Goal: Submit feedback/report problem: Submit feedback/report problem

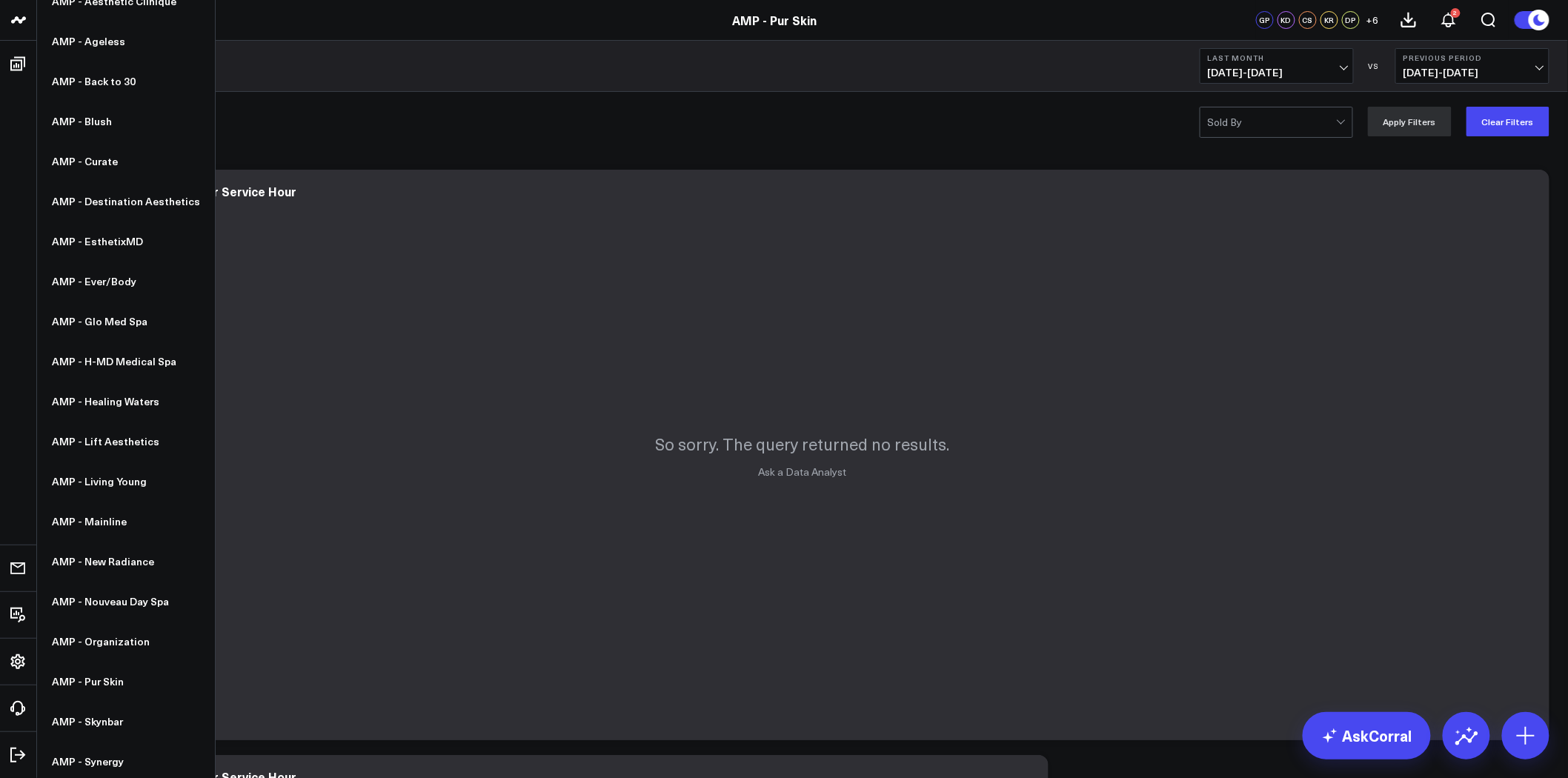
scroll to position [137, 0]
click at [105, 633] on link "AMP - Organization" at bounding box center [126, 639] width 178 height 40
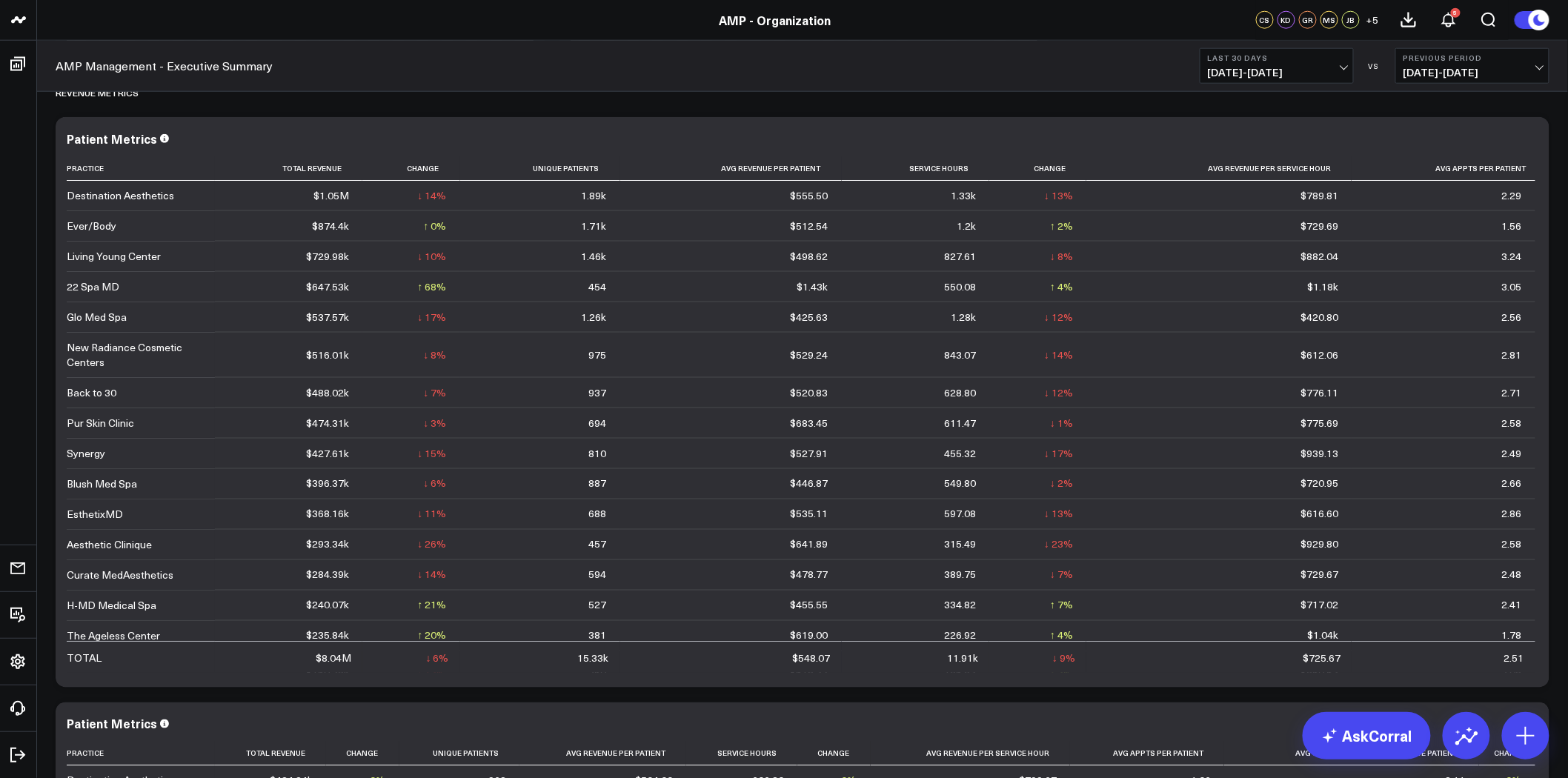
scroll to position [3028, 0]
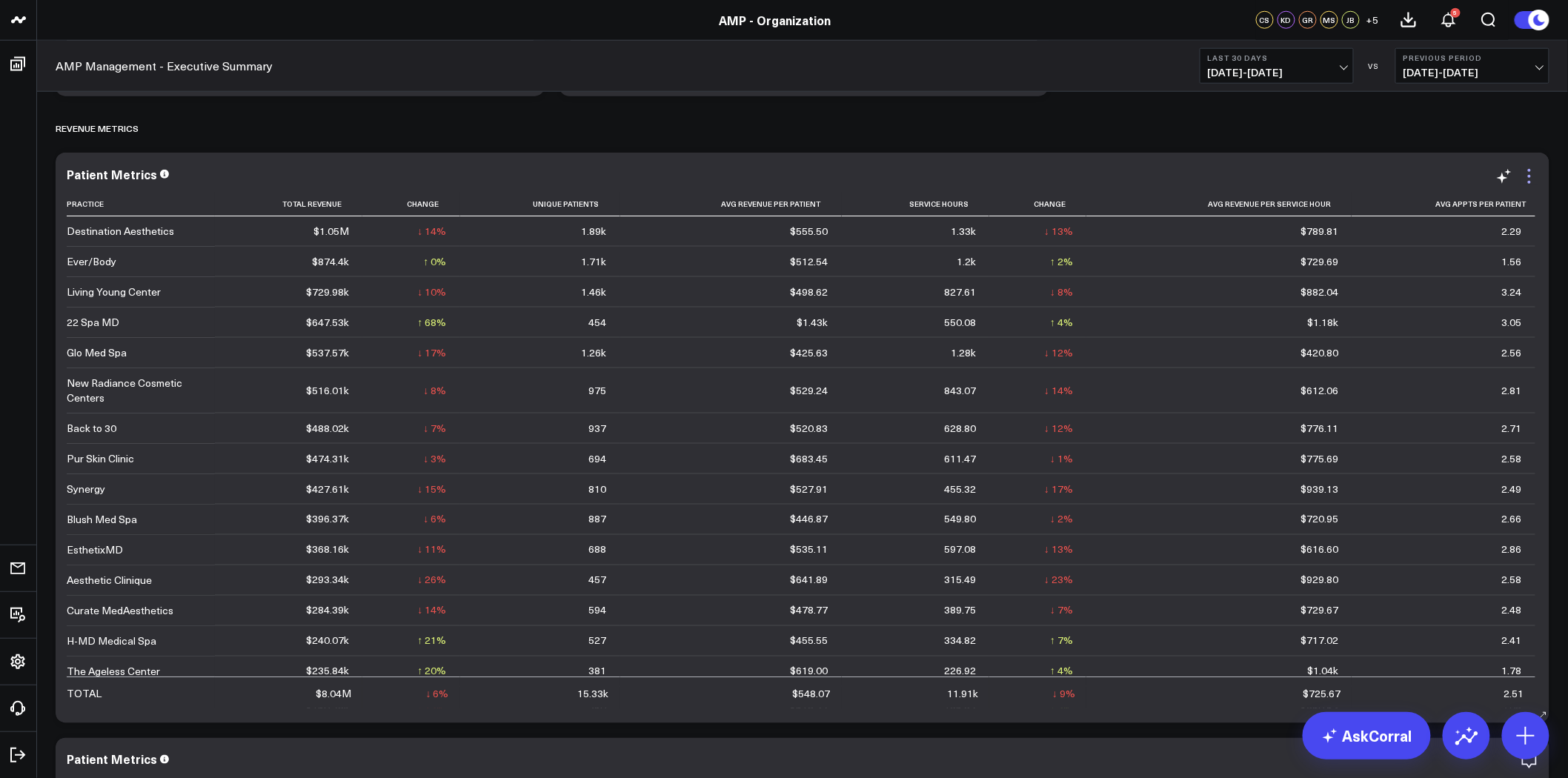
click at [1523, 175] on icon at bounding box center [1529, 176] width 18 height 18
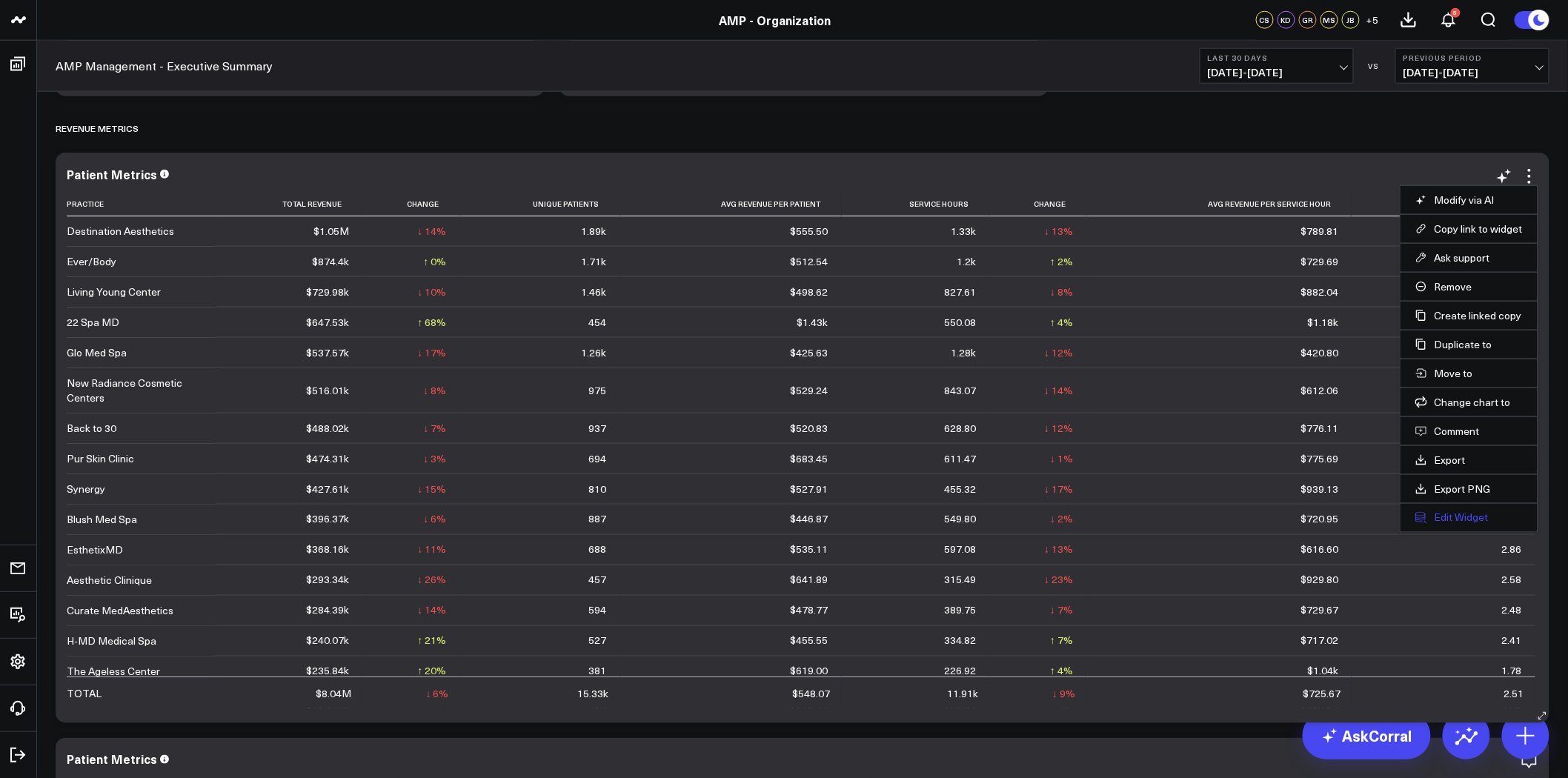
click at [1449, 515] on button "Edit Widget" at bounding box center [1469, 518] width 108 height 14
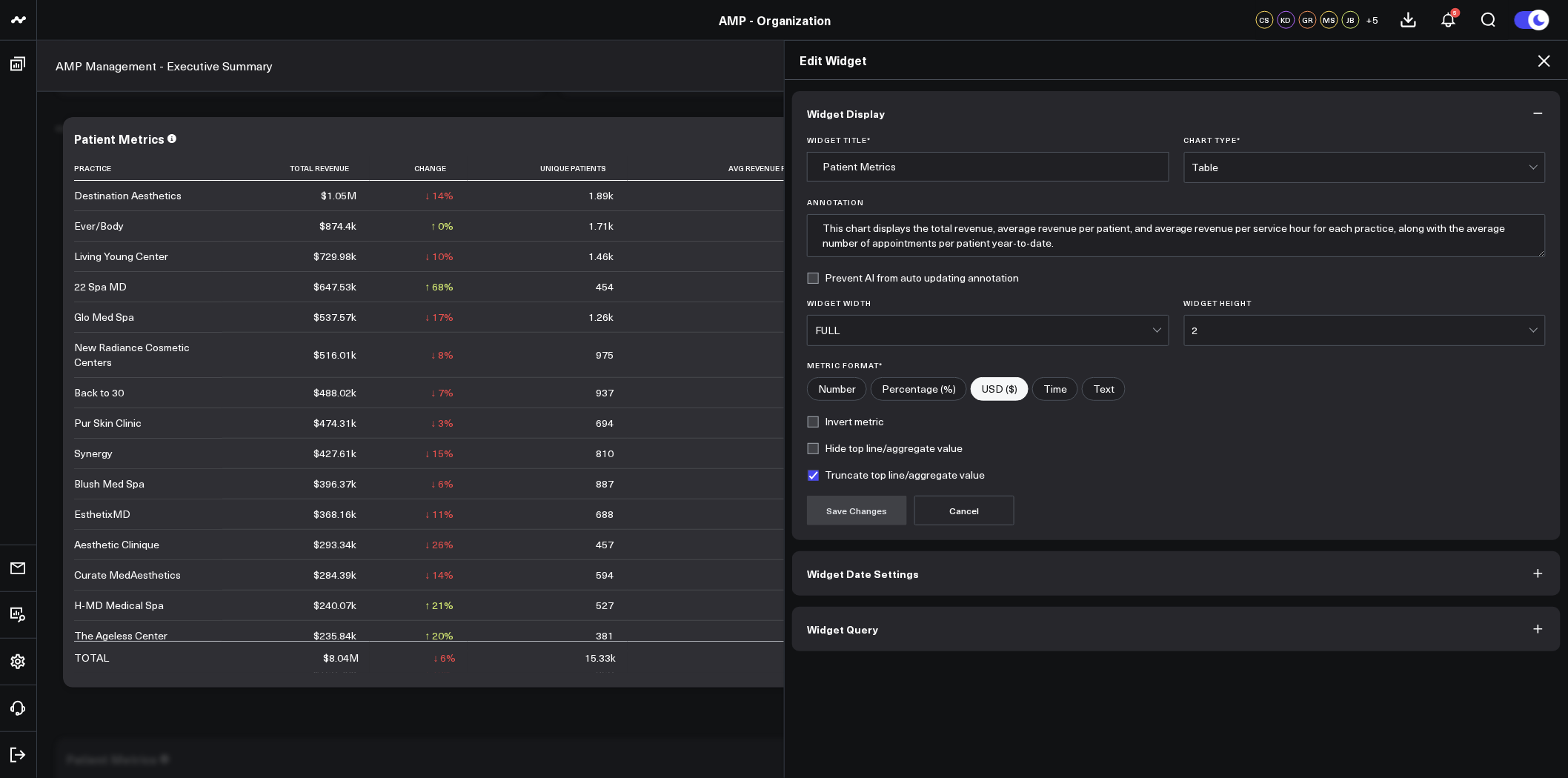
click at [1165, 616] on button "Widget Query" at bounding box center [1176, 629] width 768 height 44
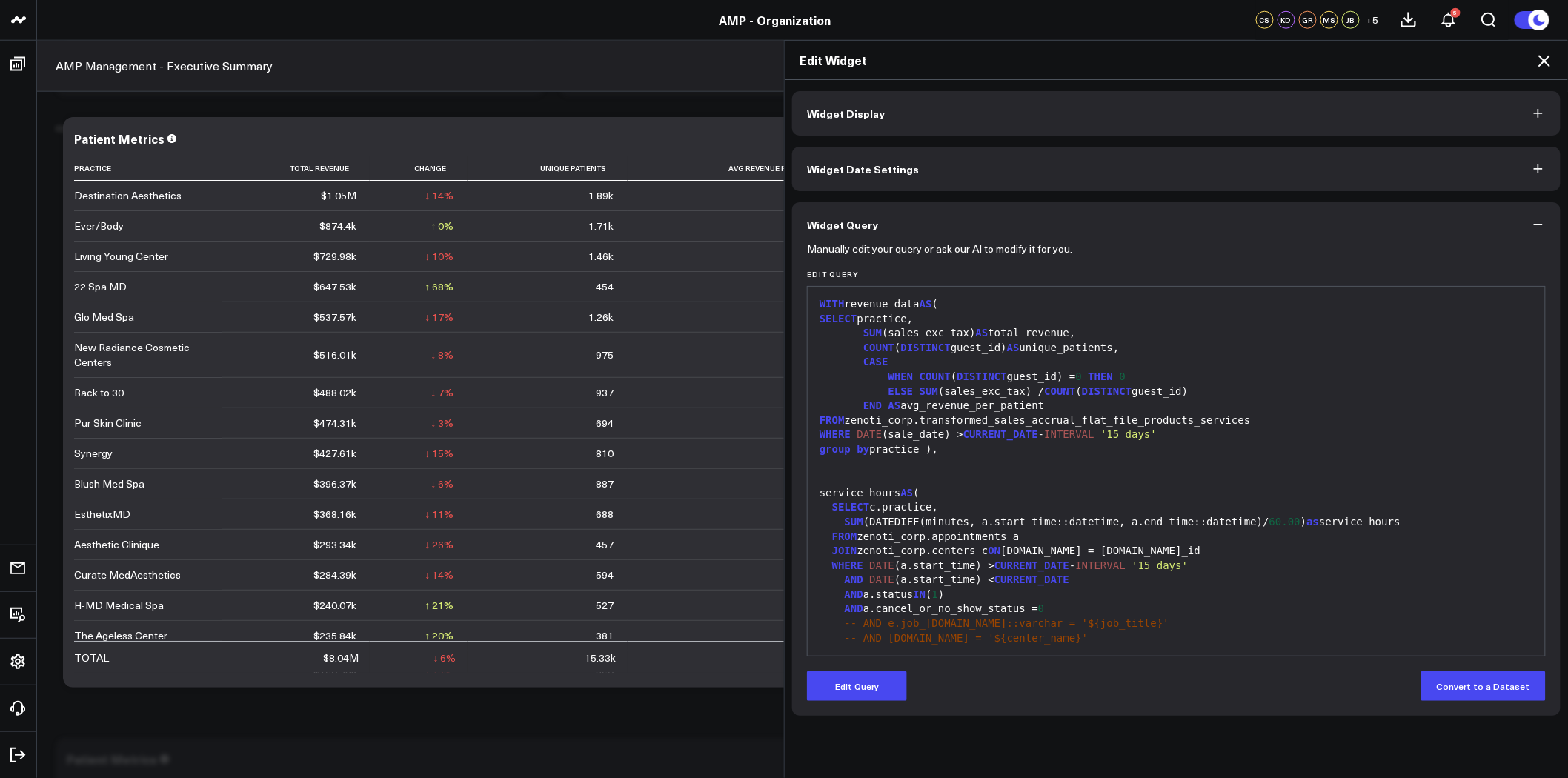
scroll to position [309, 0]
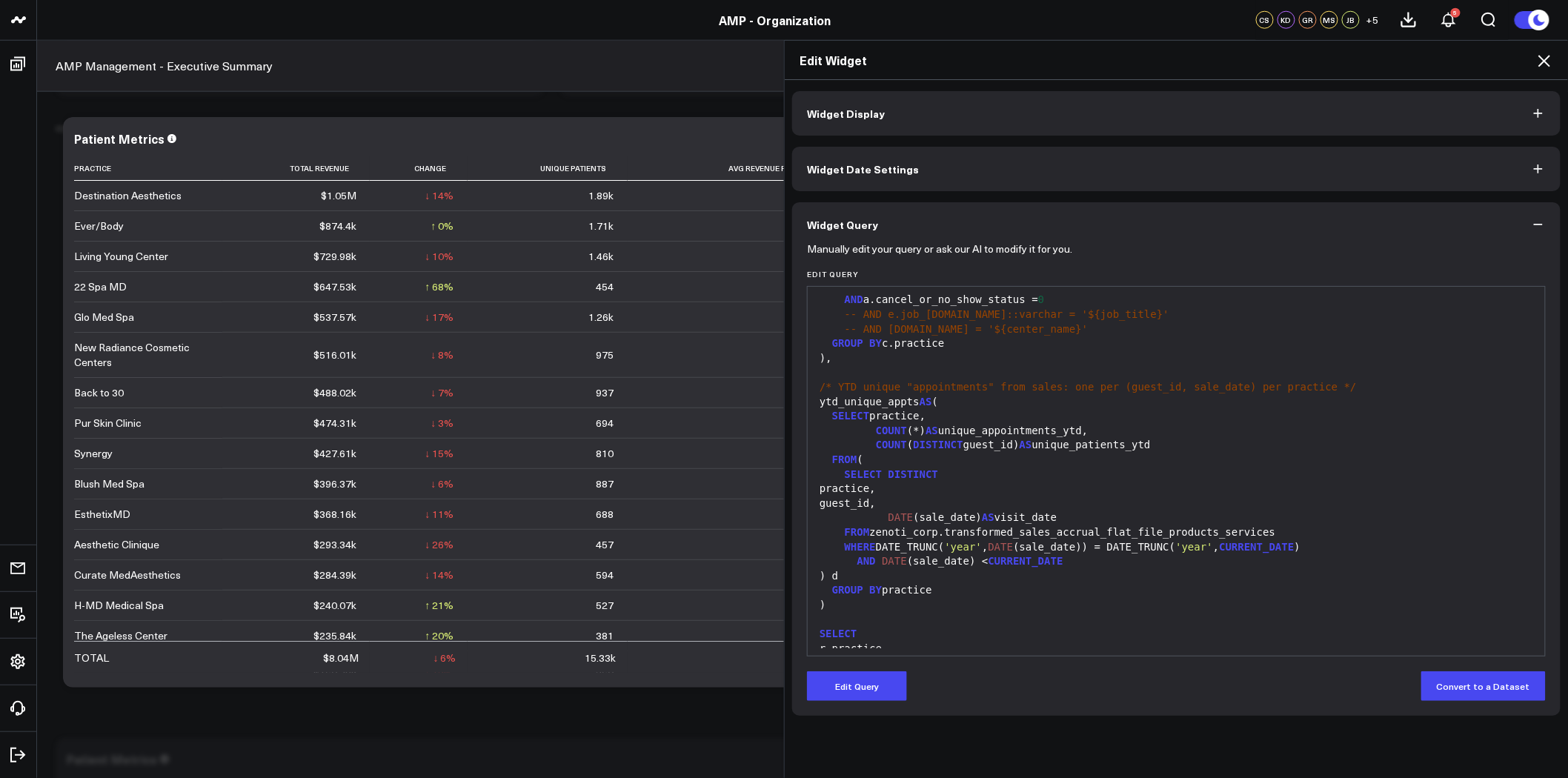
click at [1542, 60] on icon at bounding box center [1544, 61] width 18 height 18
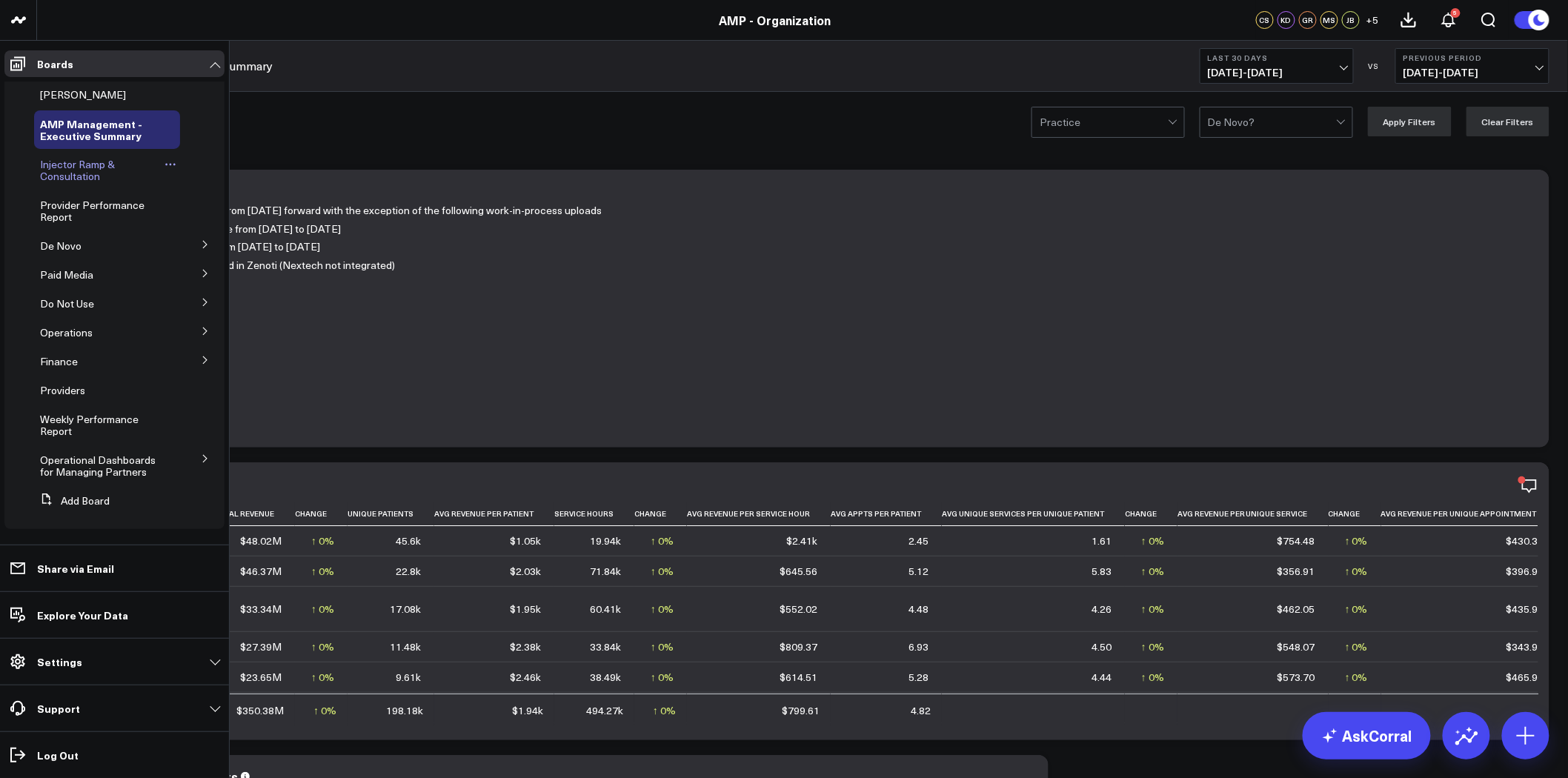
click at [86, 166] on span "Injector Ramp & Consultation" at bounding box center [77, 170] width 74 height 25
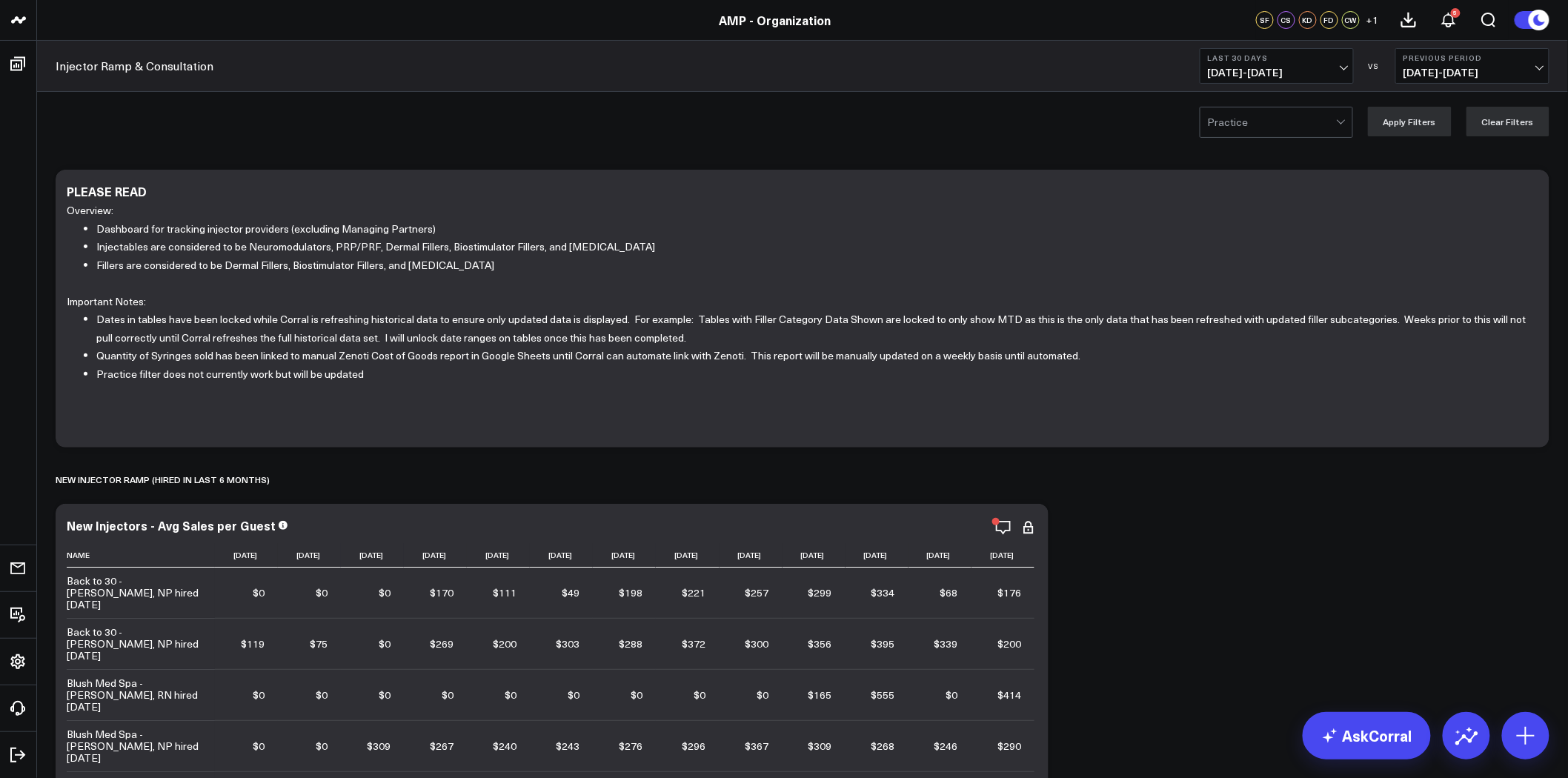
click at [1313, 104] on div "Practice Apply Filters Clear Filters" at bounding box center [802, 122] width 1531 height 60
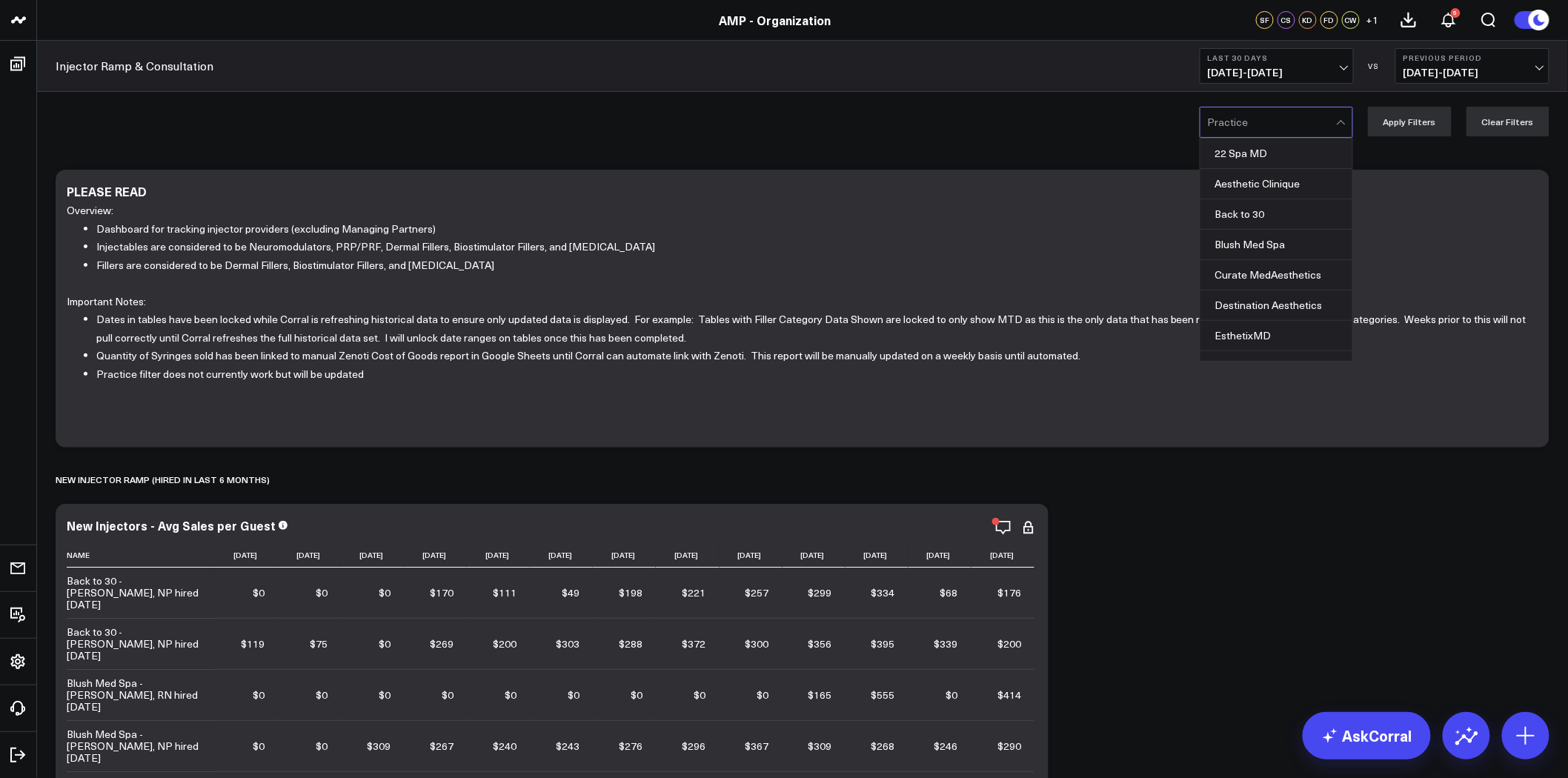
click at [1312, 112] on div at bounding box center [1271, 122] width 128 height 29
click at [1285, 218] on div "Back to 30" at bounding box center [1275, 214] width 152 height 30
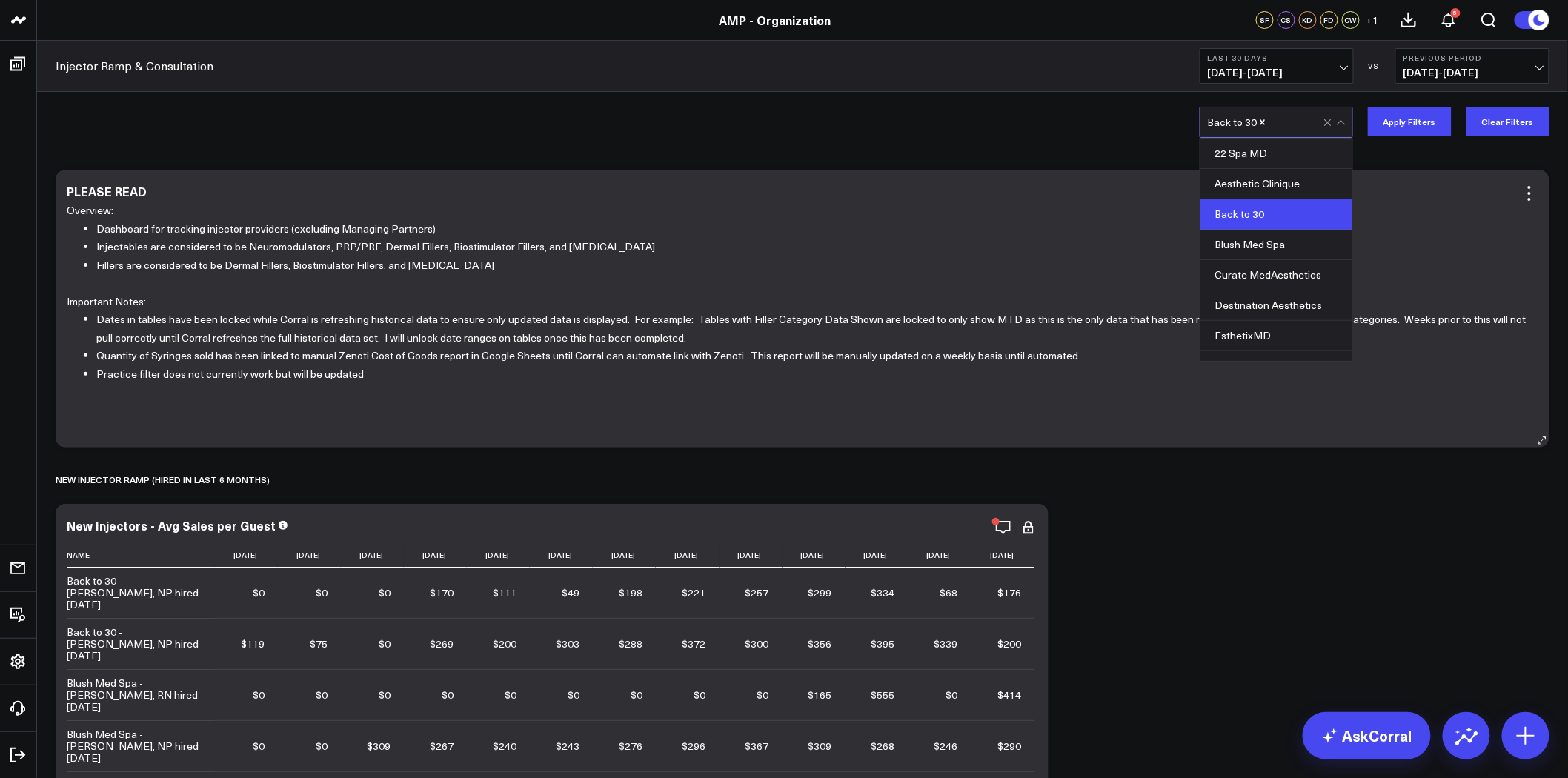
click at [1435, 170] on div "PLEASE READ Overview: Dashboard for tracking injector providers (excluding Mana…" at bounding box center [802, 309] width 1494 height 278
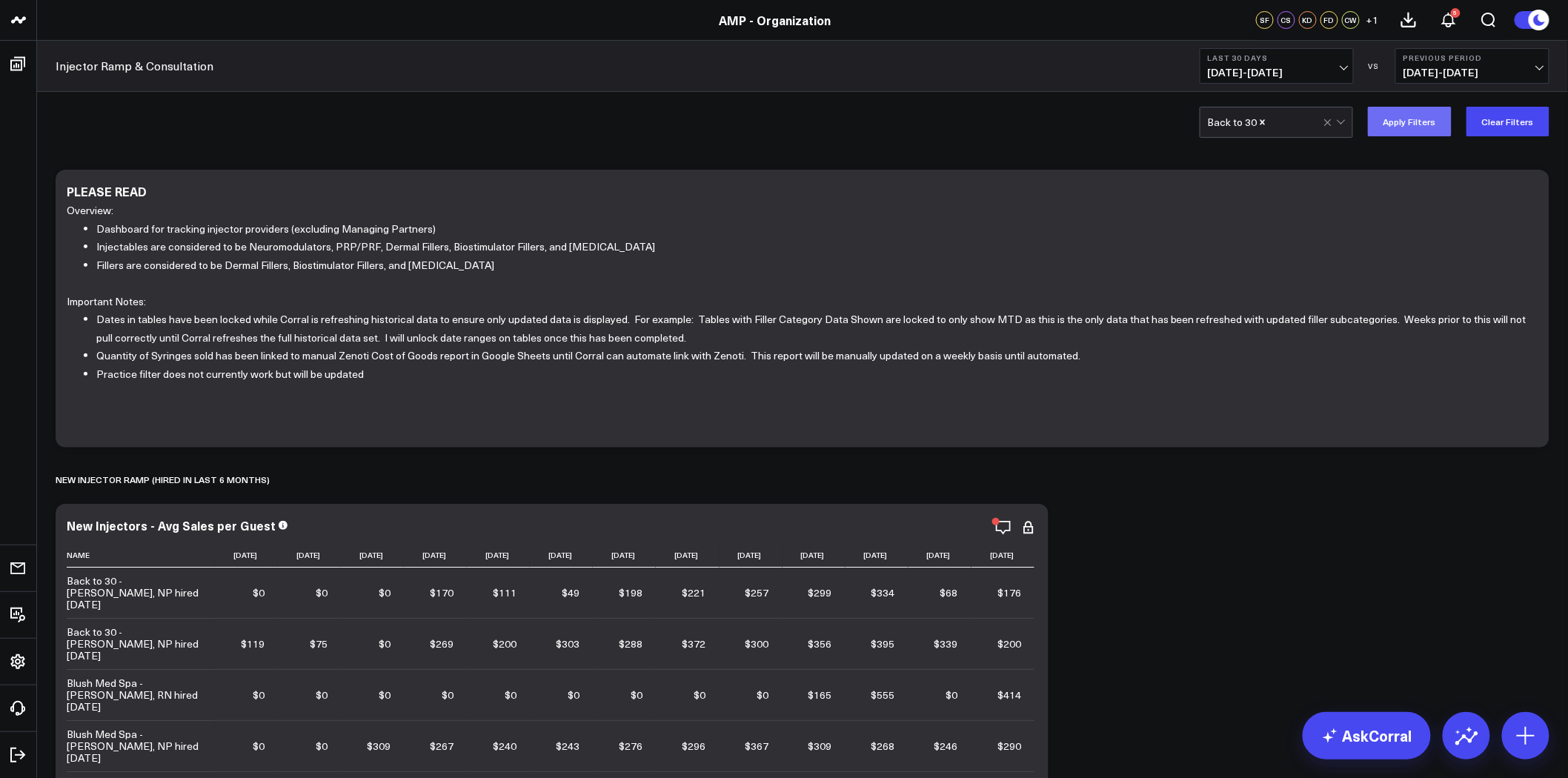
click at [1420, 121] on button "Apply Filters" at bounding box center [1408, 122] width 83 height 29
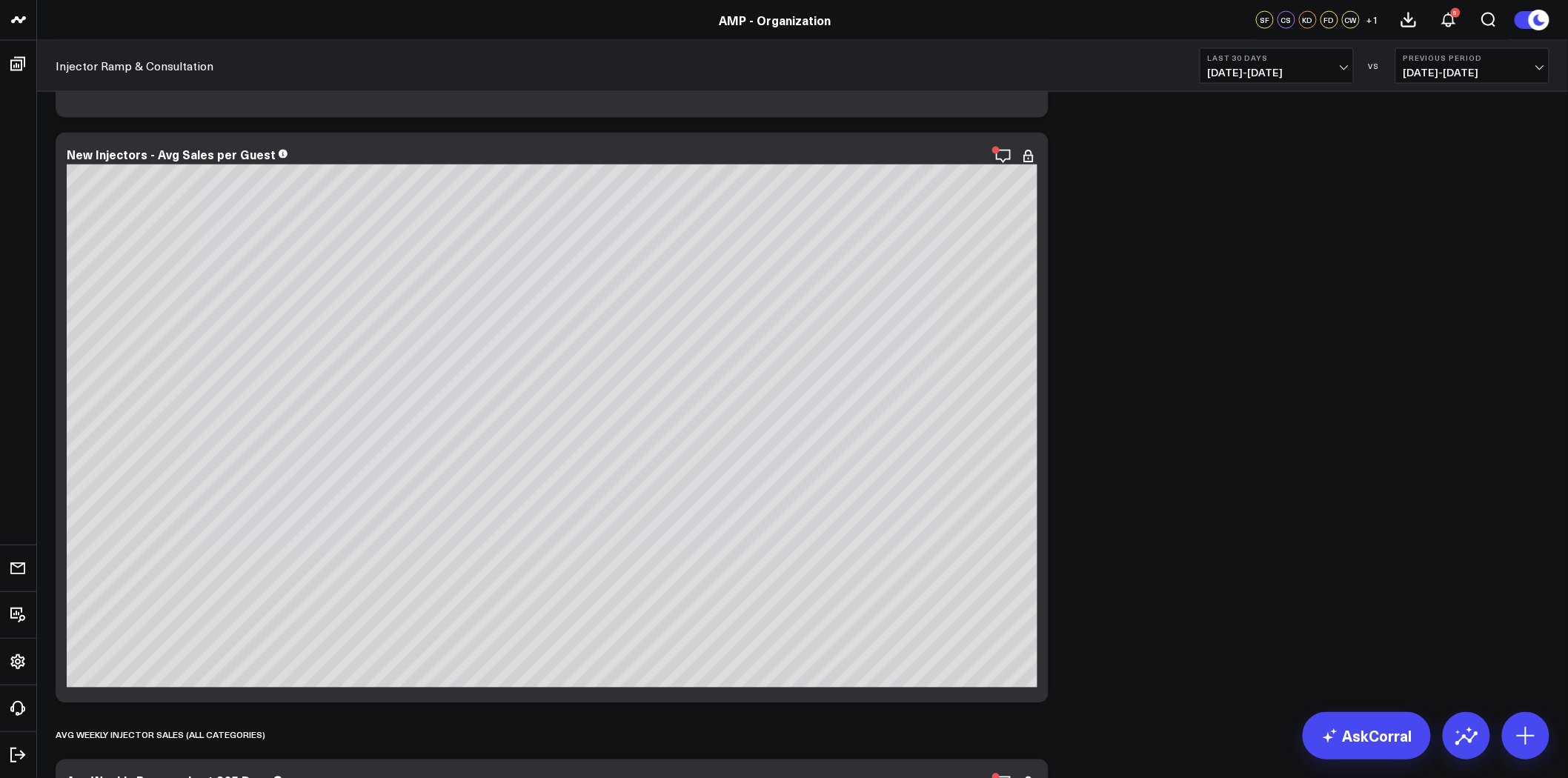
scroll to position [947, 0]
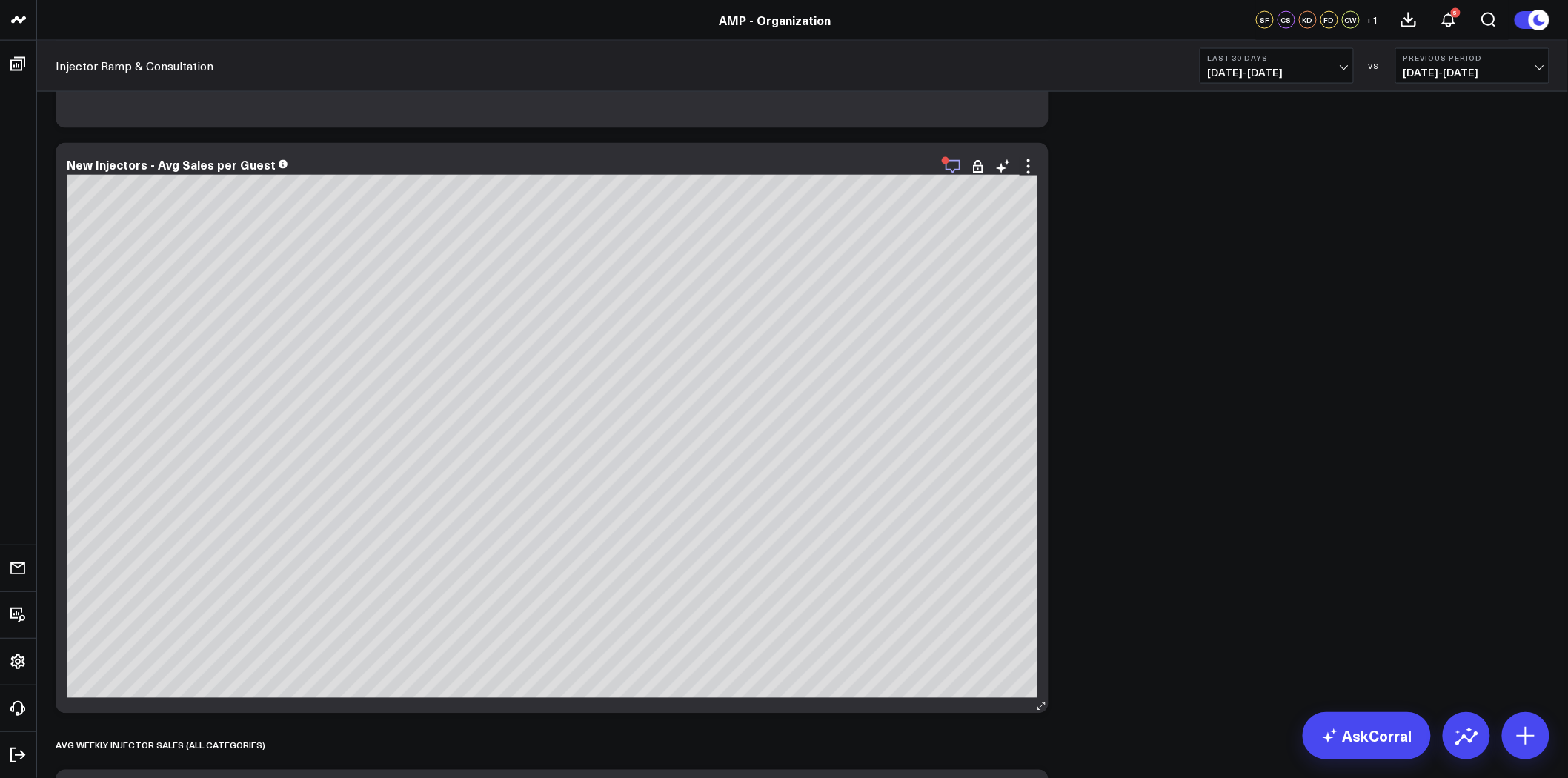
click at [959, 167] on icon "button" at bounding box center [952, 167] width 15 height 14
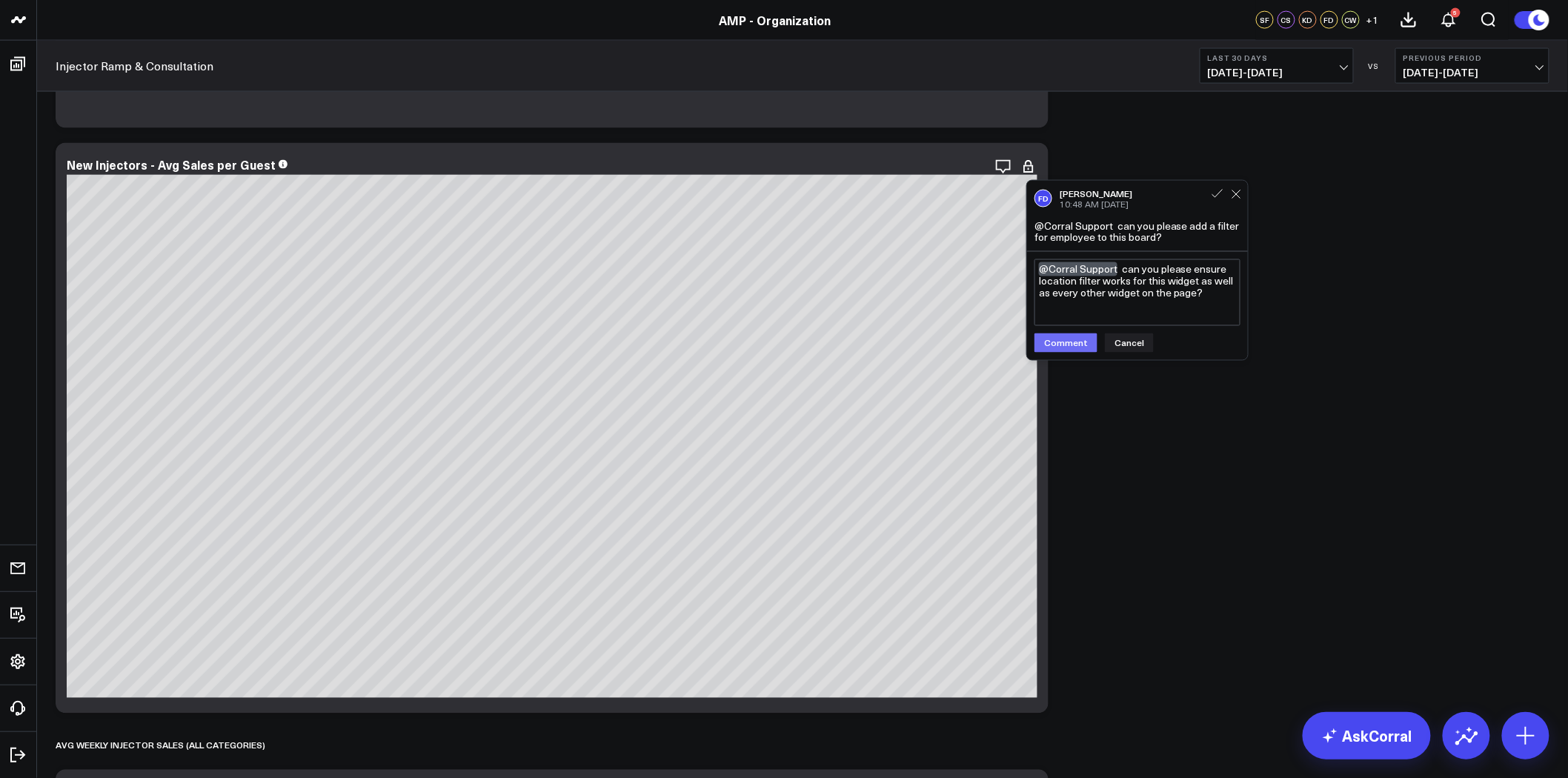
type textarea "@Corral Support can you please ensure location filter works for this widget as …"
click at [1069, 346] on button "Comment" at bounding box center [1066, 343] width 63 height 20
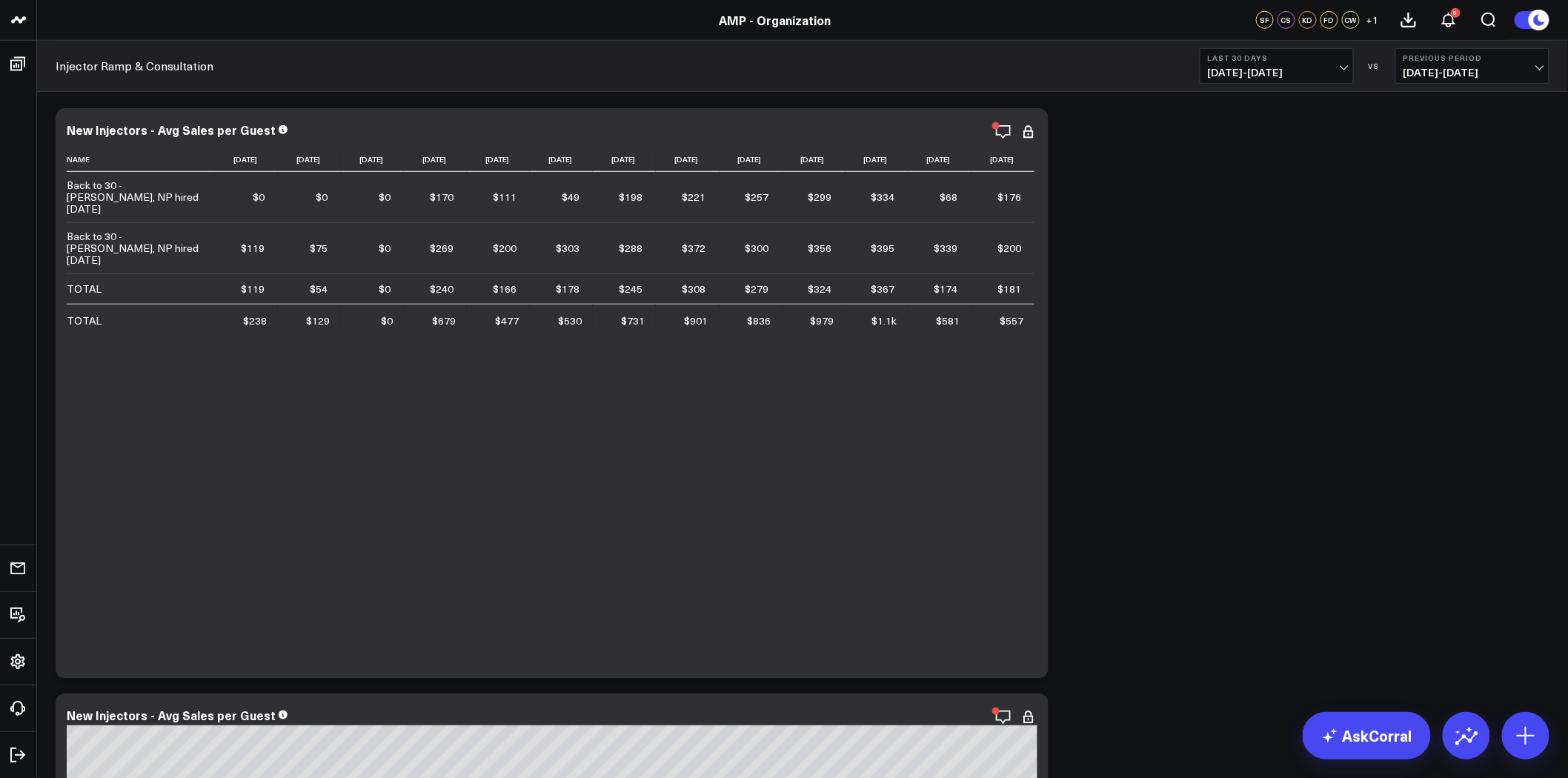
scroll to position [0, 0]
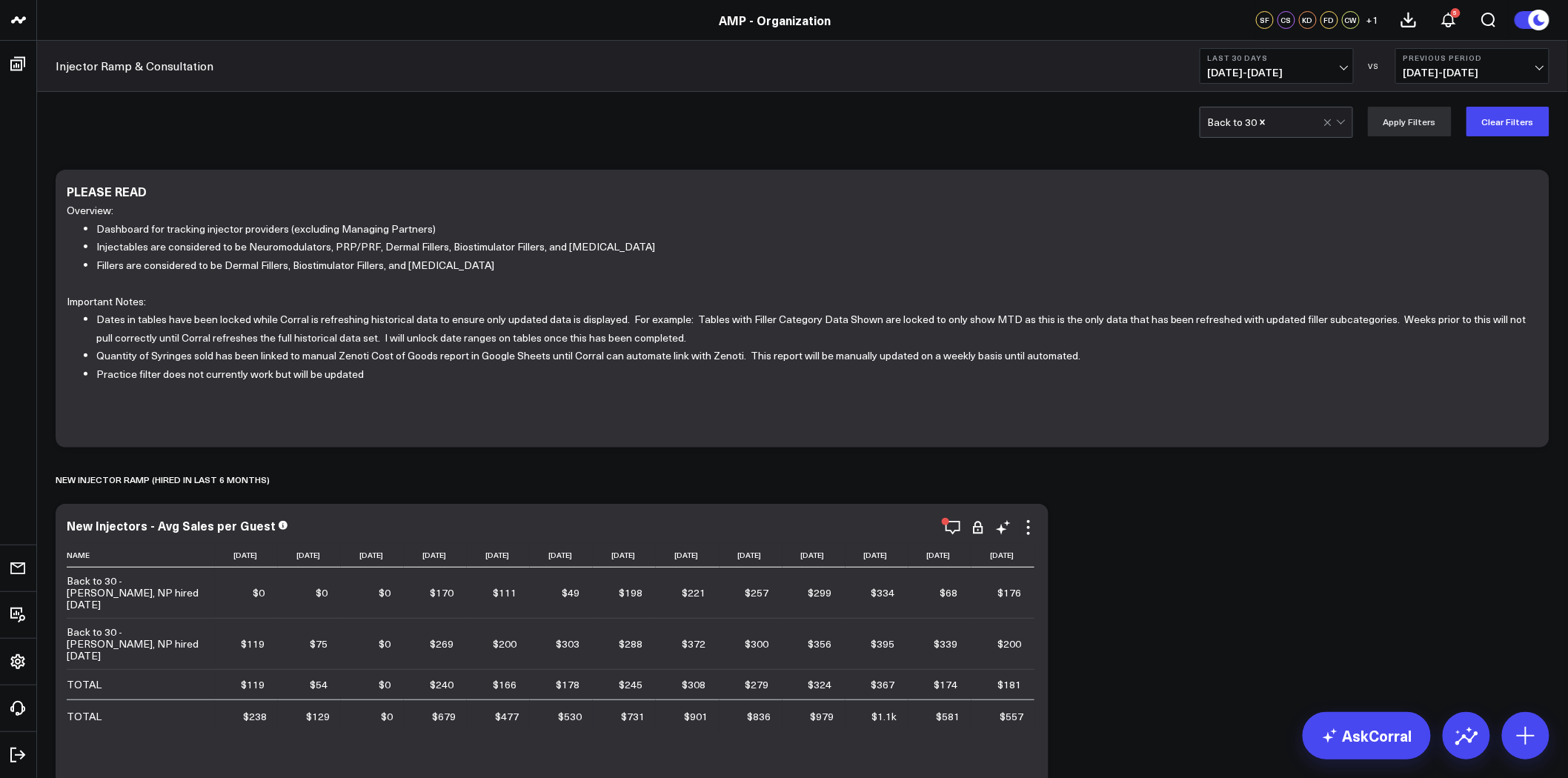
click at [978, 529] on icon at bounding box center [978, 530] width 2 height 2
click at [1026, 523] on icon at bounding box center [1028, 528] width 18 height 18
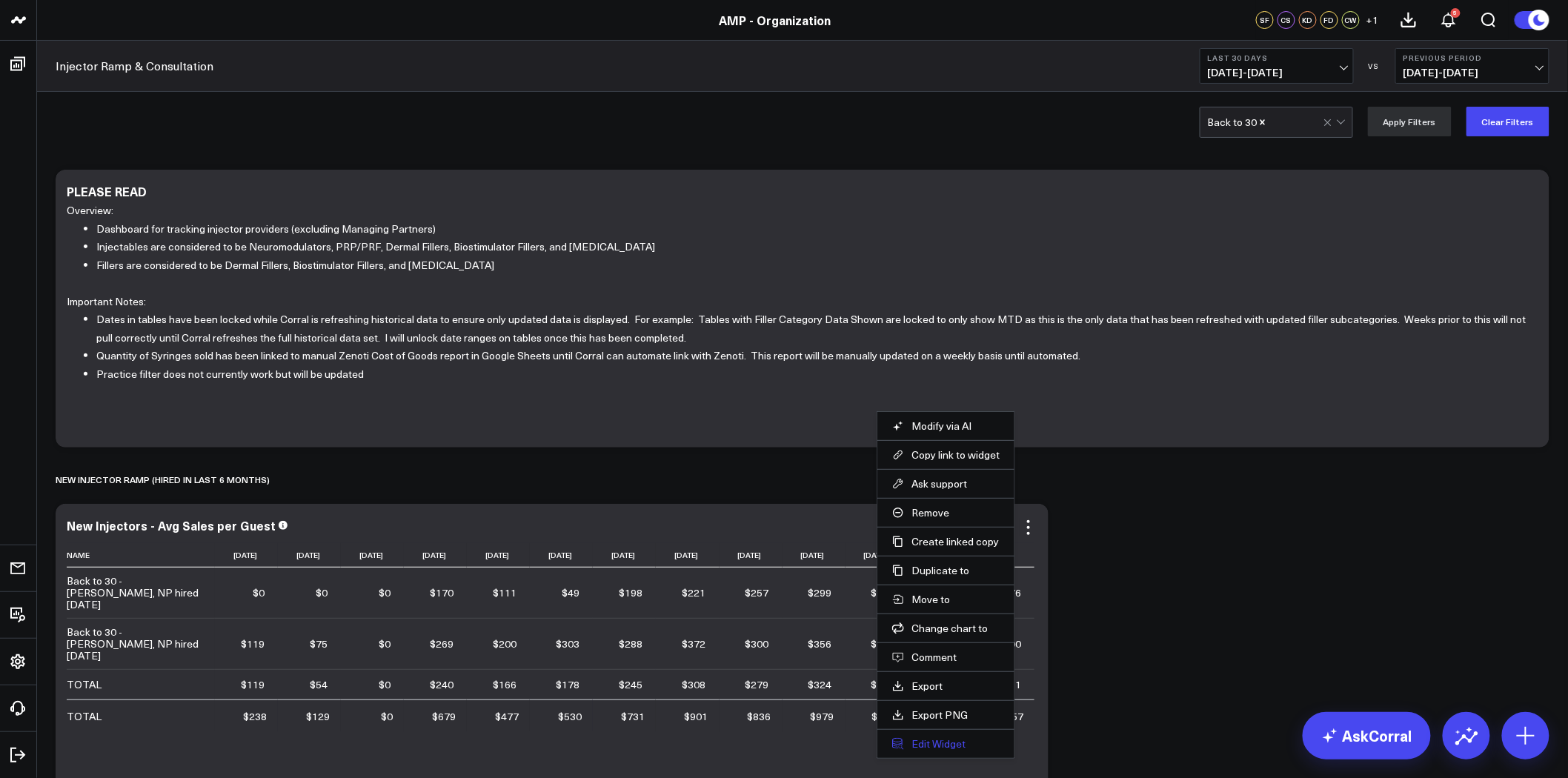
click at [937, 738] on button "Edit Widget" at bounding box center [946, 745] width 108 height 14
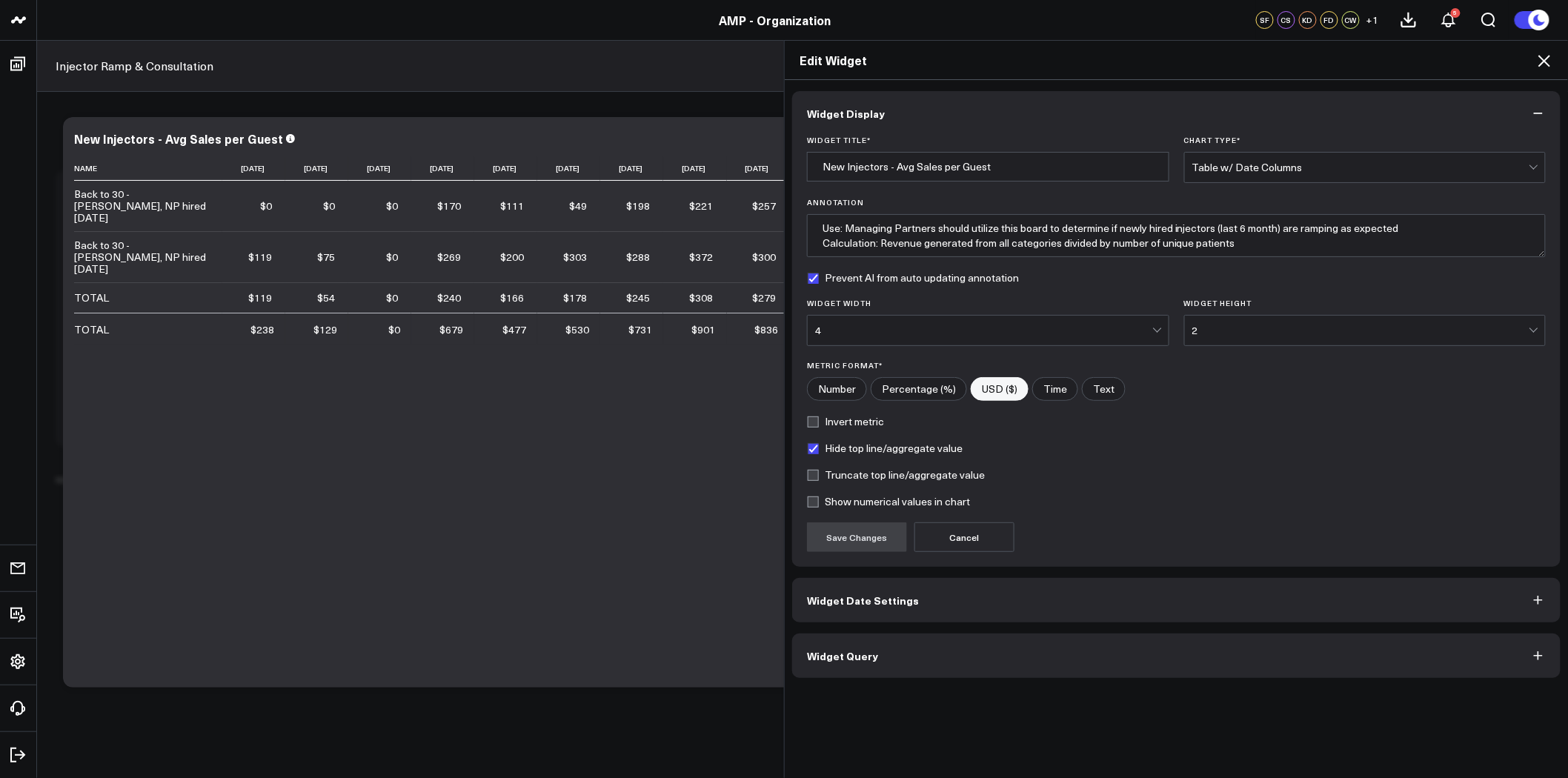
click at [870, 597] on span "Widget Date Settings" at bounding box center [863, 601] width 112 height 12
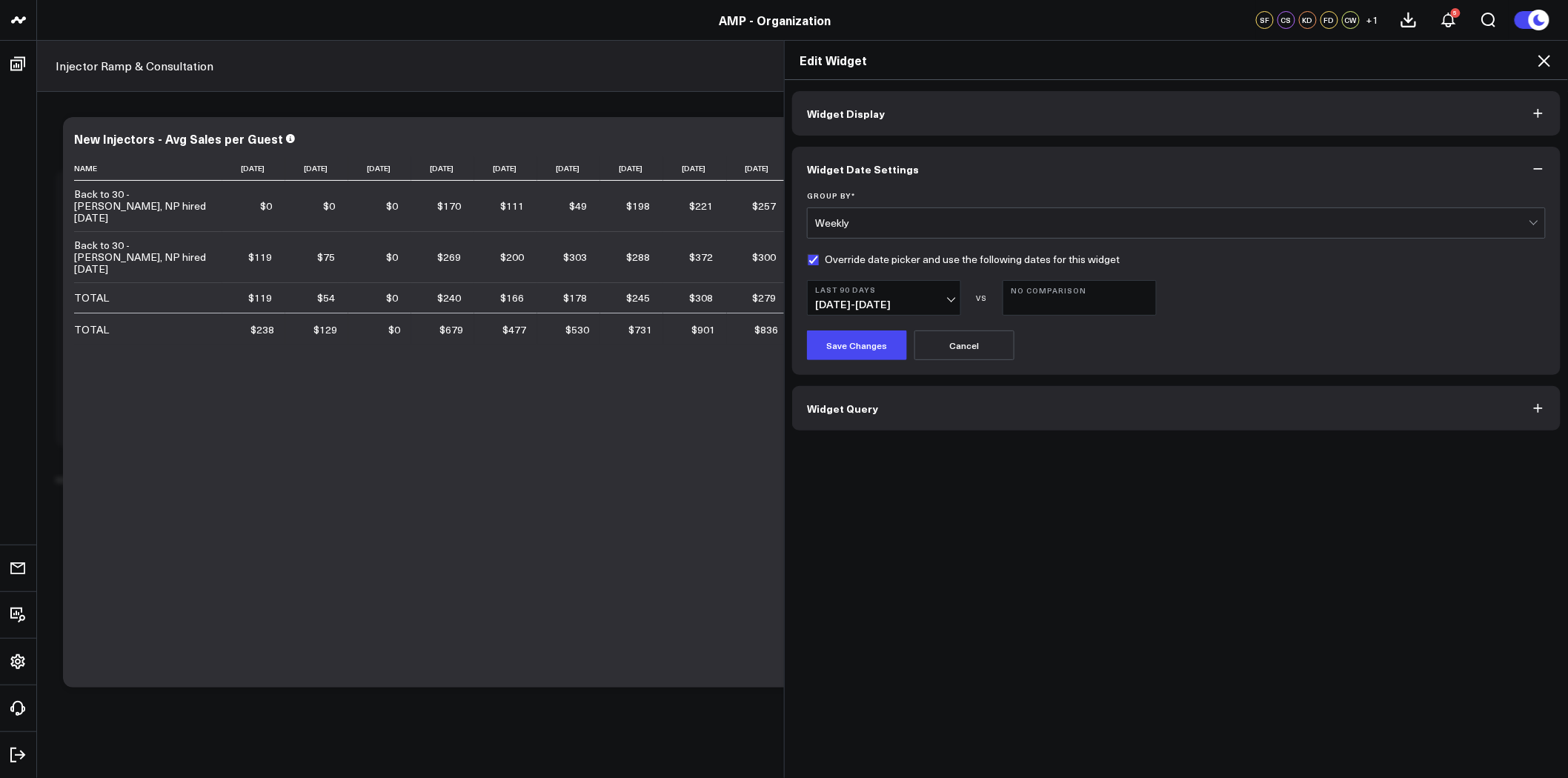
click at [1544, 57] on icon at bounding box center [1544, 61] width 18 height 18
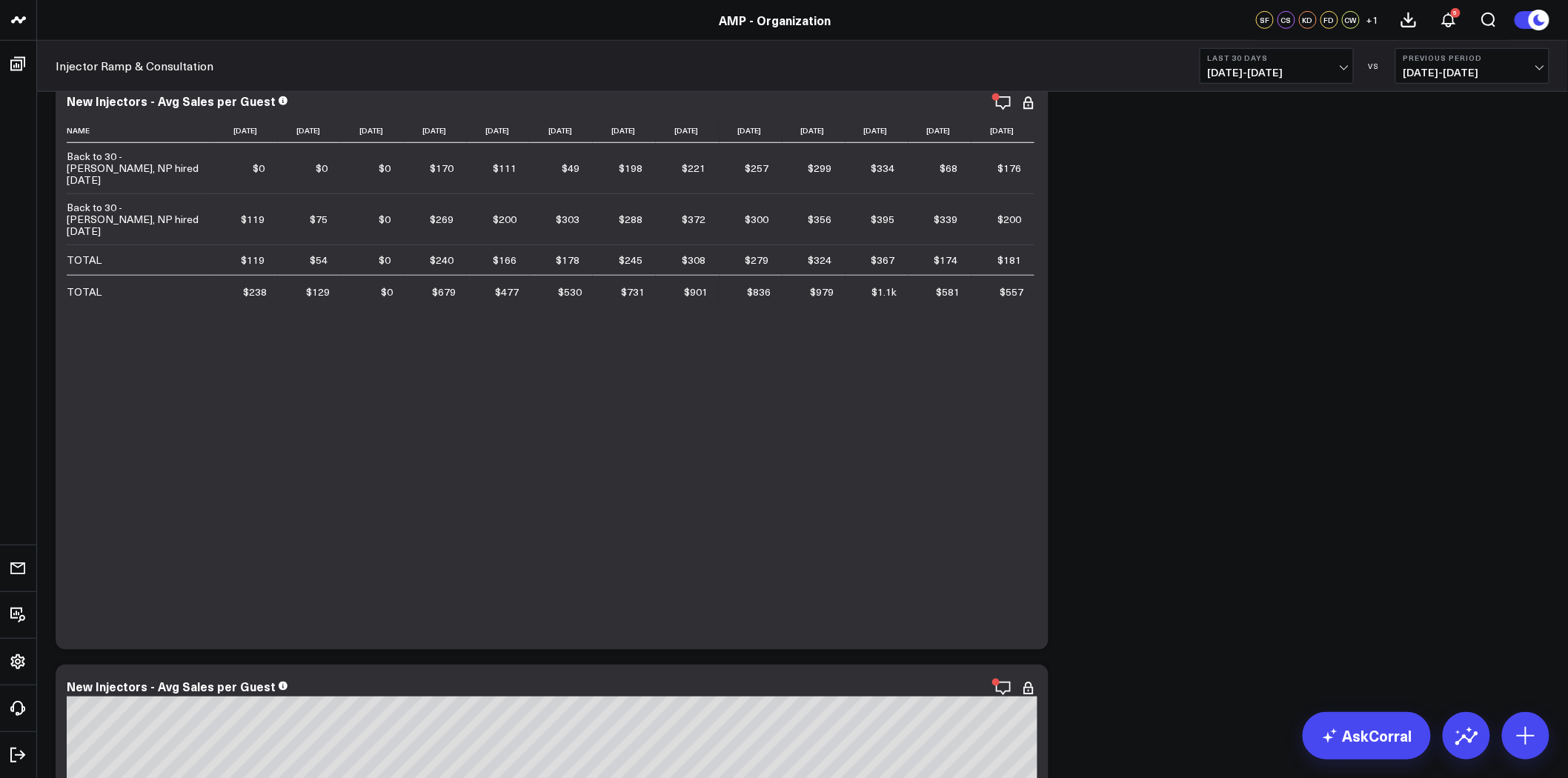
scroll to position [445, 0]
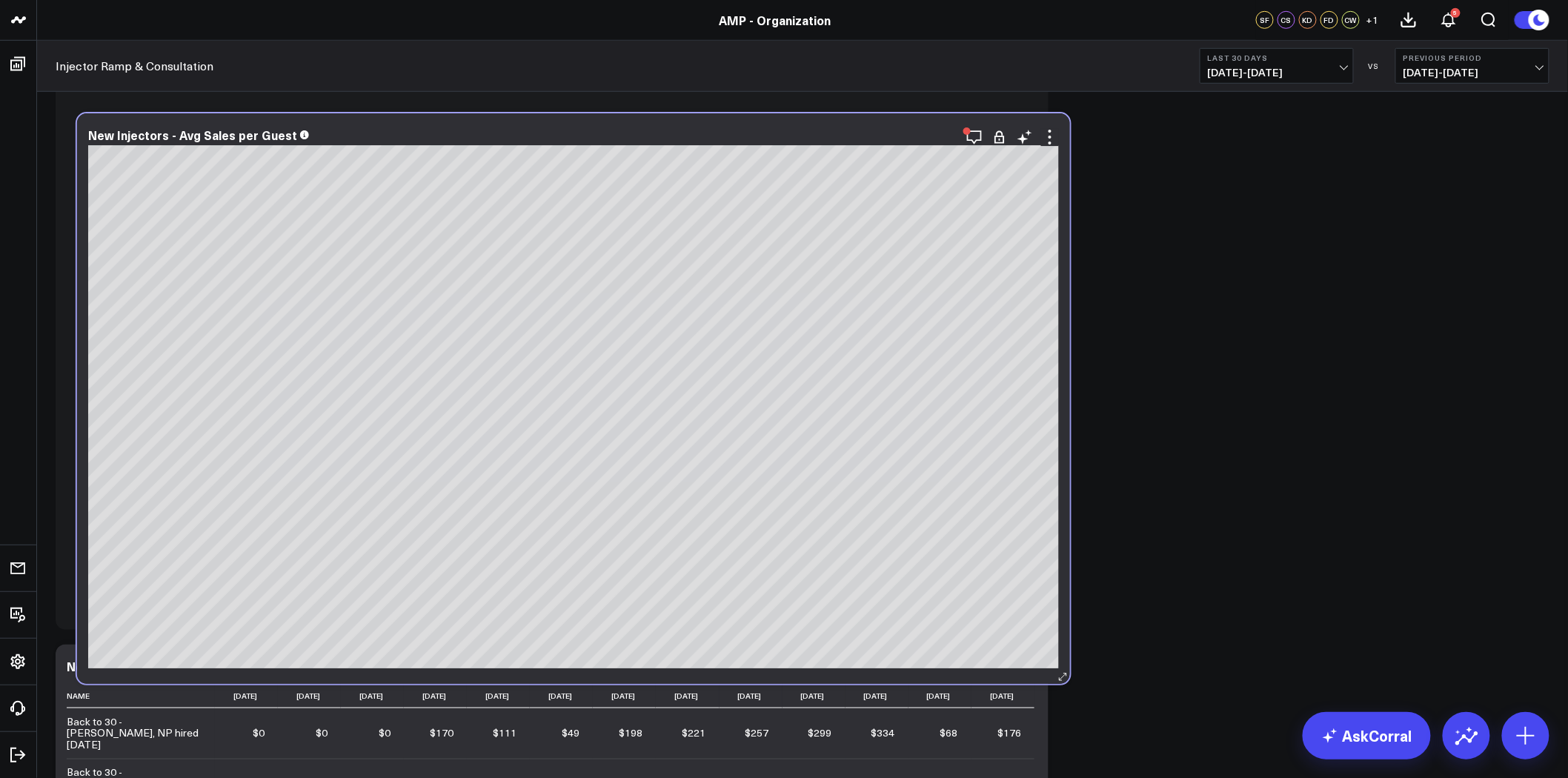
drag, startPoint x: 662, startPoint y: 663, endPoint x: 684, endPoint y: 131, distance: 532.5
click at [684, 131] on div "New Injectors - Avg Sales per Guest" at bounding box center [573, 135] width 971 height 14
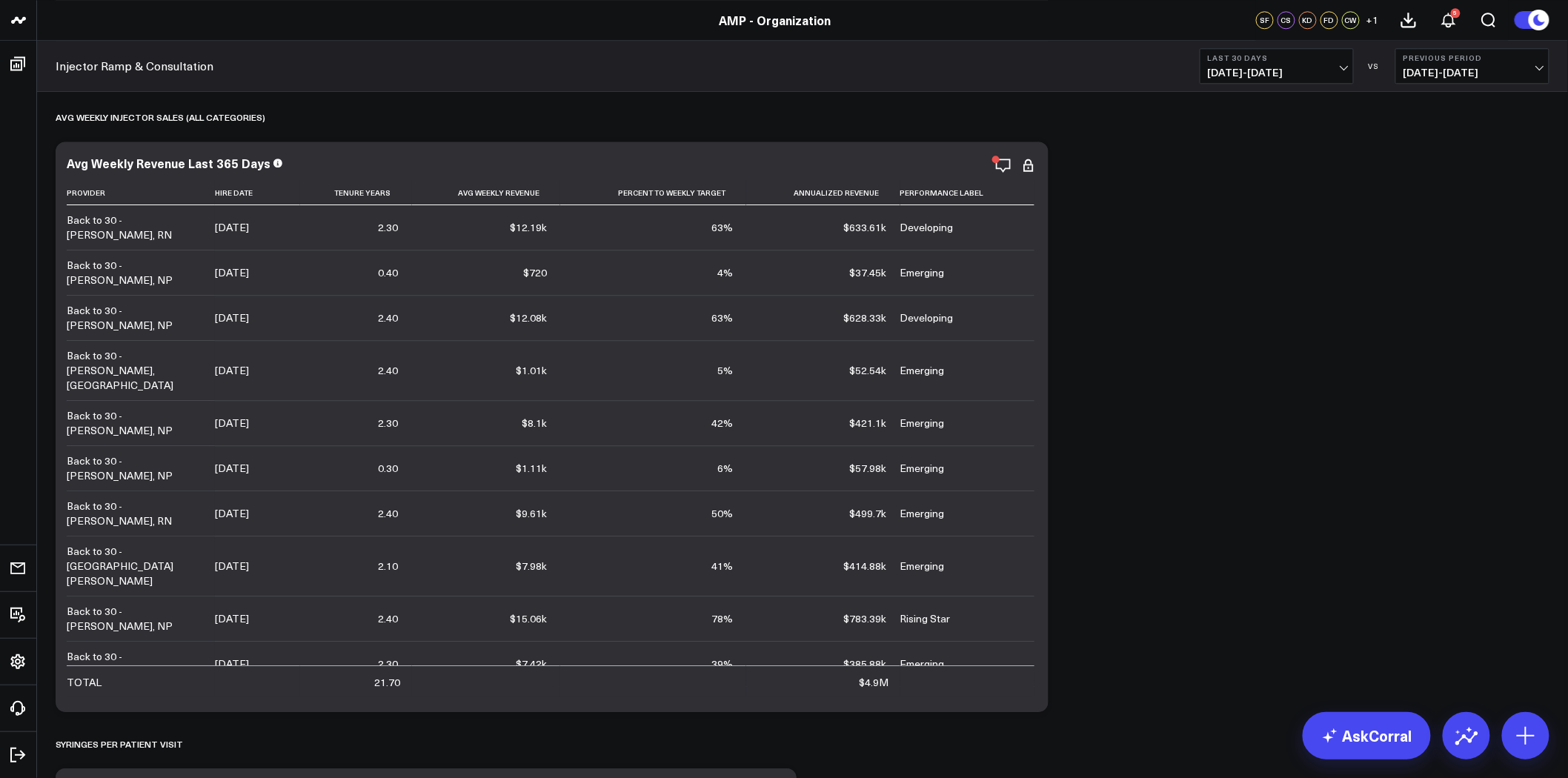
scroll to position [1595, 0]
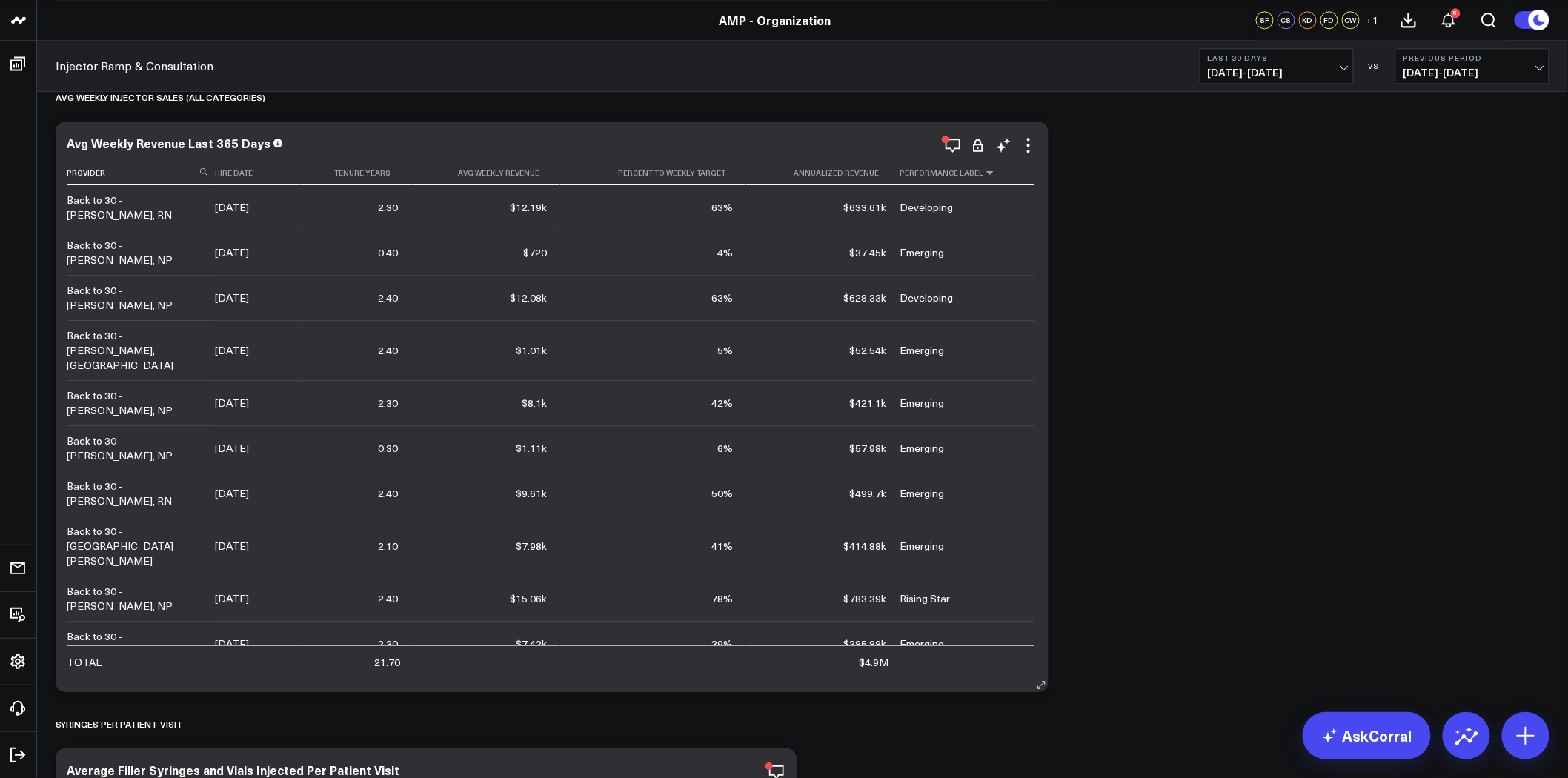
click at [986, 173] on icon at bounding box center [990, 172] width 12 height 9
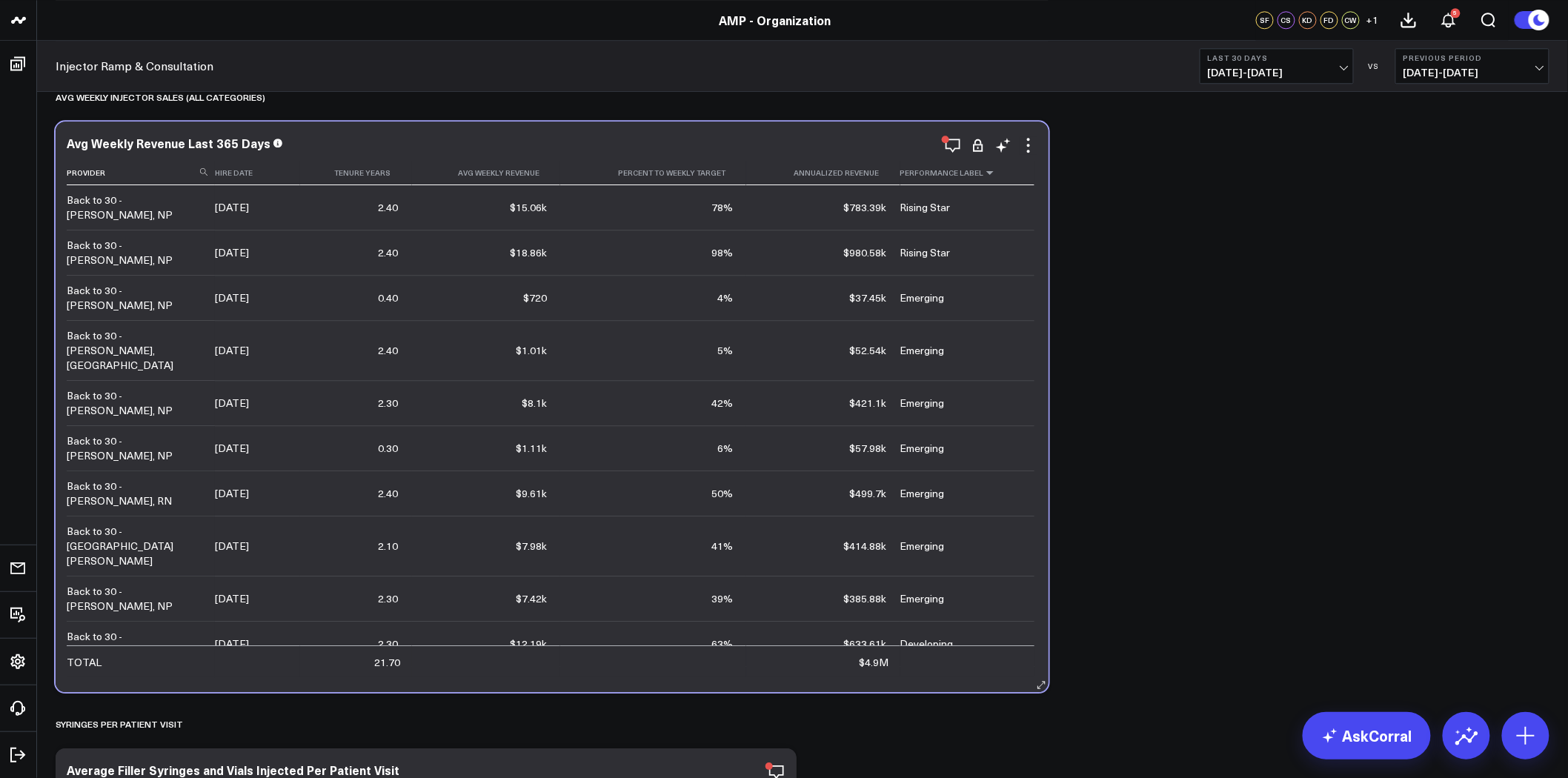
click at [986, 173] on icon at bounding box center [990, 172] width 12 height 9
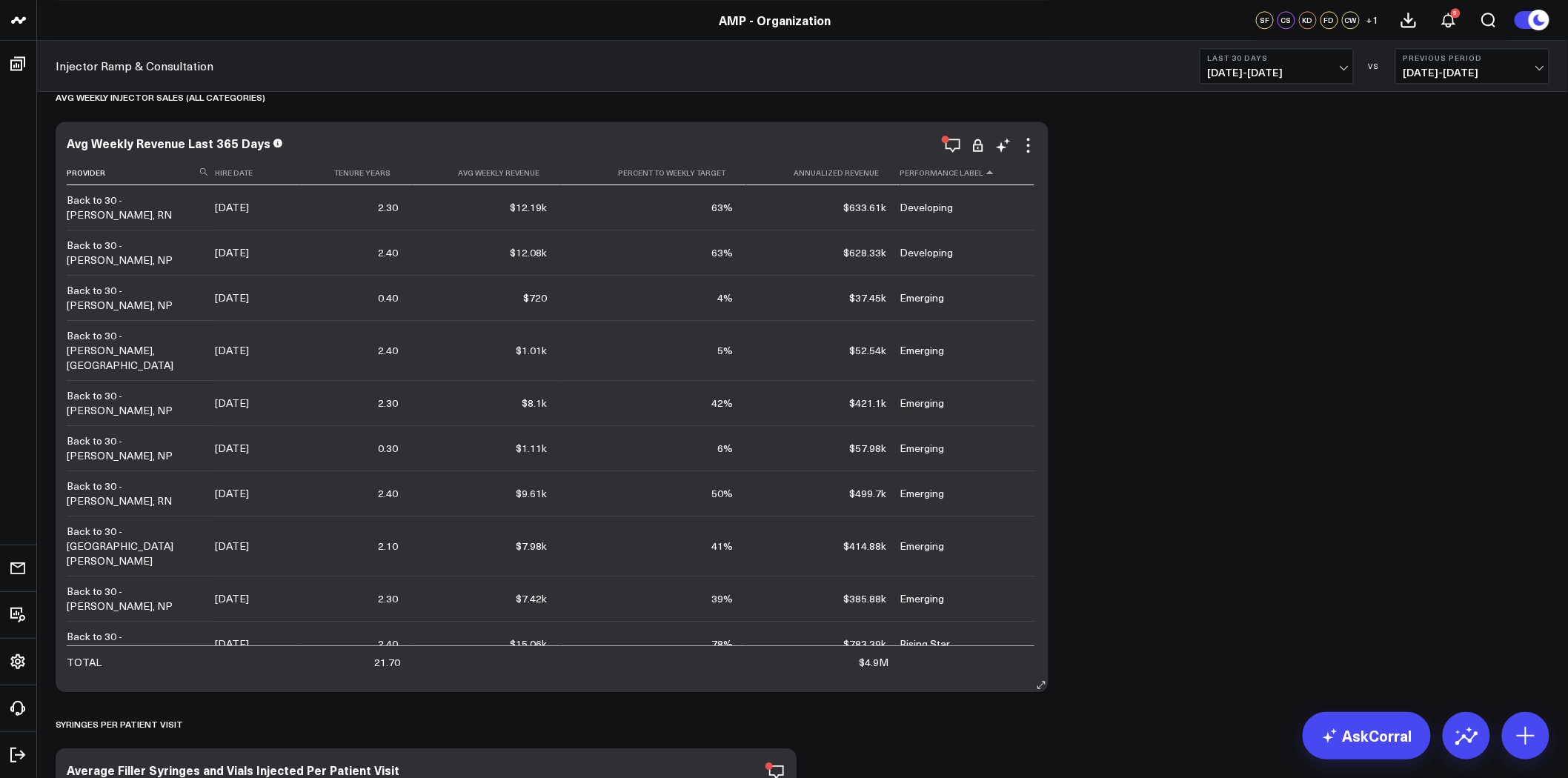
click at [986, 173] on icon at bounding box center [990, 172] width 12 height 9
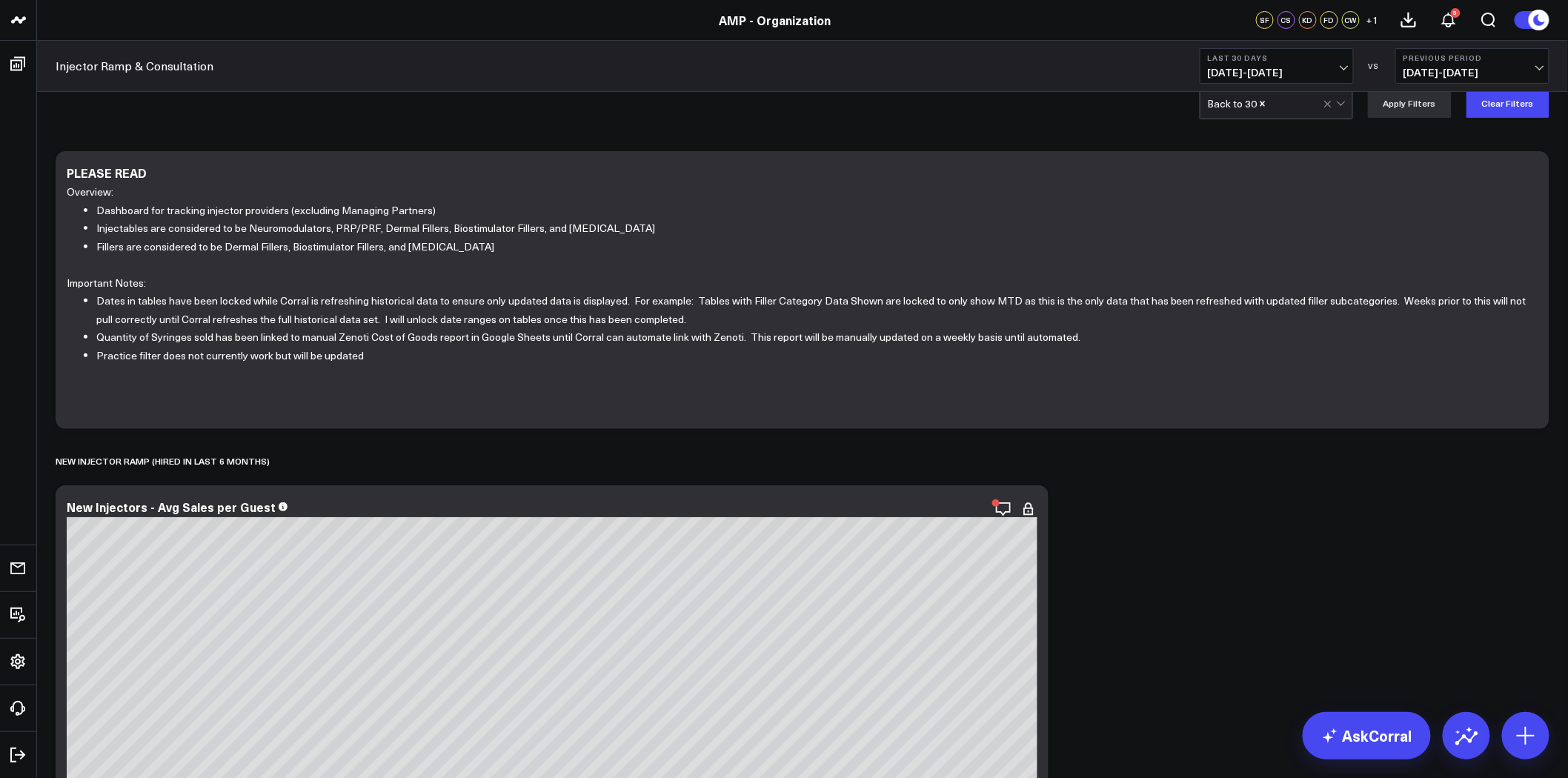
scroll to position [0, 0]
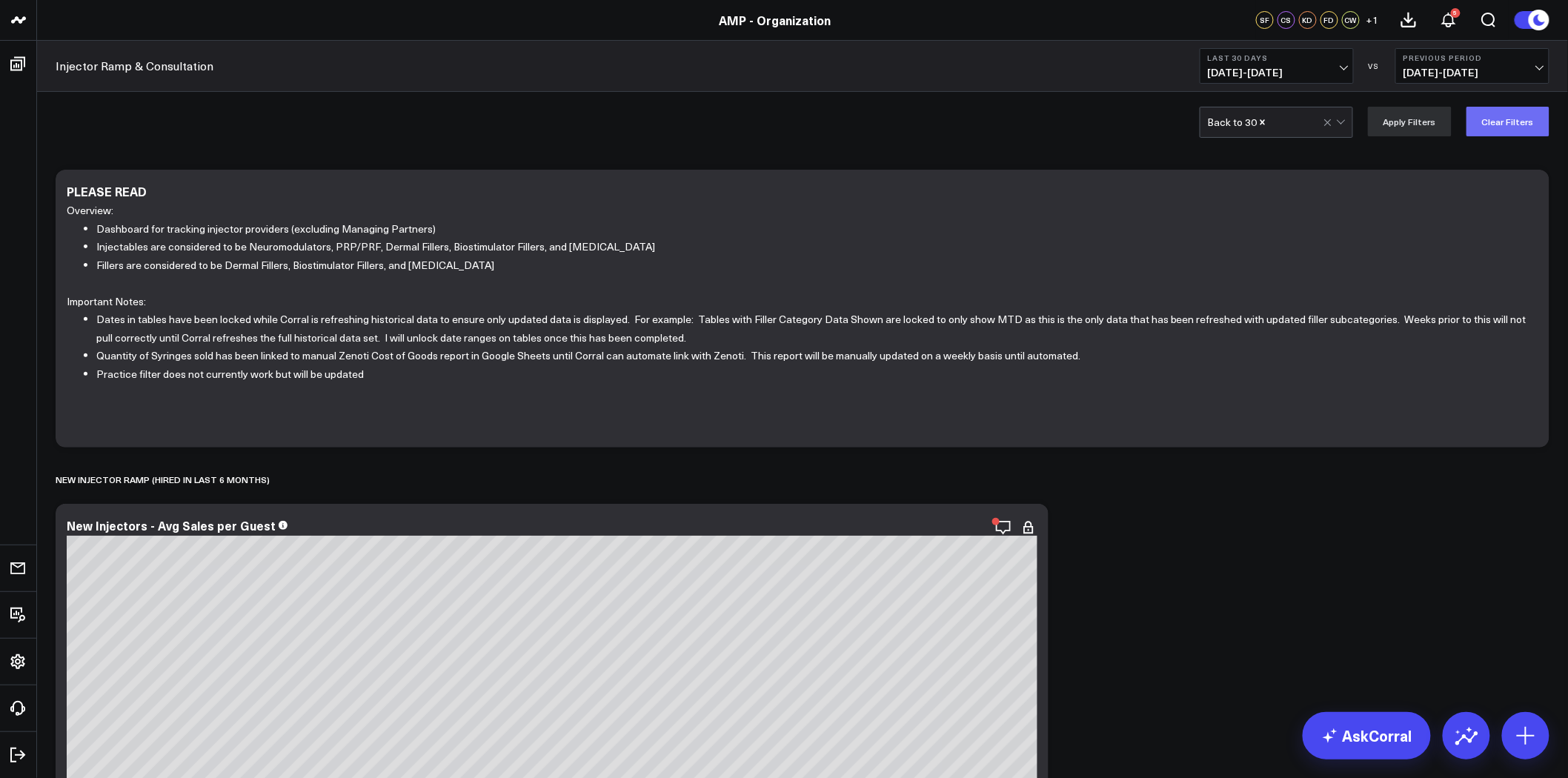
click at [1516, 121] on button "Clear Filters" at bounding box center [1507, 122] width 83 height 29
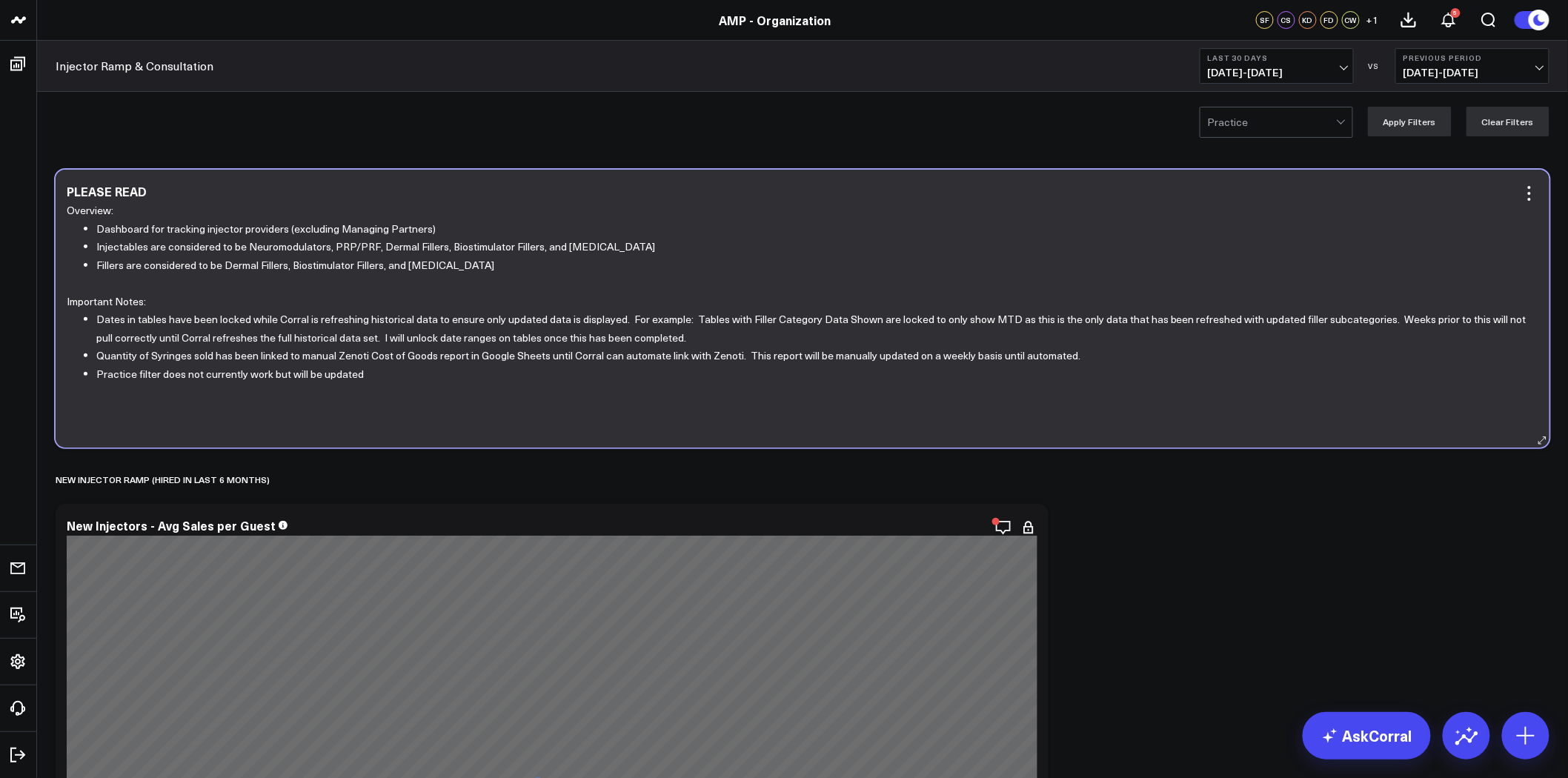
click at [404, 373] on li "Practice filter does not currently work but will be updated" at bounding box center [811, 374] width 1431 height 19
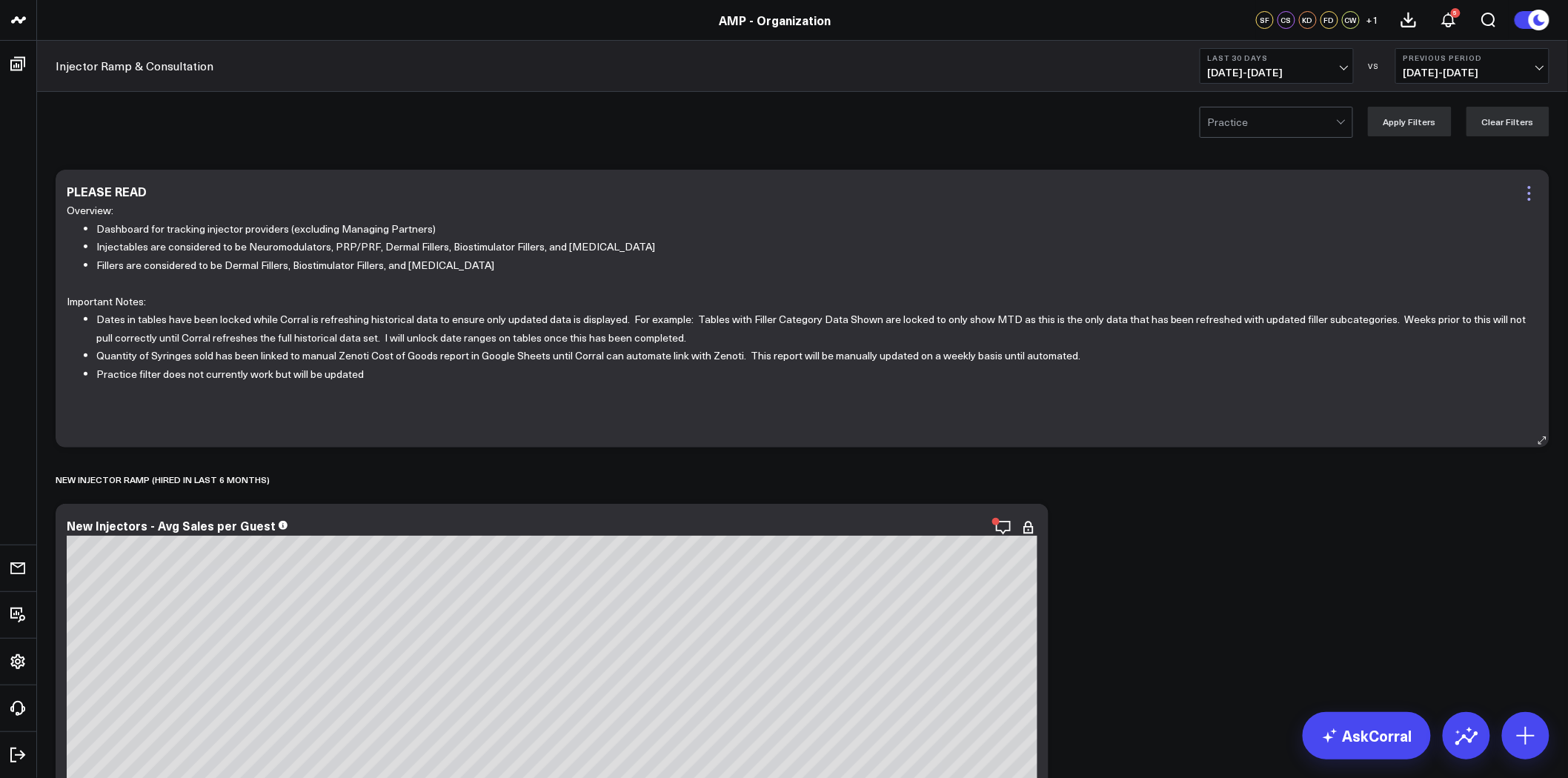
click at [1530, 196] on icon at bounding box center [1529, 193] width 18 height 18
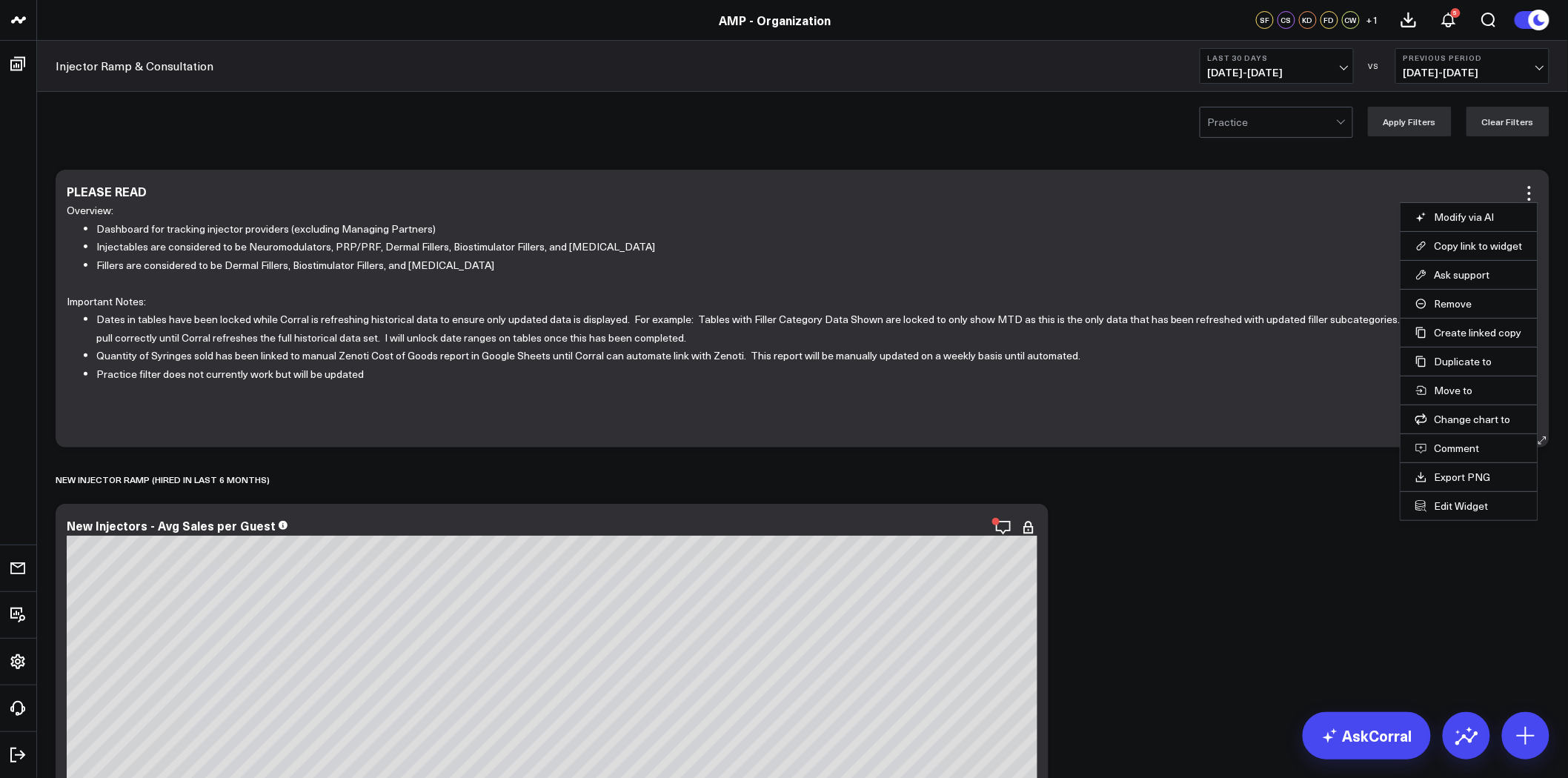
click at [1461, 515] on li "Edit Widget" at bounding box center [1469, 507] width 137 height 29
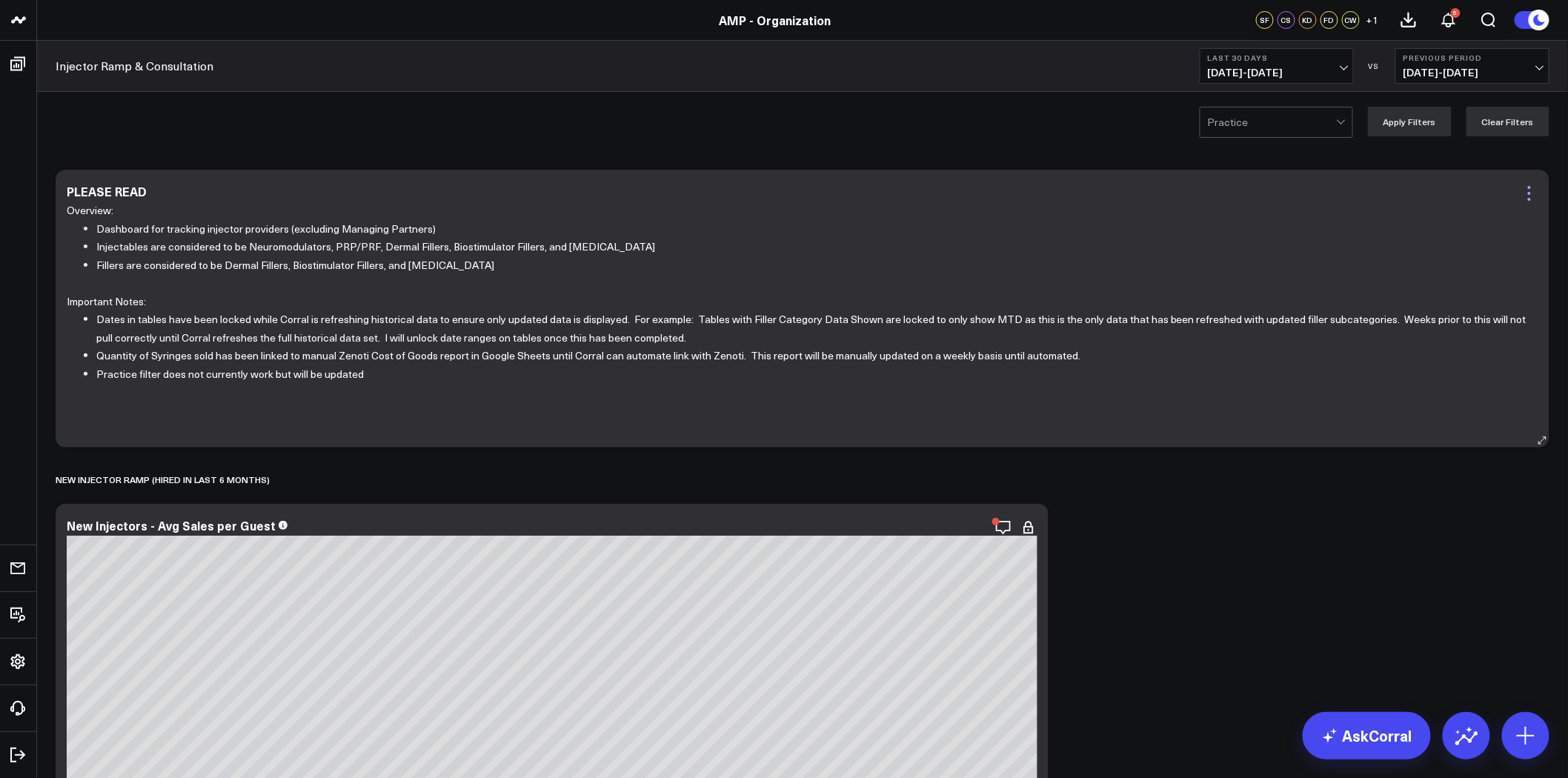
click at [1530, 194] on icon at bounding box center [1529, 193] width 3 height 3
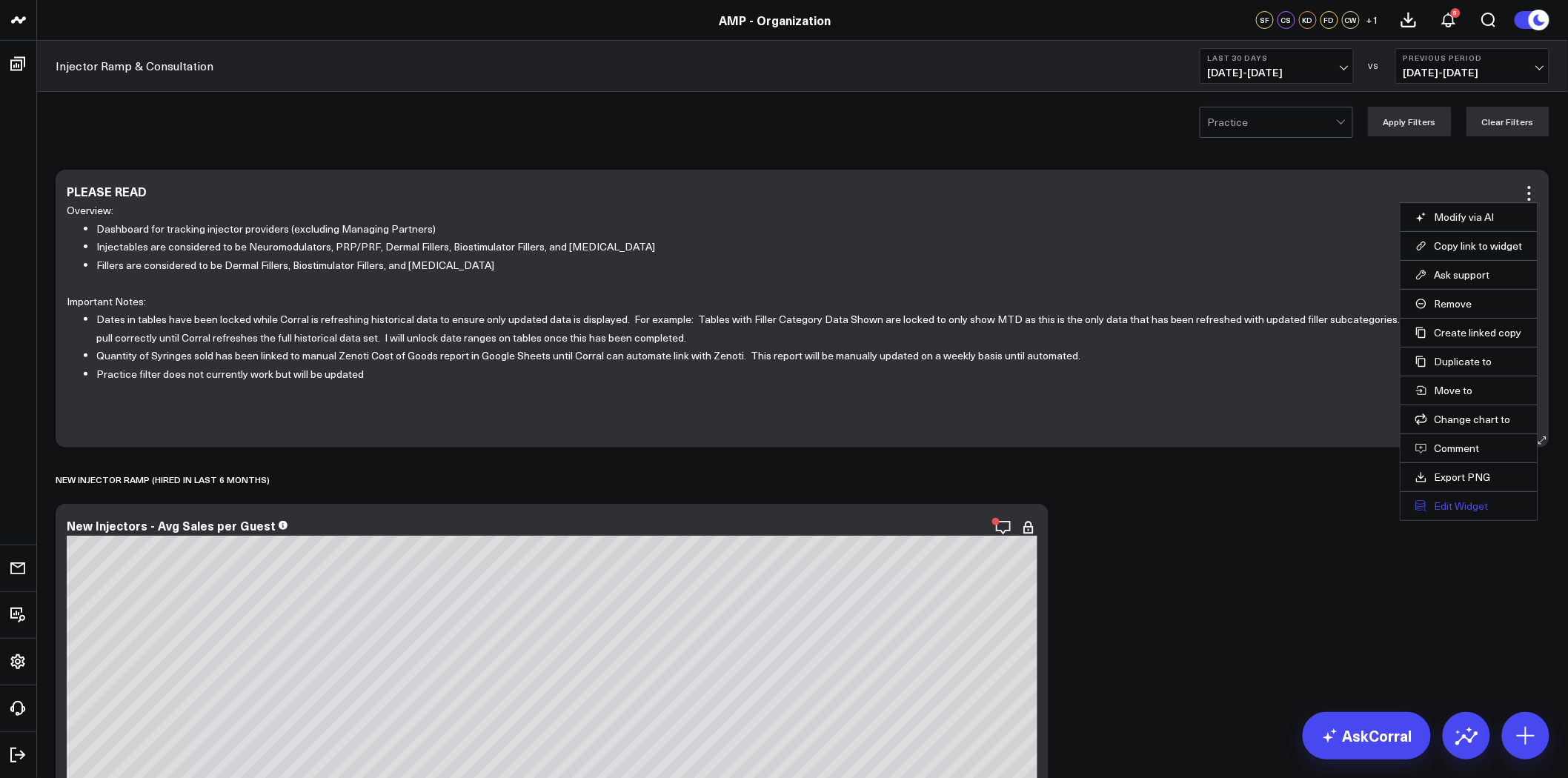
click at [1449, 507] on button "Edit Widget" at bounding box center [1469, 507] width 108 height 14
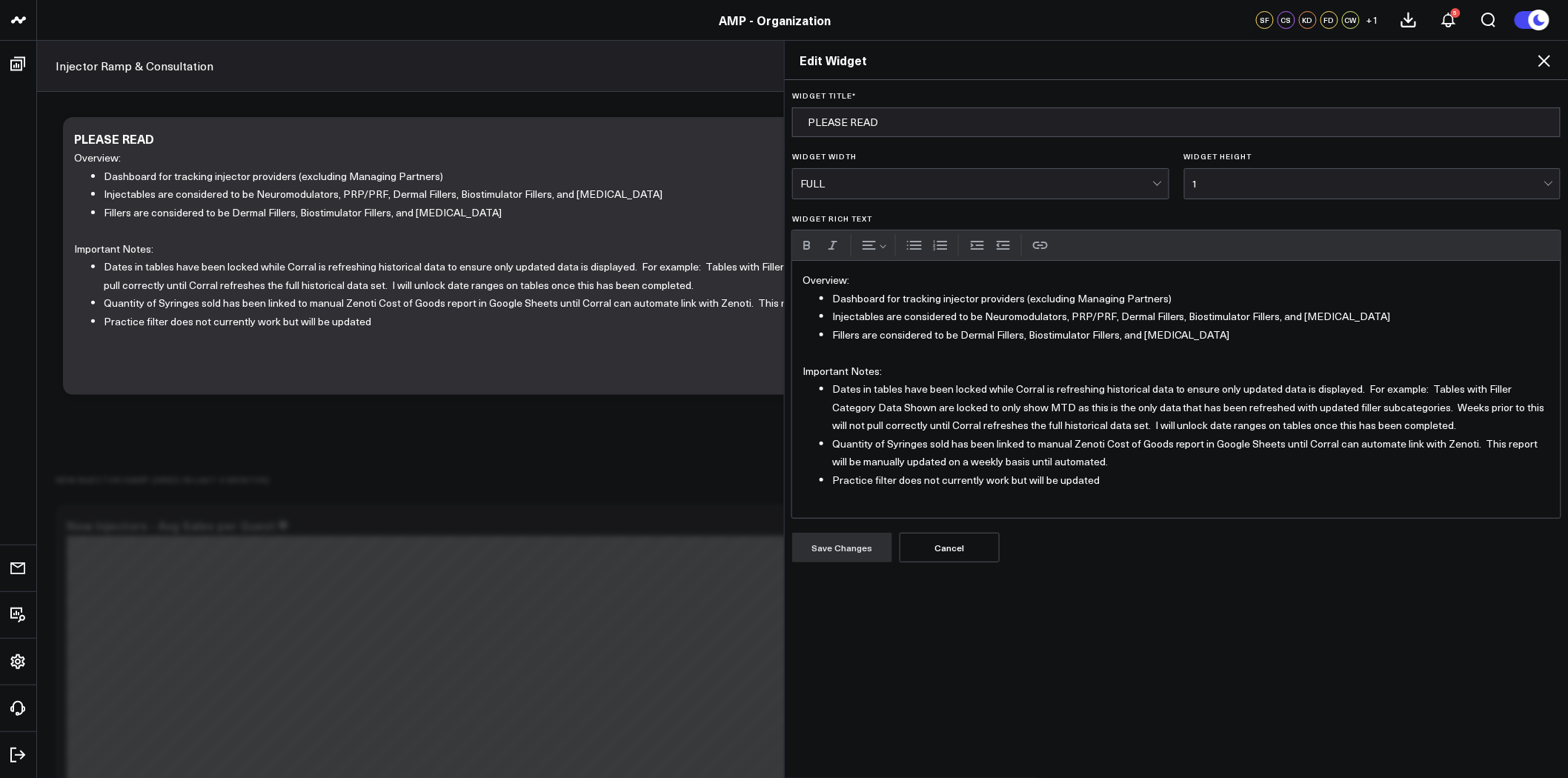
click at [978, 410] on li "Dates in tables have been locked while Corral is refreshing historical data to …" at bounding box center [1190, 408] width 718 height 55
drag, startPoint x: 1403, startPoint y: 424, endPoint x: 825, endPoint y: 394, distance: 578.8
click at [825, 394] on ul "Dates in tables have been locked while Corral is refreshing historical data to …" at bounding box center [1175, 434] width 747 height 109
click at [1182, 337] on li "Fillers are considered to be Dermal Fillers, Biostimulator Fillers, and [MEDICA…" at bounding box center [1190, 335] width 718 height 19
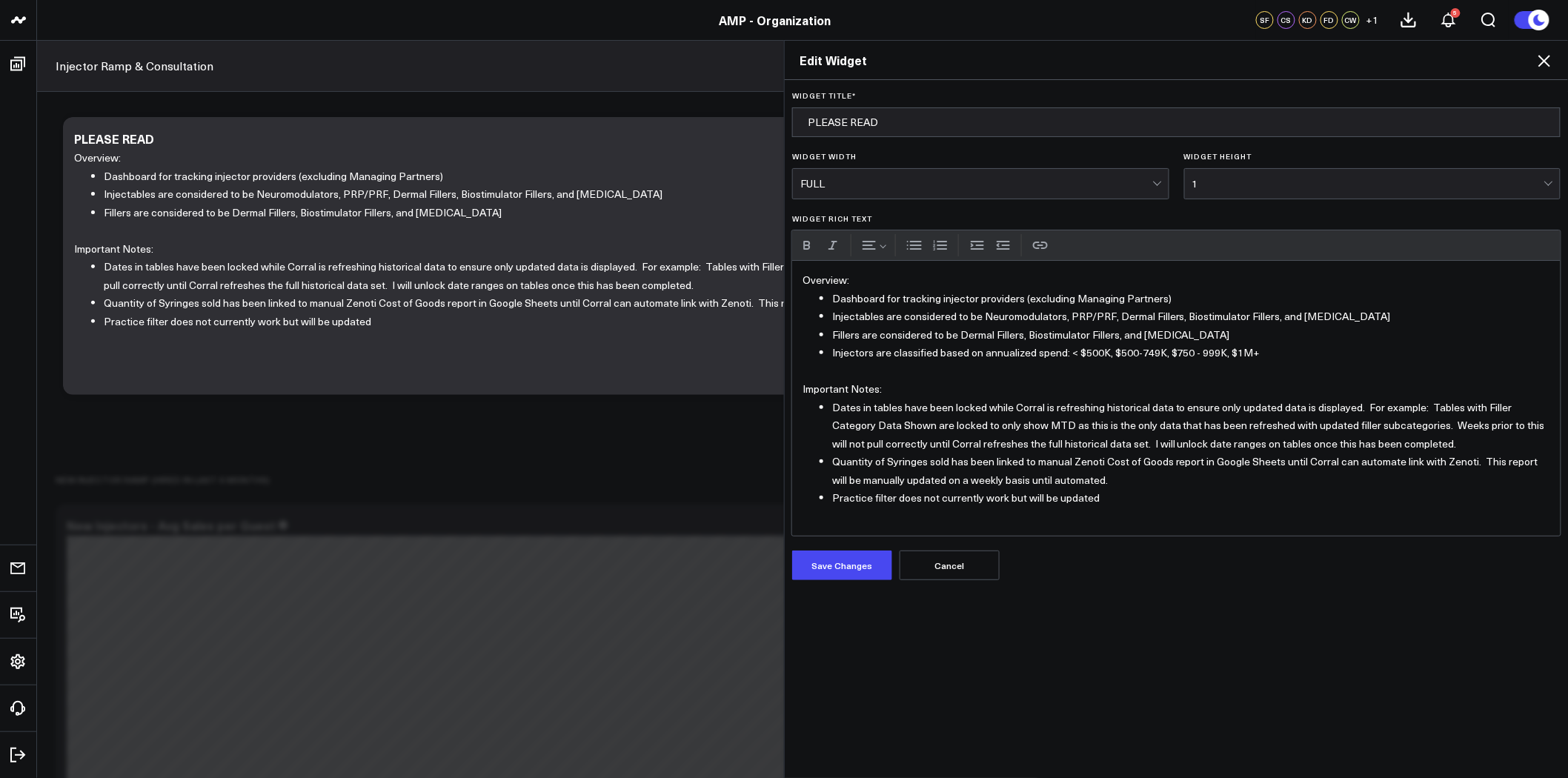
drag, startPoint x: 1398, startPoint y: 446, endPoint x: 784, endPoint y: 404, distance: 615.4
click at [784, 404] on div "Widget Title * PLEASE READ Widget Width FULL Widget Height 1 Widget Rich Text U…" at bounding box center [1176, 429] width 784 height 699
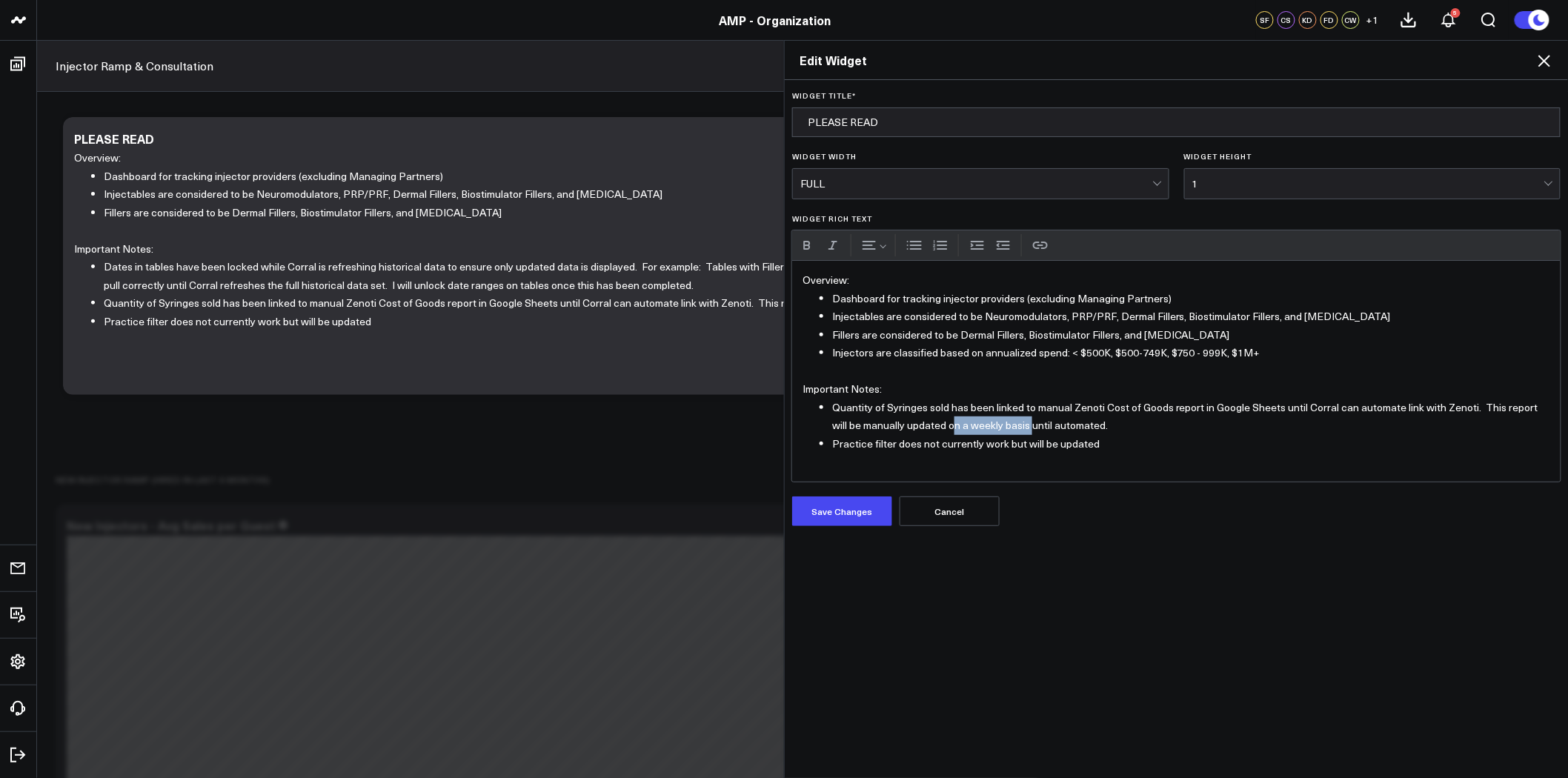
drag, startPoint x: 928, startPoint y: 424, endPoint x: 1010, endPoint y: 424, distance: 82.0
click at [1010, 424] on li "Quantity of Syringes sold has been linked to manual Zenoti Cost of Goods report…" at bounding box center [1190, 416] width 718 height 36
click at [1001, 427] on li "Quantity of Syringes sold has been linked to manual Zenoti Cost of Goods report…" at bounding box center [1190, 416] width 718 height 36
click at [847, 507] on button "Save Changes" at bounding box center [842, 511] width 100 height 29
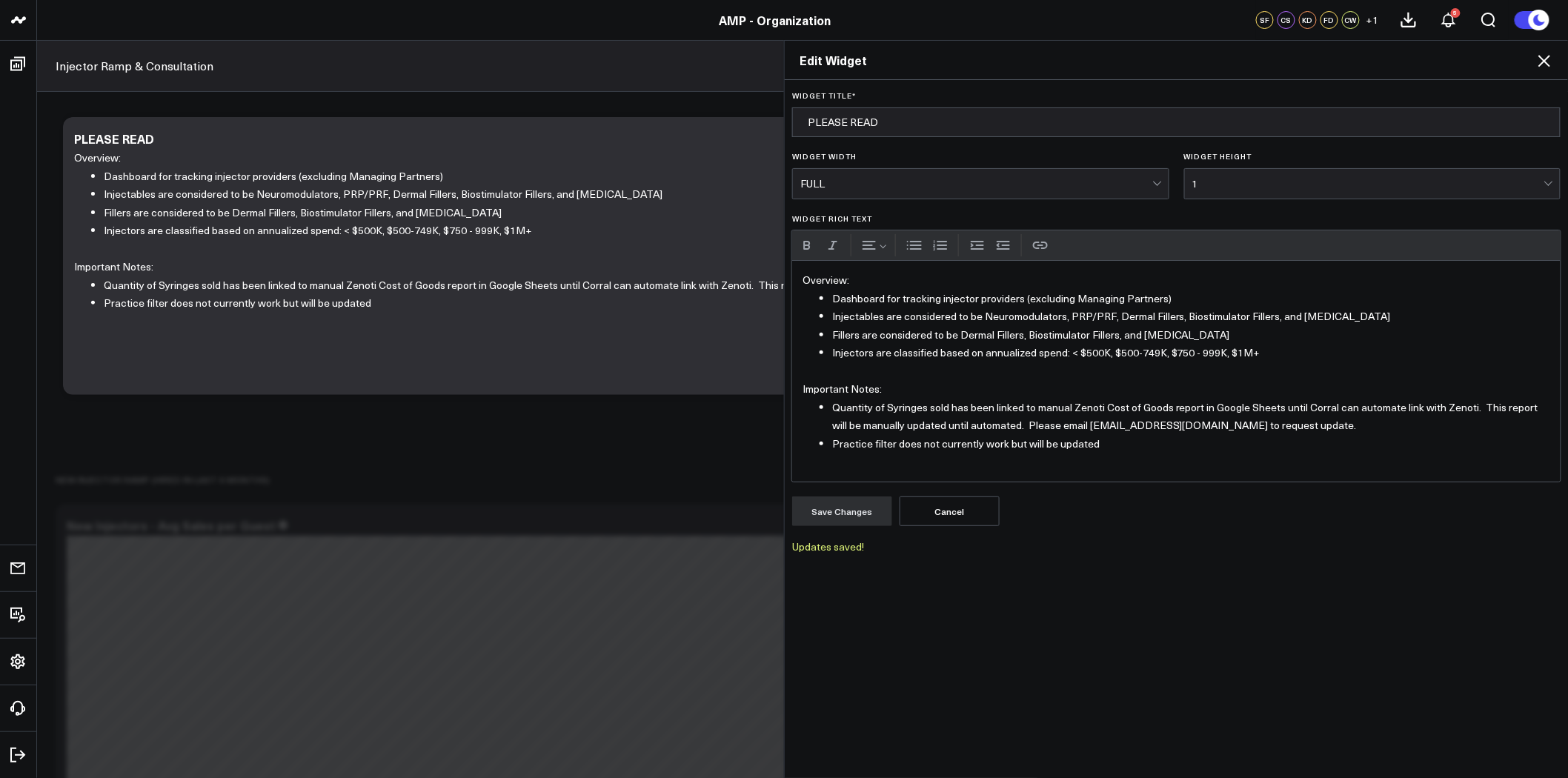
click at [1552, 62] on icon at bounding box center [1544, 61] width 18 height 18
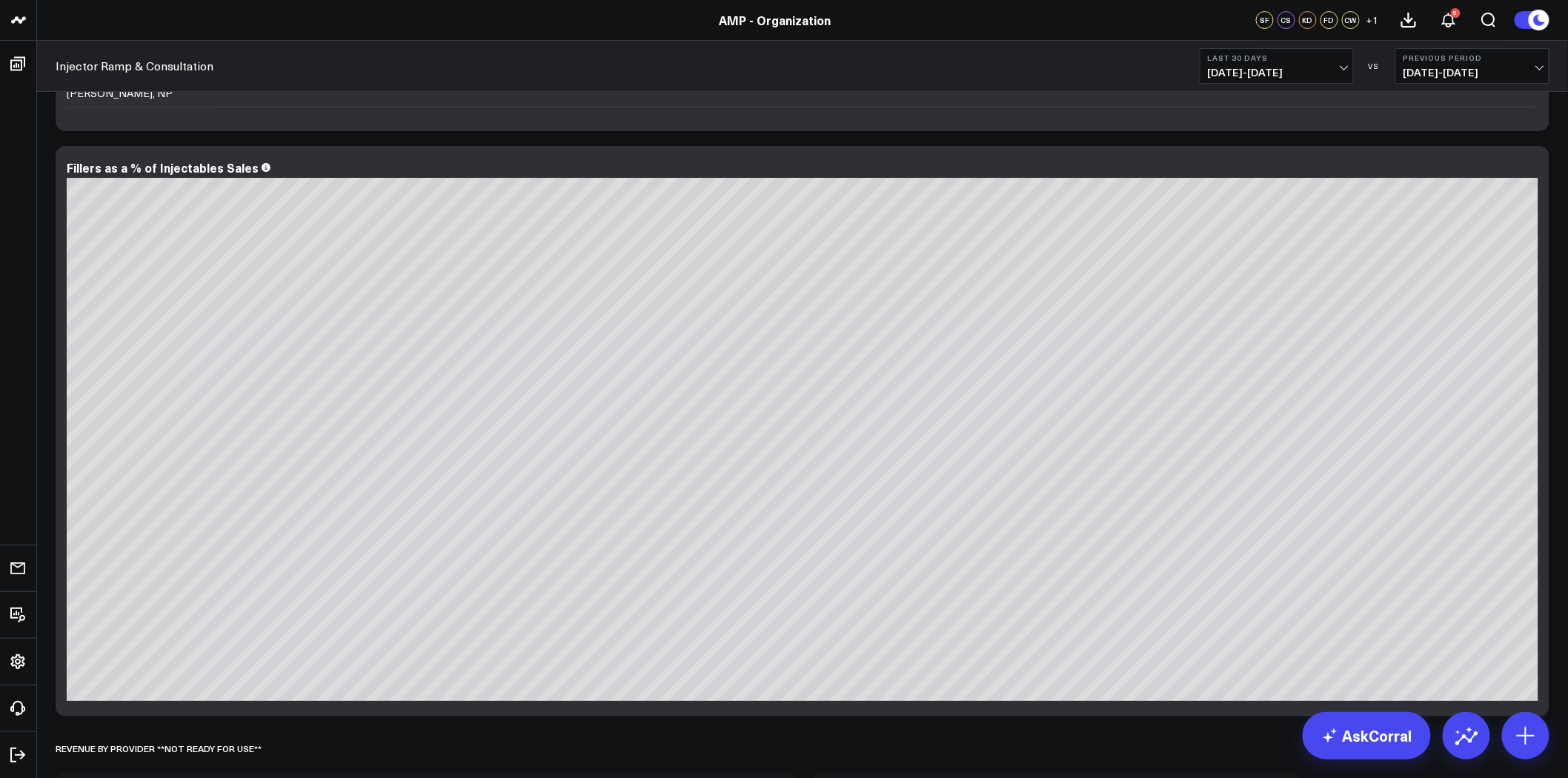
scroll to position [5075, 0]
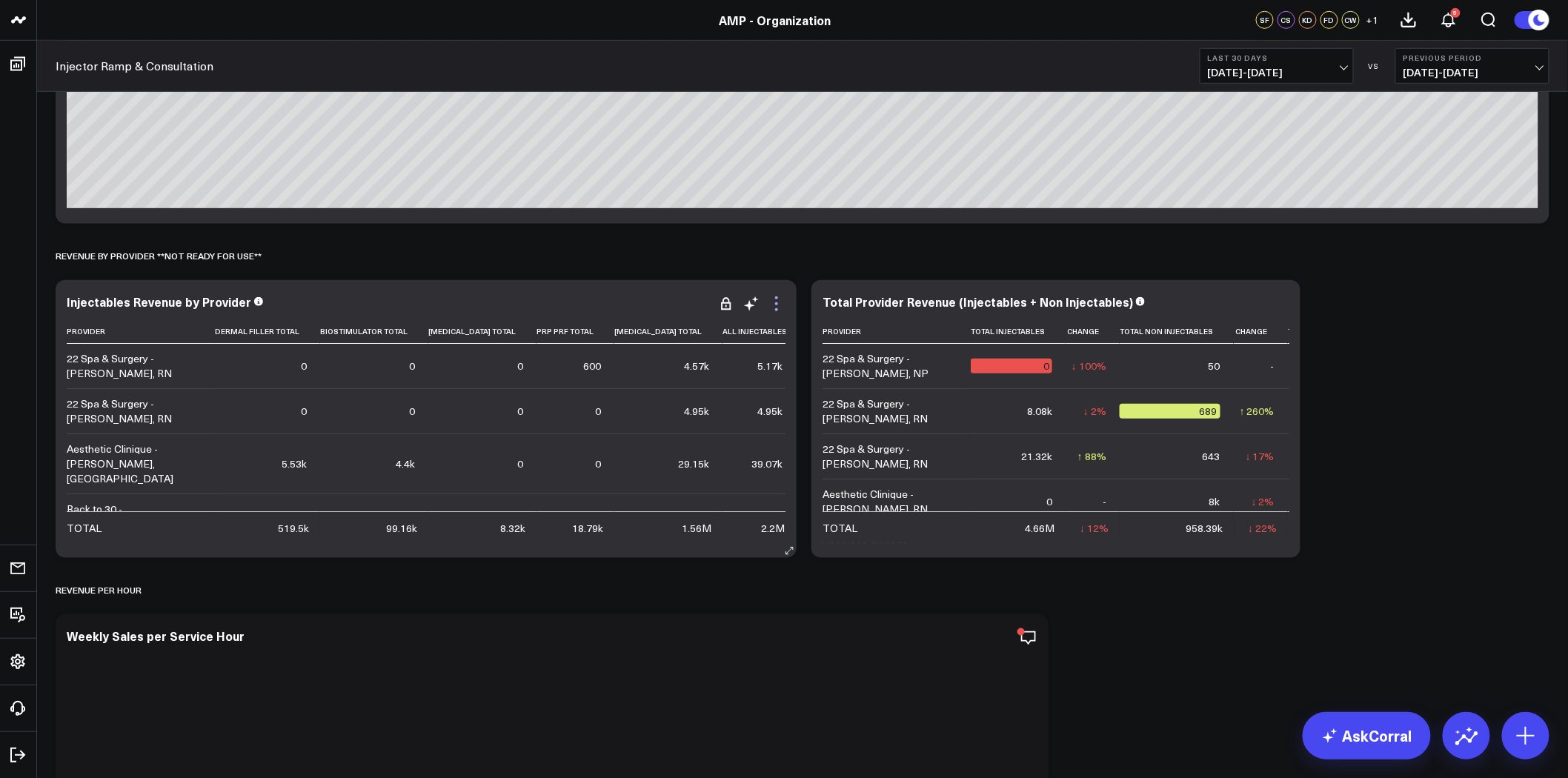
click at [776, 297] on icon at bounding box center [776, 298] width 3 height 3
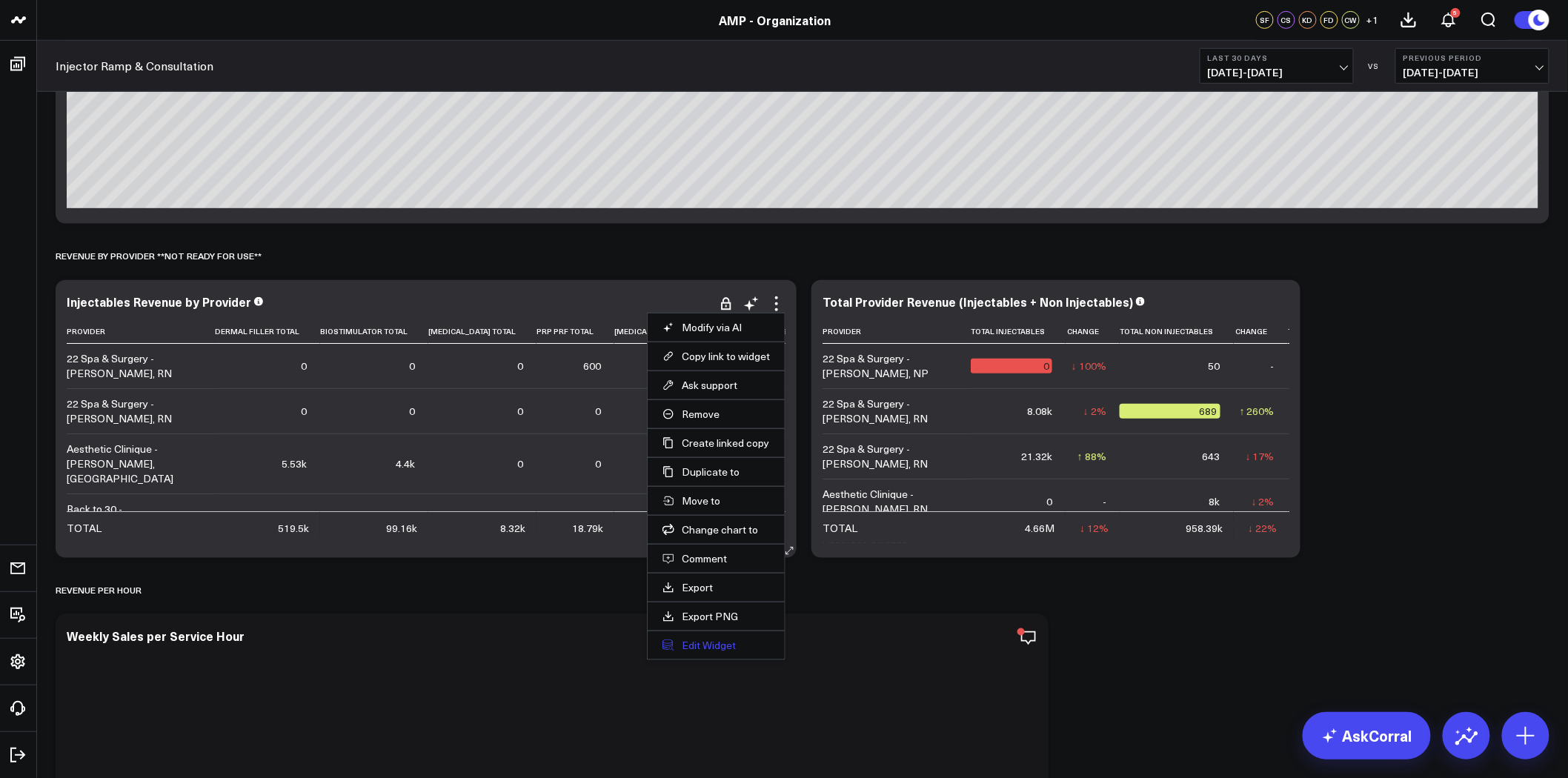
click at [701, 646] on button "Edit Widget" at bounding box center [716, 646] width 108 height 14
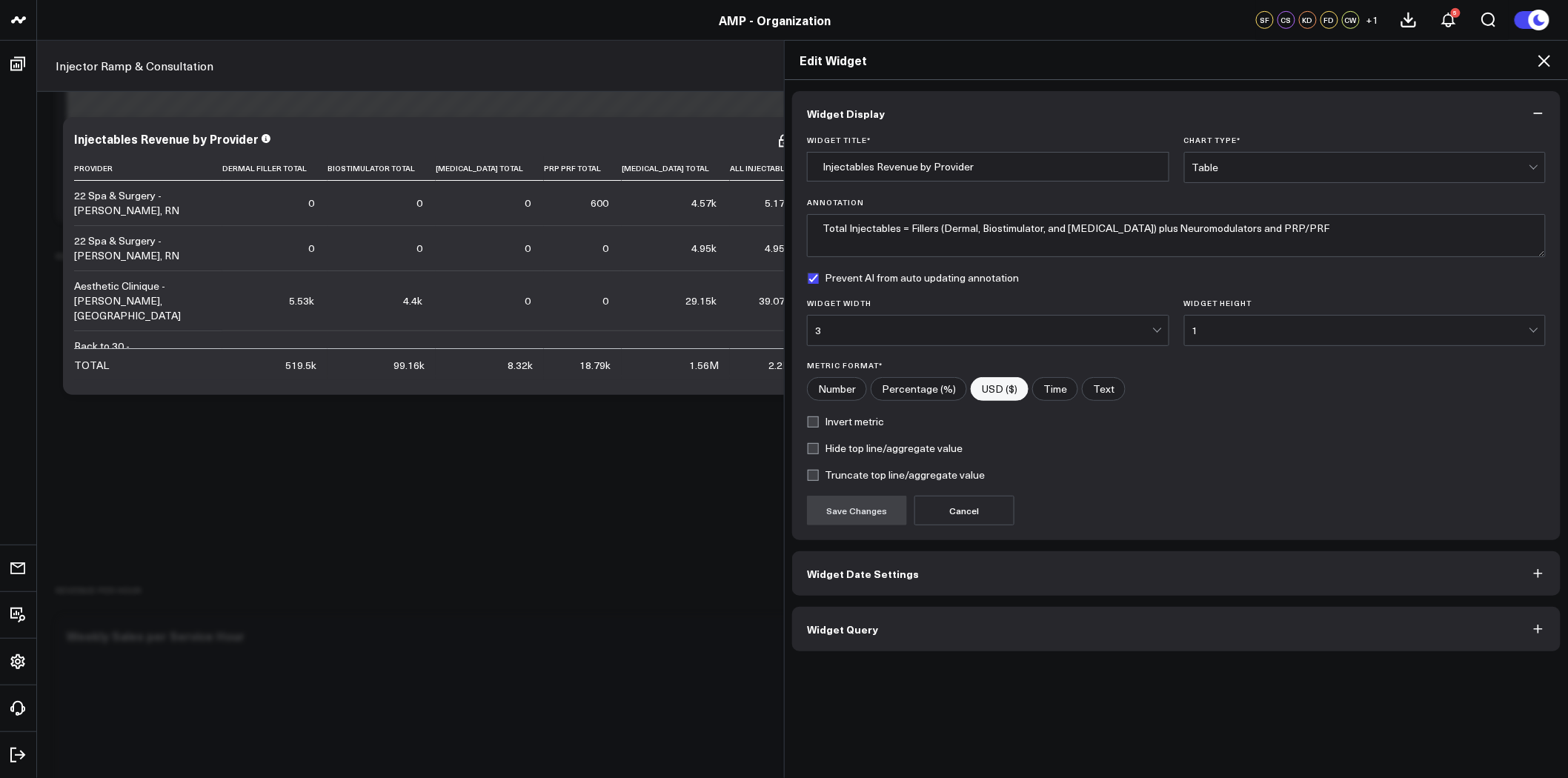
click at [939, 573] on button "Widget Date Settings" at bounding box center [1176, 573] width 768 height 44
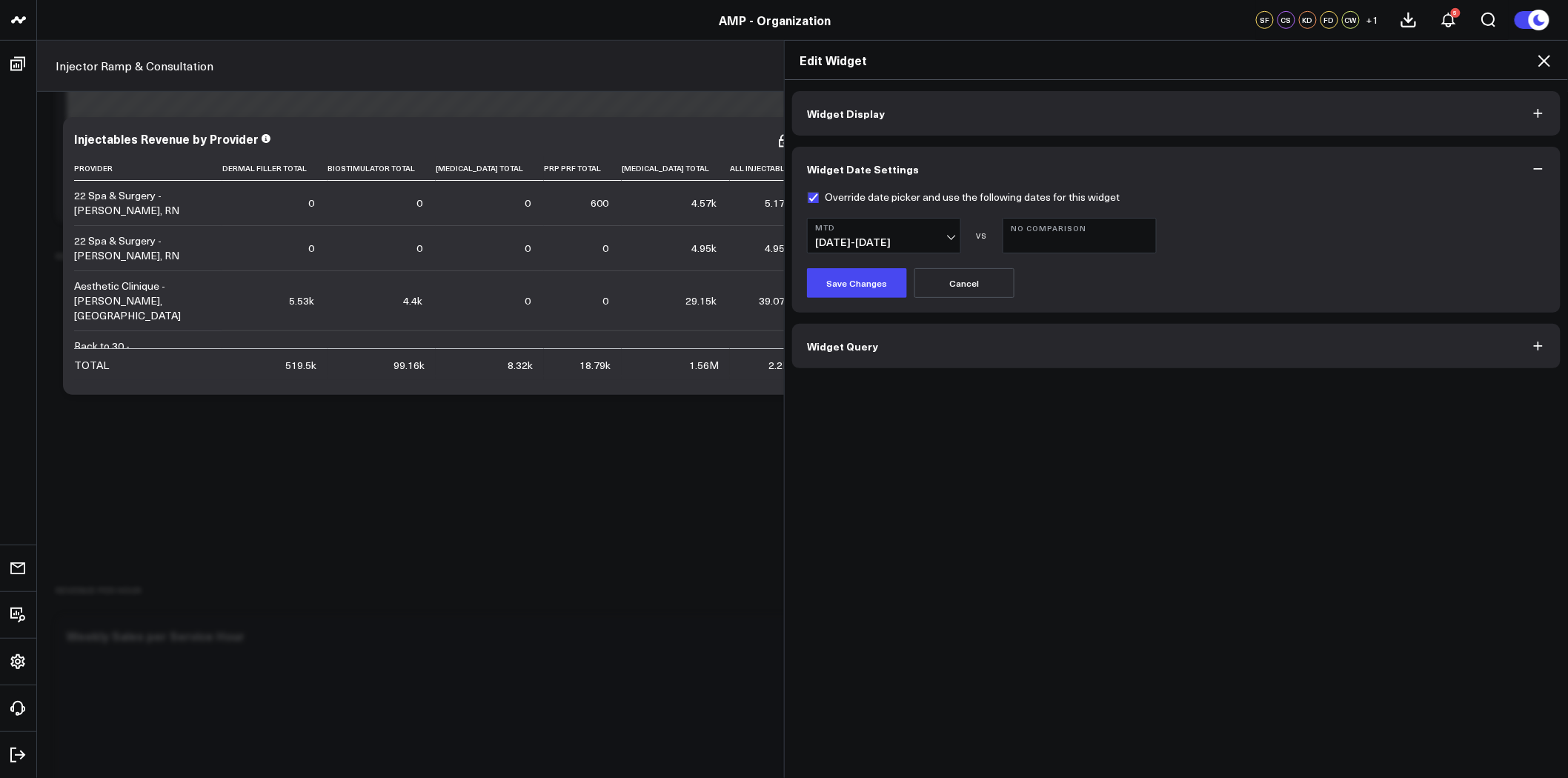
click at [881, 236] on span "09/01/25 - 09/14/25" at bounding box center [883, 242] width 138 height 12
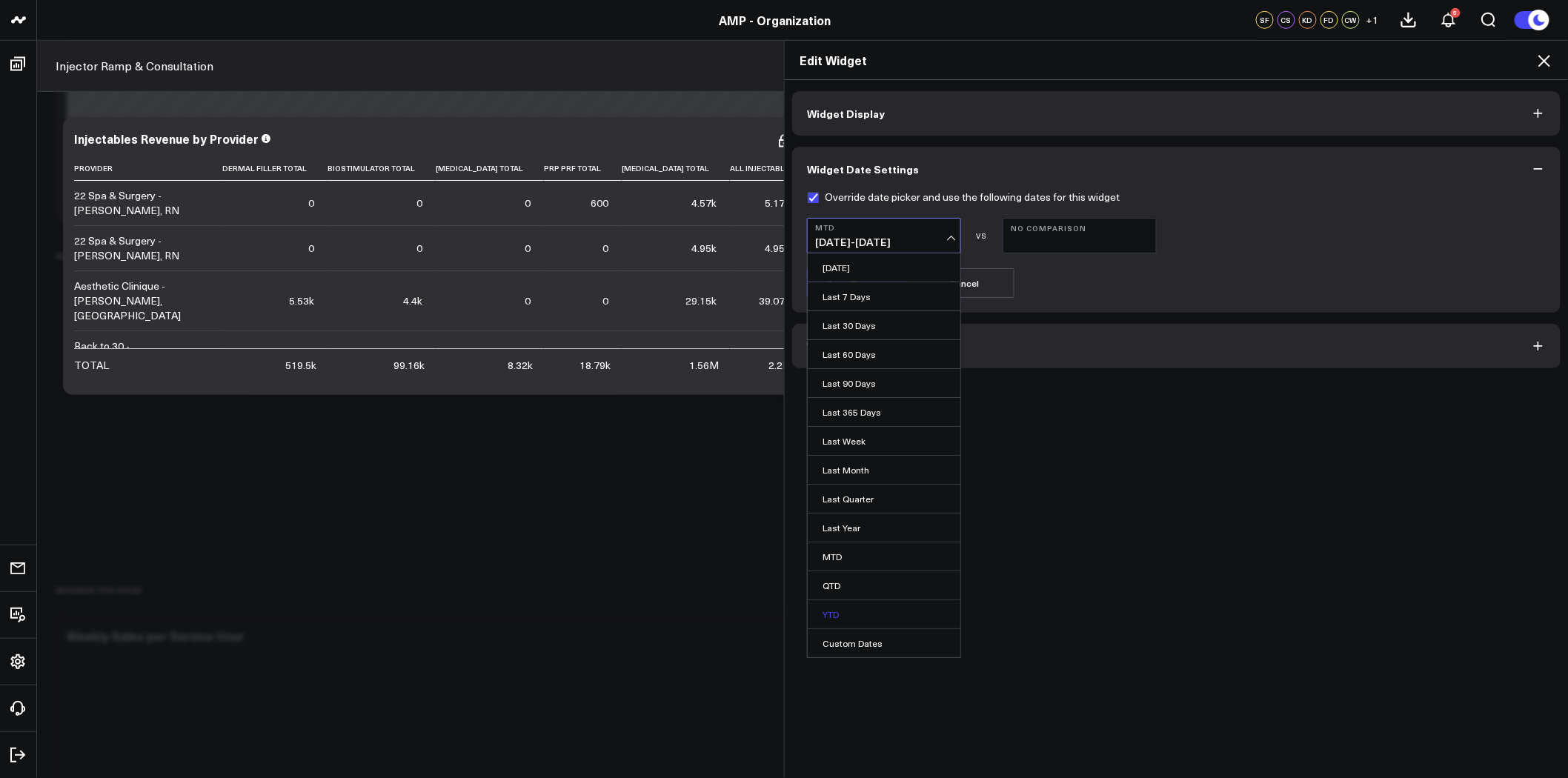
click at [839, 613] on link "YTD" at bounding box center [884, 614] width 153 height 28
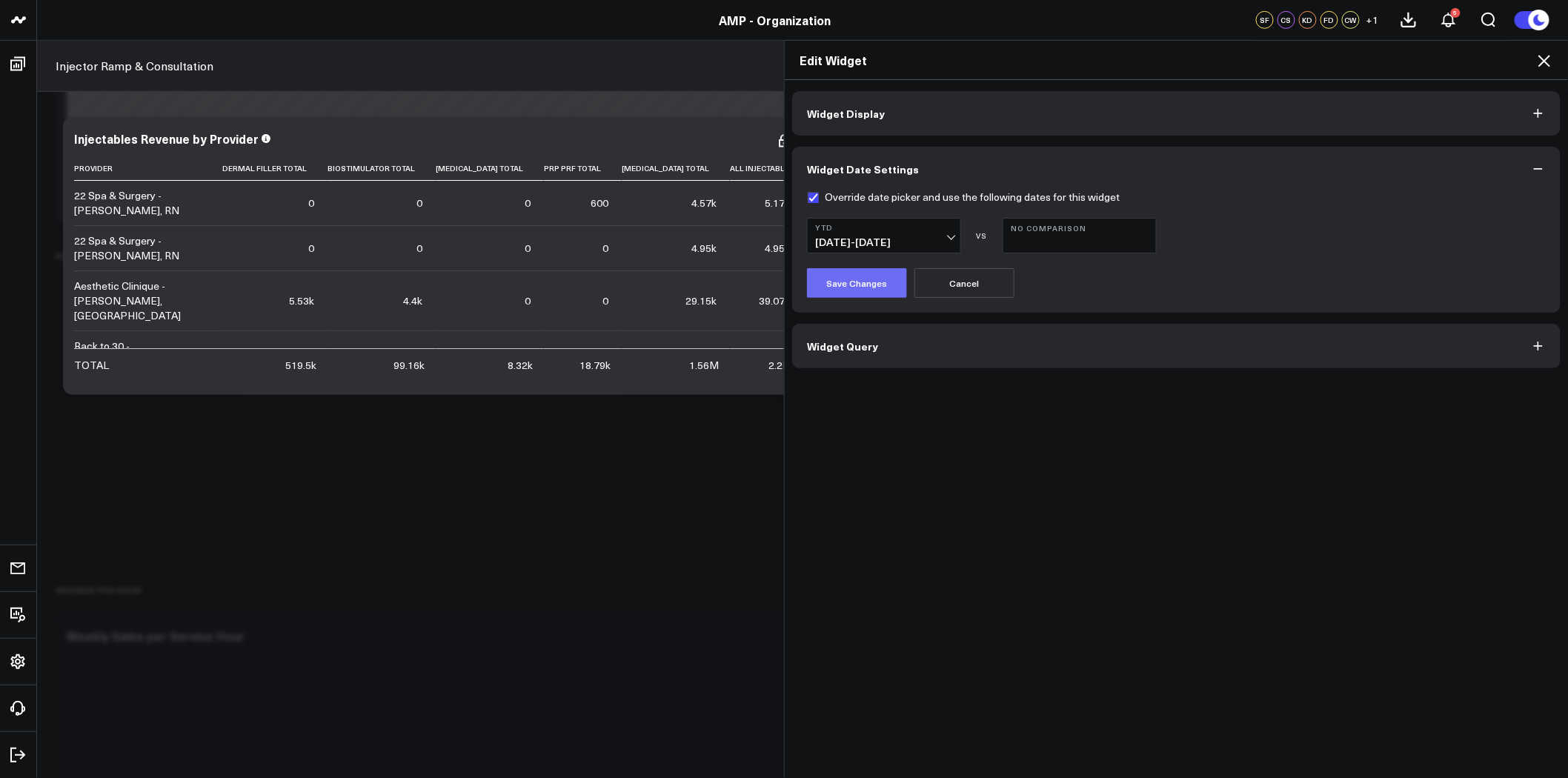
click at [875, 278] on button "Save Changes" at bounding box center [857, 283] width 100 height 29
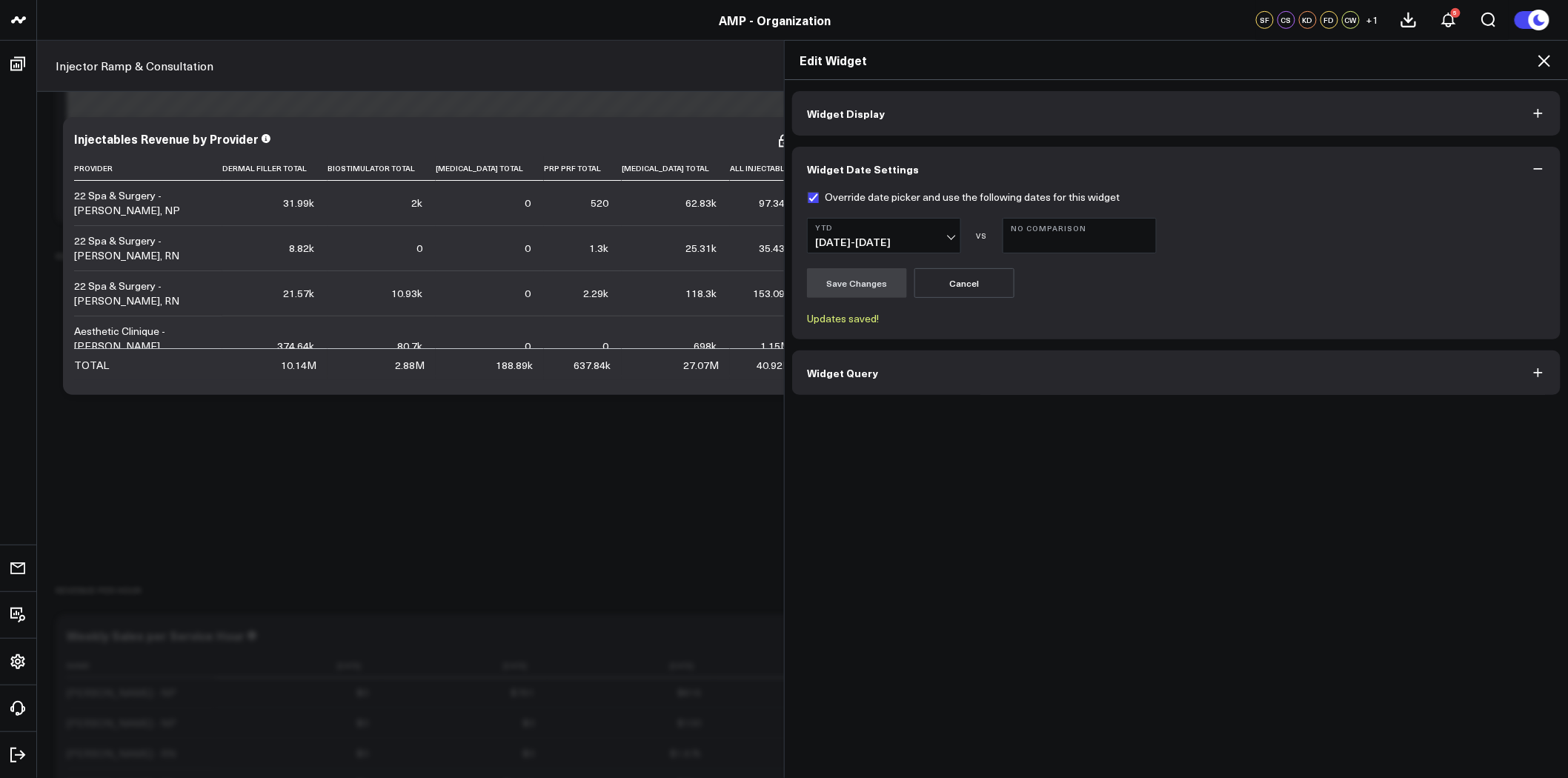
click at [832, 115] on span "Widget Display" at bounding box center [845, 114] width 77 height 12
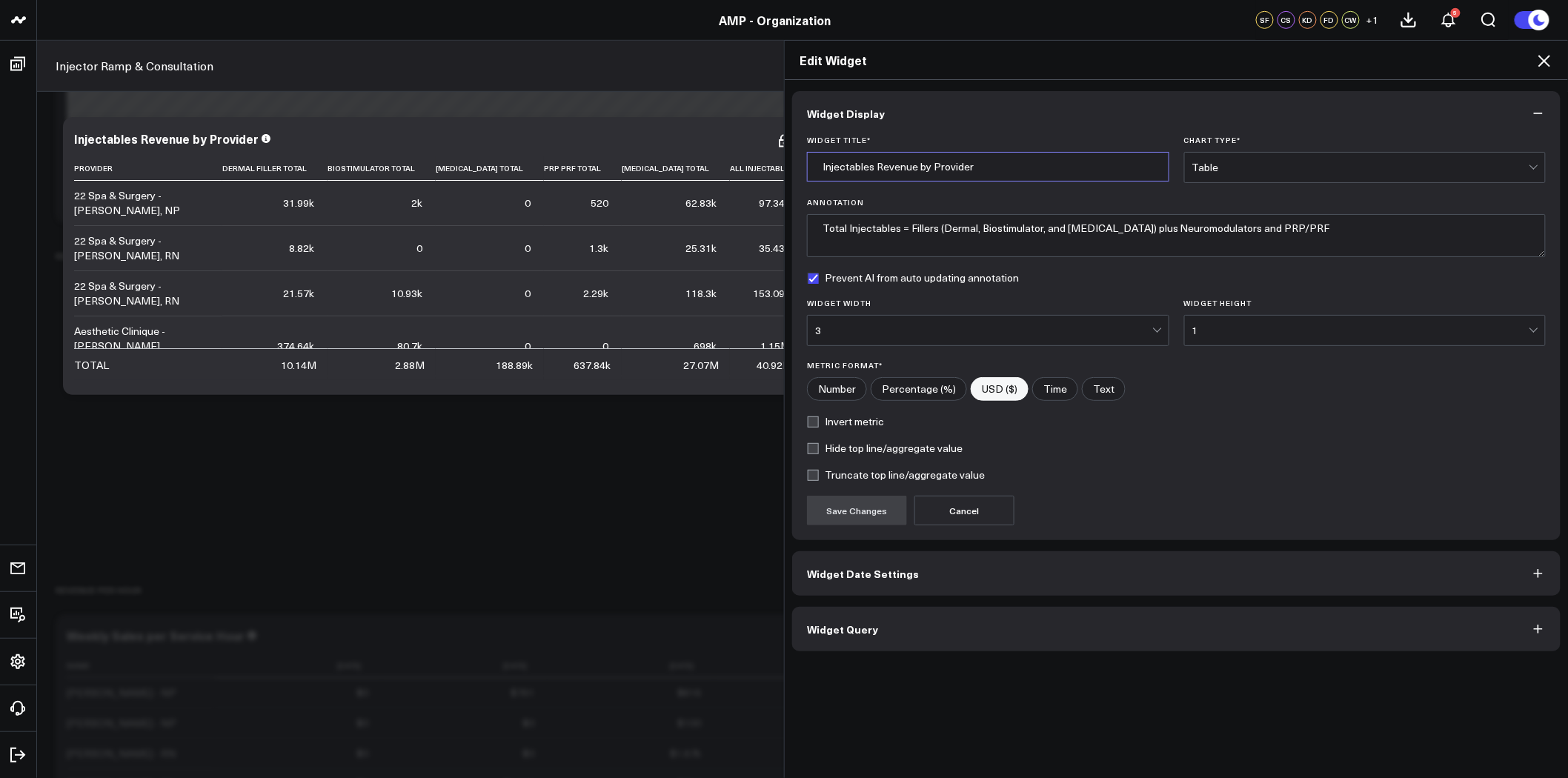
click at [980, 169] on input "Injectables Revenue by Provider" at bounding box center [988, 167] width 362 height 29
type input "Injectables Revenue by Provider (YTD)"
click at [853, 512] on button "Save Changes" at bounding box center [857, 511] width 100 height 29
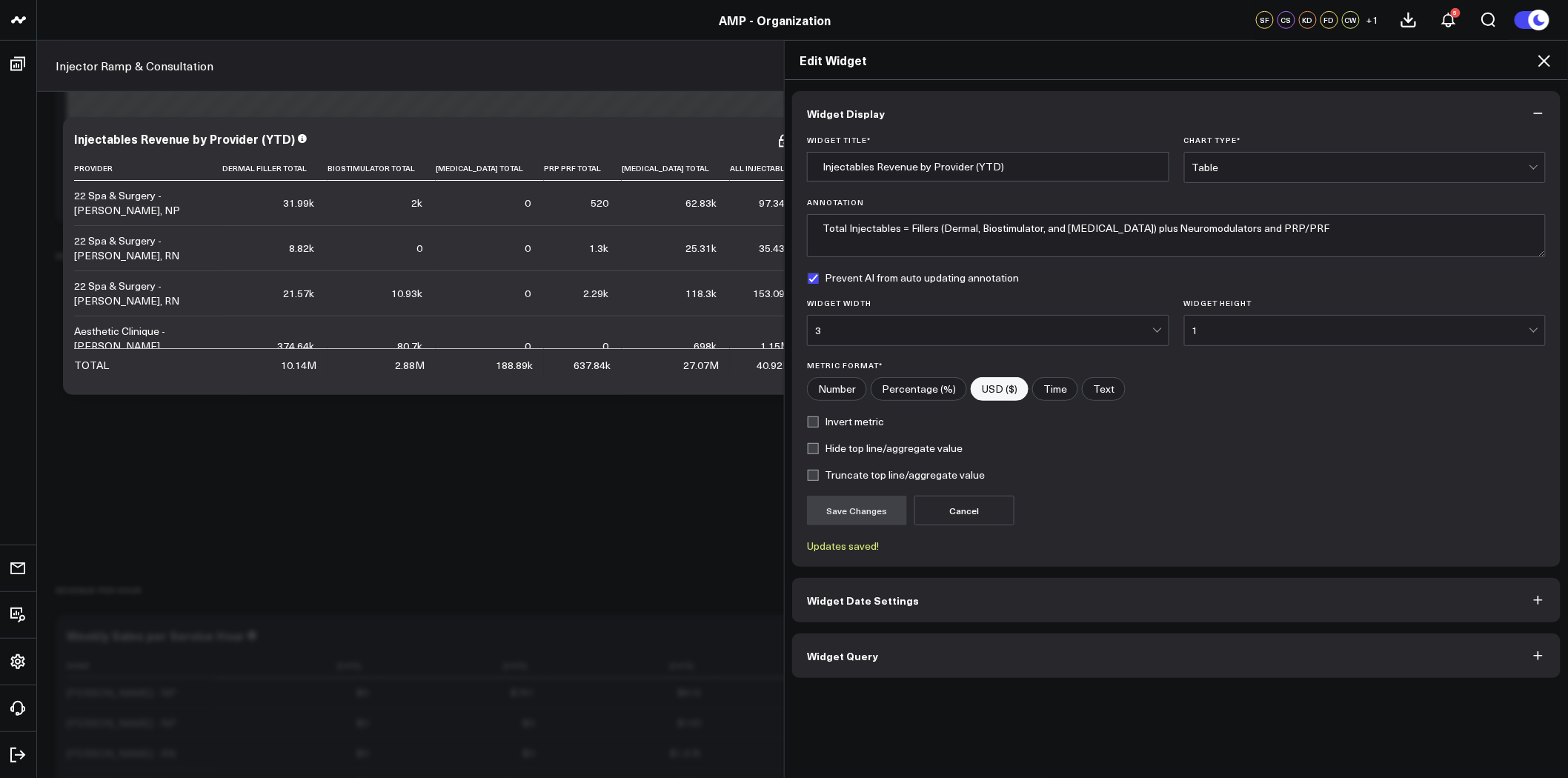
click at [1544, 65] on icon at bounding box center [1544, 61] width 18 height 18
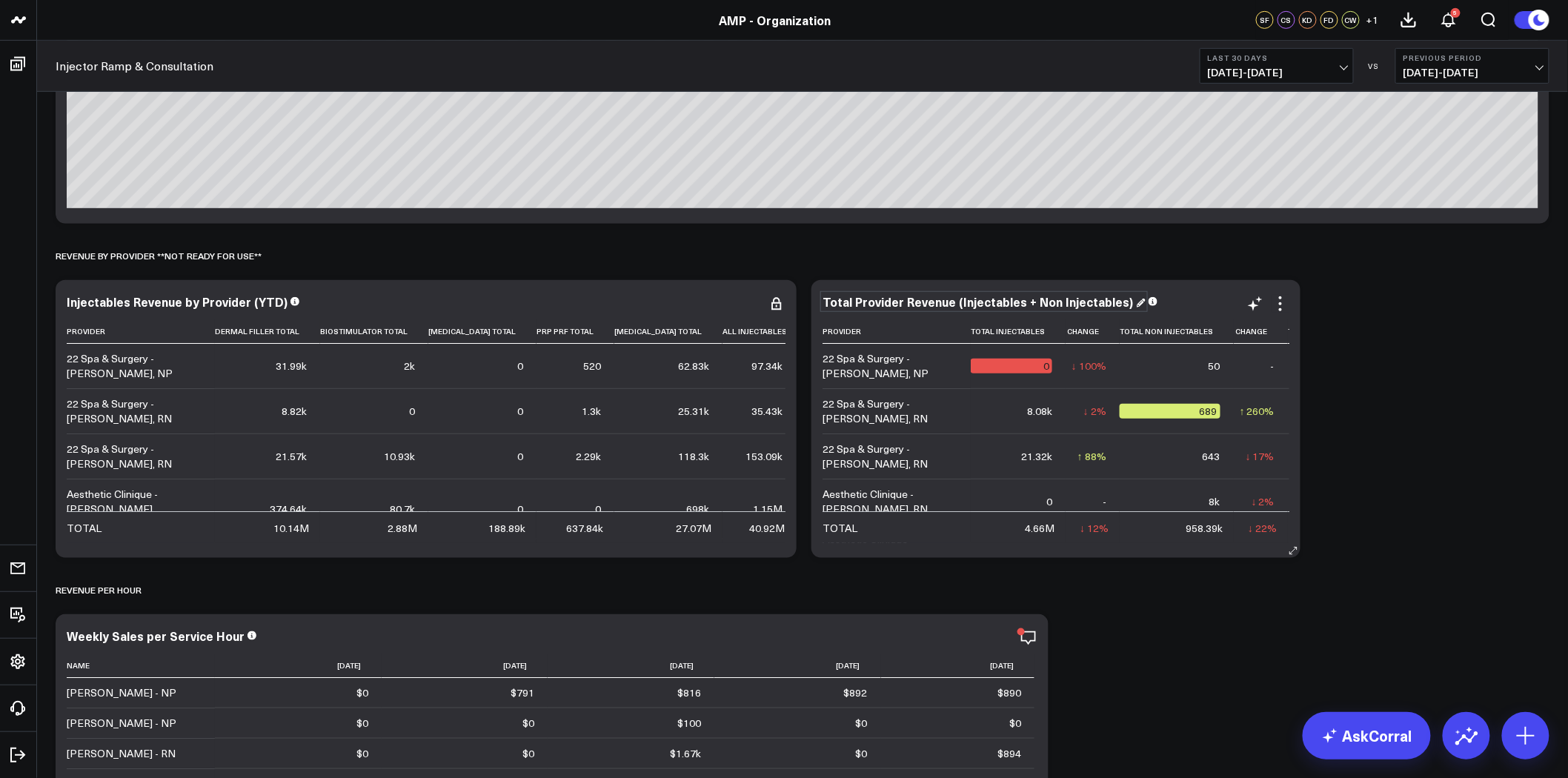
click at [1100, 304] on div "Total Provider Revenue (Injectables + Non Injectables)" at bounding box center [984, 302] width 323 height 17
click at [1280, 300] on icon at bounding box center [1280, 304] width 18 height 18
click at [0, 0] on li "Edit Widget" at bounding box center [0, 0] width 0 height 0
click at [1280, 297] on icon at bounding box center [1280, 298] width 3 height 3
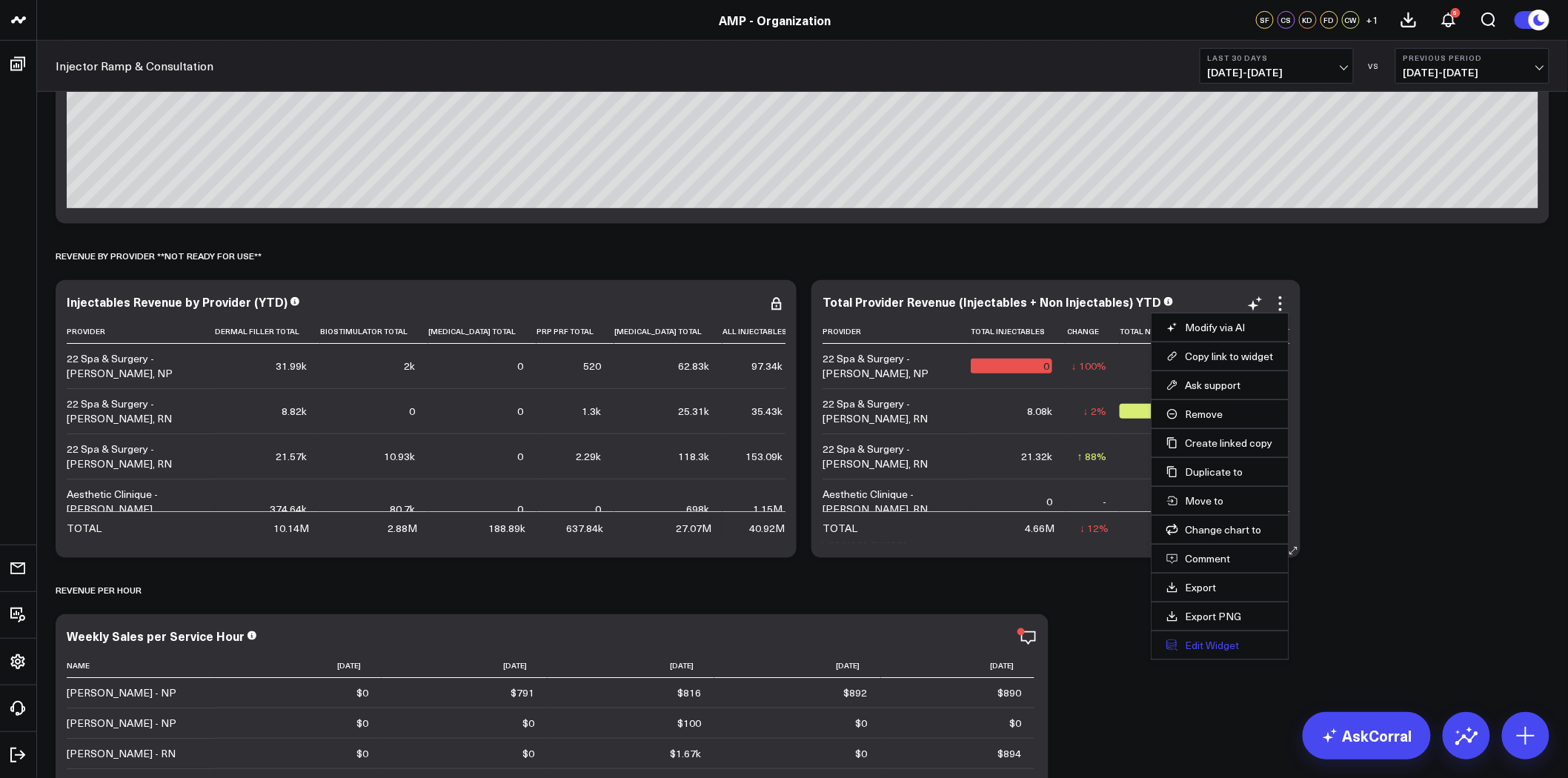
click at [1215, 644] on button "Edit Widget" at bounding box center [1220, 646] width 108 height 14
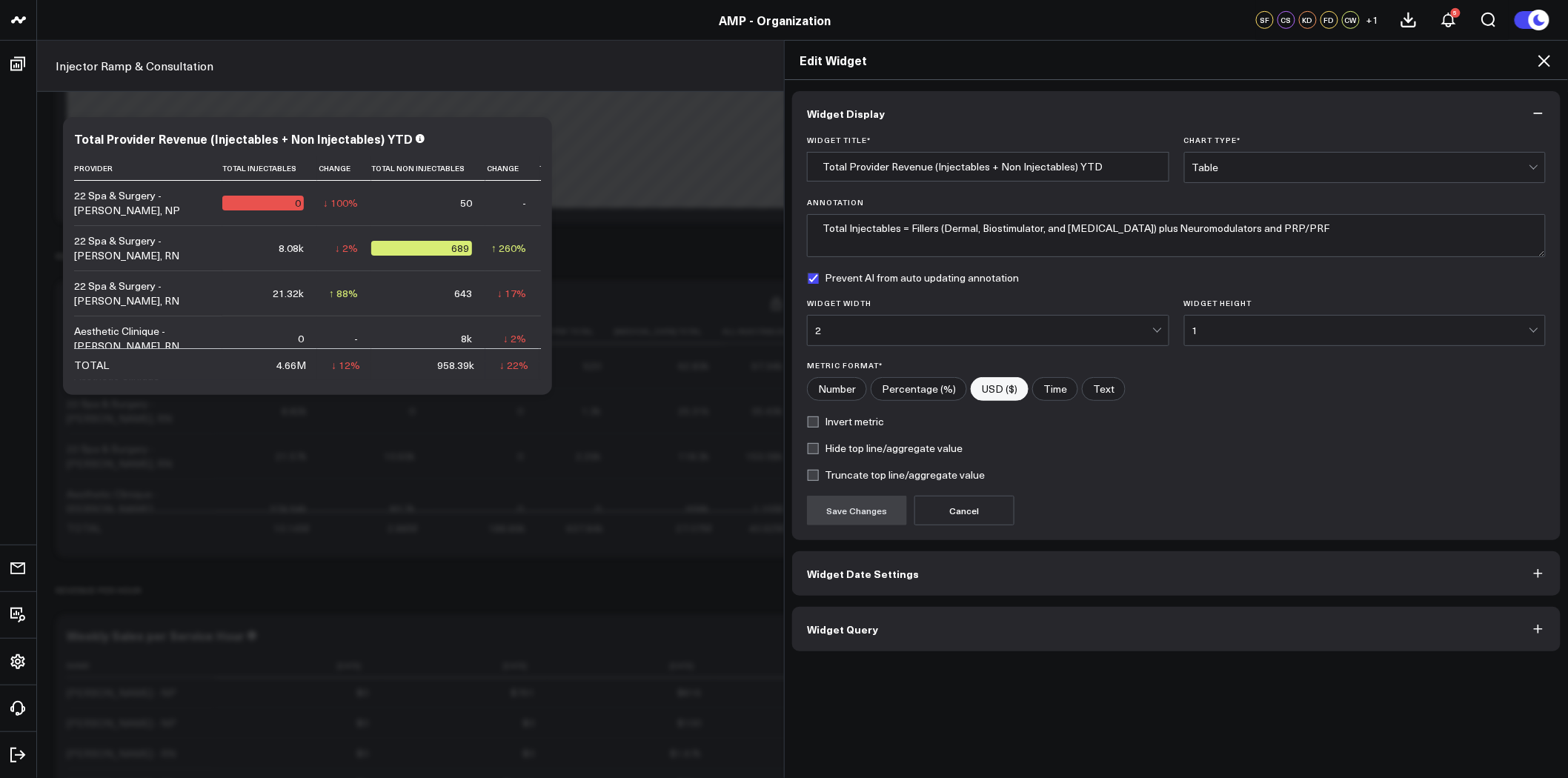
click at [910, 580] on button "Widget Date Settings" at bounding box center [1176, 573] width 768 height 44
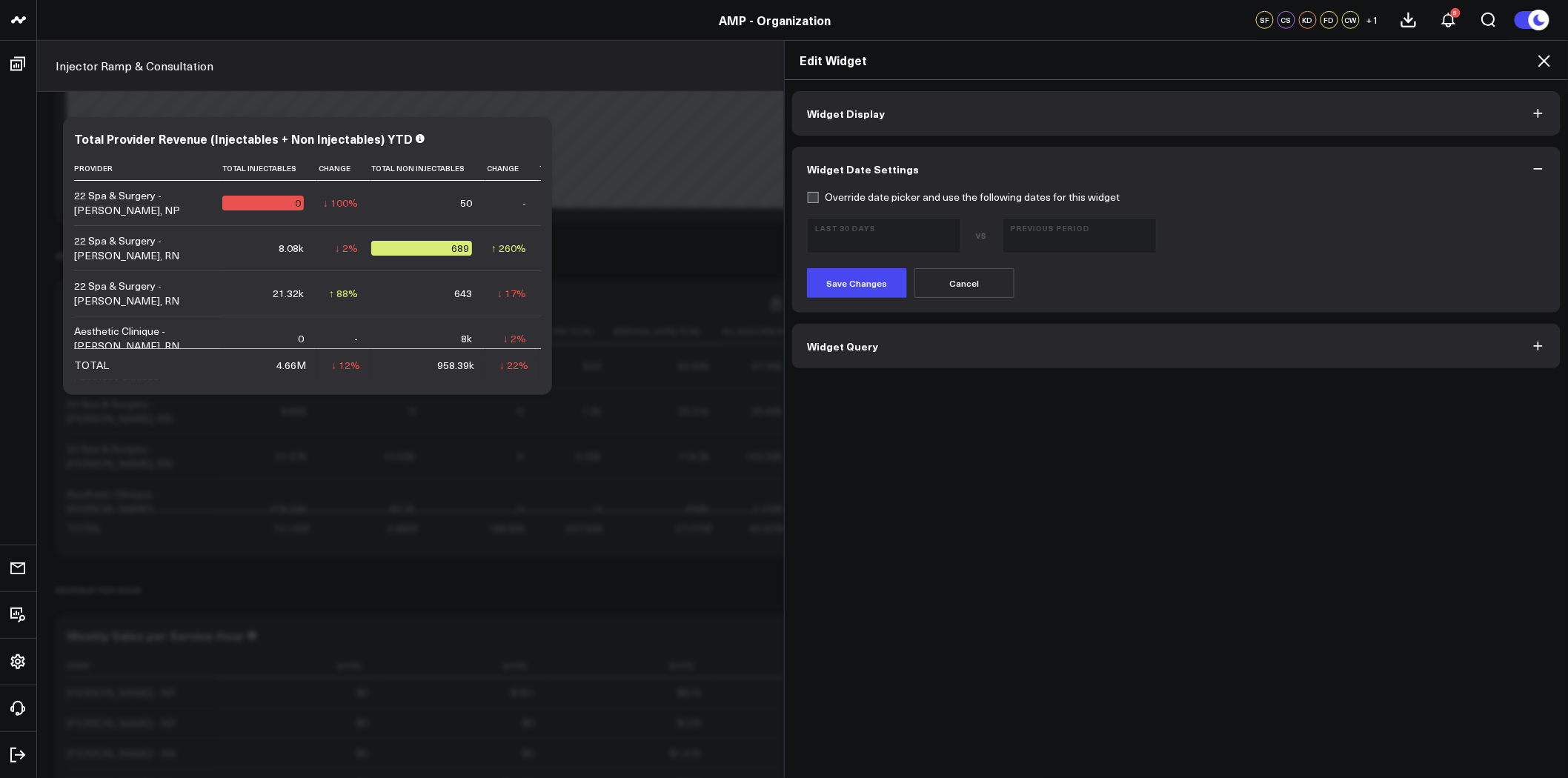
click at [870, 193] on label "Override date picker and use the following dates for this widget" at bounding box center [963, 197] width 312 height 12
click at [819, 193] on input "Override date picker and use the following dates for this widget" at bounding box center [813, 197] width 12 height 12
checkbox input "true"
click at [872, 242] on span "08/16/25 - 09/14/25" at bounding box center [883, 242] width 138 height 12
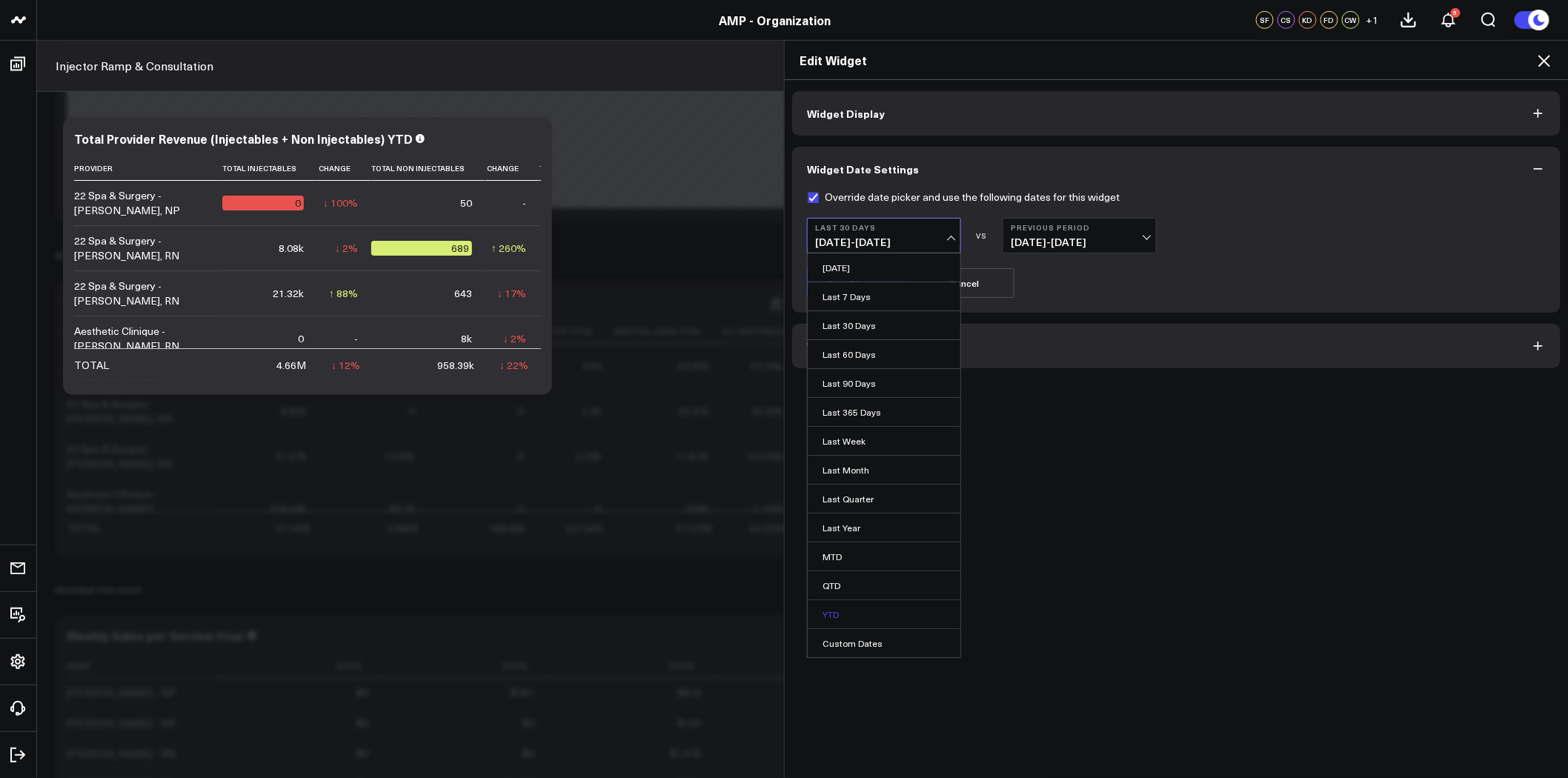
click at [827, 610] on link "YTD" at bounding box center [884, 614] width 153 height 28
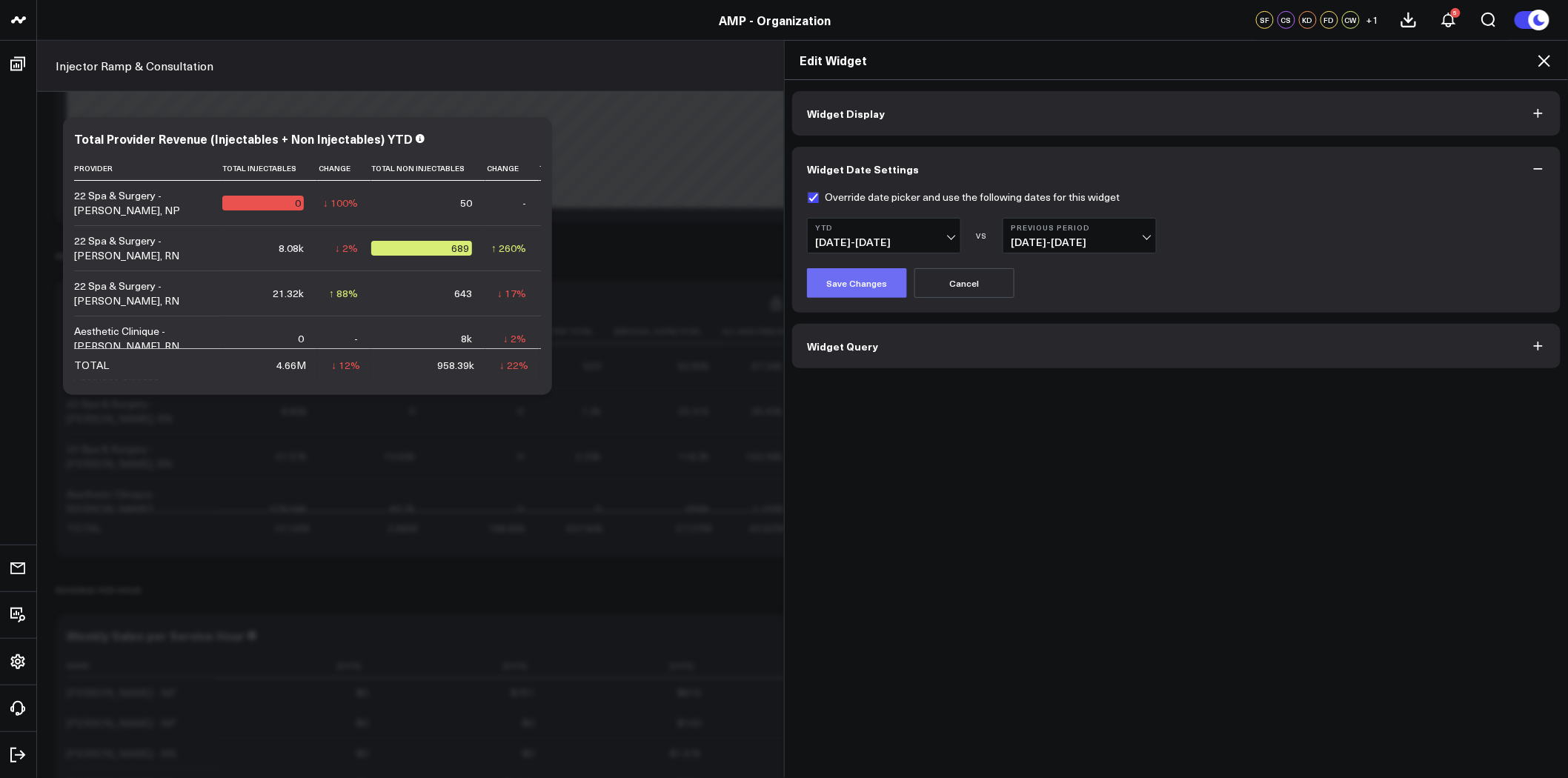
click at [856, 281] on button "Save Changes" at bounding box center [857, 283] width 100 height 29
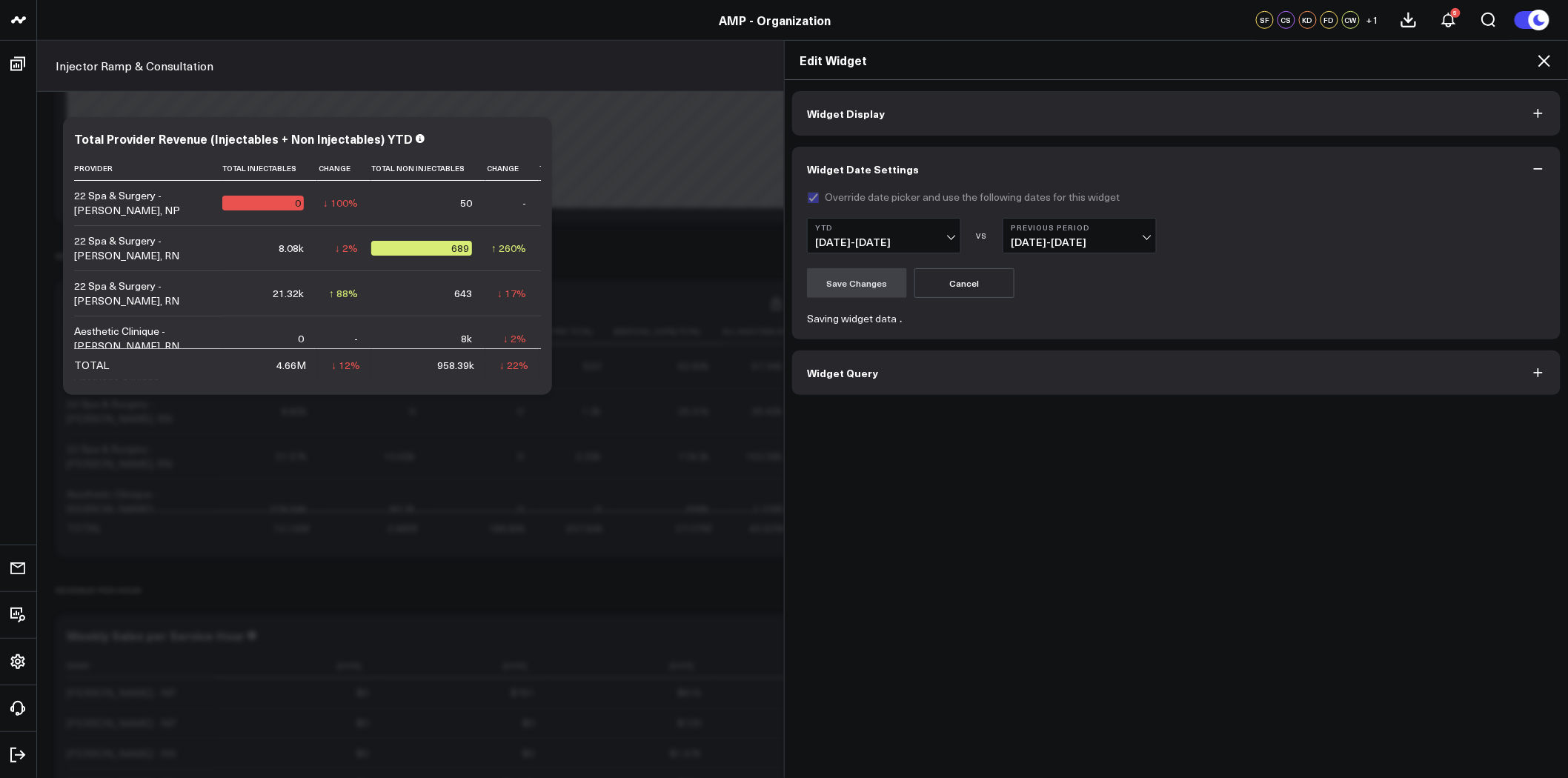
click at [1084, 236] on span "04/19/24 - 12/31/24" at bounding box center [1079, 242] width 138 height 12
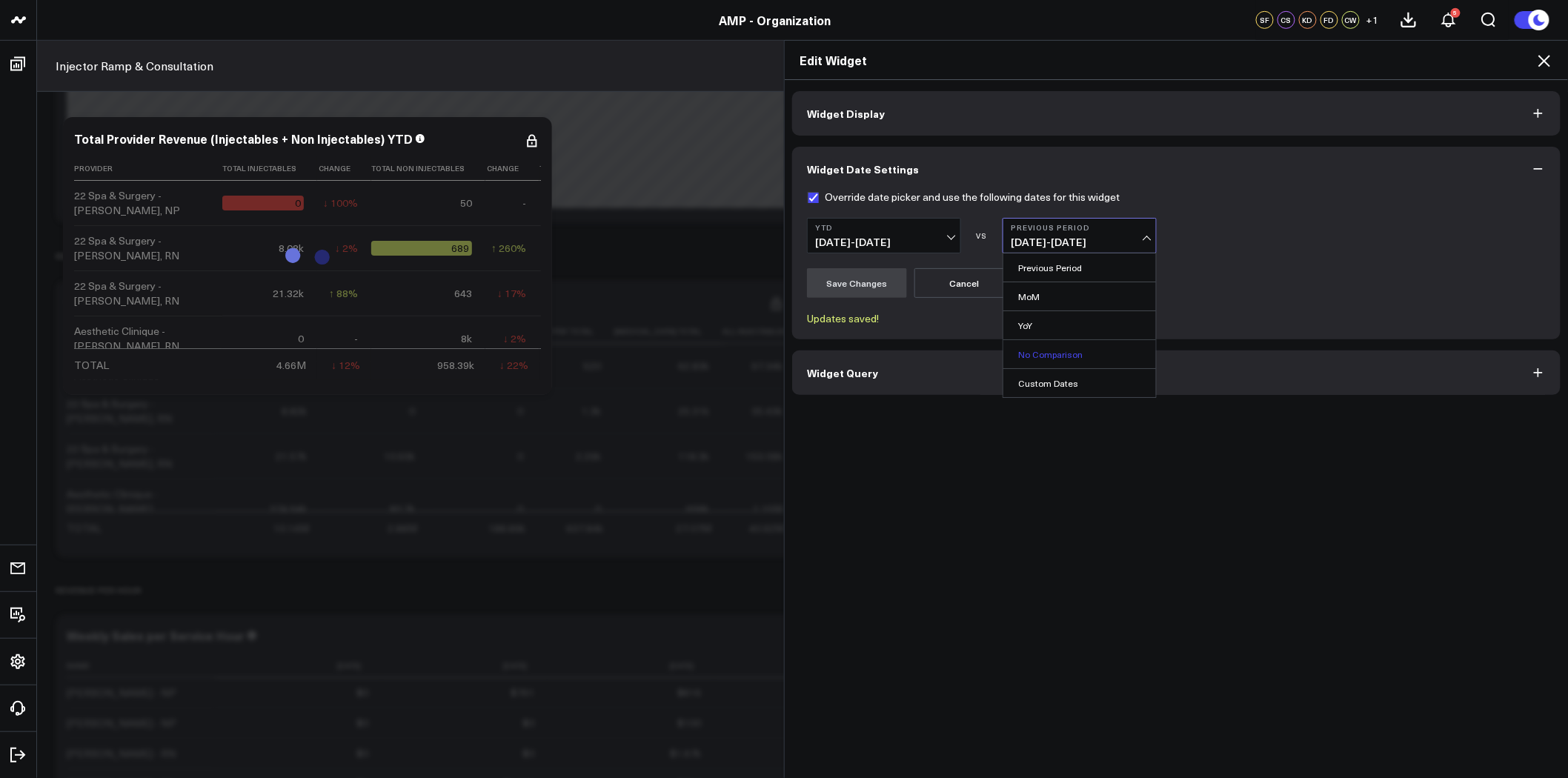
click at [1060, 360] on link "No Comparison" at bounding box center [1079, 354] width 153 height 28
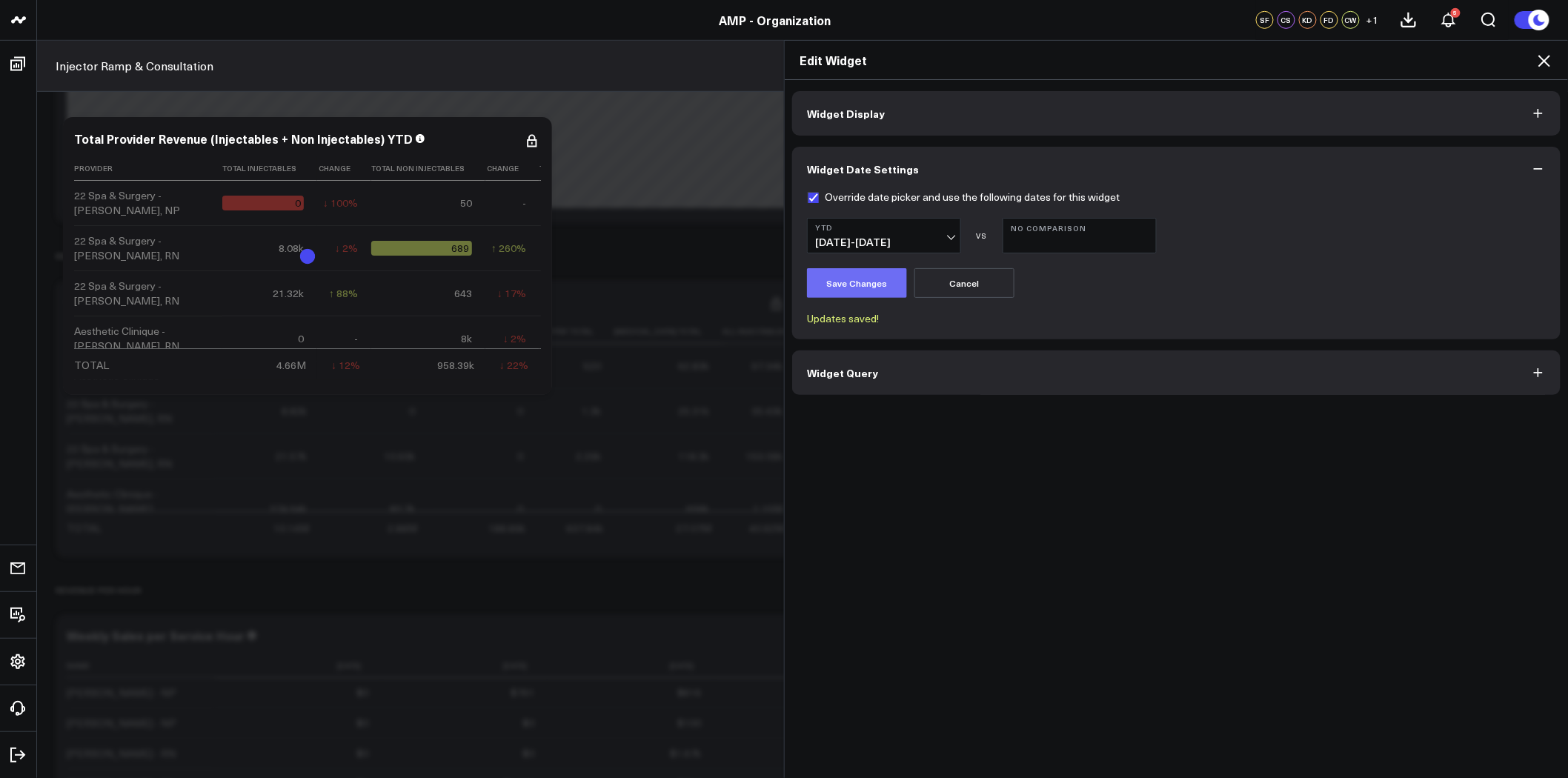
click at [852, 280] on button "Save Changes" at bounding box center [857, 283] width 100 height 29
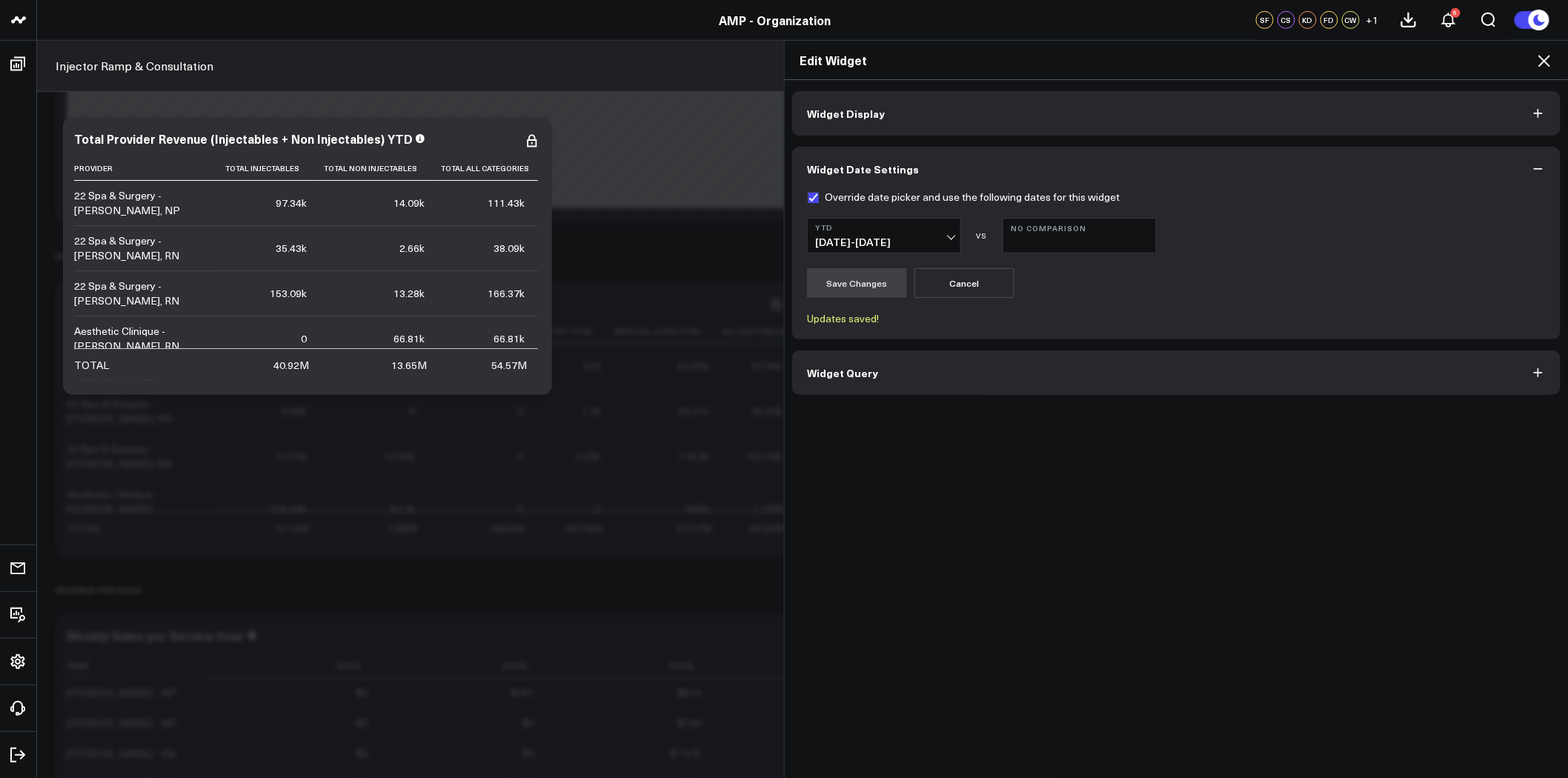
click at [1546, 58] on icon at bounding box center [1544, 61] width 12 height 12
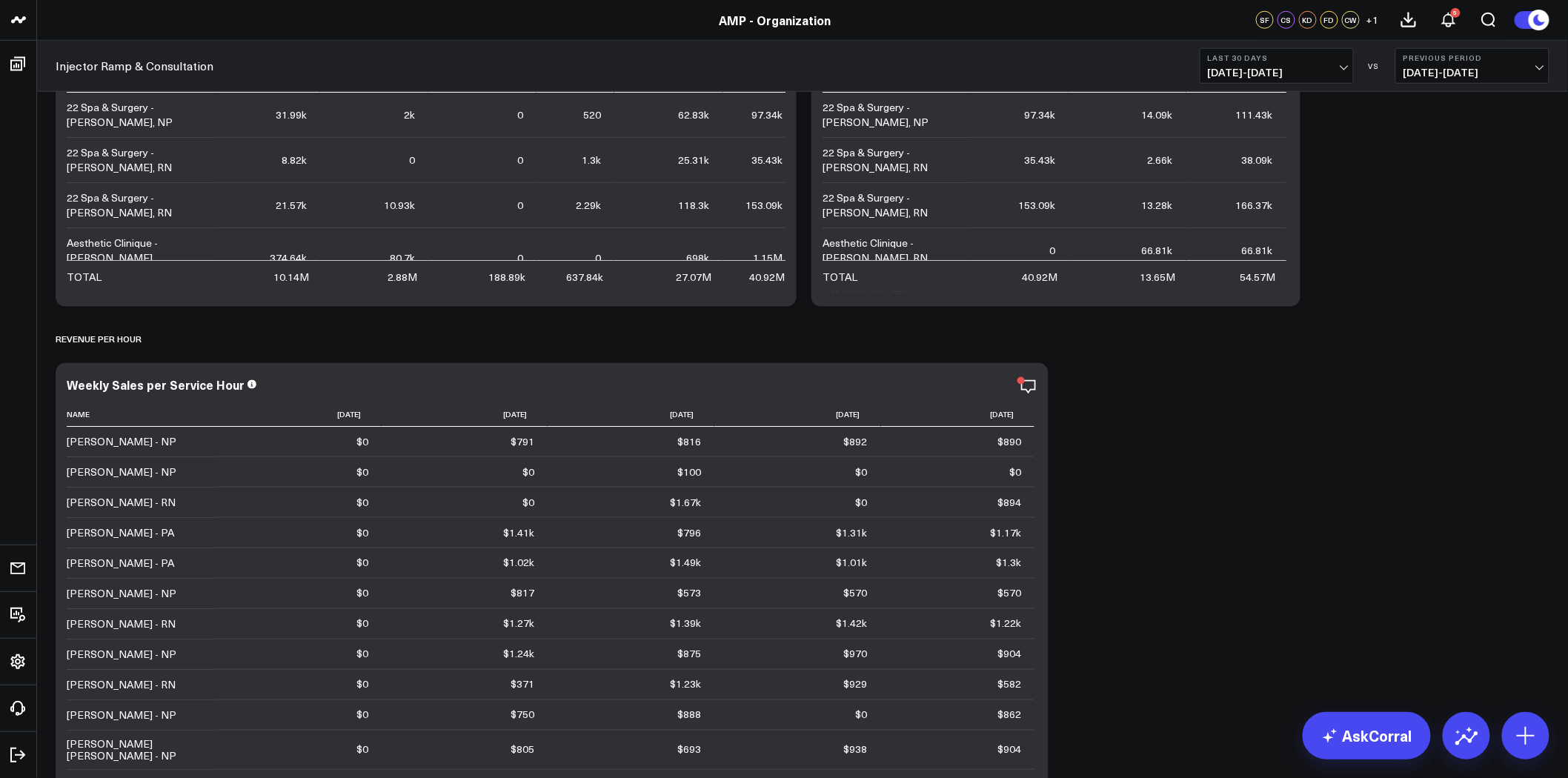
scroll to position [5538, 0]
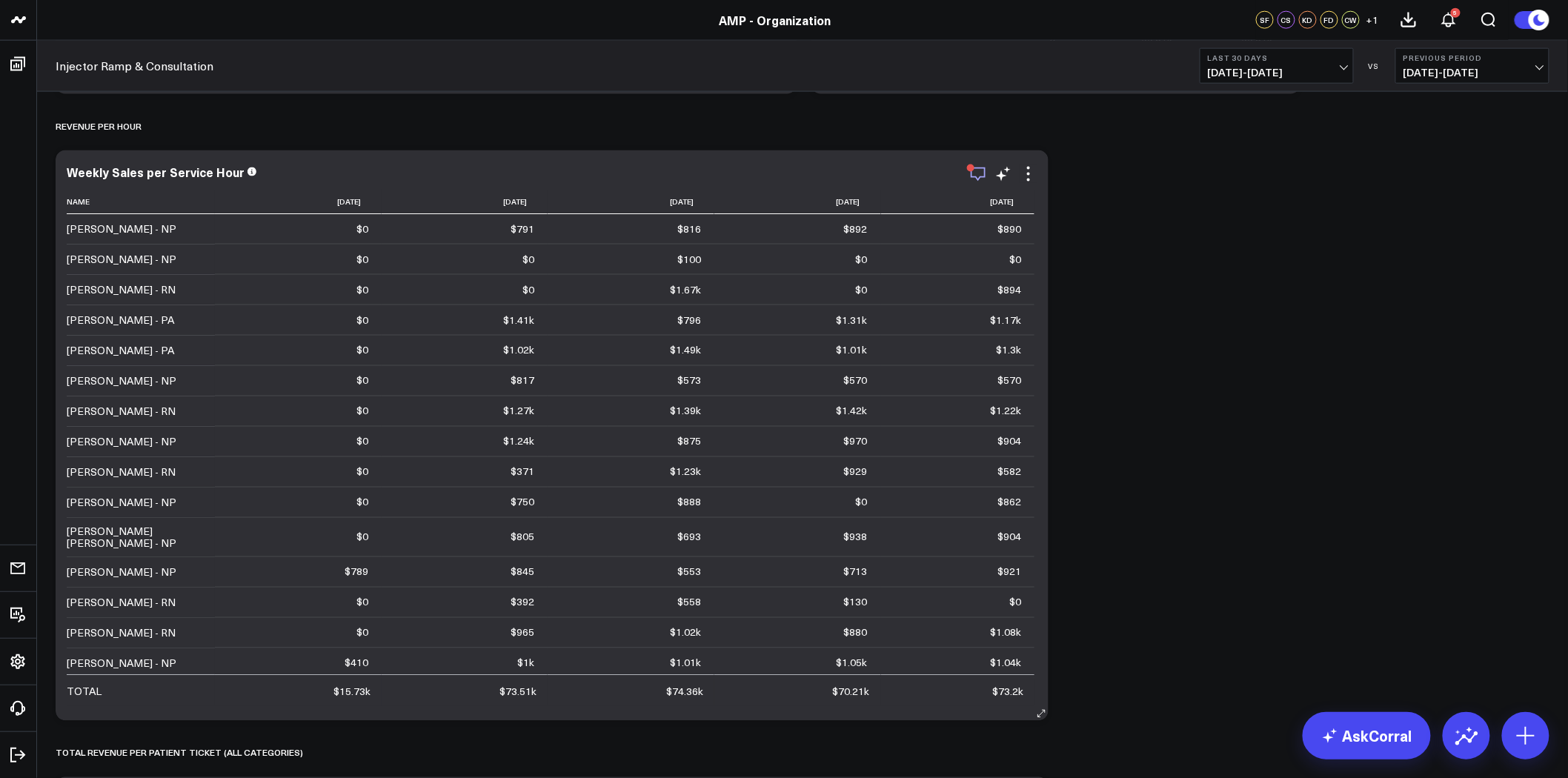
click at [980, 169] on icon "button" at bounding box center [977, 174] width 15 height 14
click at [1024, 170] on icon at bounding box center [1028, 174] width 18 height 18
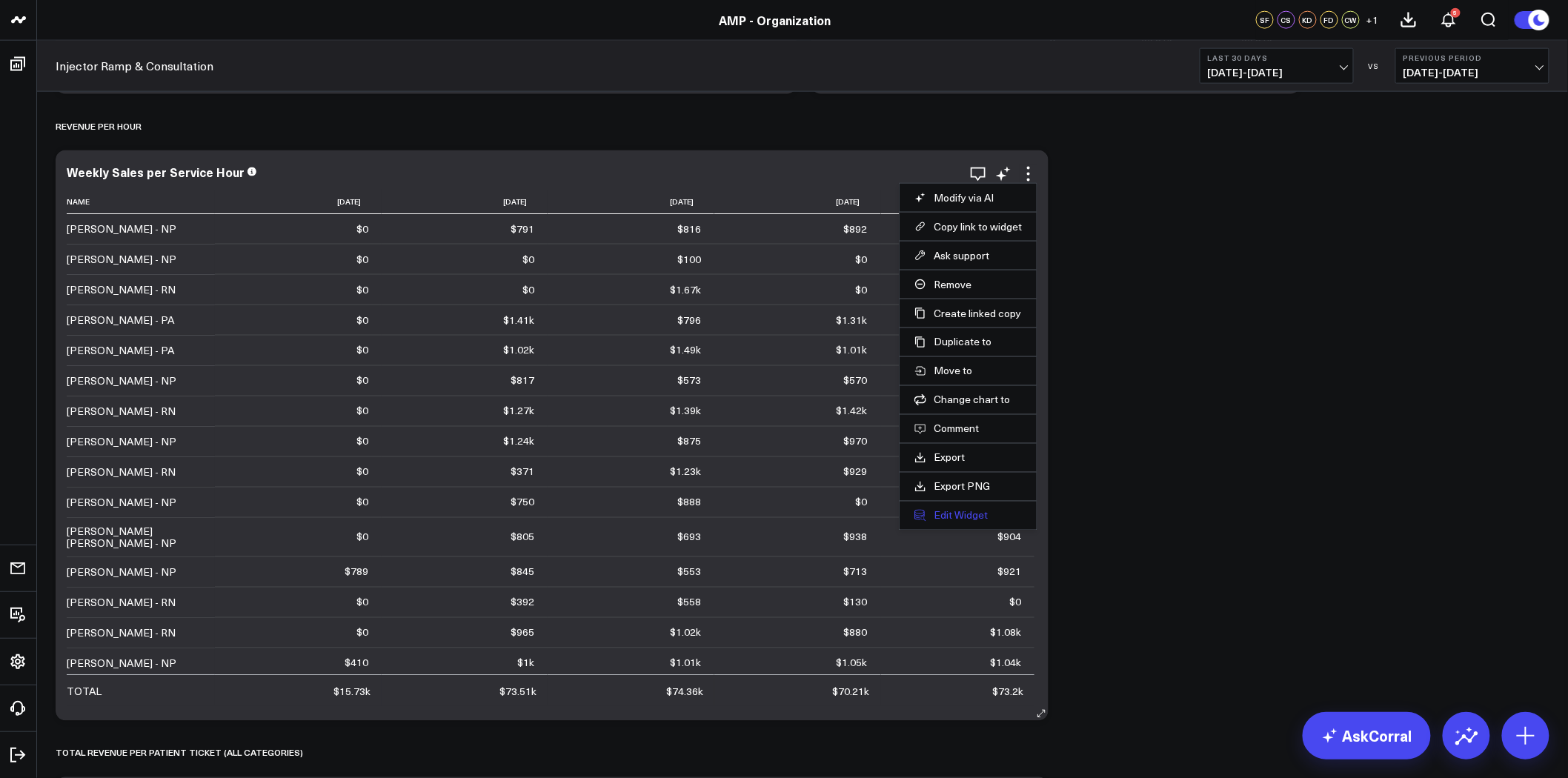
click at [966, 515] on button "Edit Widget" at bounding box center [968, 516] width 108 height 14
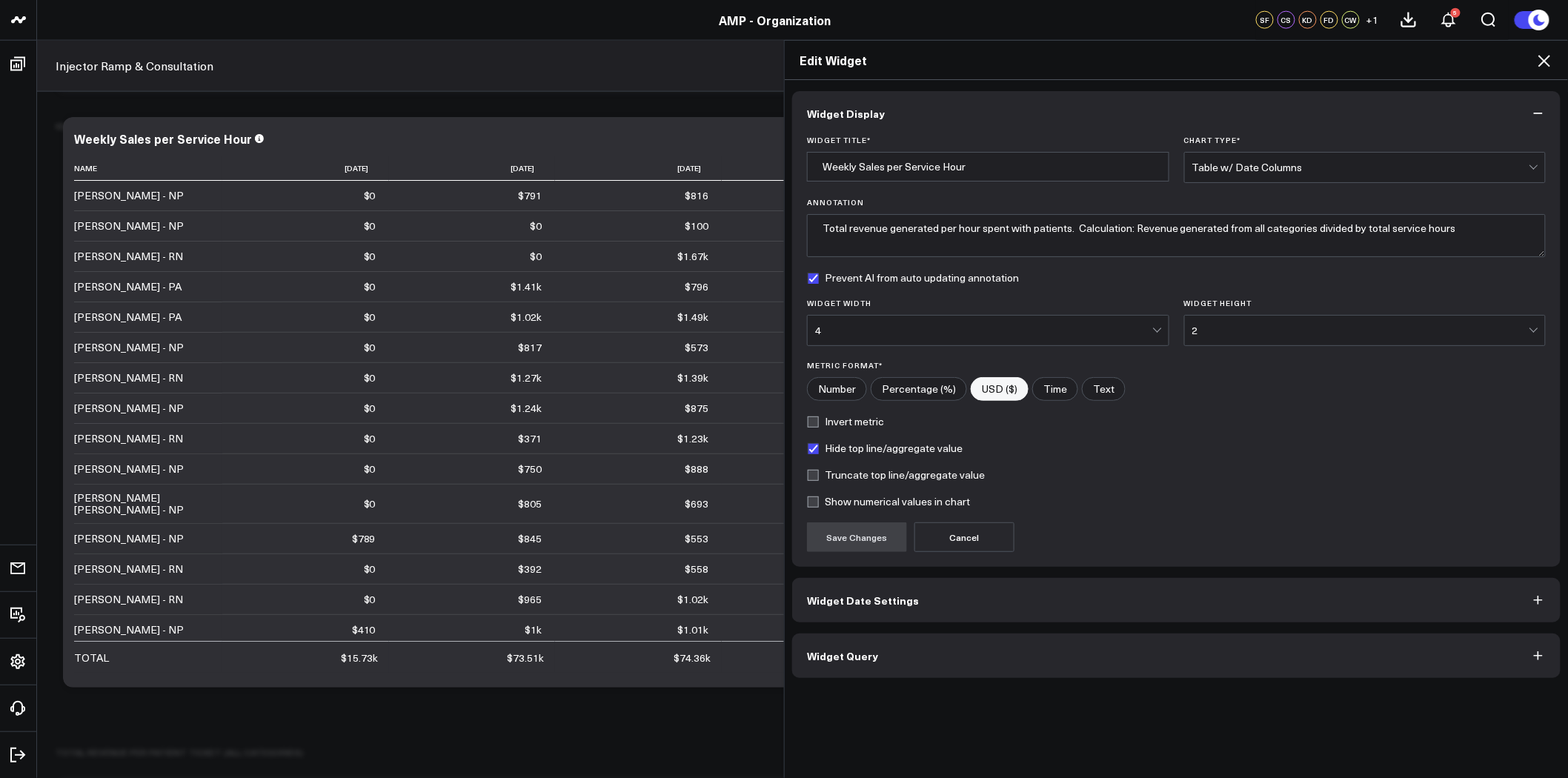
click at [1087, 604] on button "Widget Date Settings" at bounding box center [1176, 600] width 768 height 44
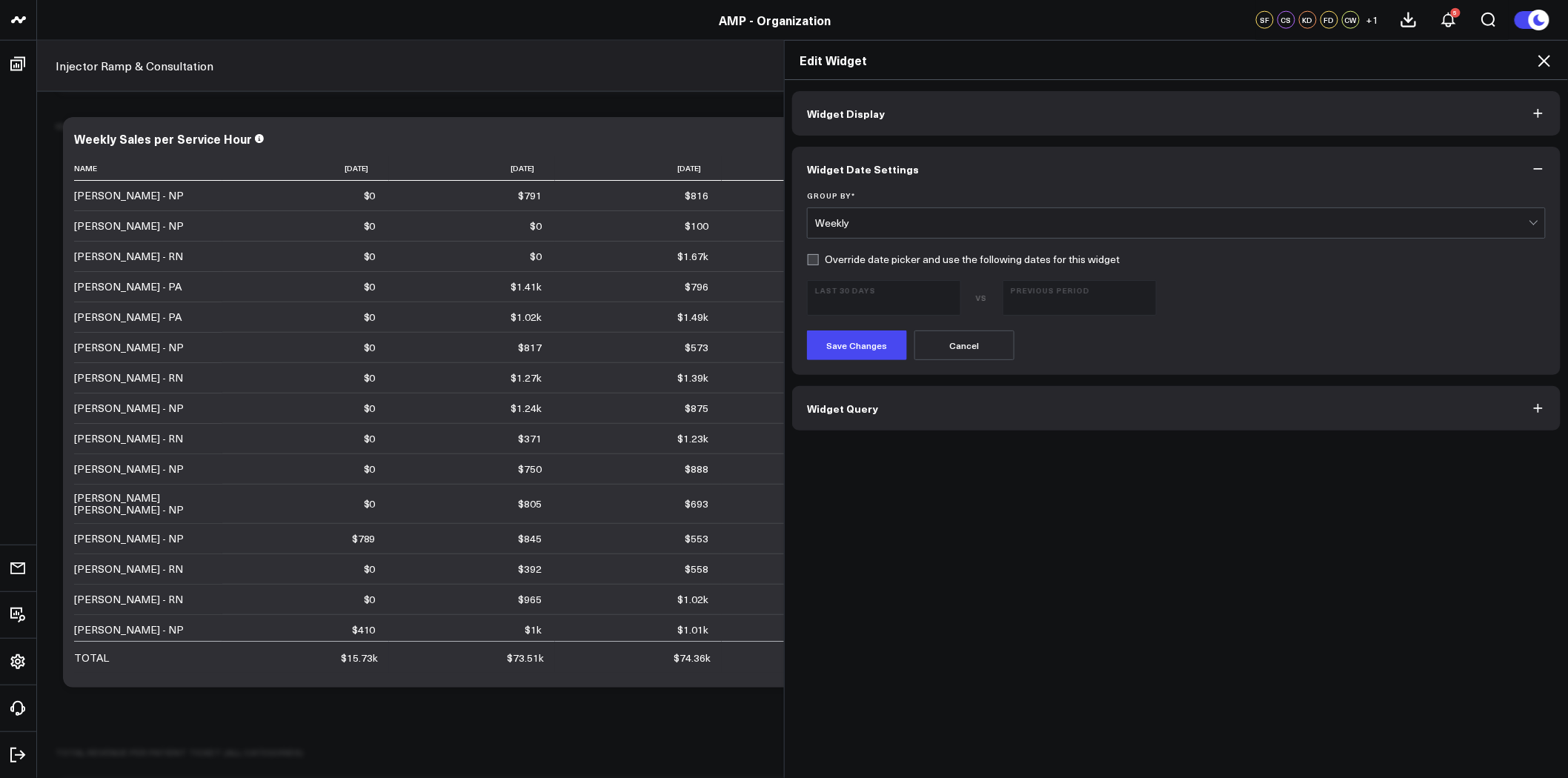
click at [1101, 232] on div "Weekly" at bounding box center [1171, 223] width 713 height 29
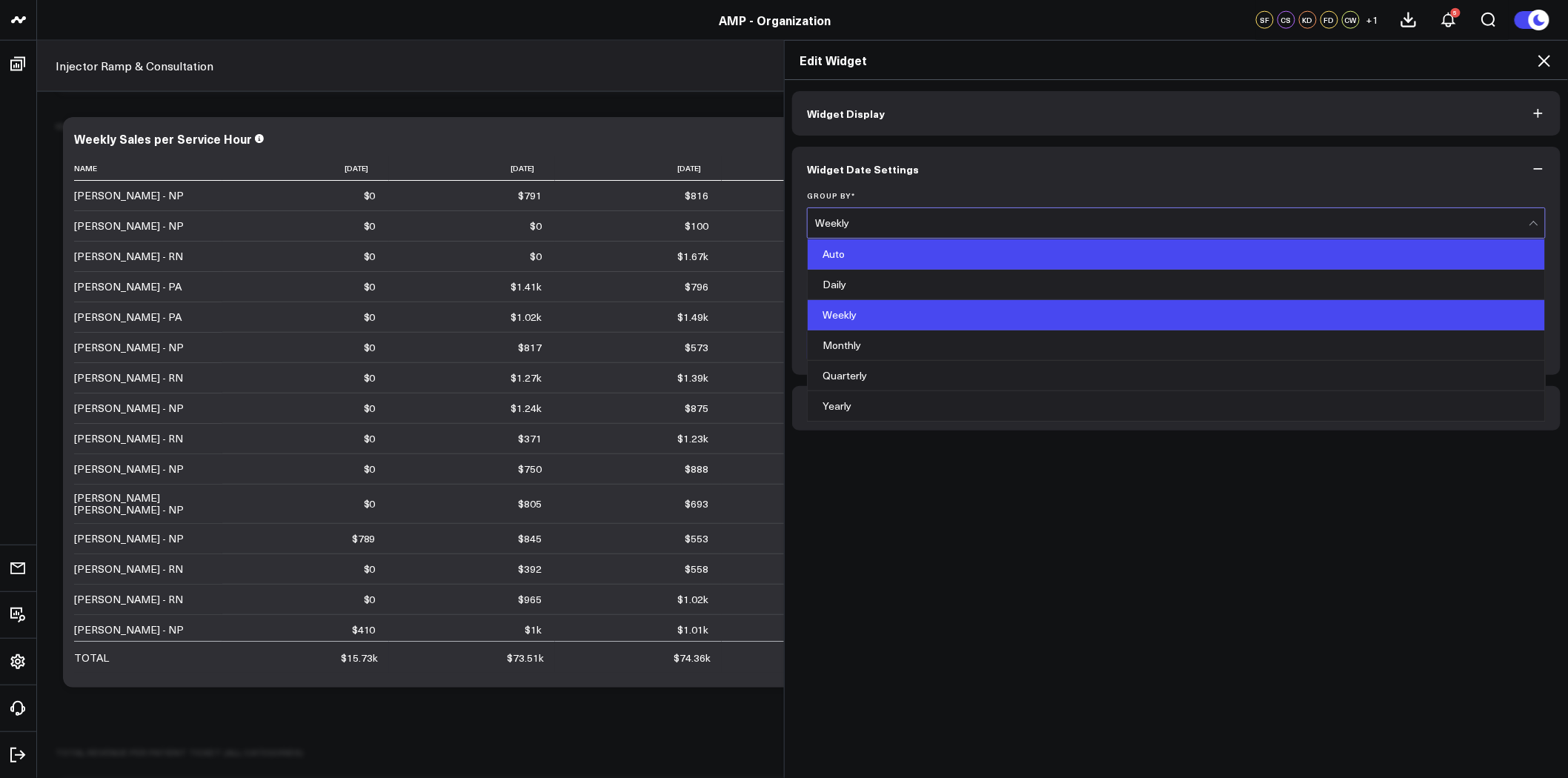
click at [1090, 257] on div "Auto" at bounding box center [1176, 254] width 737 height 30
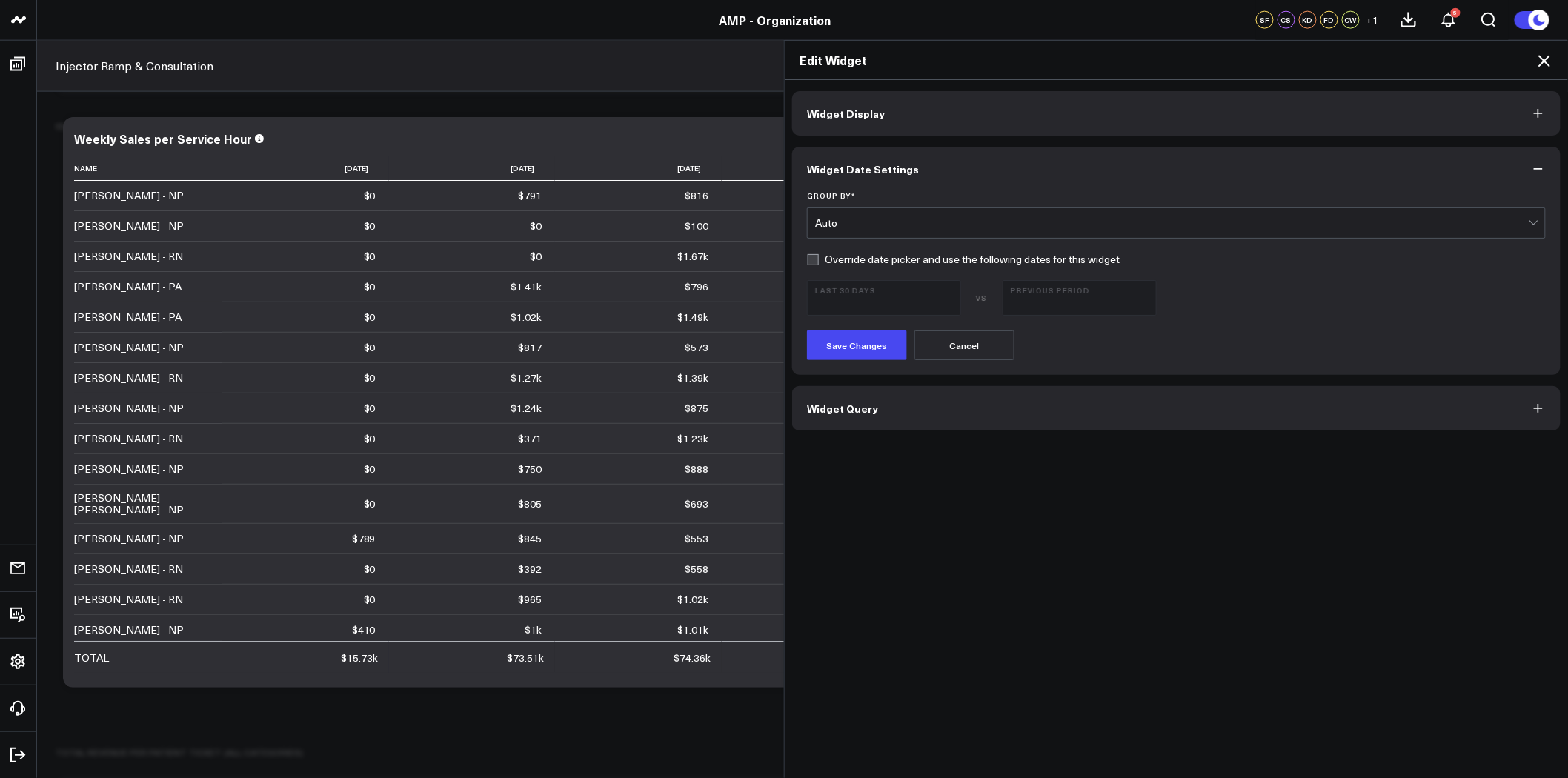
click at [1025, 254] on label "Override date picker and use the following dates for this widget" at bounding box center [963, 260] width 312 height 12
click at [819, 254] on input "Override date picker and use the following dates for this widget" at bounding box center [813, 260] width 12 height 12
checkbox input "true"
click at [902, 300] on span "08/16/25 - 09/14/25" at bounding box center [883, 305] width 138 height 12
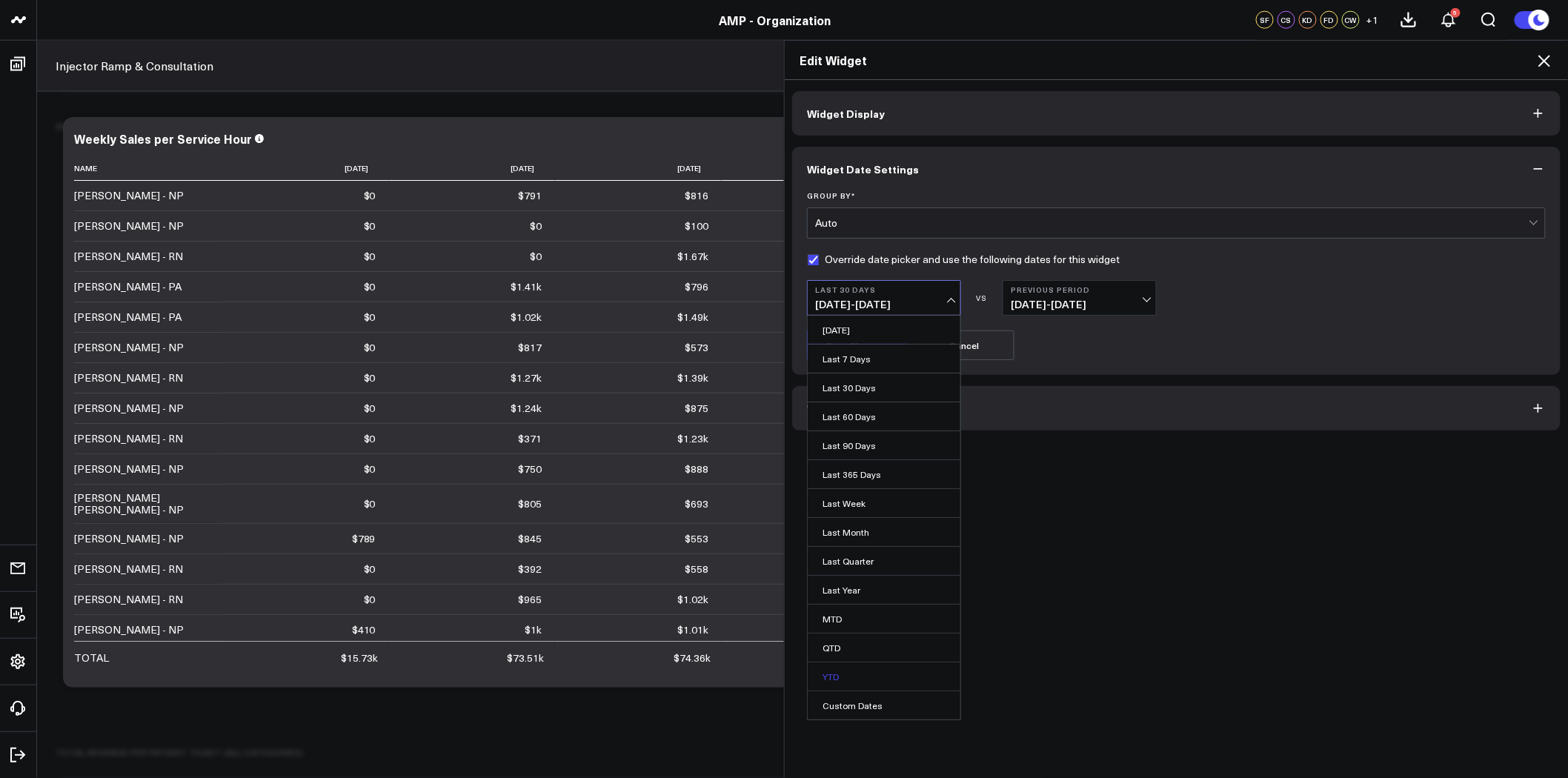
click at [838, 678] on link "YTD" at bounding box center [884, 676] width 153 height 28
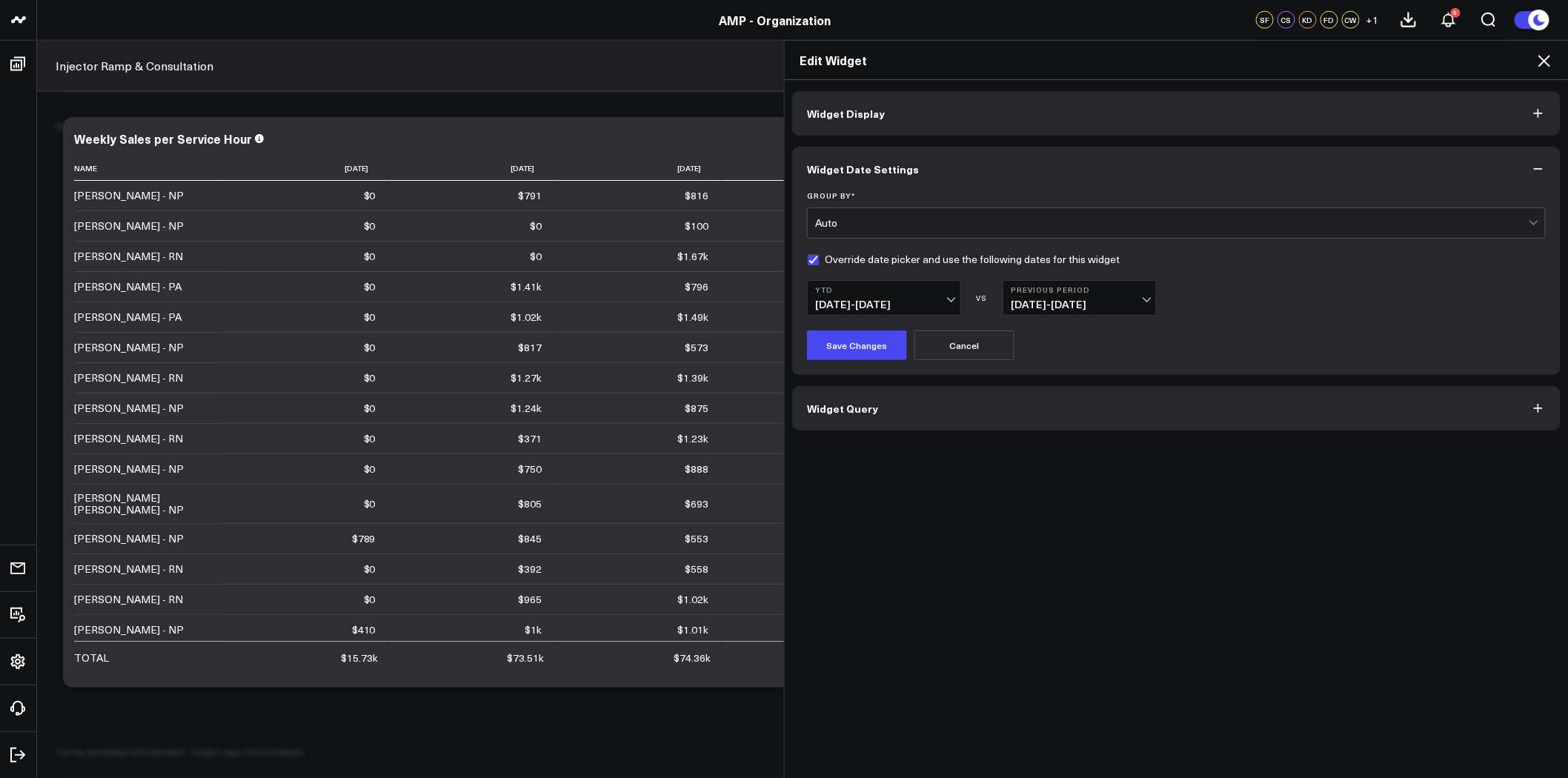
click at [1060, 288] on b "Previous Period" at bounding box center [1079, 289] width 138 height 9
click at [1034, 413] on link "No Comparison" at bounding box center [1079, 416] width 153 height 28
click at [921, 418] on button "Widget Query" at bounding box center [1176, 408] width 768 height 44
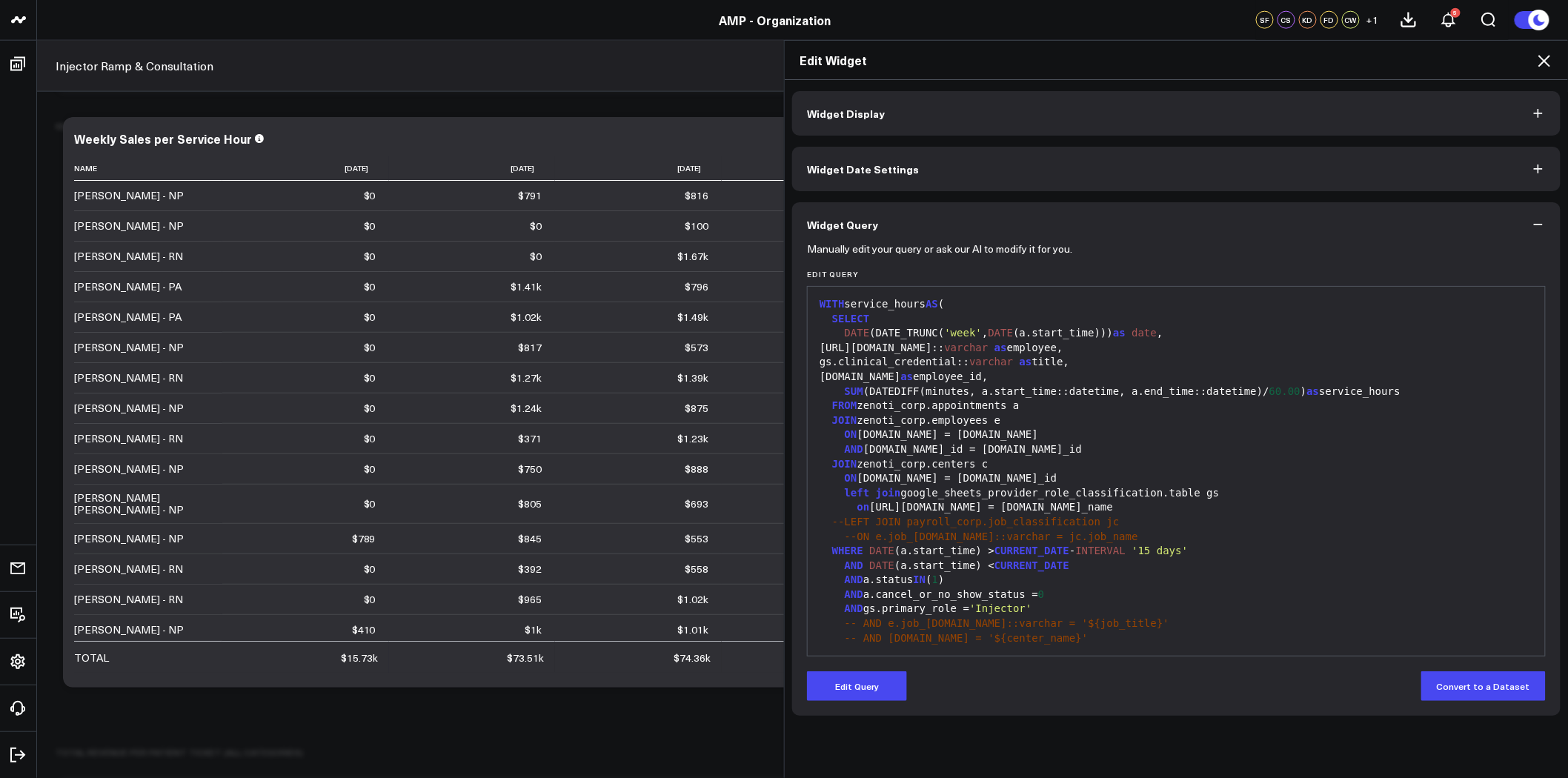
click at [892, 168] on span "Widget Date Settings" at bounding box center [863, 169] width 112 height 12
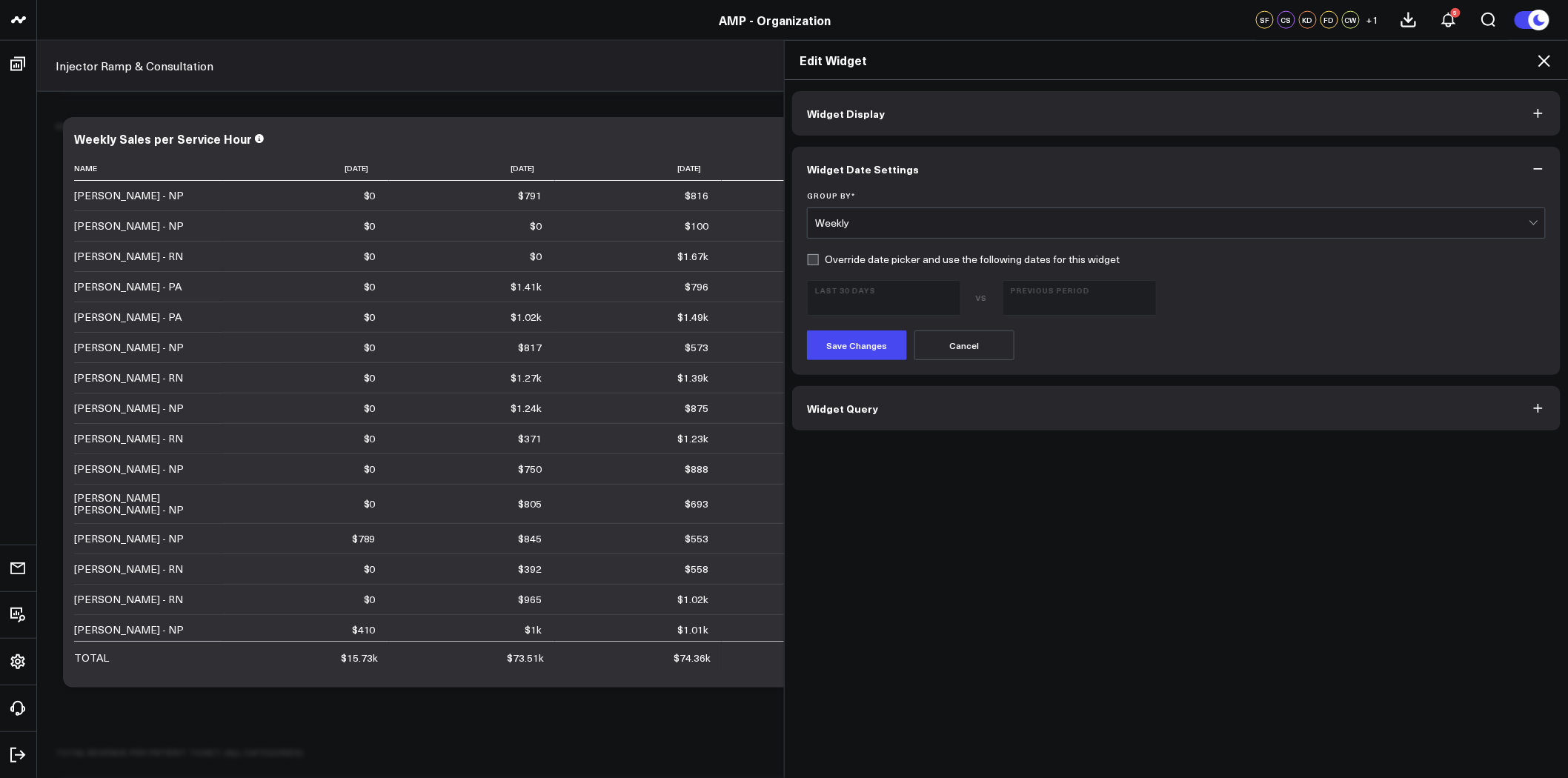
click at [831, 254] on label "Override date picker and use the following dates for this widget" at bounding box center [963, 260] width 312 height 12
click at [819, 254] on input "Override date picker and use the following dates for this widget" at bounding box center [813, 260] width 12 height 12
checkbox input "true"
click at [848, 290] on b "Last 30 Days" at bounding box center [883, 289] width 138 height 9
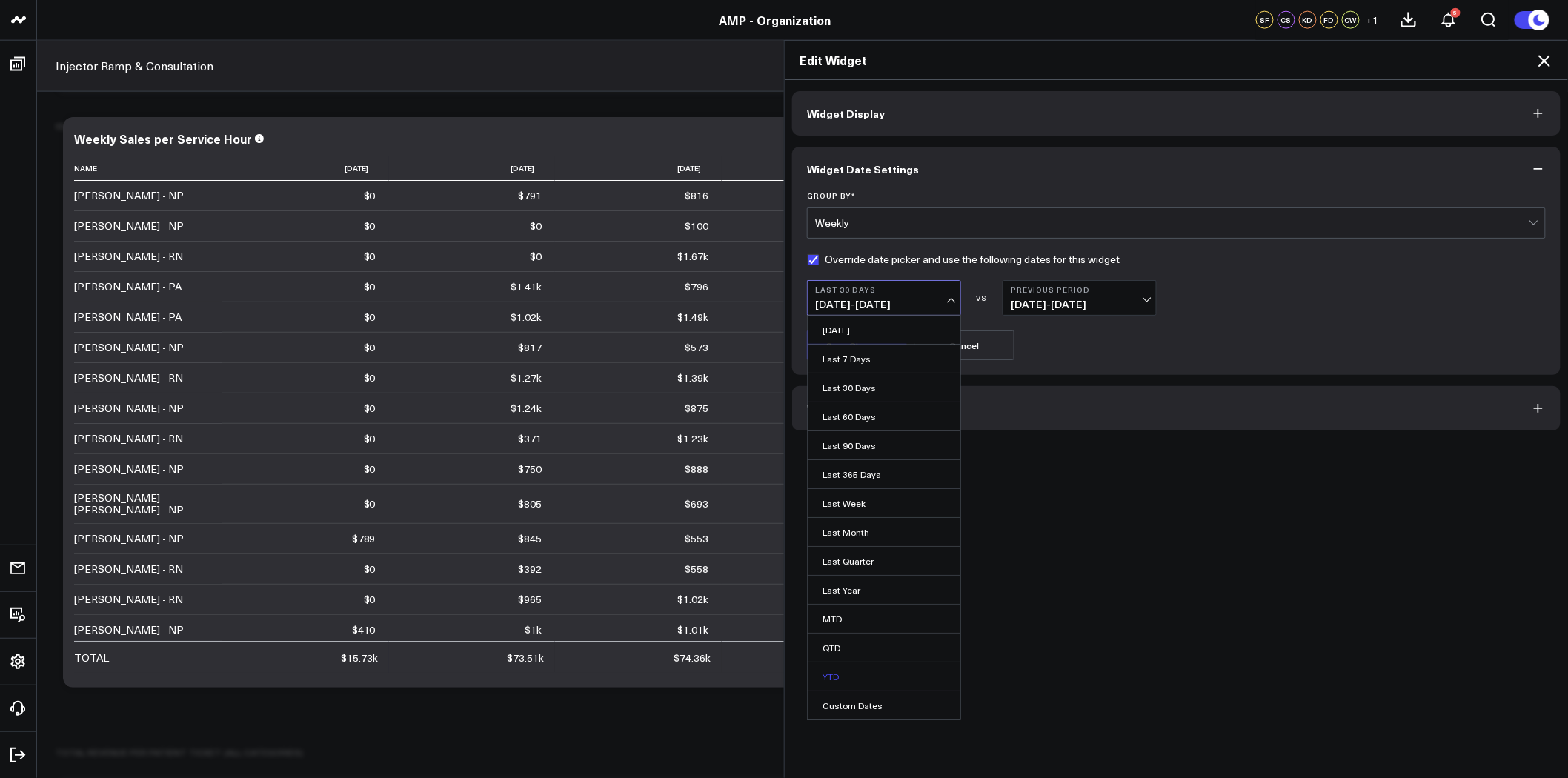
click at [824, 676] on link "YTD" at bounding box center [884, 676] width 153 height 28
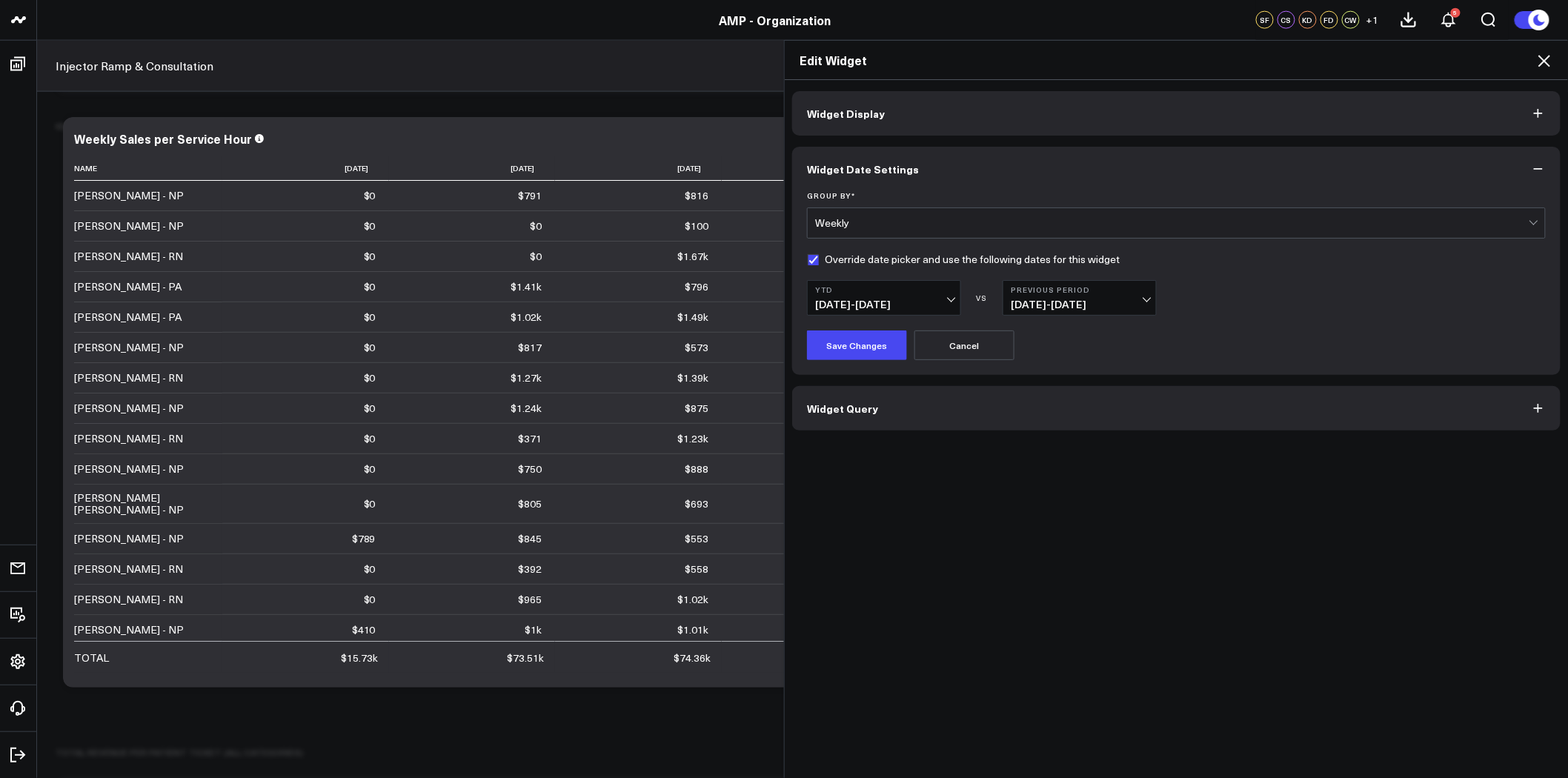
click at [1053, 281] on button "Previous Period 04/19/24 - 12/31/24" at bounding box center [1078, 298] width 154 height 35
click at [1060, 417] on link "No Comparison" at bounding box center [1079, 416] width 153 height 28
click at [867, 346] on button "Save Changes" at bounding box center [857, 345] width 100 height 29
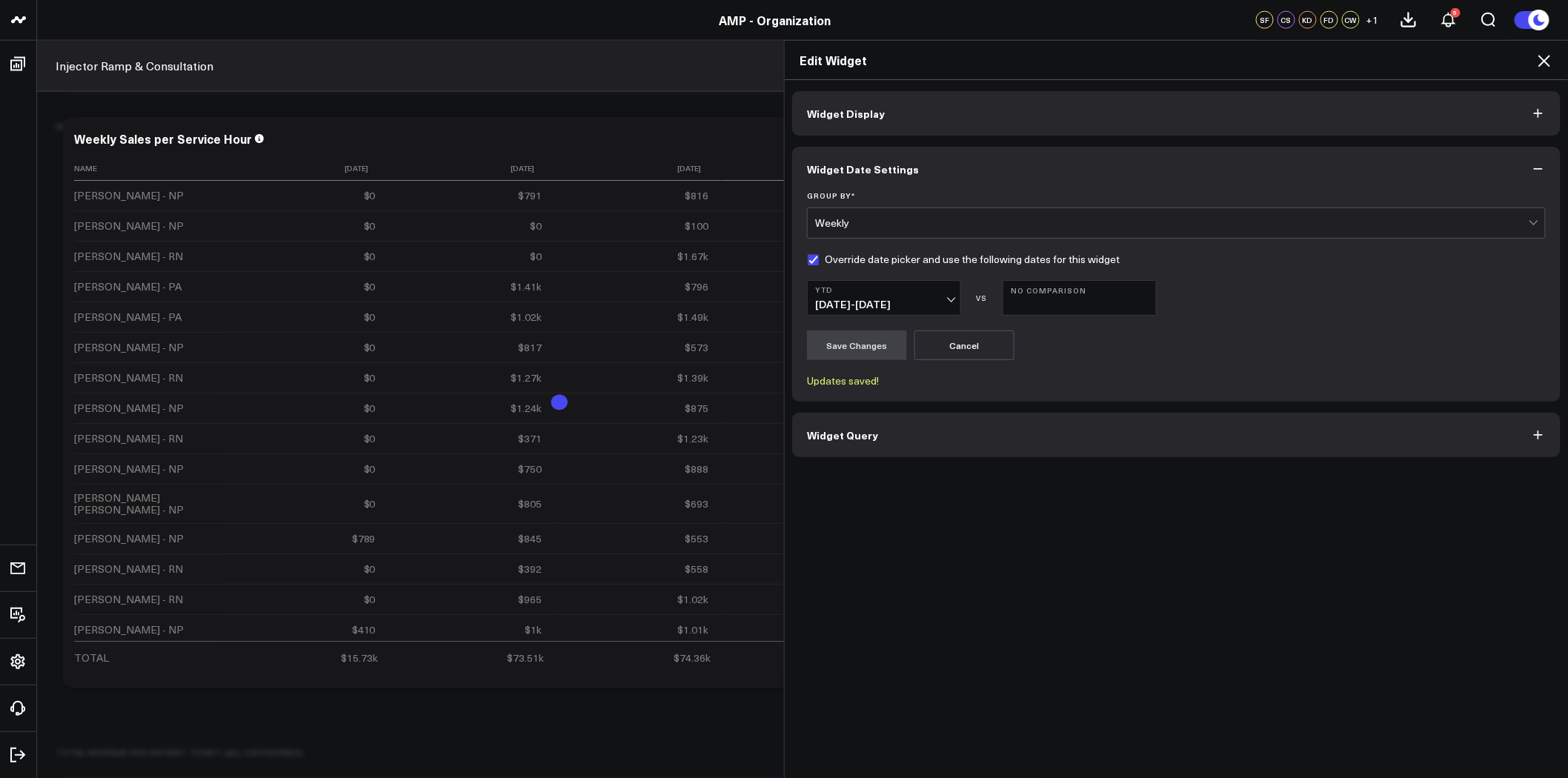
click at [905, 226] on div "Weekly" at bounding box center [1171, 223] width 713 height 12
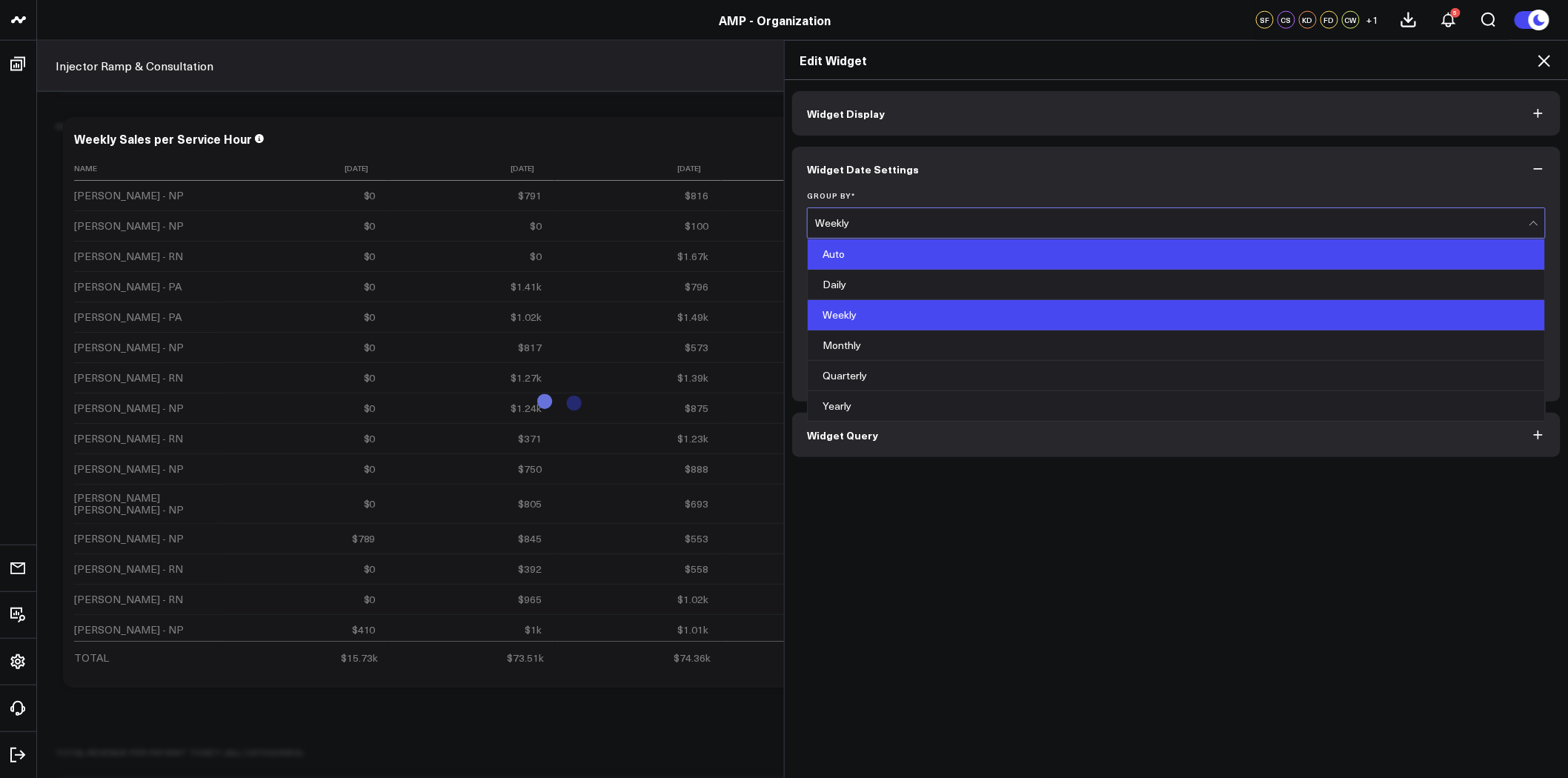
click at [885, 261] on div "Auto" at bounding box center [1176, 254] width 737 height 30
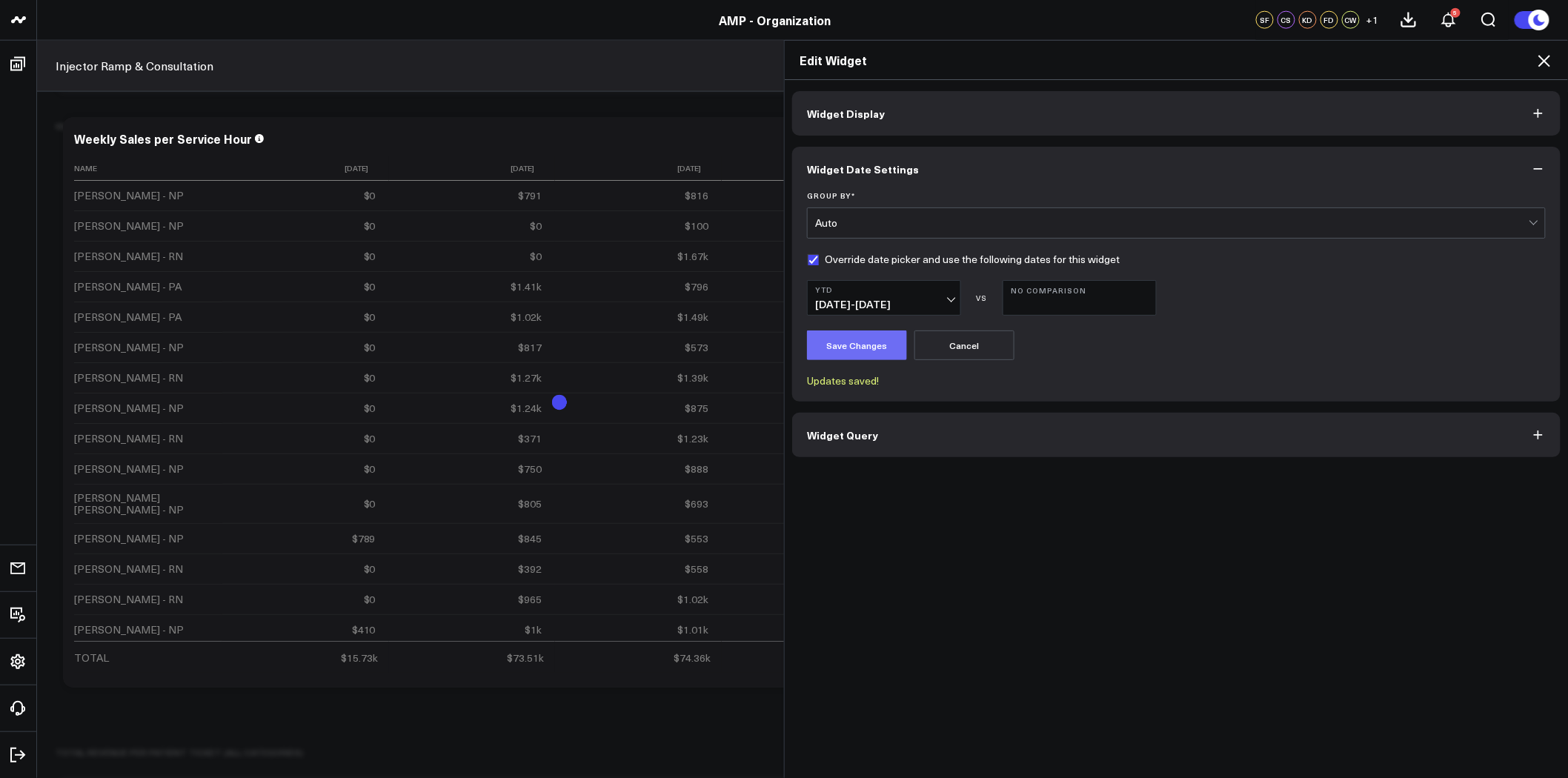
click at [857, 338] on button "Save Changes" at bounding box center [857, 345] width 100 height 29
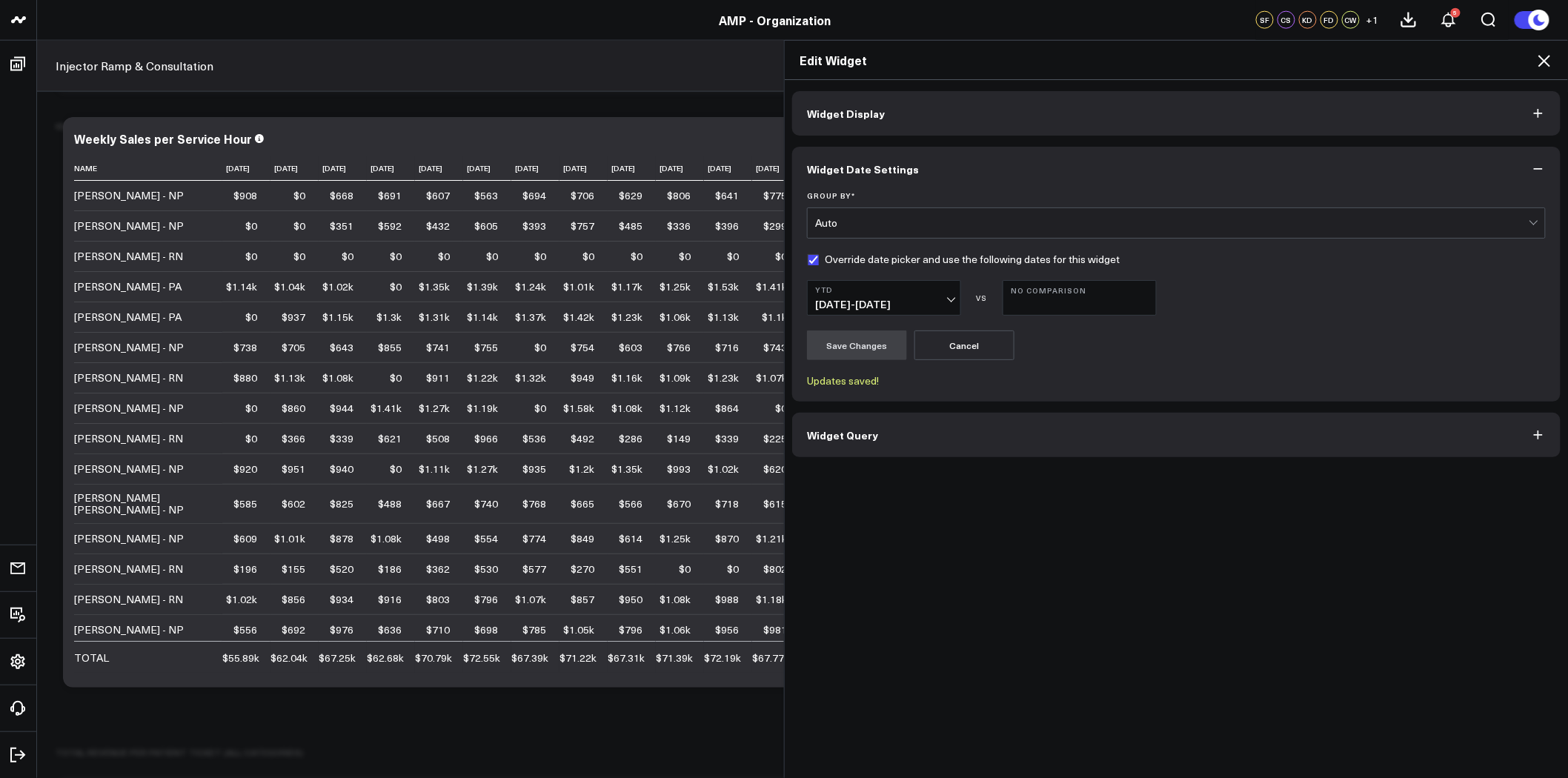
click at [1172, 435] on button "Widget Query" at bounding box center [1176, 434] width 768 height 44
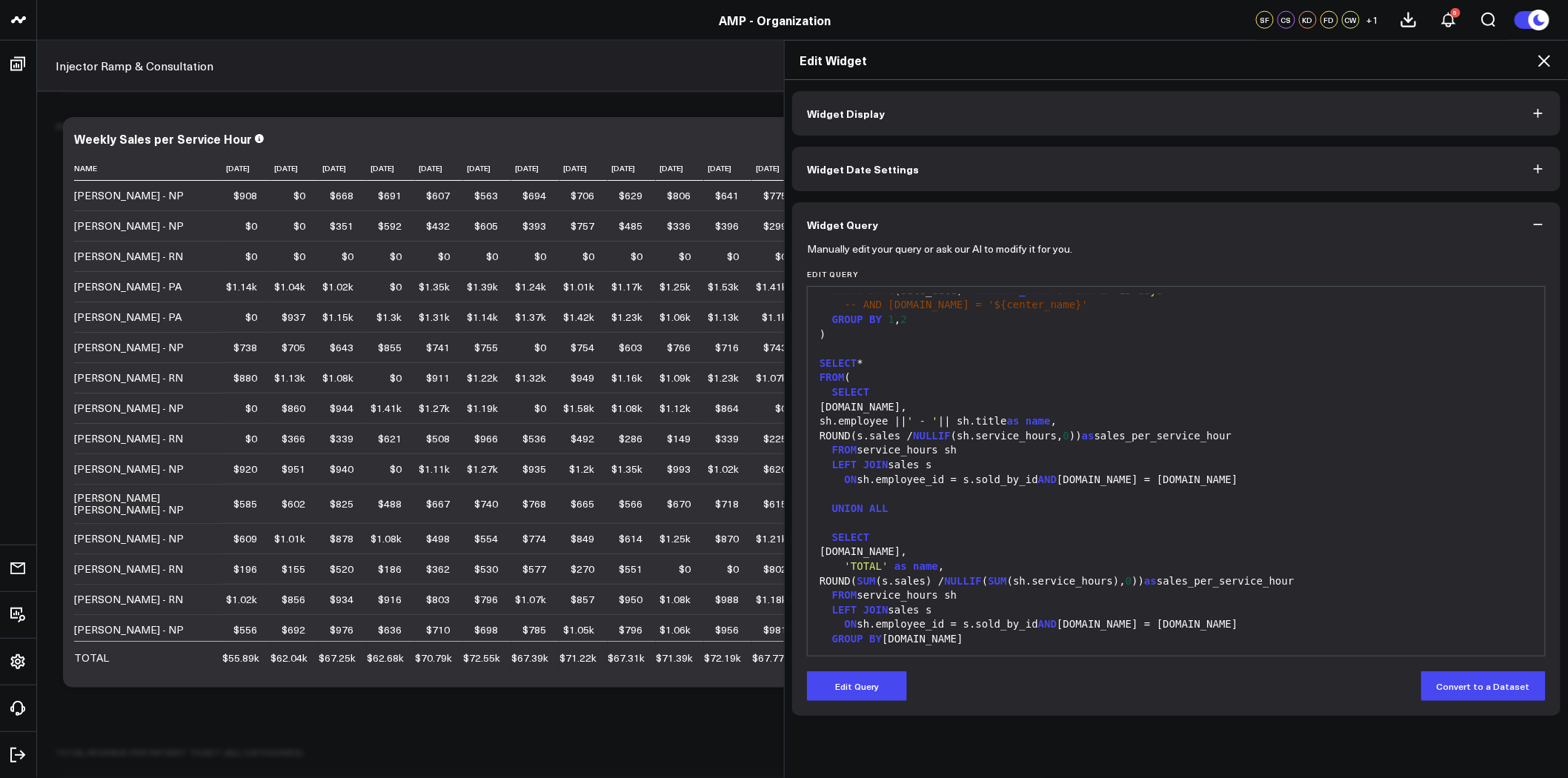
scroll to position [552, 0]
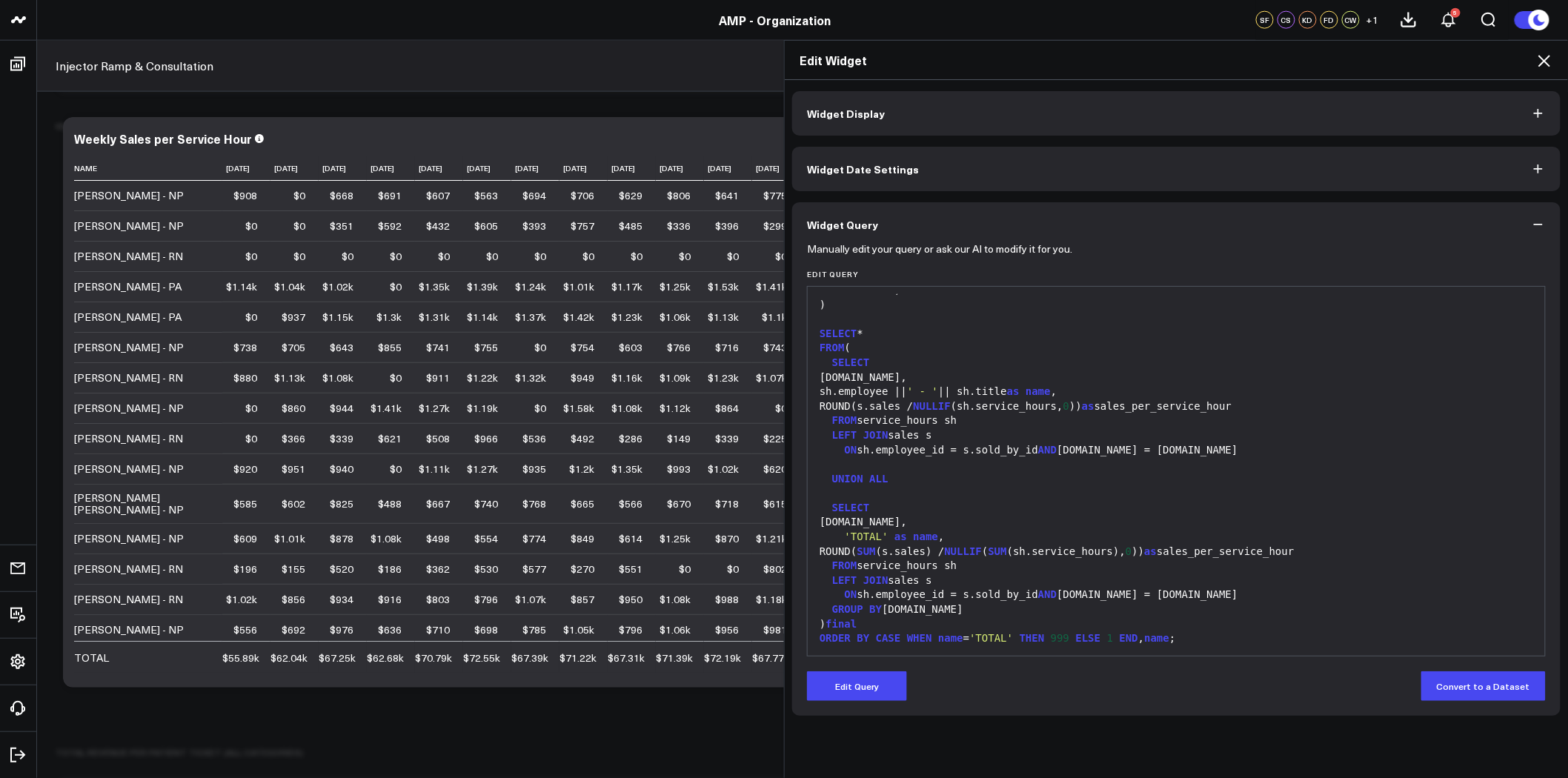
click at [1539, 230] on icon "button" at bounding box center [1538, 224] width 15 height 15
click at [1545, 63] on icon at bounding box center [1544, 61] width 12 height 12
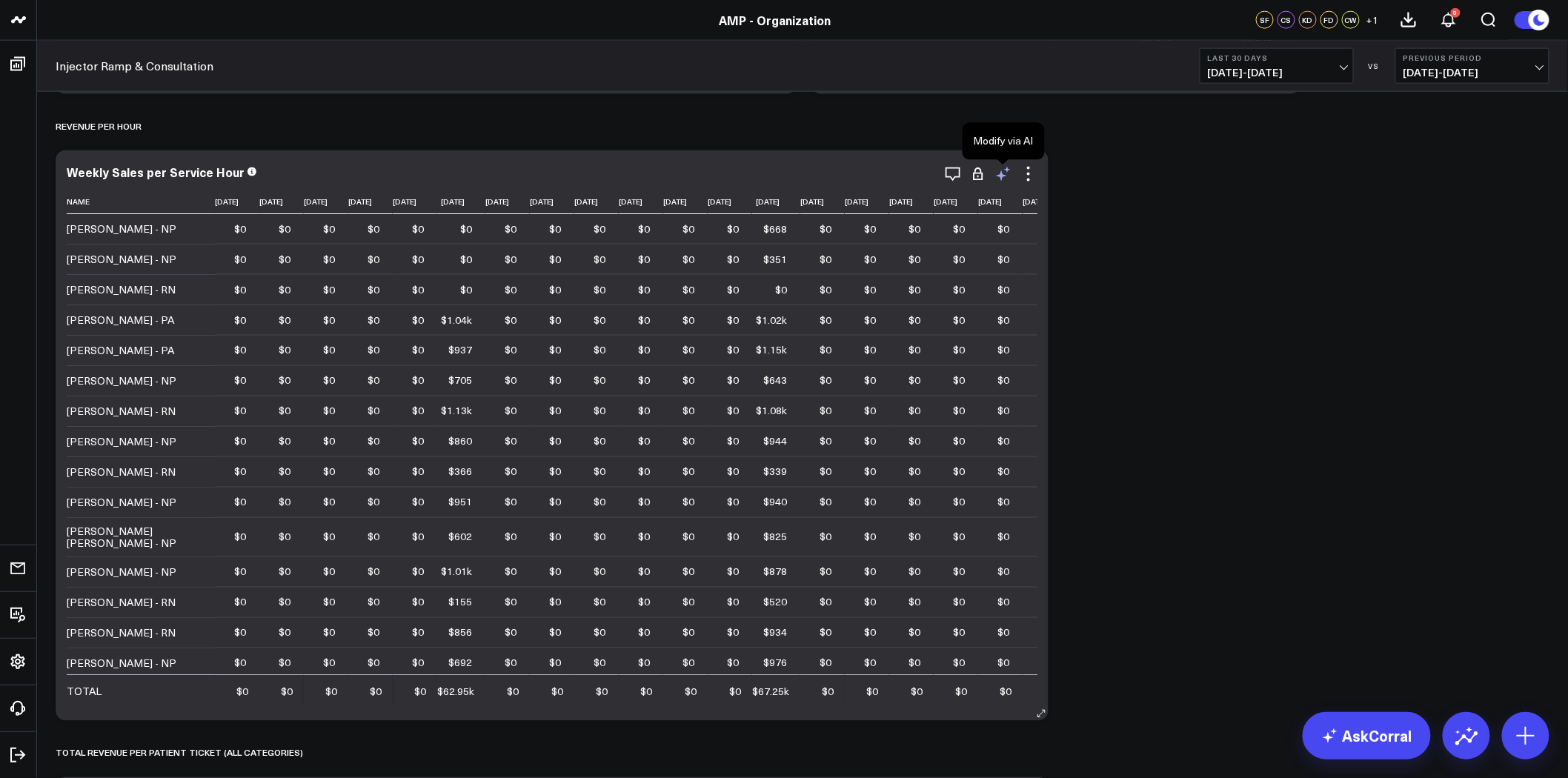
click at [1002, 175] on icon at bounding box center [1001, 175] width 11 height 11
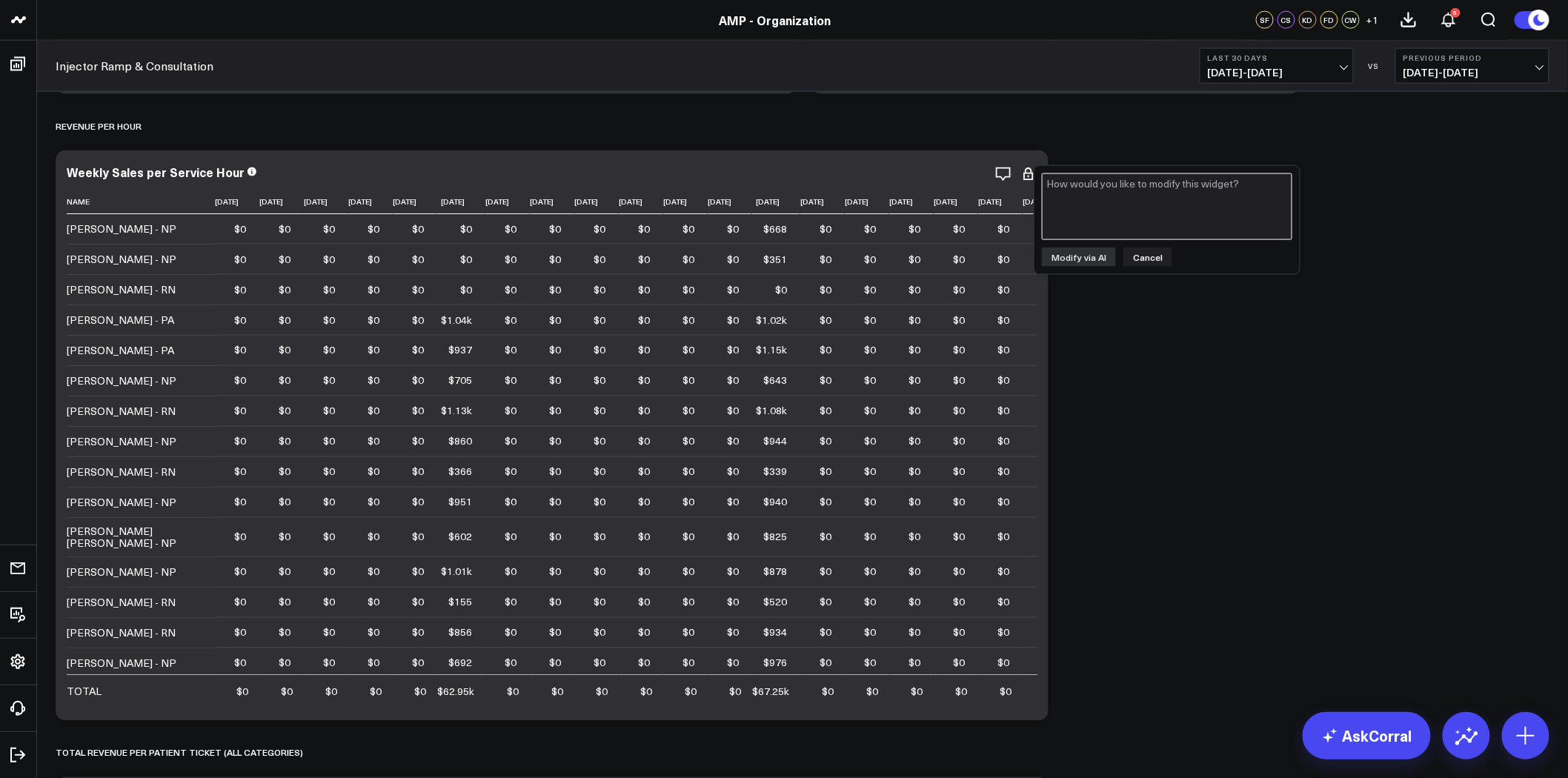
click at [1083, 226] on textarea at bounding box center [1167, 207] width 251 height 67
type textarea "do not group by week"
click at [1084, 254] on button "Modify via AI" at bounding box center [1079, 258] width 74 height 20
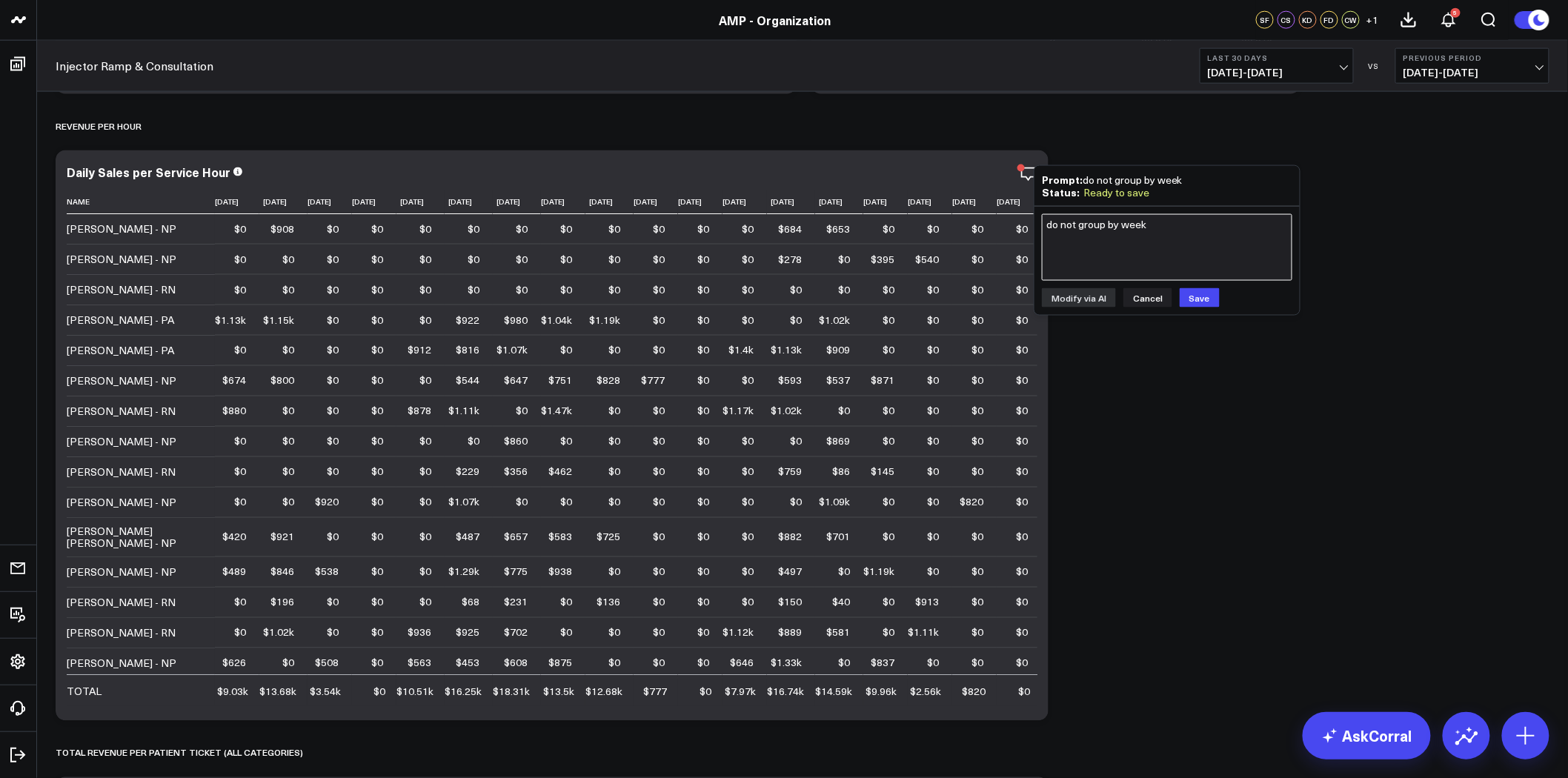
click at [1084, 254] on textarea "do not group by week" at bounding box center [1167, 248] width 251 height 67
click at [1153, 297] on button "Cancel" at bounding box center [1148, 298] width 49 height 20
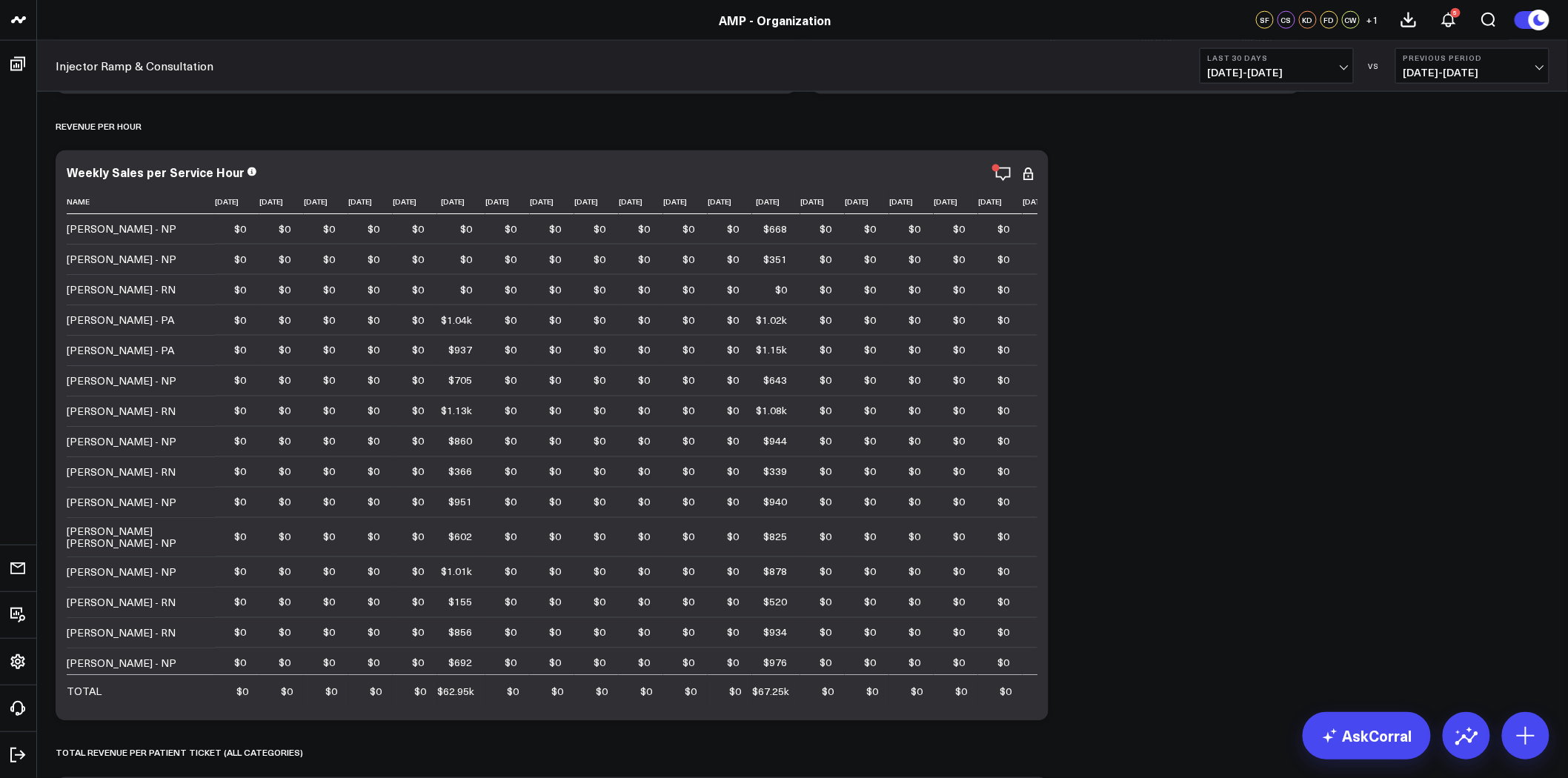
scroll to position [5538, 0]
click at [1029, 170] on icon at bounding box center [1028, 174] width 18 height 18
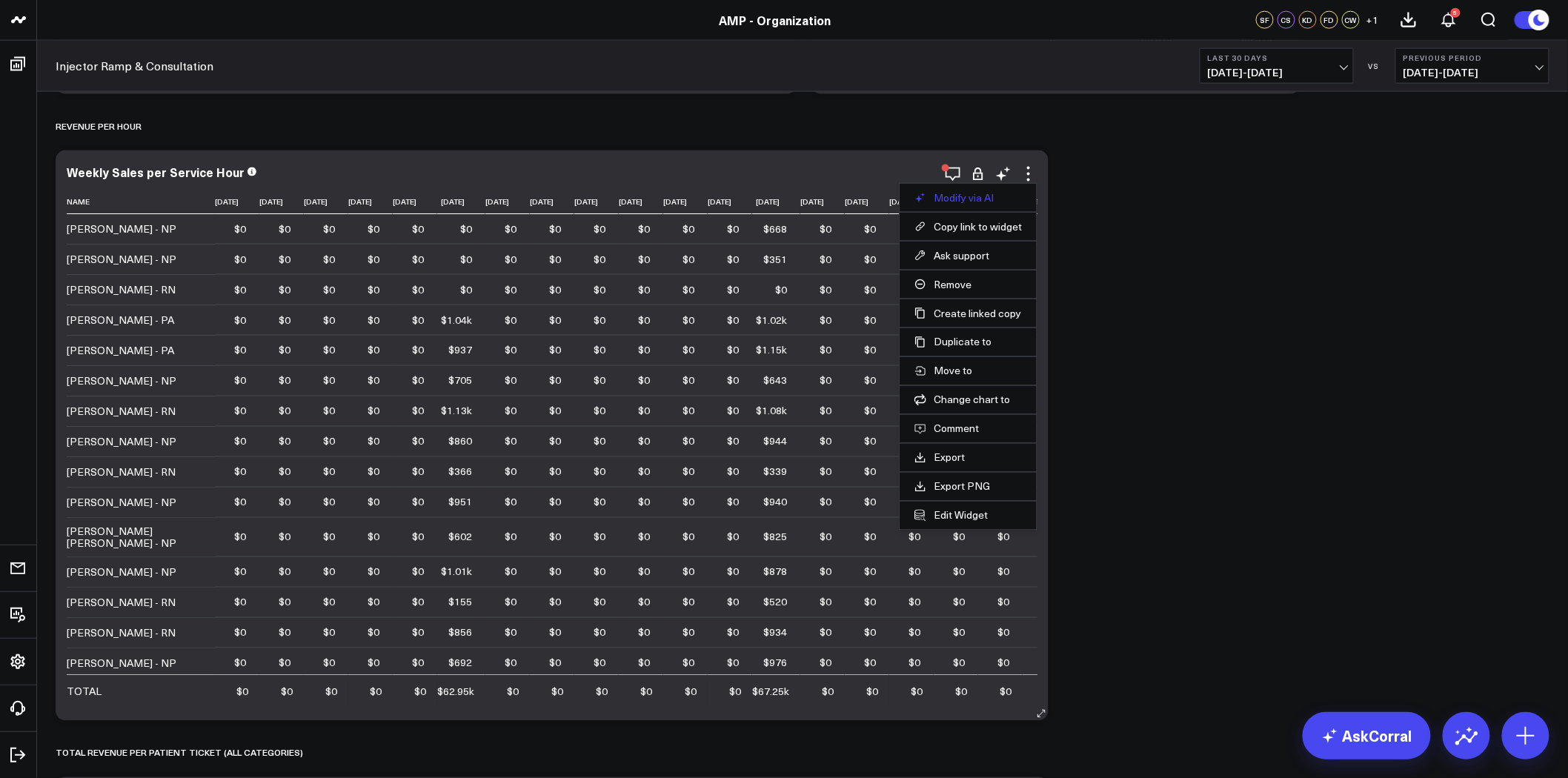
click at [987, 200] on button "Modify via AI" at bounding box center [968, 198] width 108 height 14
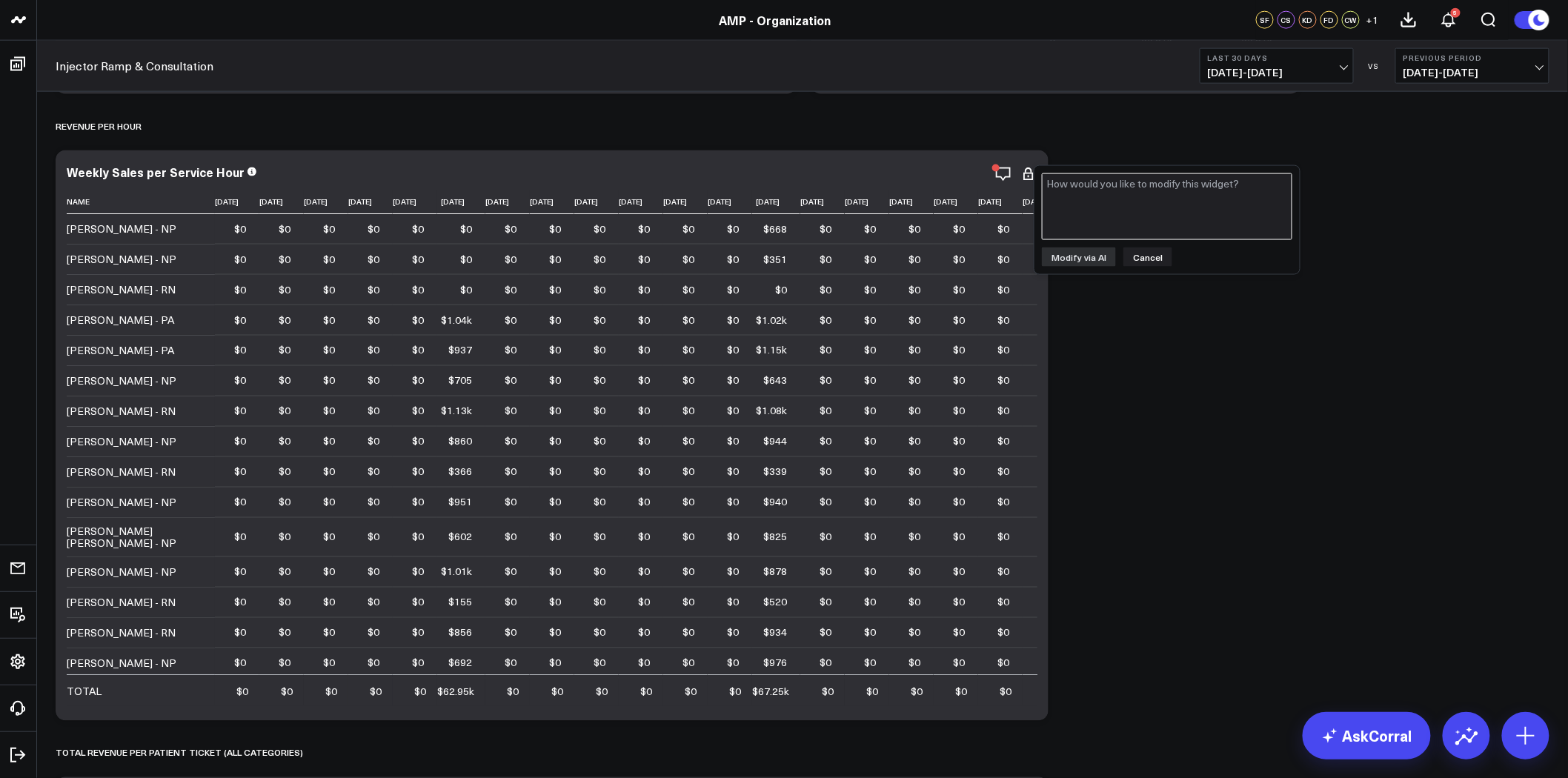
click at [1090, 208] on textarea at bounding box center [1167, 207] width 251 height 67
type textarea "remove week grouping"
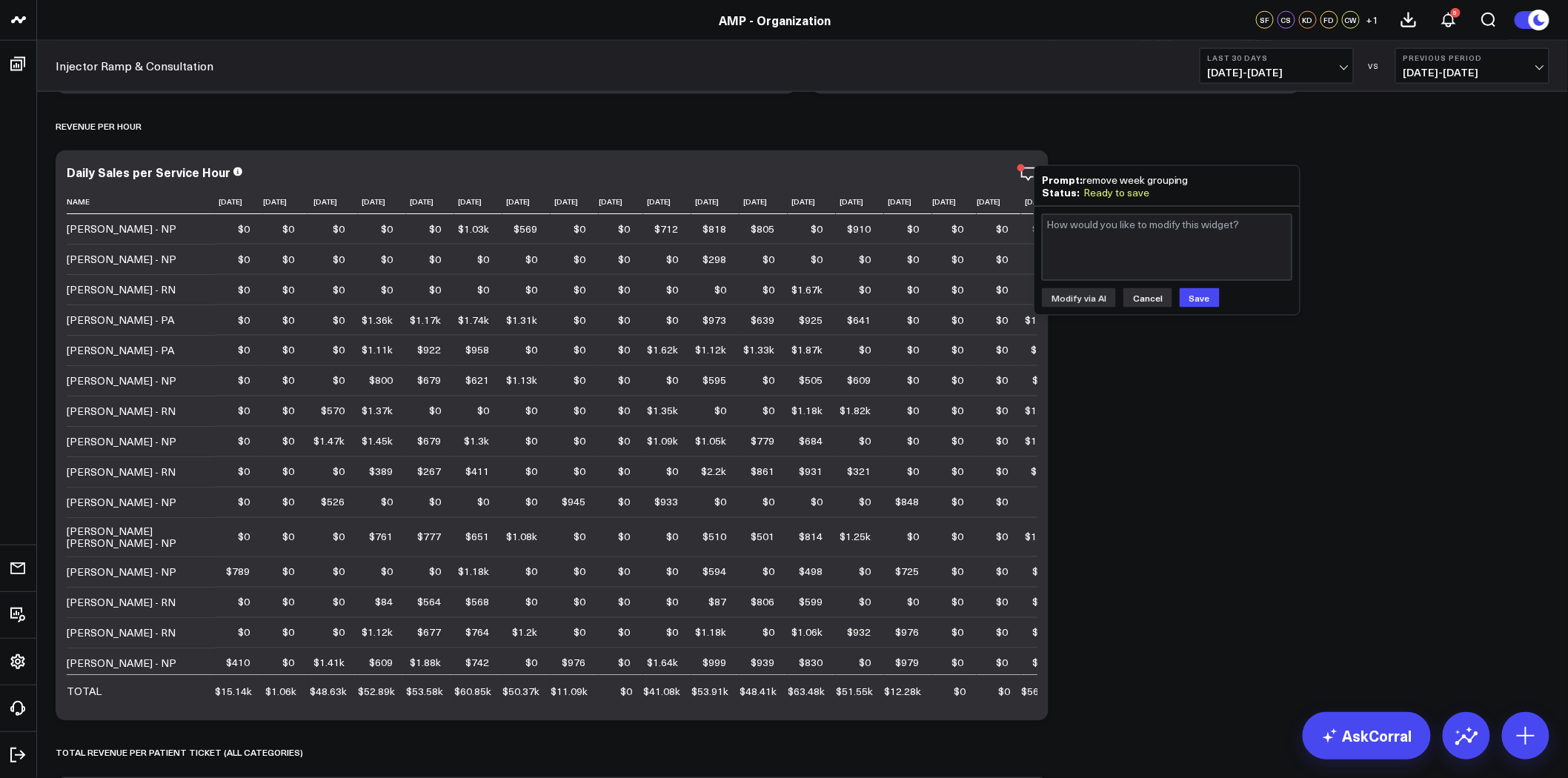
click at [1142, 297] on button "Cancel" at bounding box center [1148, 298] width 49 height 20
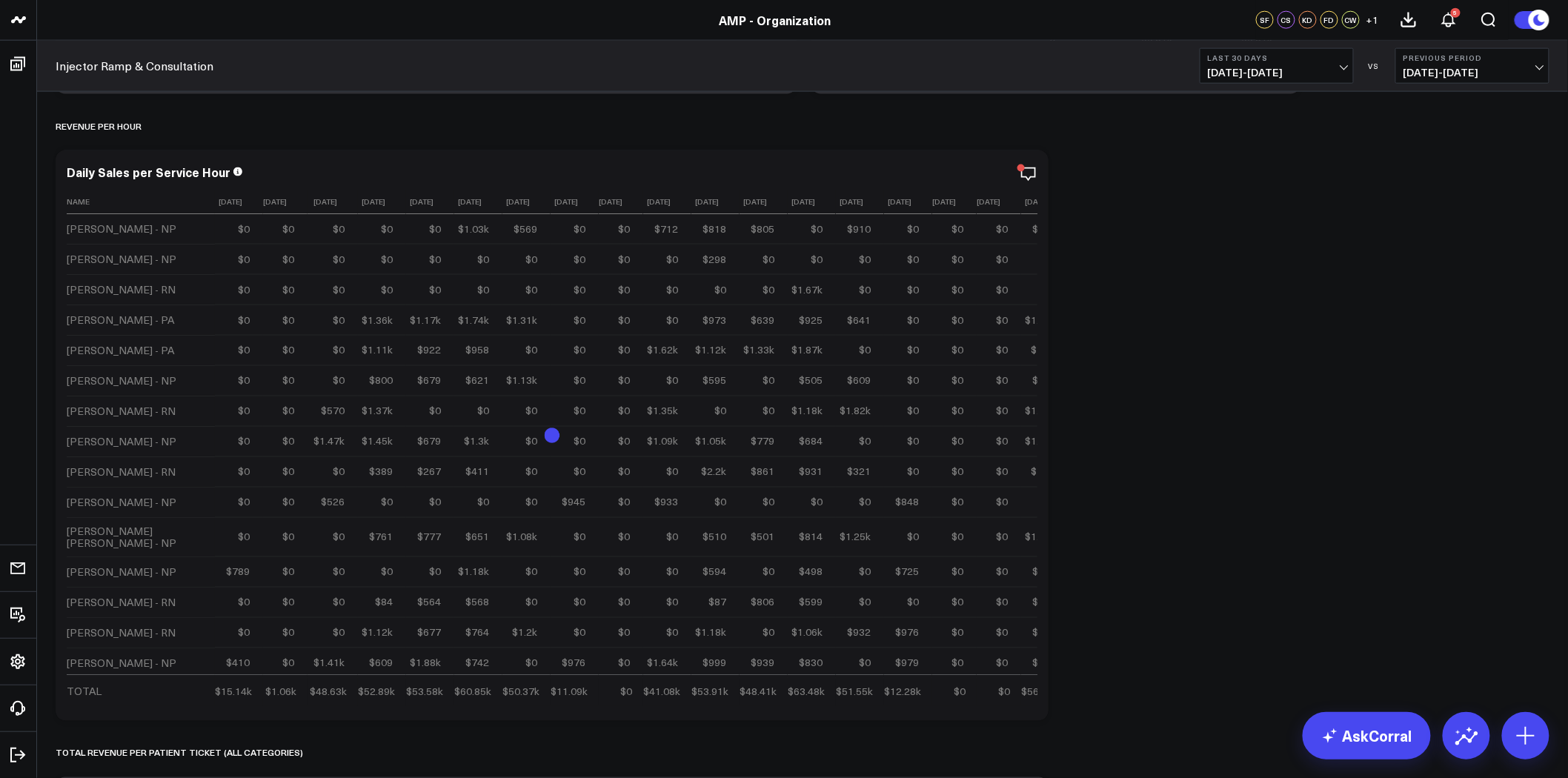
click at [0, 0] on icon at bounding box center [0, 0] width 0 height 0
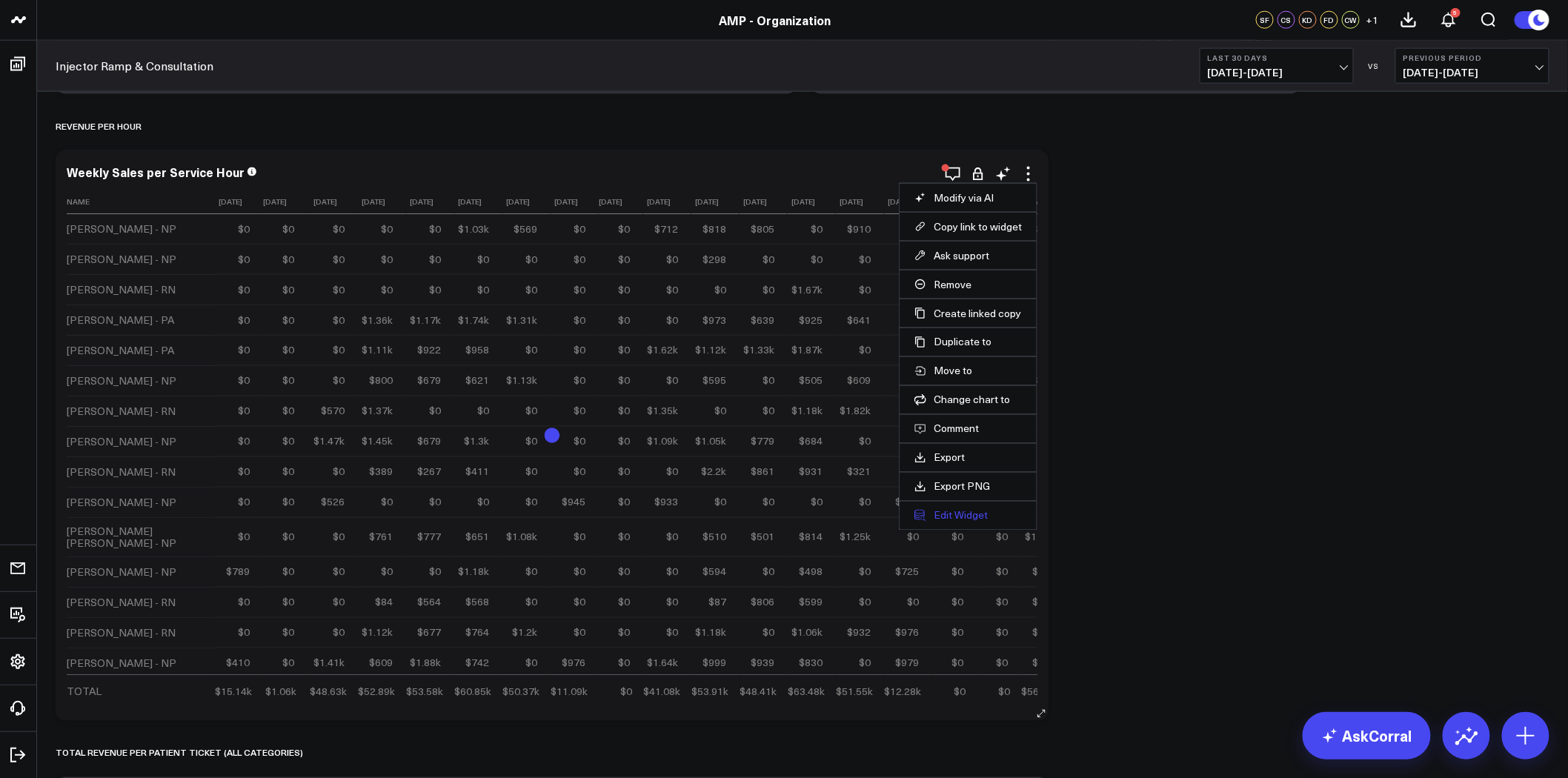
click at [972, 521] on button "Edit Widget" at bounding box center [968, 516] width 108 height 14
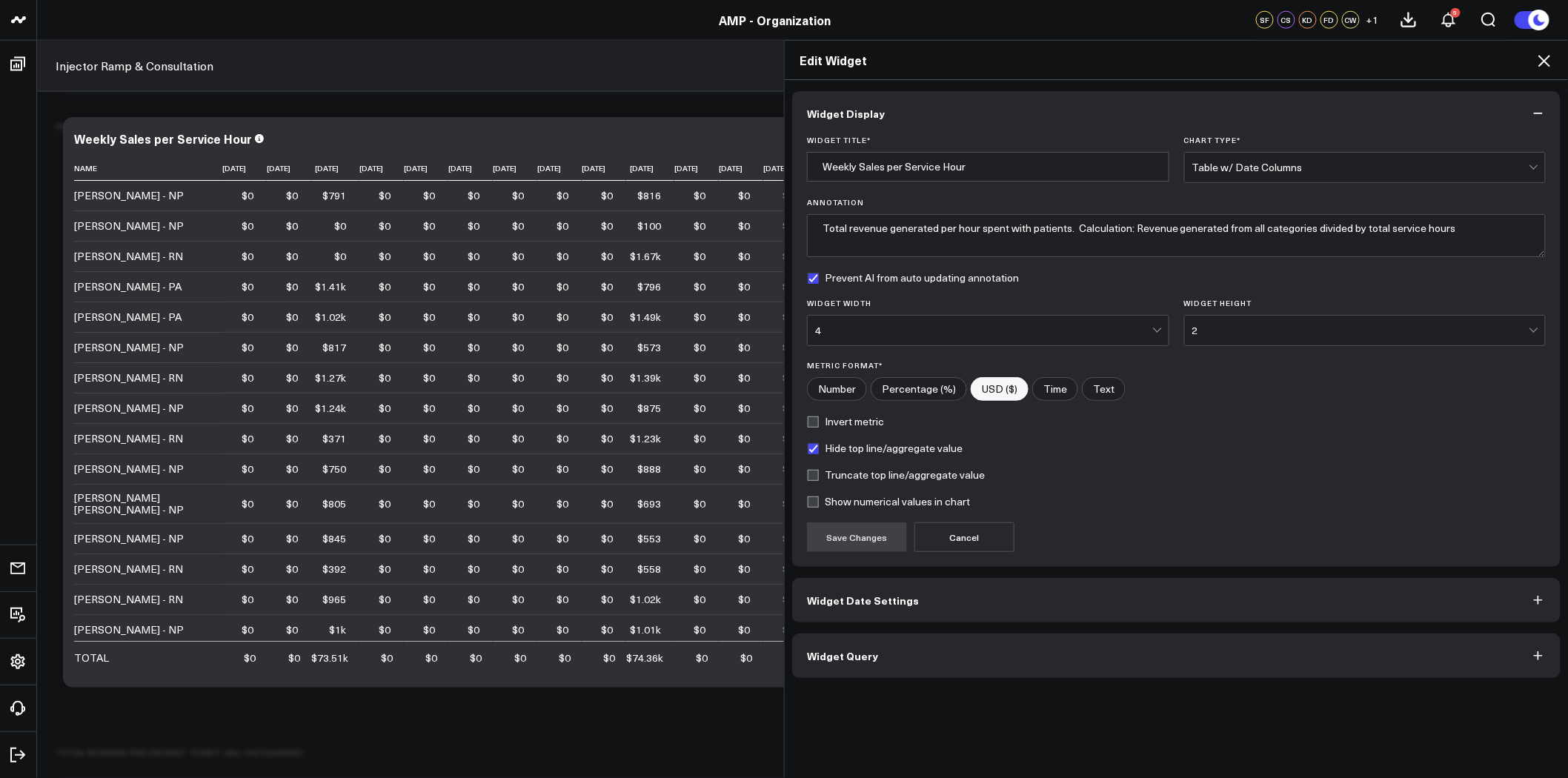
click at [1143, 598] on button "Widget Date Settings" at bounding box center [1176, 600] width 768 height 44
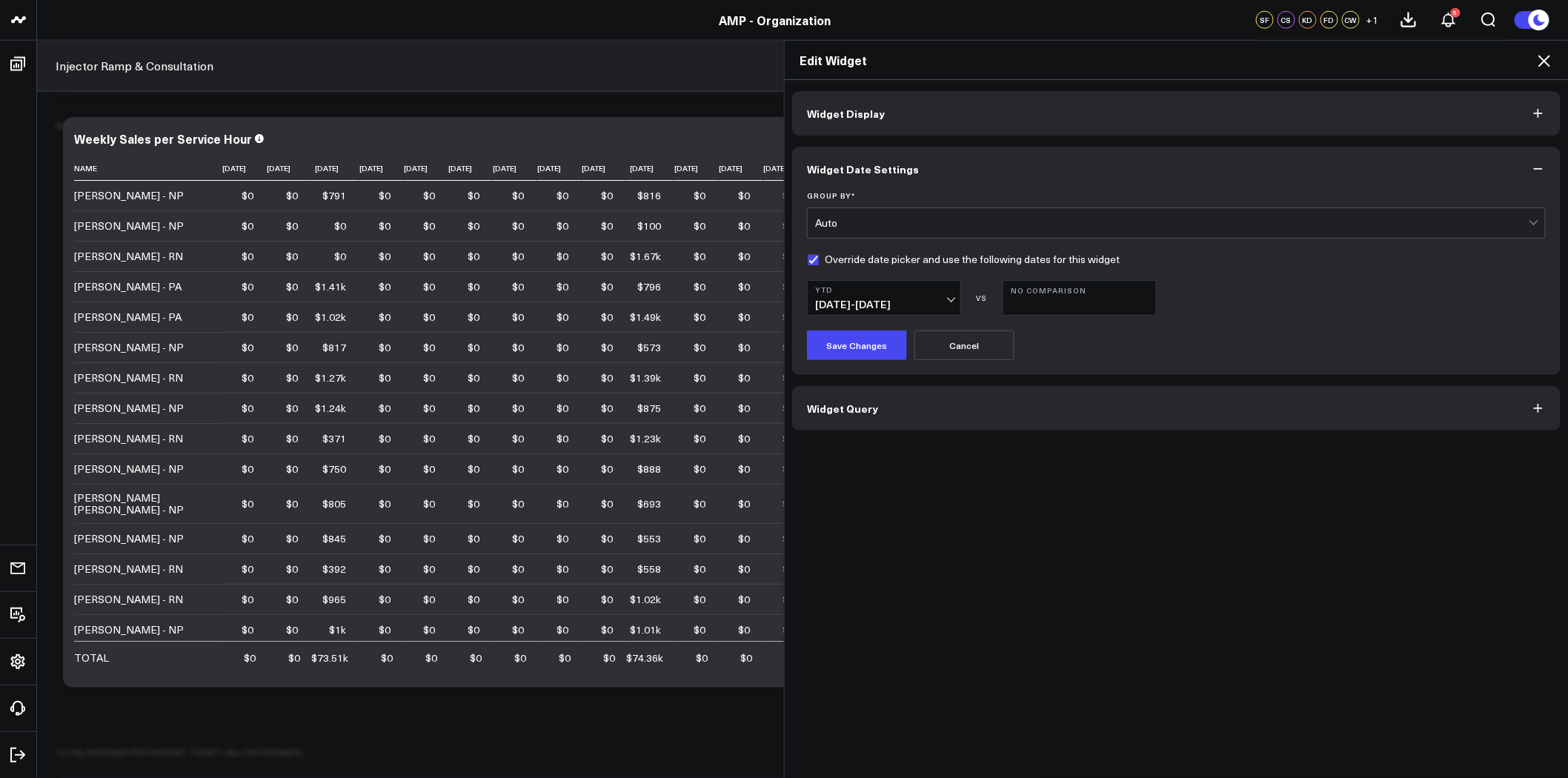
click at [1072, 403] on button "Widget Query" at bounding box center [1176, 408] width 768 height 44
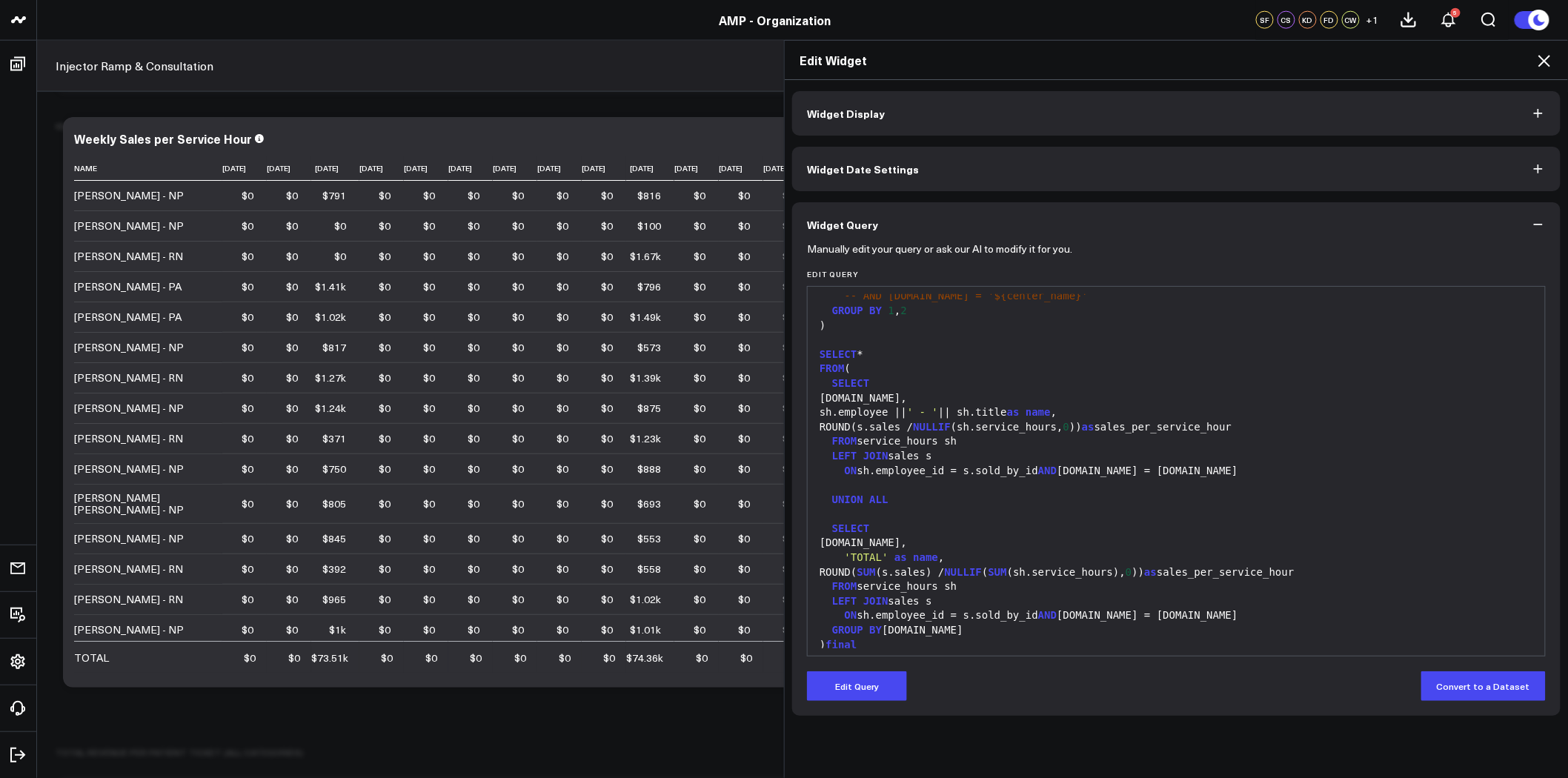
scroll to position [552, 0]
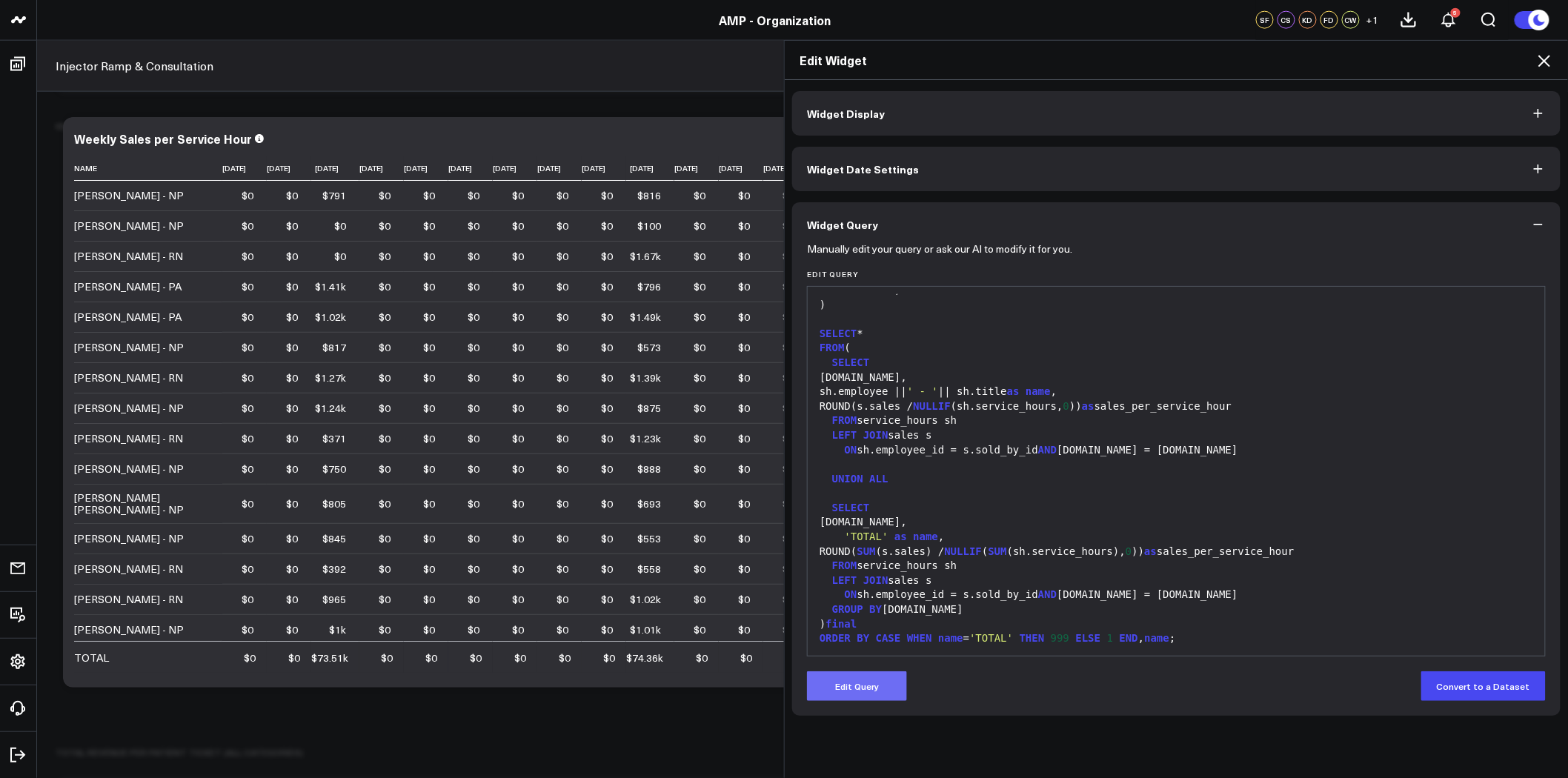
click at [879, 680] on button "Edit Query" at bounding box center [857, 686] width 100 height 29
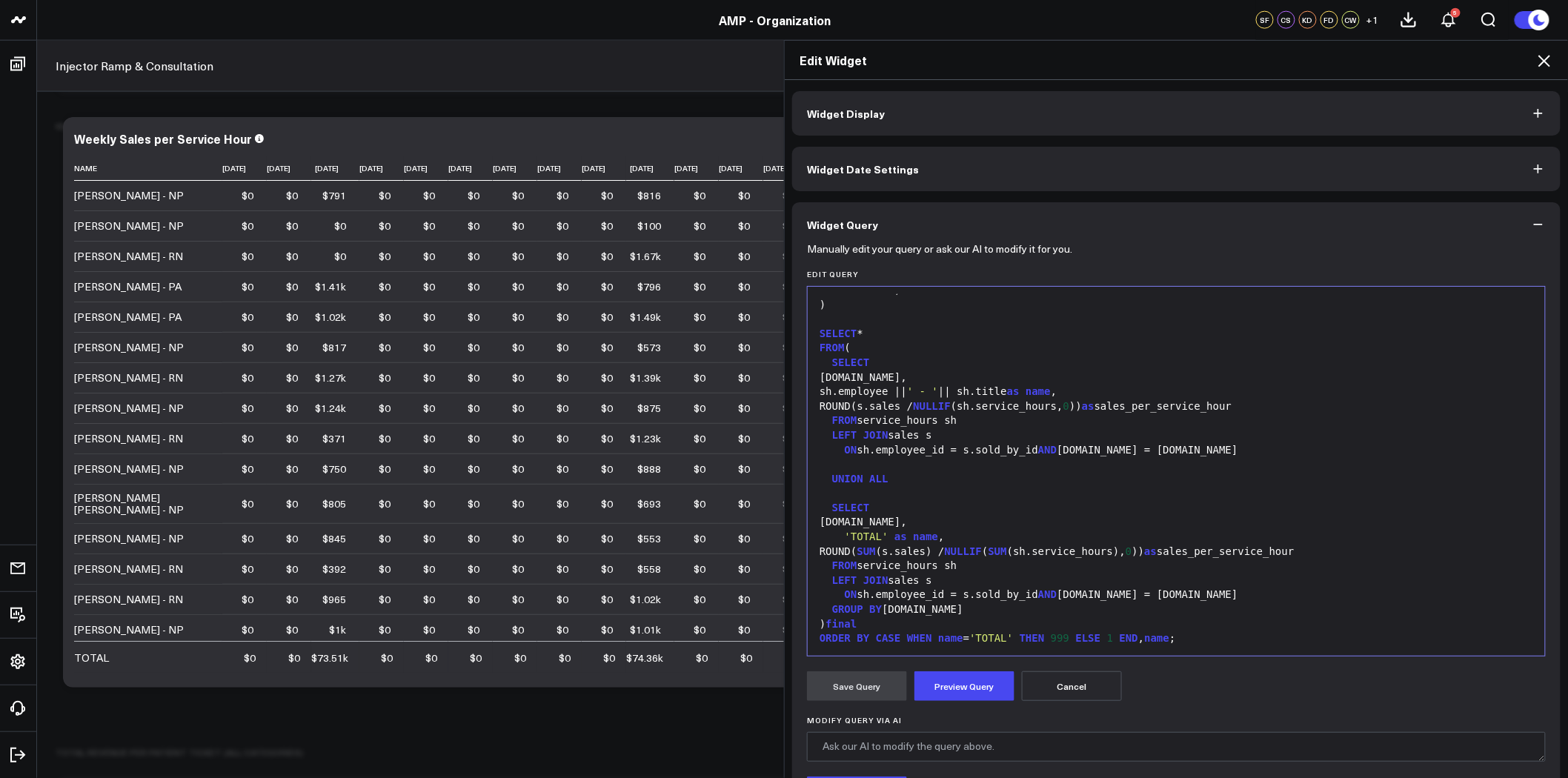
click at [824, 610] on div "GROUP BY sh.date" at bounding box center [1176, 609] width 723 height 15
click at [959, 683] on button "Preview Query" at bounding box center [964, 686] width 100 height 29
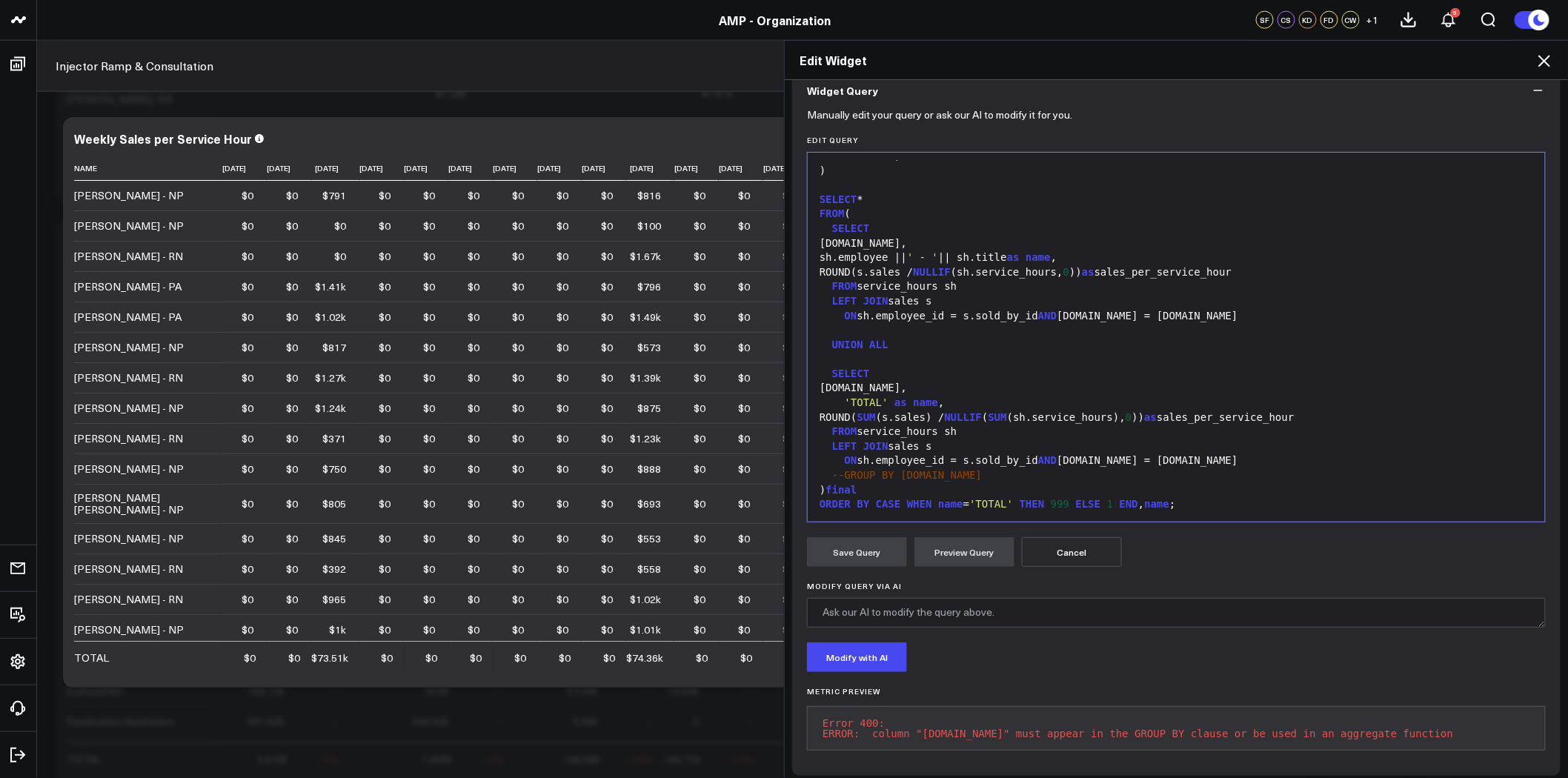
scroll to position [153, 0]
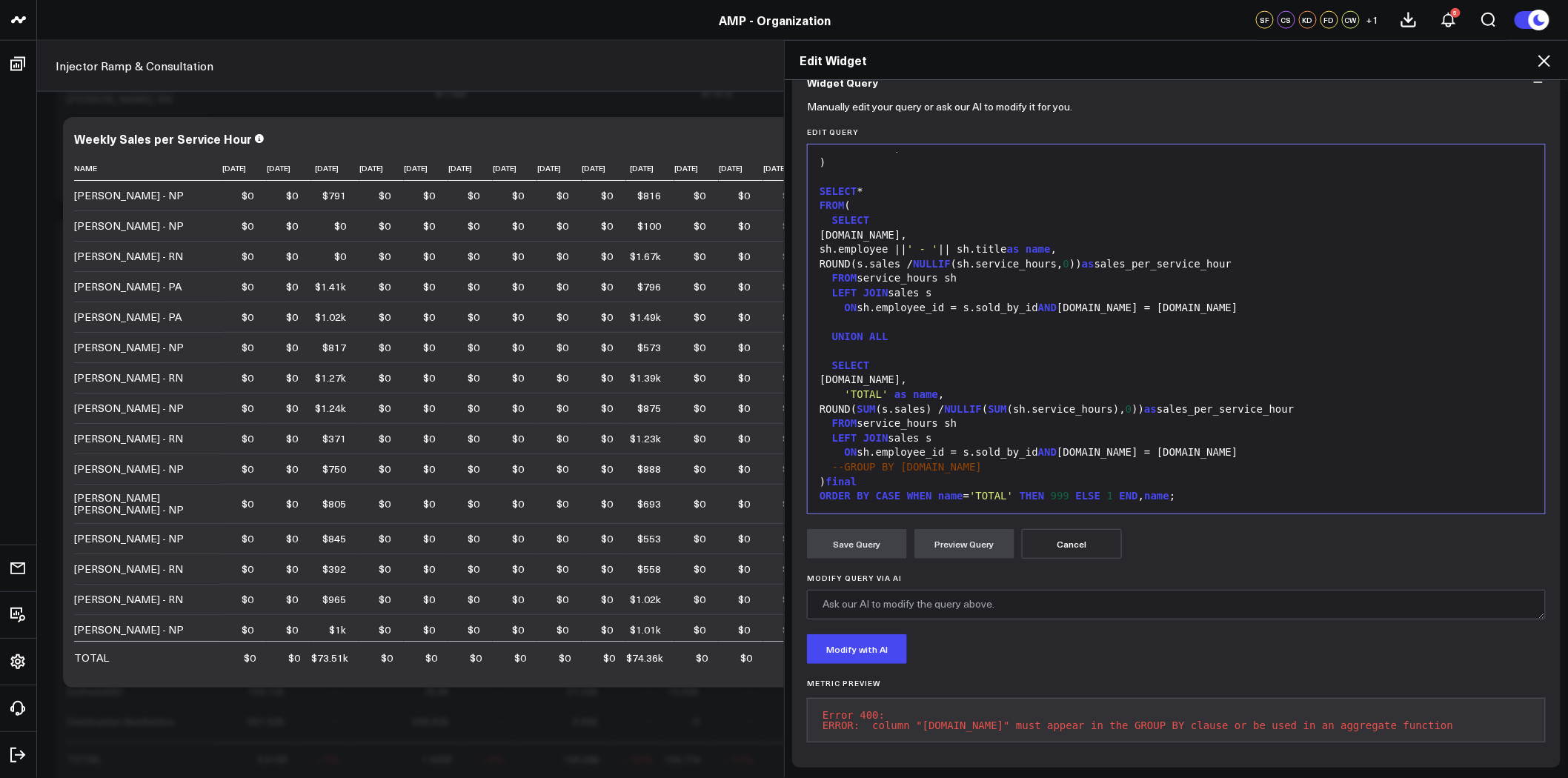
click at [838, 372] on div "sh.date," at bounding box center [1176, 379] width 723 height 15
click at [953, 530] on button "Preview Query" at bounding box center [964, 544] width 100 height 29
click at [1060, 532] on button "Cancel" at bounding box center [1071, 544] width 100 height 29
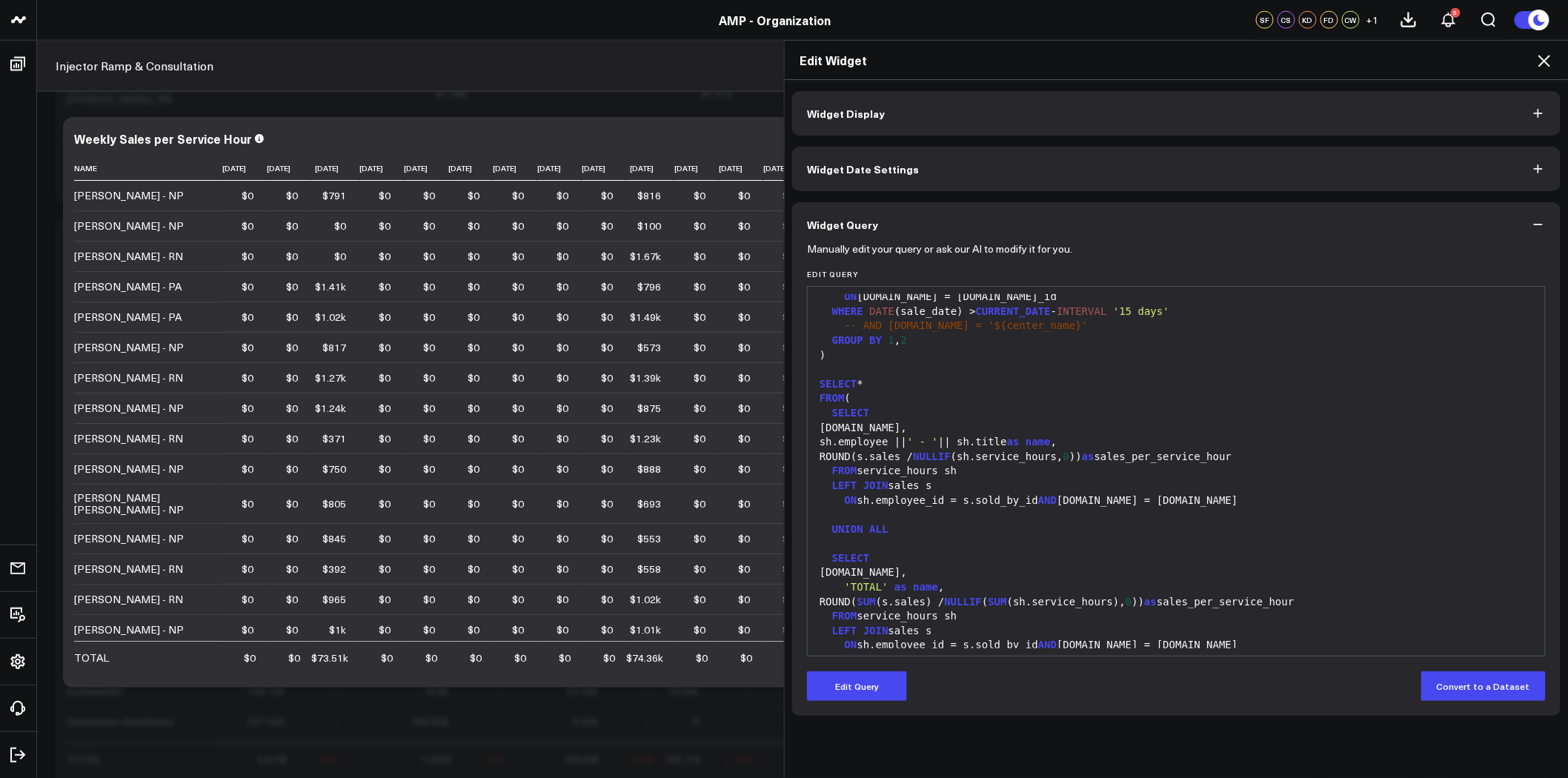
scroll to position [552, 0]
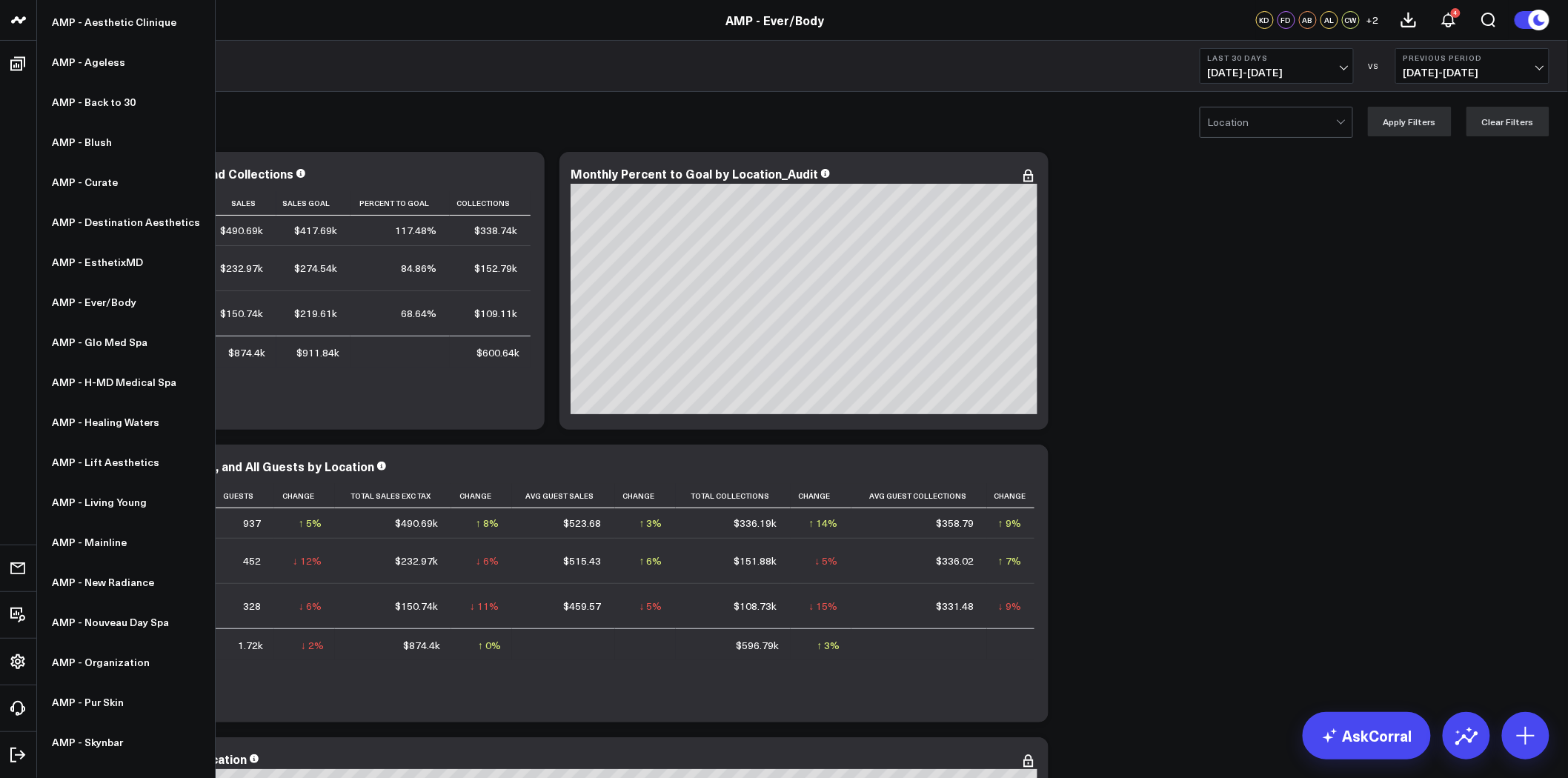
scroll to position [137, 0]
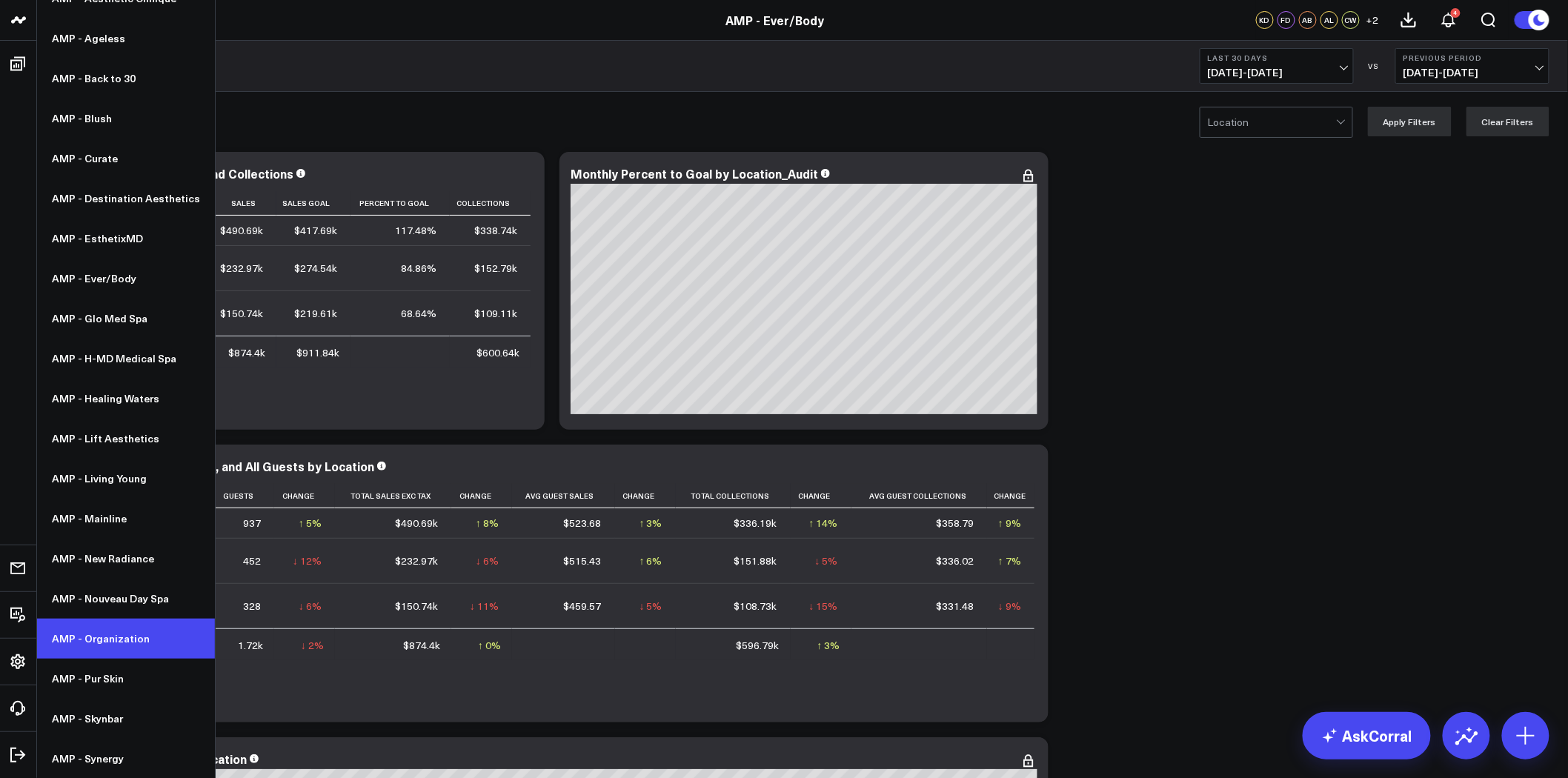
click at [106, 644] on link "AMP - Organization" at bounding box center [126, 639] width 178 height 40
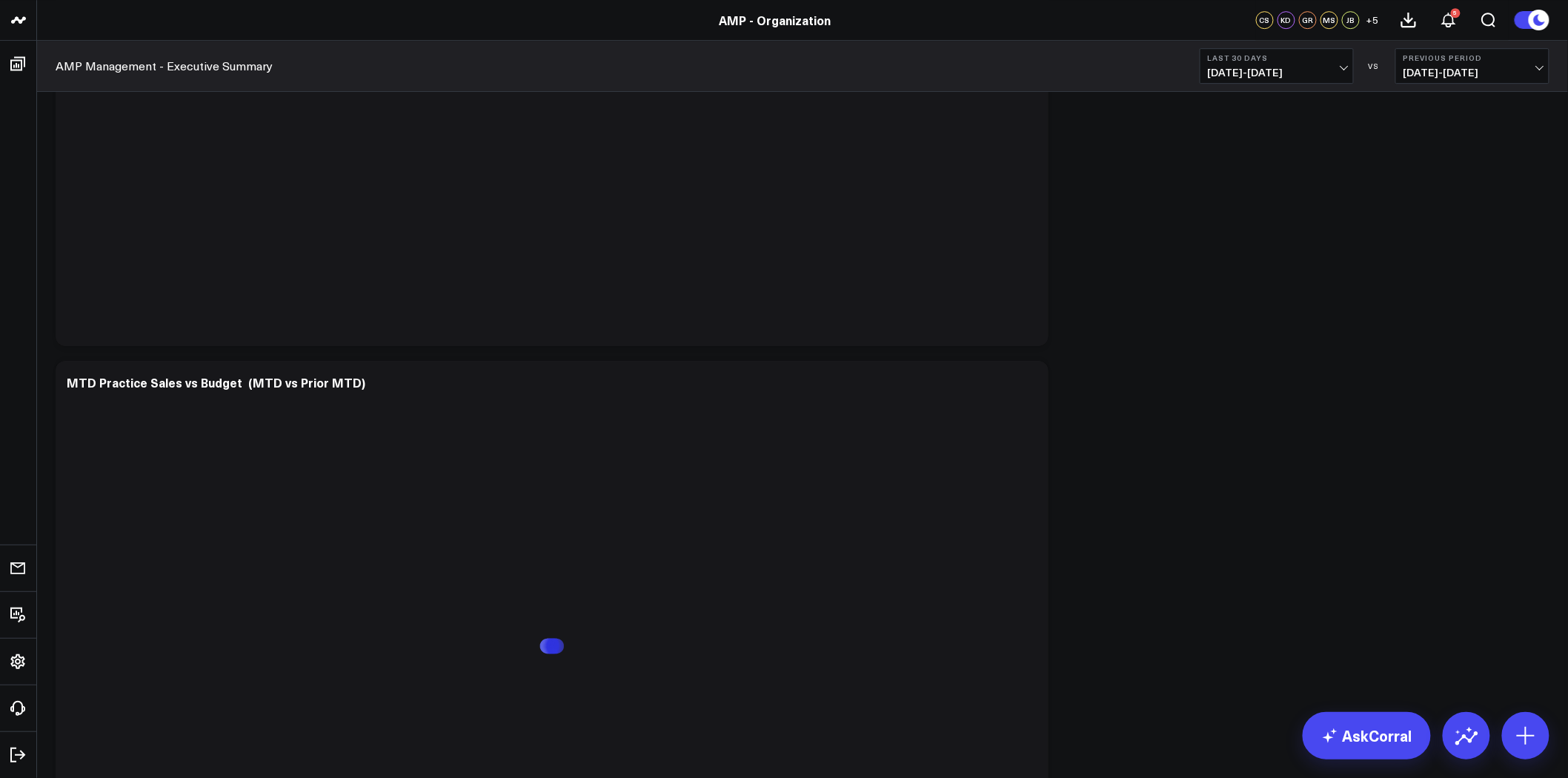
scroll to position [534, 0]
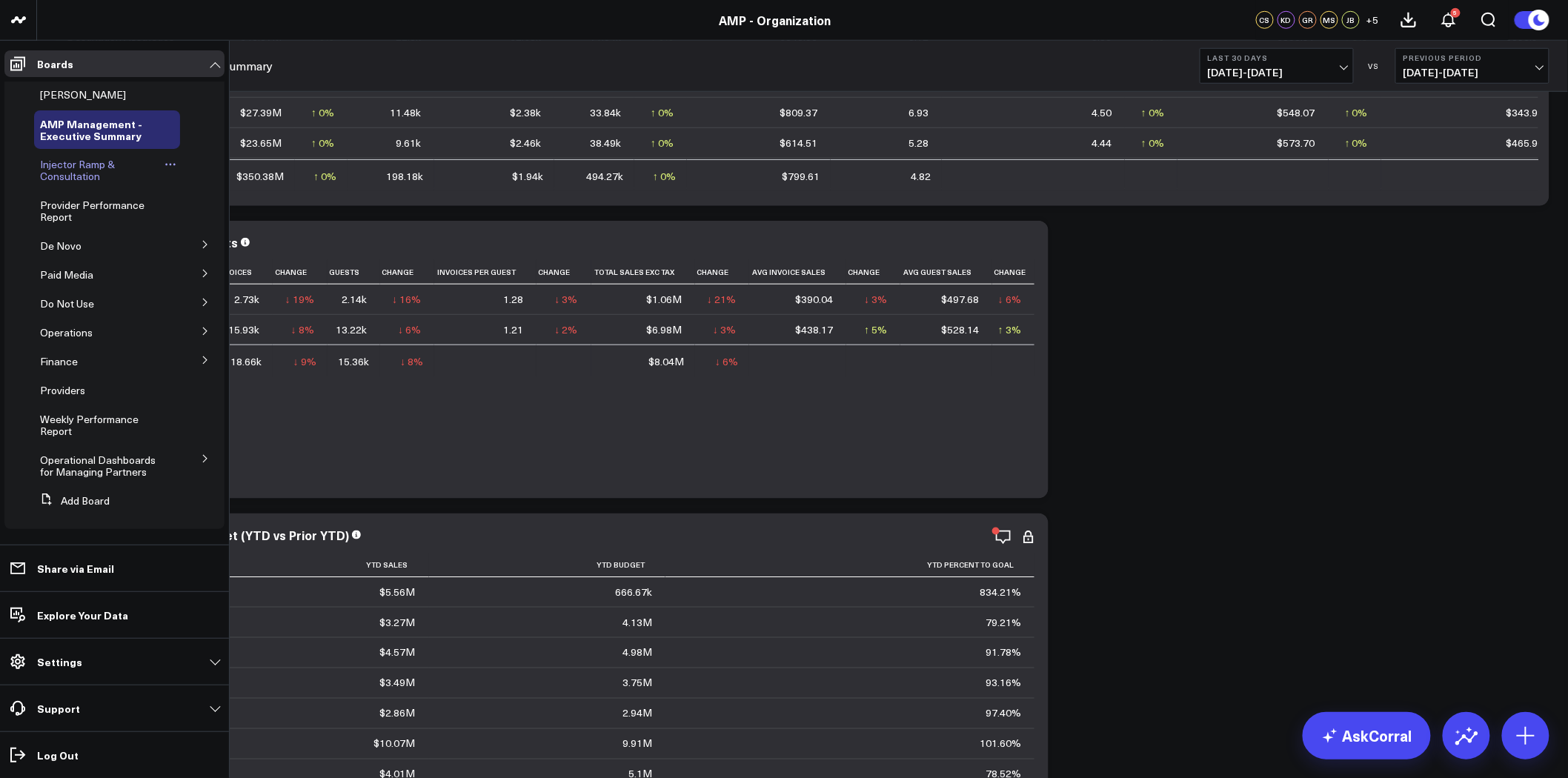
click at [77, 171] on span "Injector Ramp & Consultation" at bounding box center [77, 170] width 74 height 25
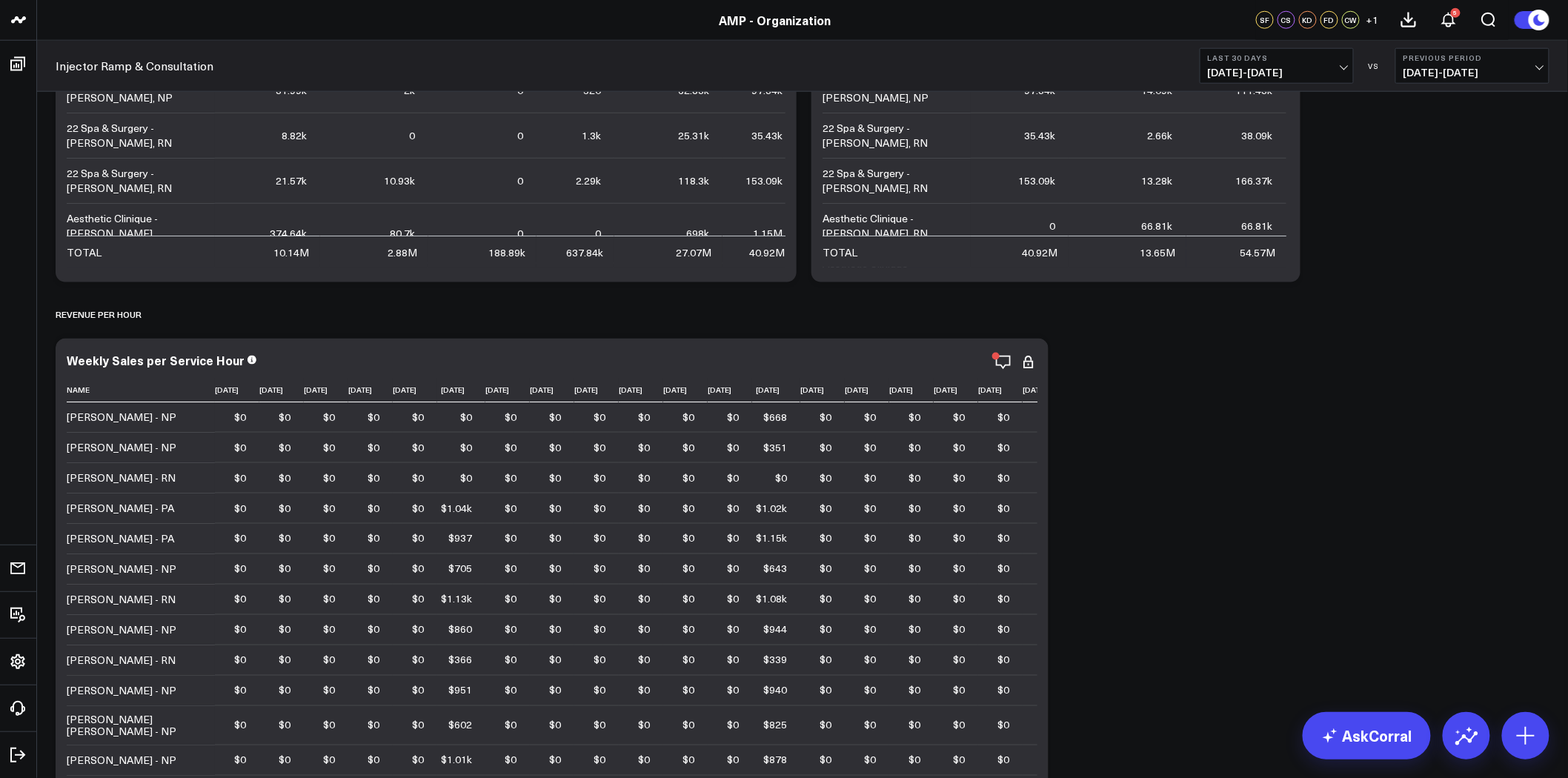
scroll to position [5553, 0]
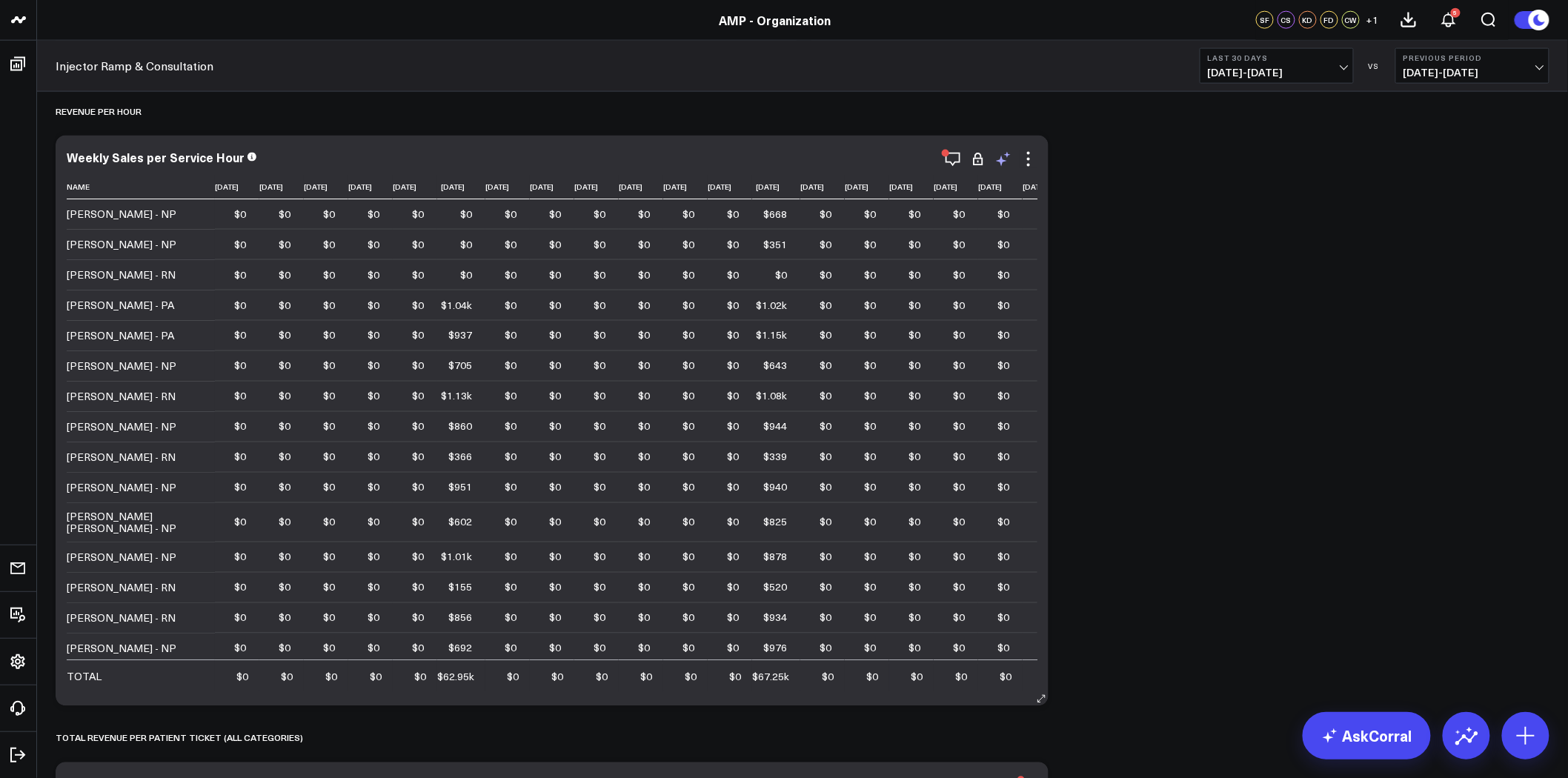
click at [997, 161] on icon at bounding box center [1001, 161] width 11 height 11
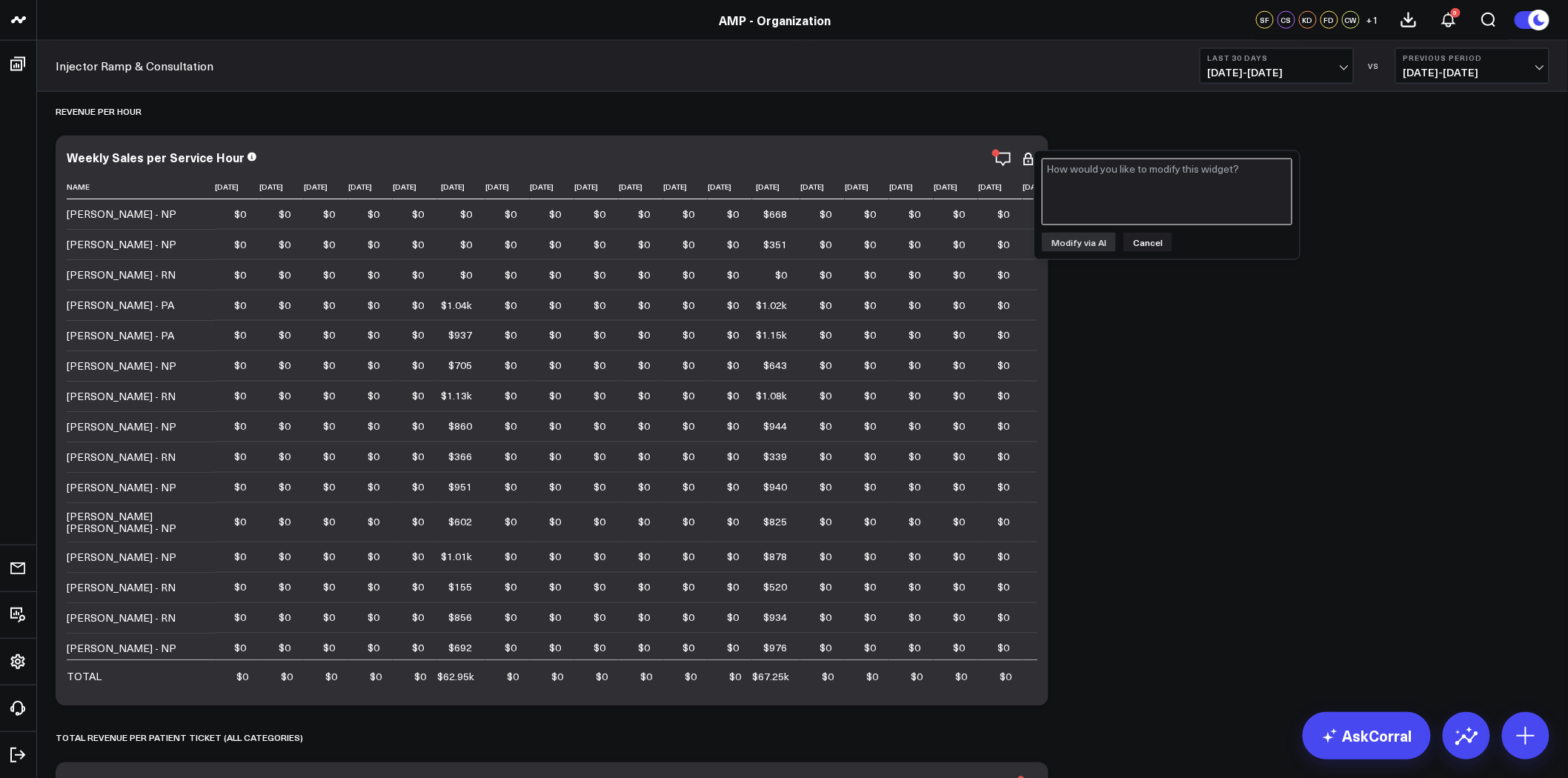
click at [1107, 196] on textarea at bounding box center [1167, 192] width 251 height 67
type textarea "ungroup by week"
click at [1086, 247] on button "Modify via AI" at bounding box center [1079, 243] width 74 height 20
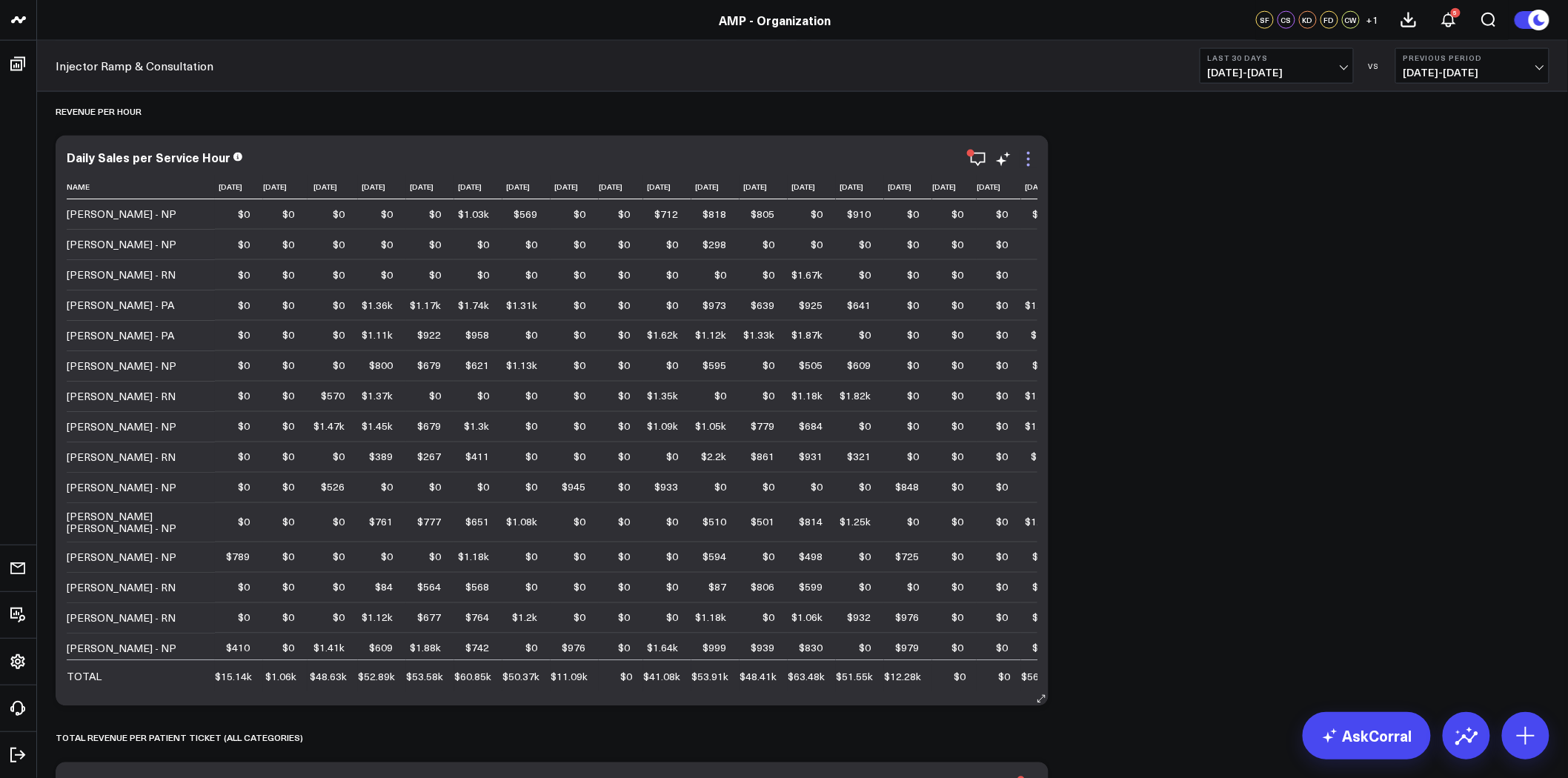
click at [1029, 165] on icon at bounding box center [1028, 160] width 18 height 18
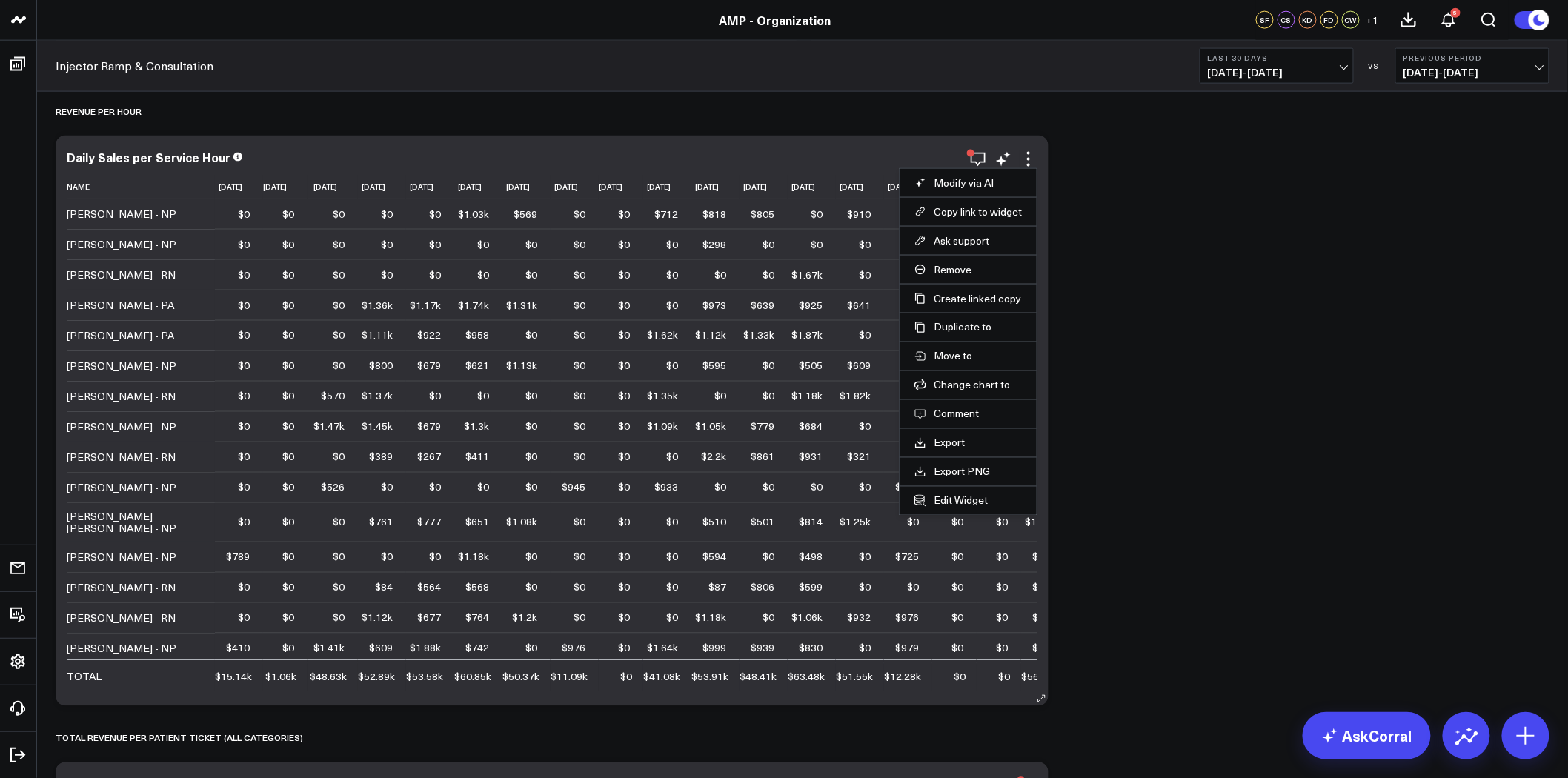
click at [967, 502] on button "Edit Widget" at bounding box center [968, 502] width 108 height 14
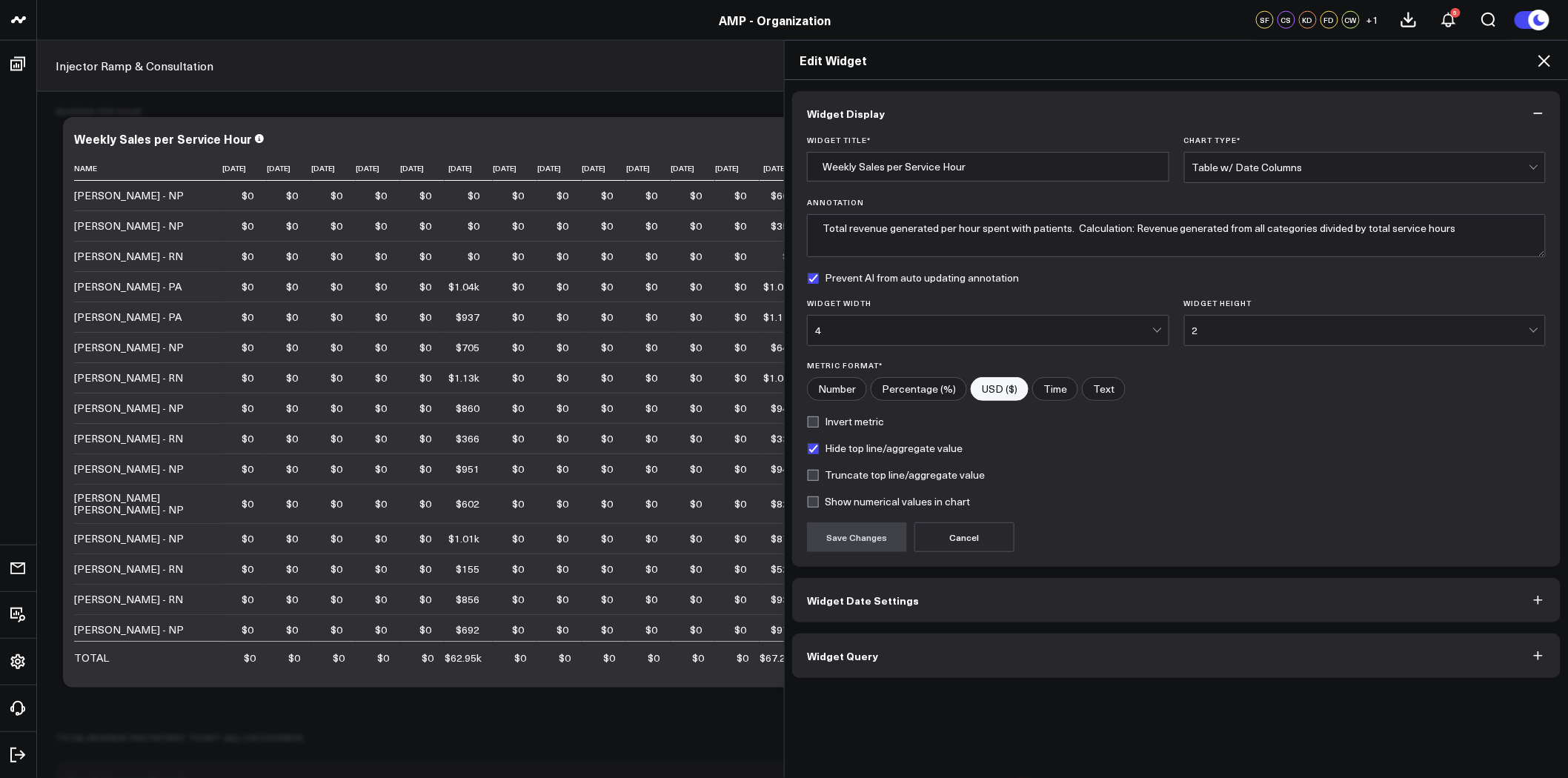
click at [1419, 160] on div "Table w/ Date Columns" at bounding box center [1360, 168] width 337 height 29
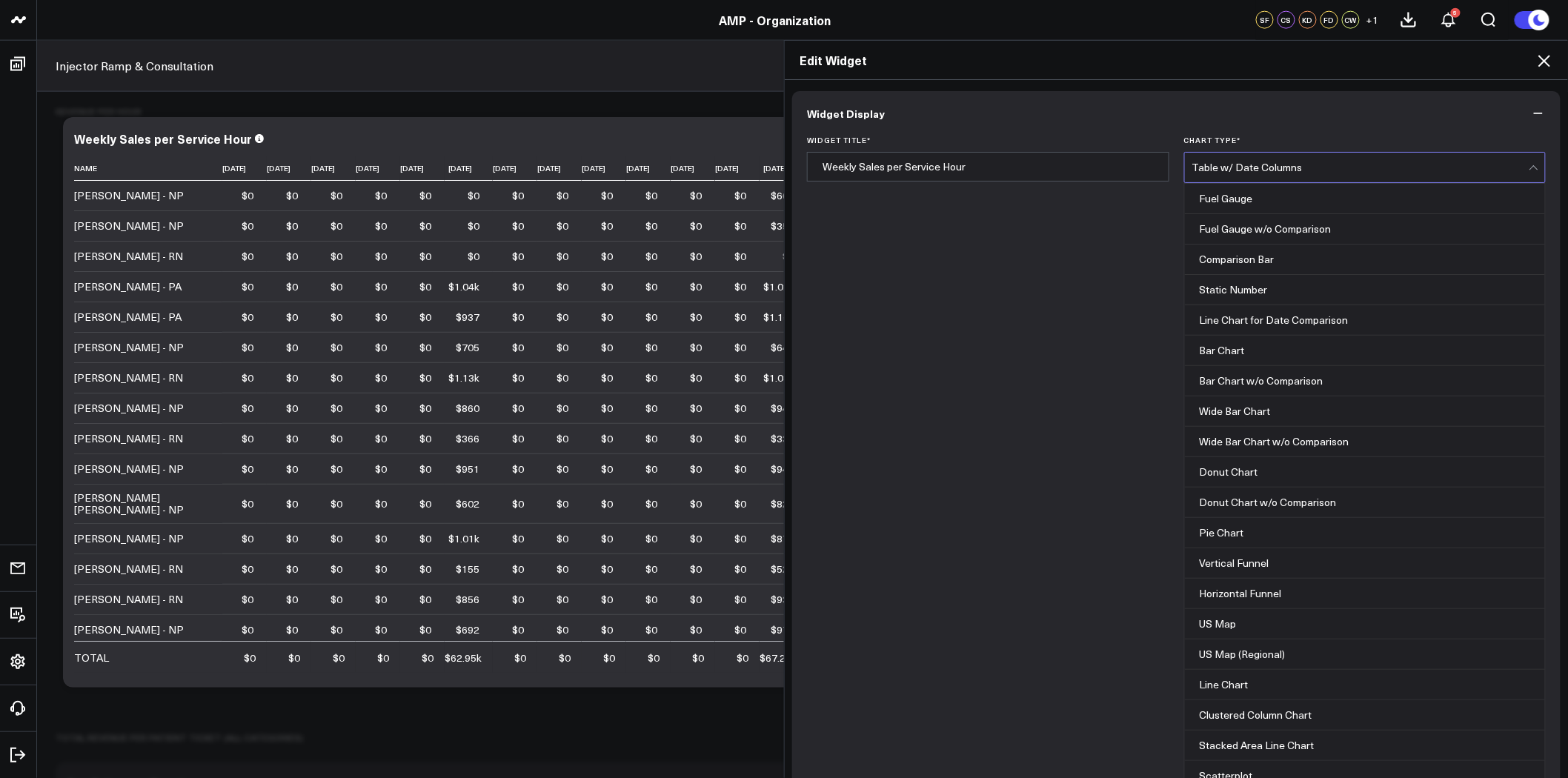
scroll to position [580, 0]
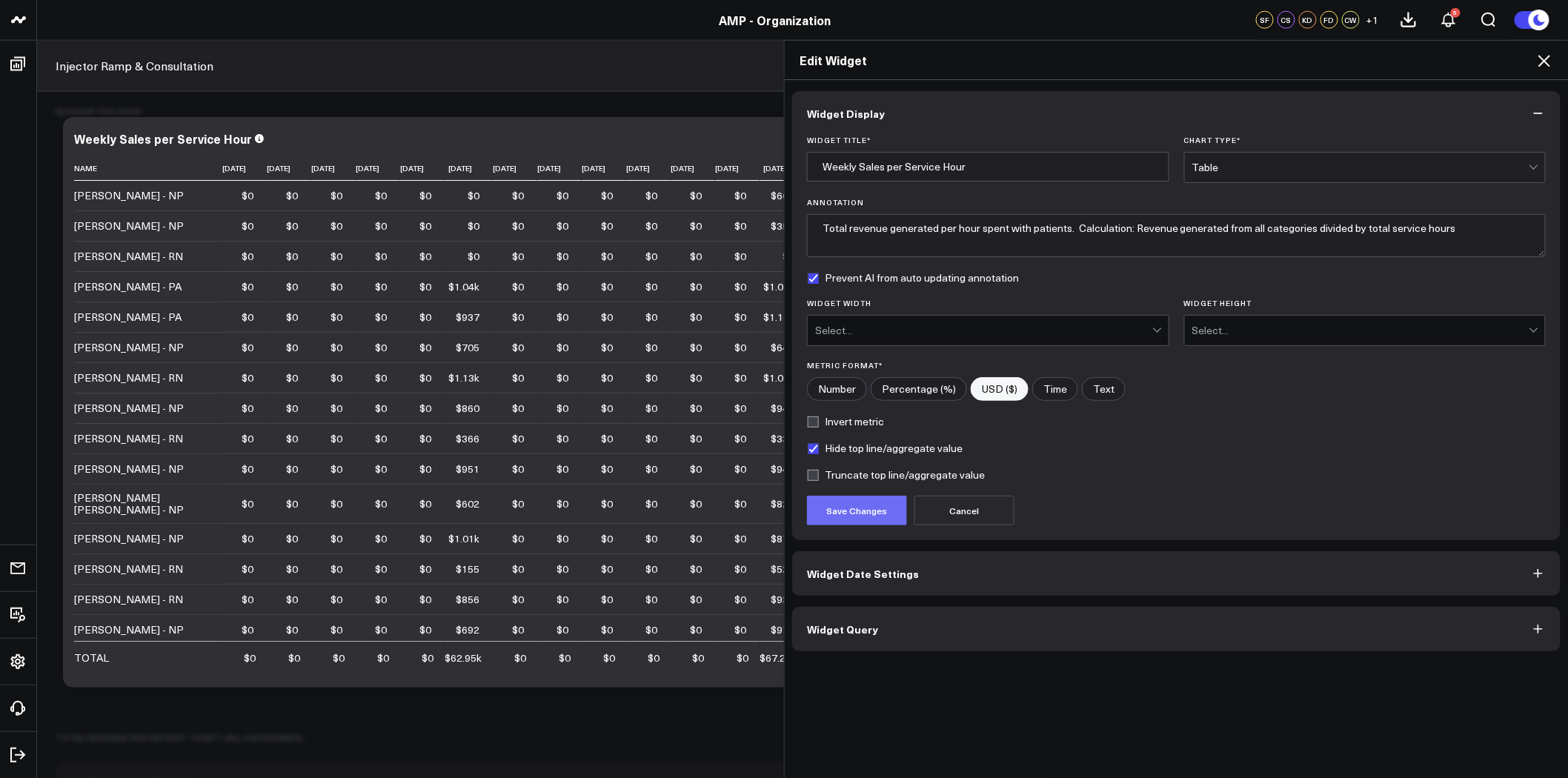
click at [861, 511] on button "Save Changes" at bounding box center [857, 511] width 100 height 29
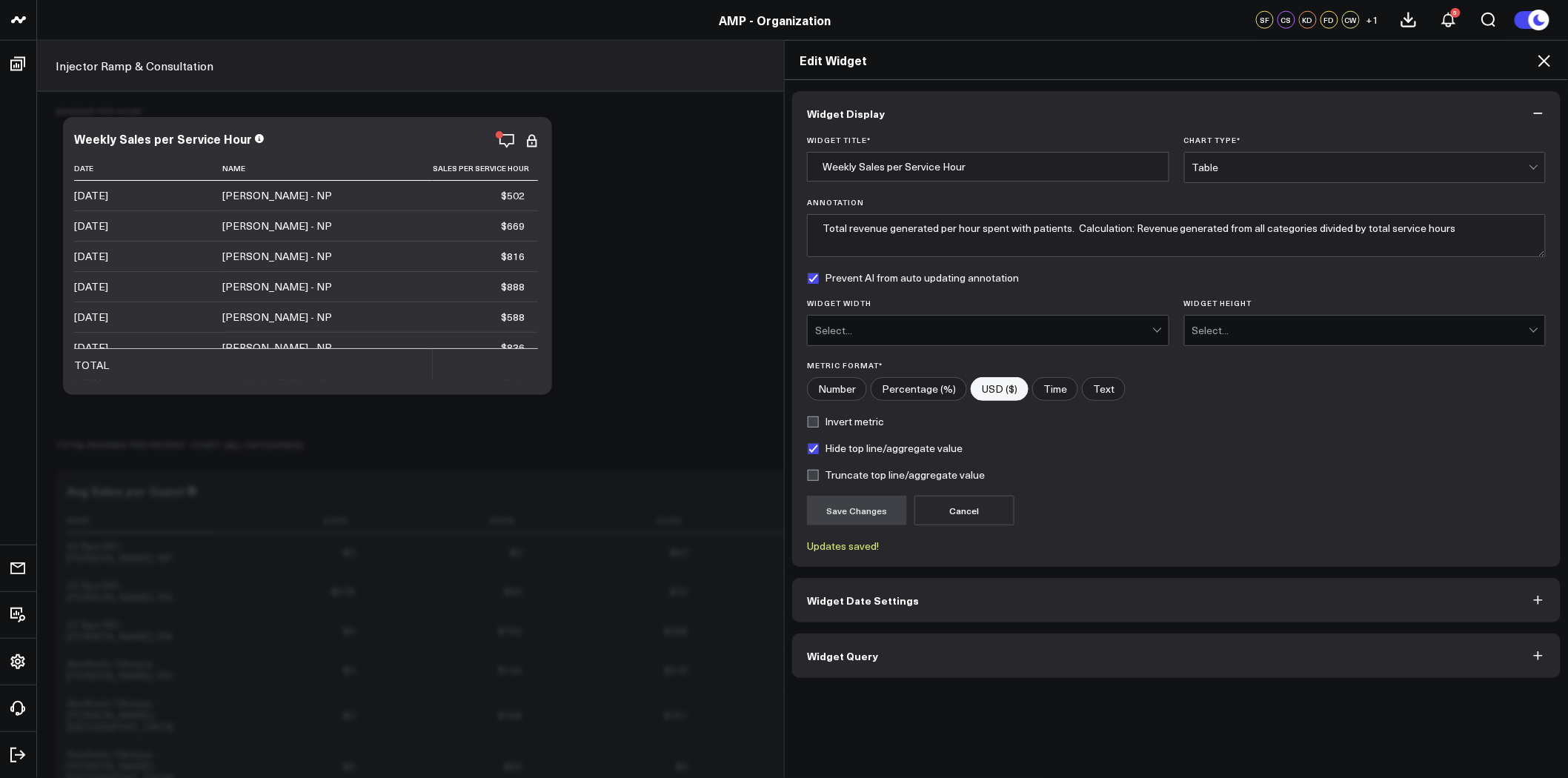
click at [1001, 659] on button "Widget Query" at bounding box center [1176, 656] width 768 height 44
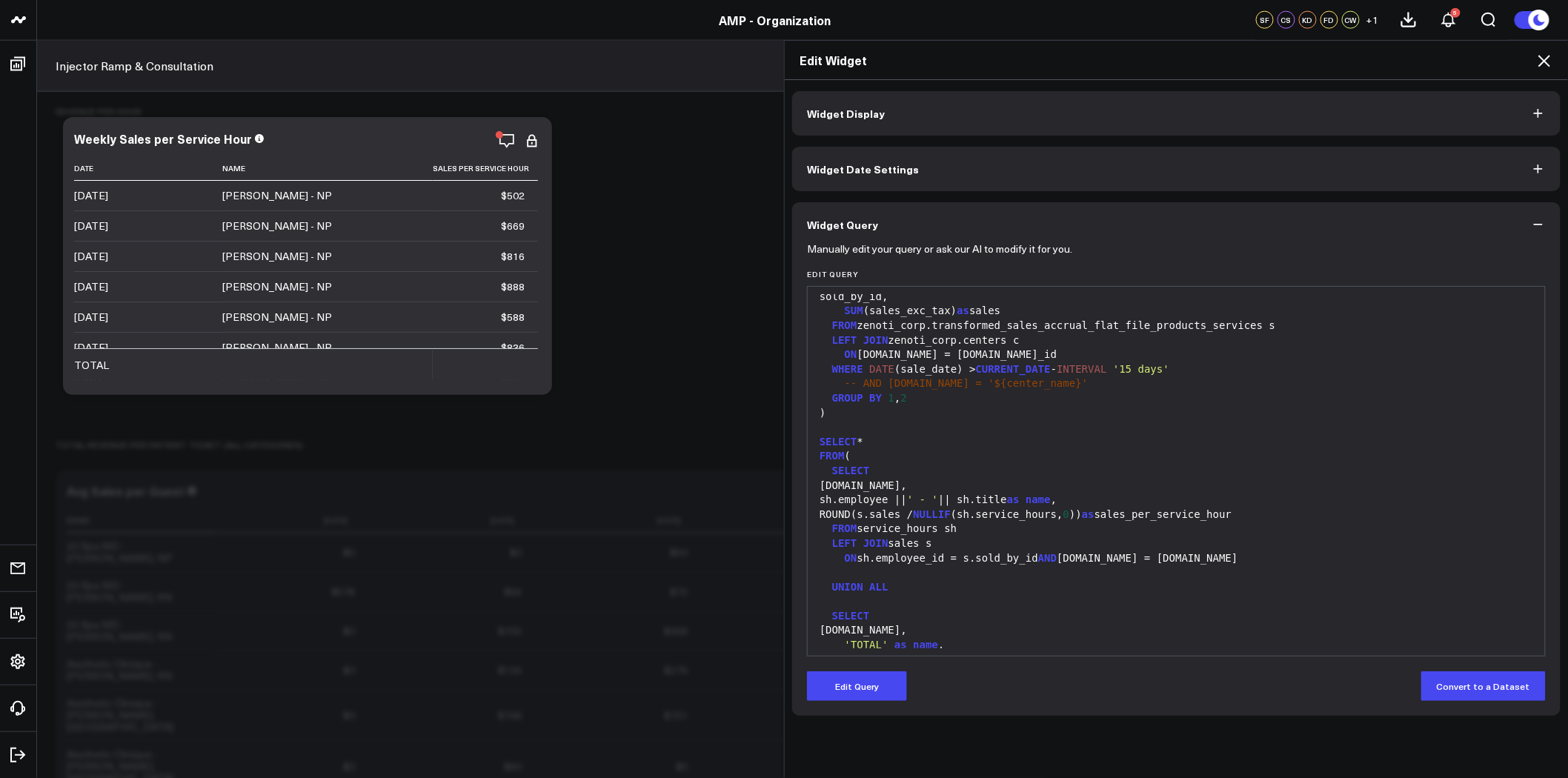
scroll to position [552, 0]
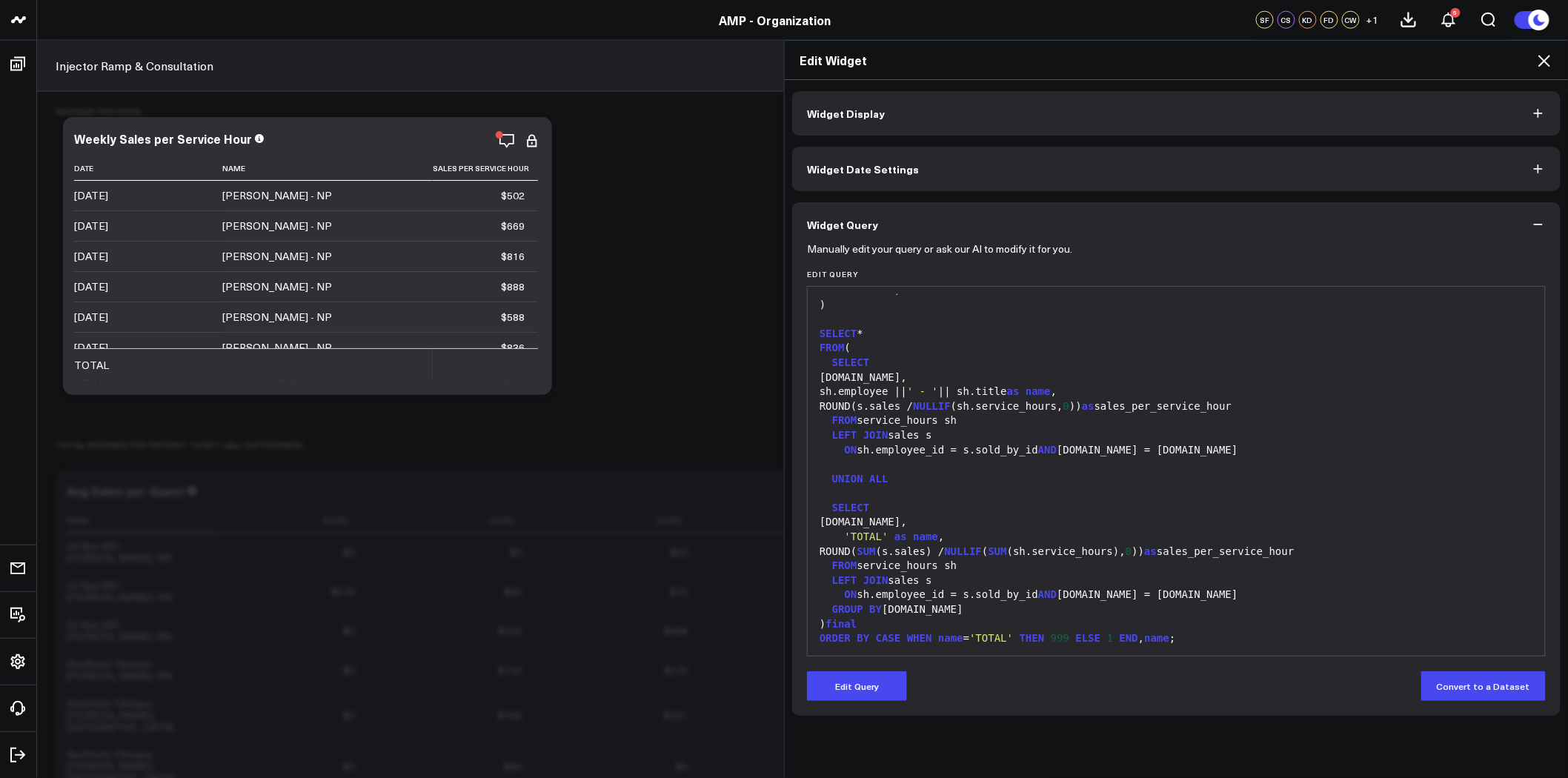
click at [832, 606] on span "GROUP" at bounding box center [847, 609] width 31 height 12
click at [853, 687] on button "Edit Query" at bounding box center [857, 686] width 100 height 29
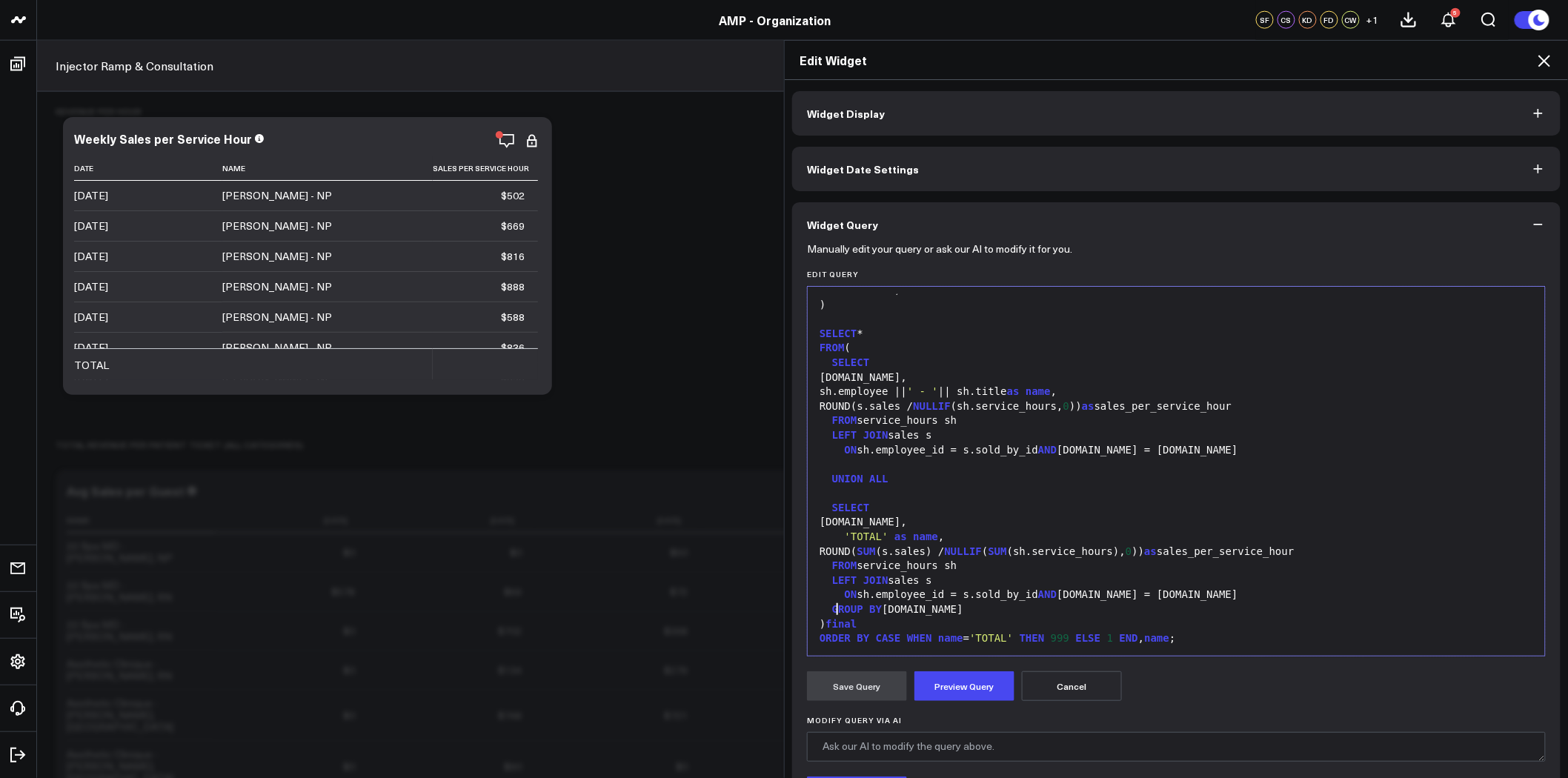
click at [832, 608] on span "GROUP" at bounding box center [847, 609] width 31 height 12
click at [834, 522] on div "sh.date," at bounding box center [1176, 522] width 723 height 15
click at [952, 686] on button "Preview Query" at bounding box center [964, 686] width 100 height 29
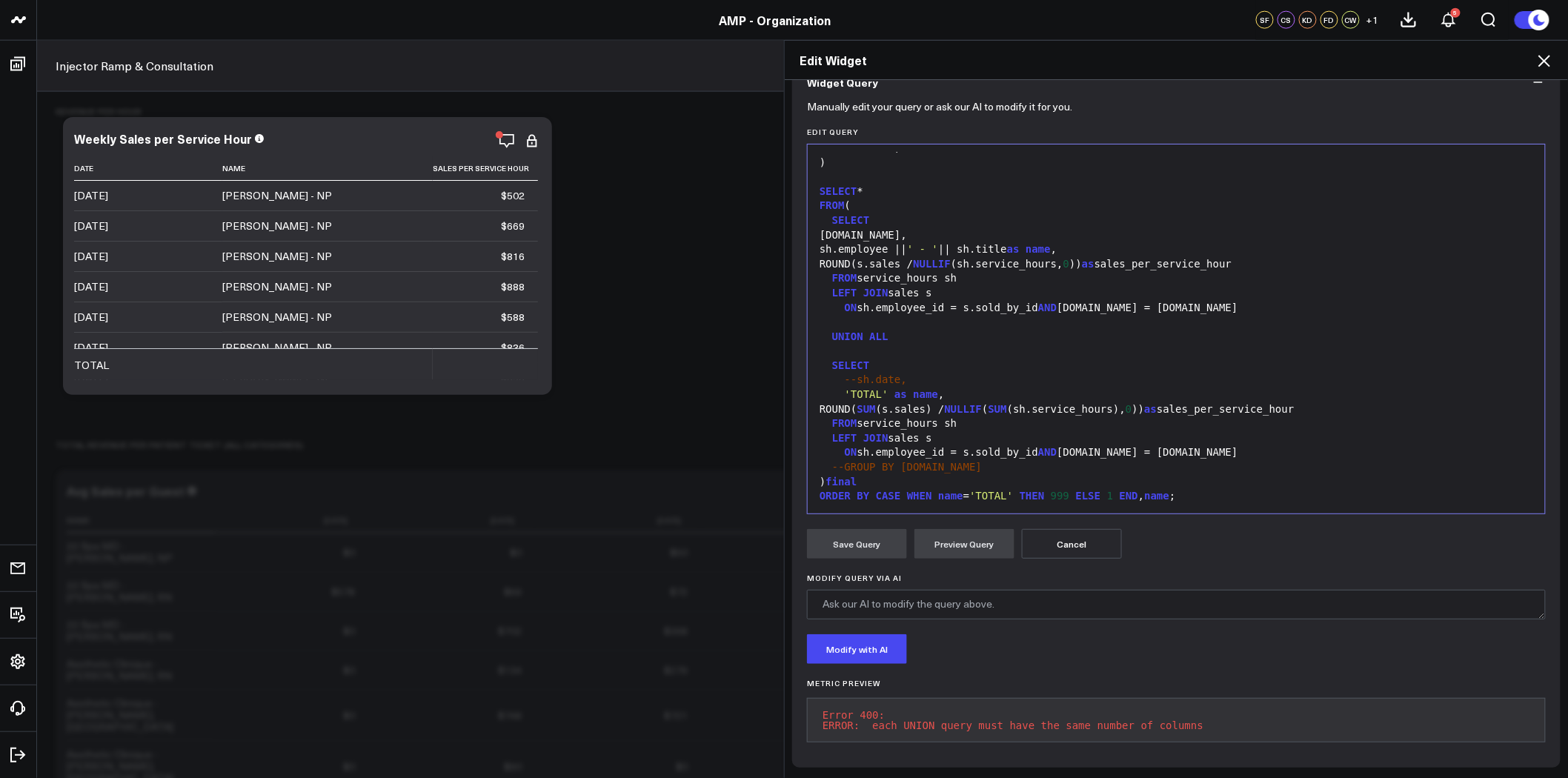
click at [1060, 446] on div "ON sh.employee_id = s.sold_by_id AND sh.date = s.date" at bounding box center [1176, 453] width 723 height 15
click at [1047, 446] on div "ON sh.employee_id = s.sold_by_id AND sh.date = s.date" at bounding box center [1176, 453] width 723 height 15
click at [1021, 446] on div "ON sh.employee_id = s.sold_by_id AND sh.date = s.date" at bounding box center [1176, 453] width 723 height 15
click at [1038, 446] on span "AND" at bounding box center [1047, 452] width 19 height 12
click at [847, 373] on span "--sh.date," at bounding box center [876, 379] width 63 height 12
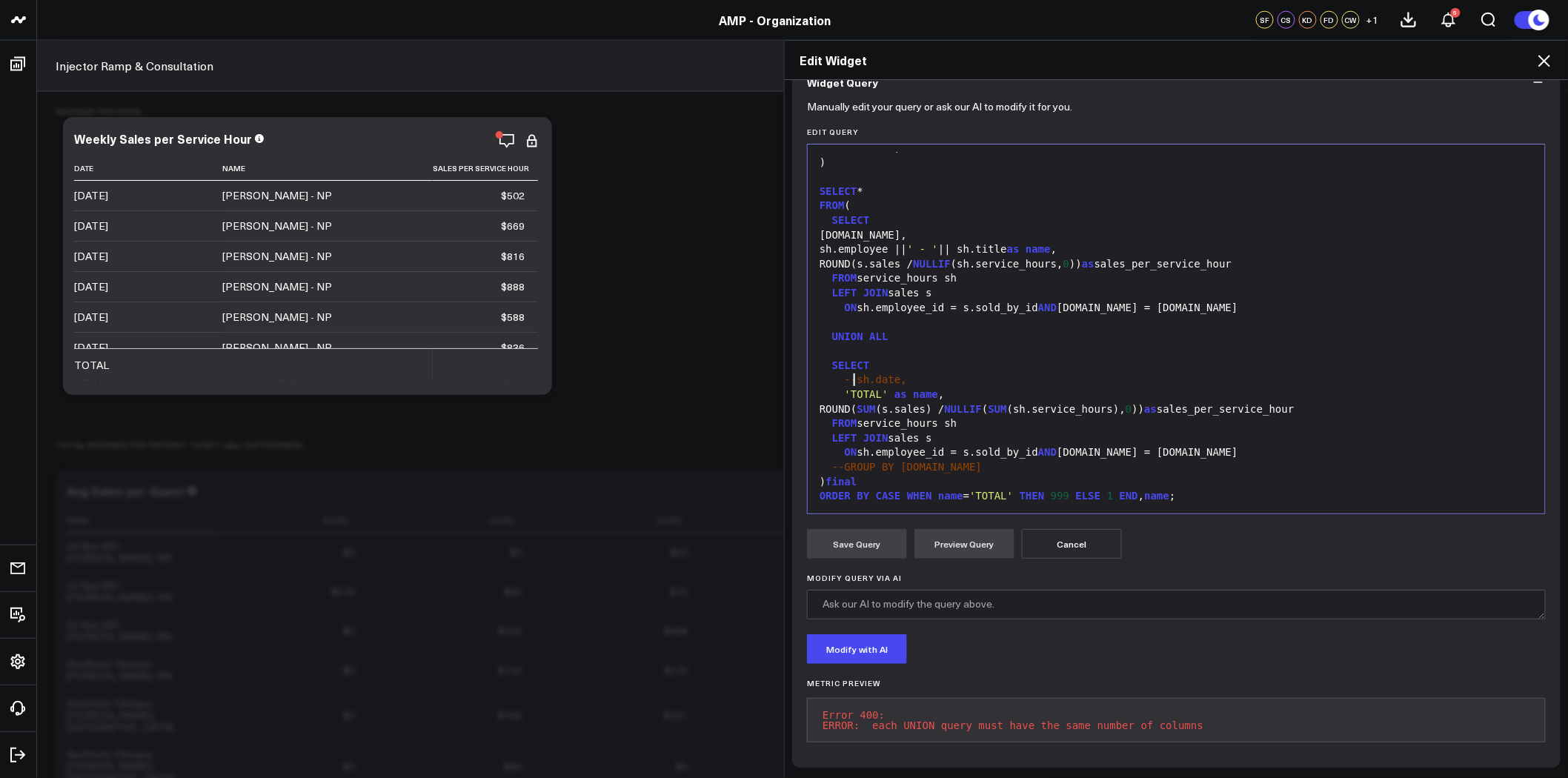
click at [838, 228] on div "sh.date," at bounding box center [1176, 235] width 723 height 15
click at [973, 531] on button "Preview Query" at bounding box center [964, 544] width 100 height 29
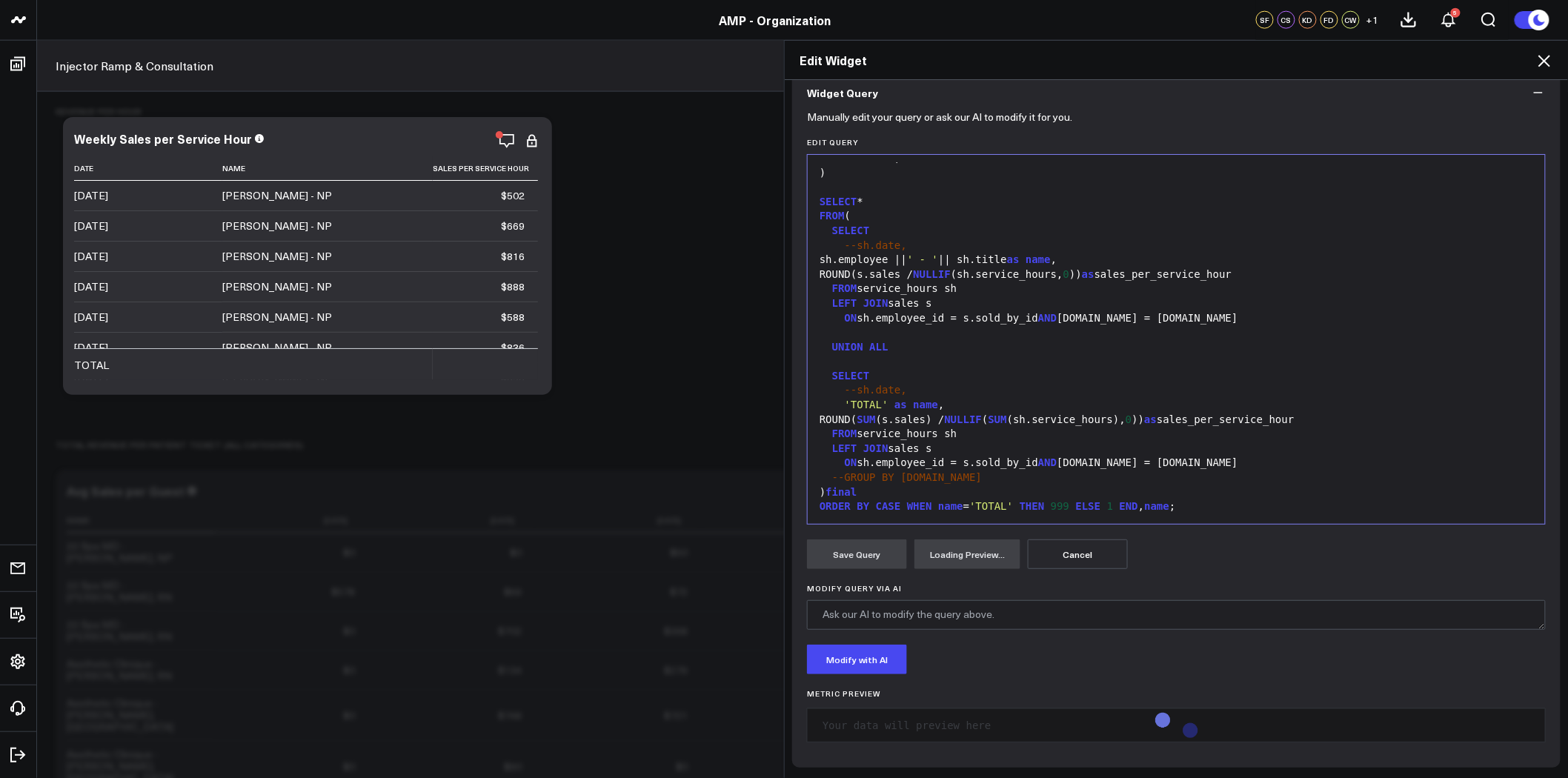
scroll to position [131, 0]
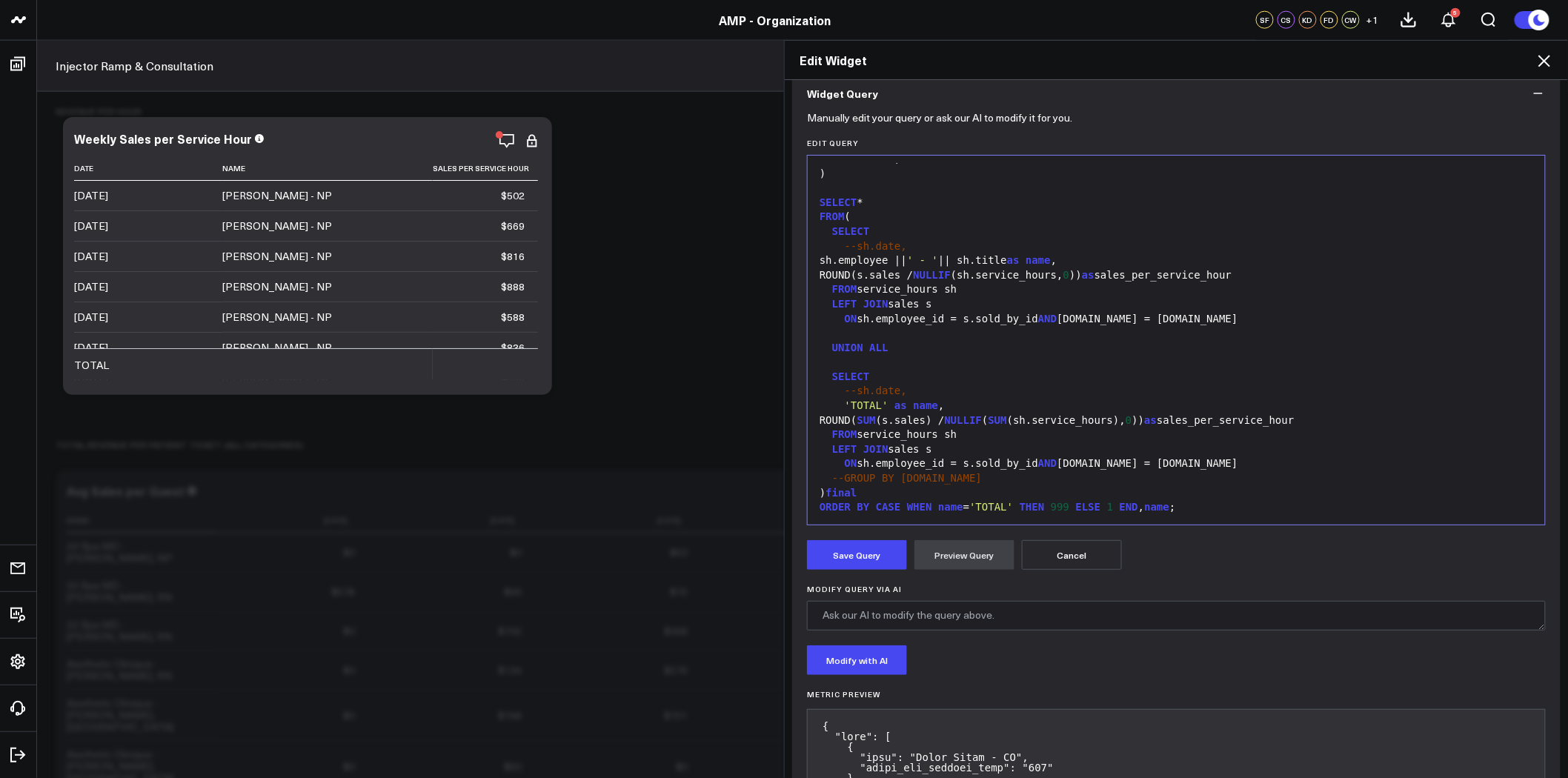
scroll to position [153, 0]
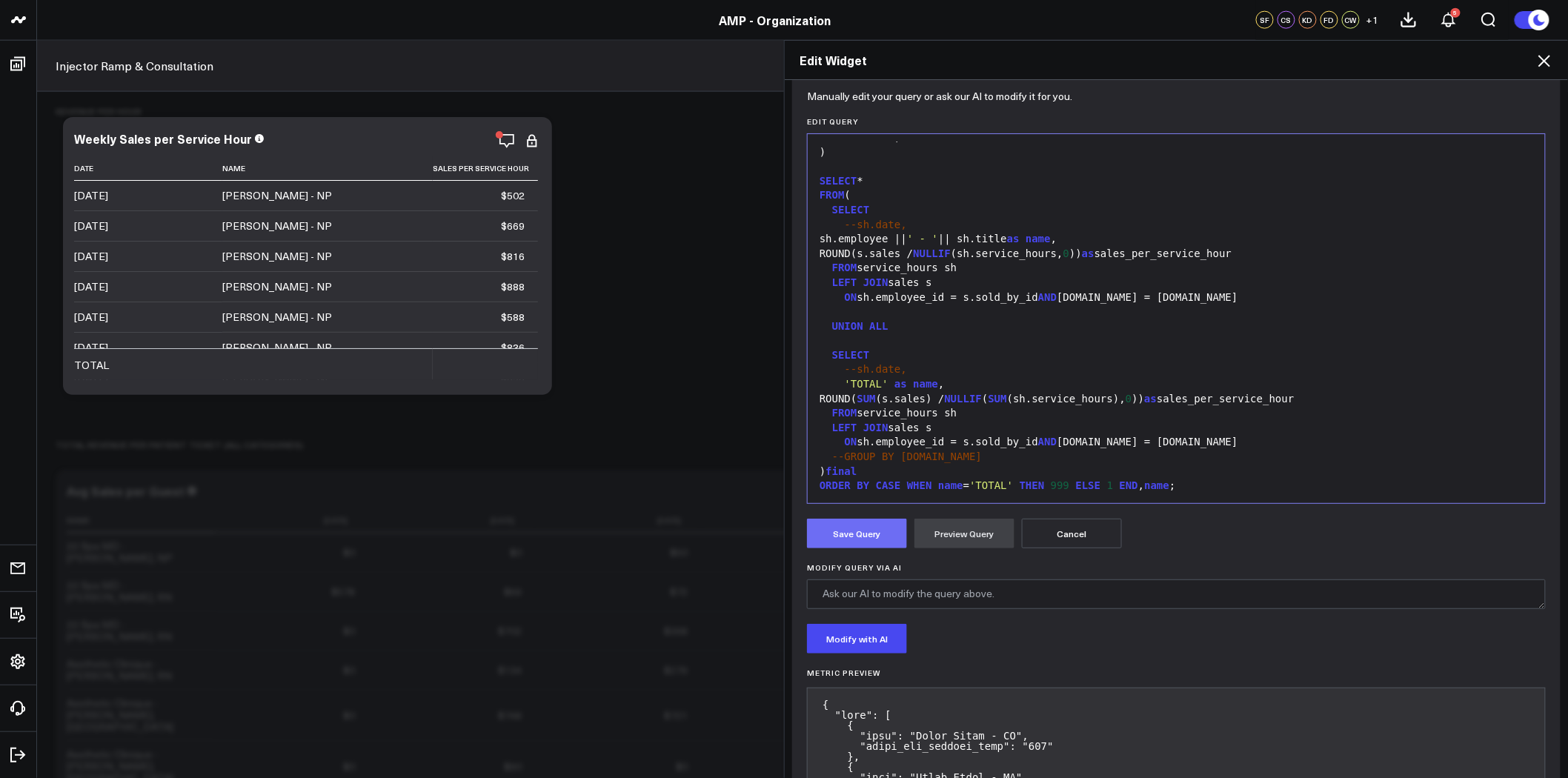
click at [867, 529] on button "Save Query" at bounding box center [857, 534] width 100 height 29
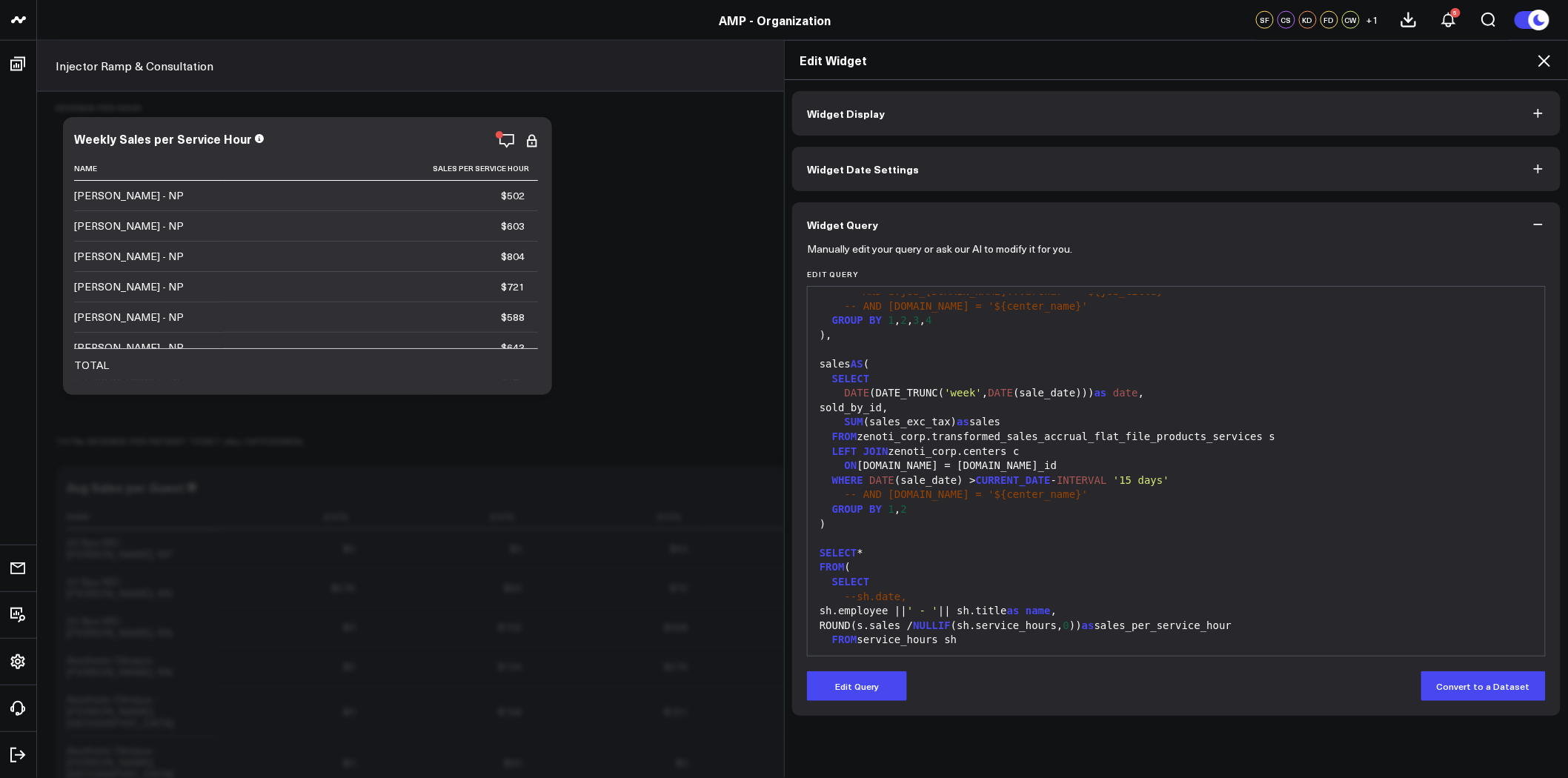
scroll to position [333, 0]
click at [972, 395] on div "DATE (DATE_TRUNC( 'week' , DATE (sale_date))) as date ," at bounding box center [1176, 392] width 723 height 15
click at [863, 674] on button "Edit Query" at bounding box center [857, 686] width 100 height 29
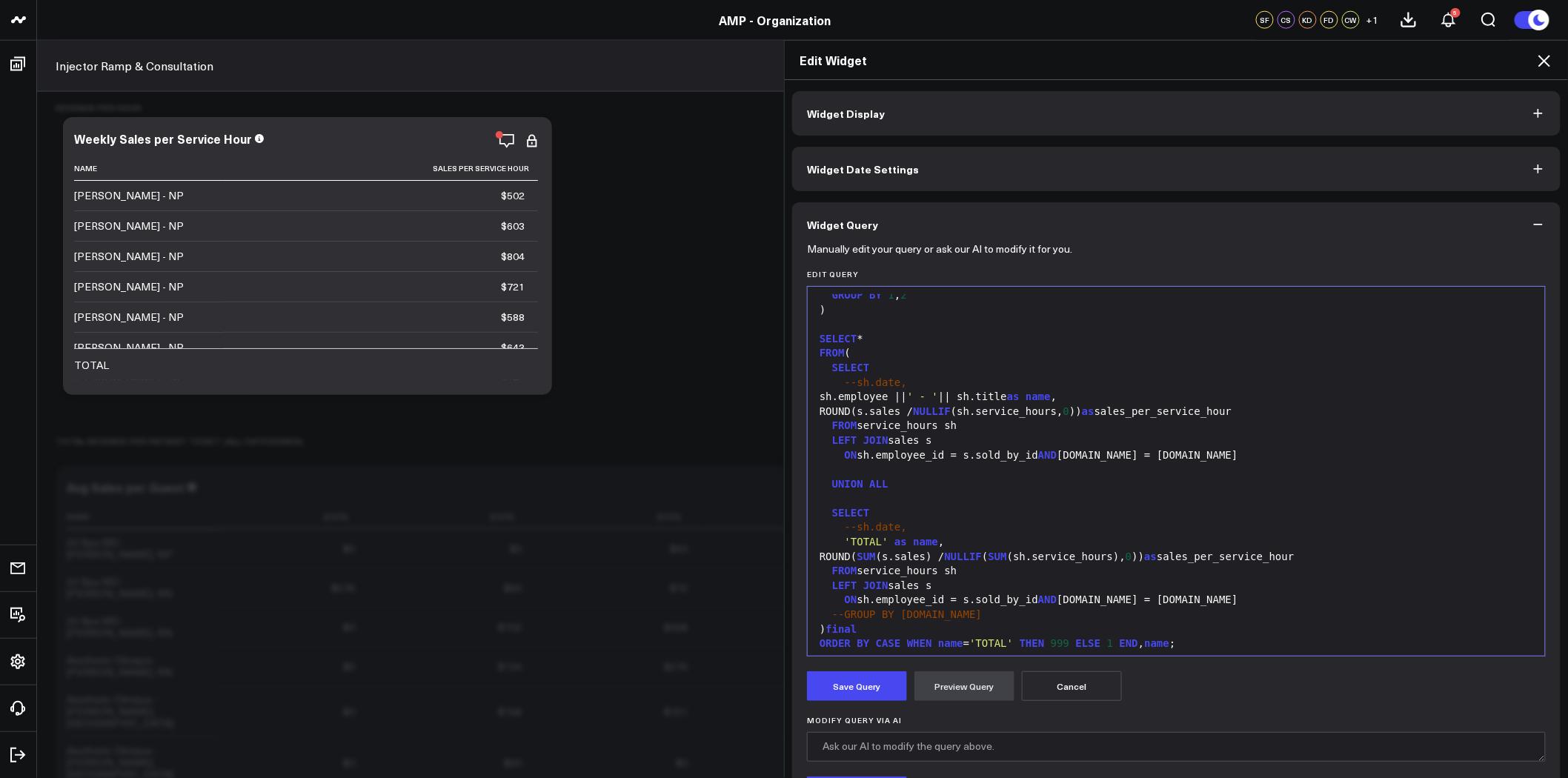
scroll to position [552, 0]
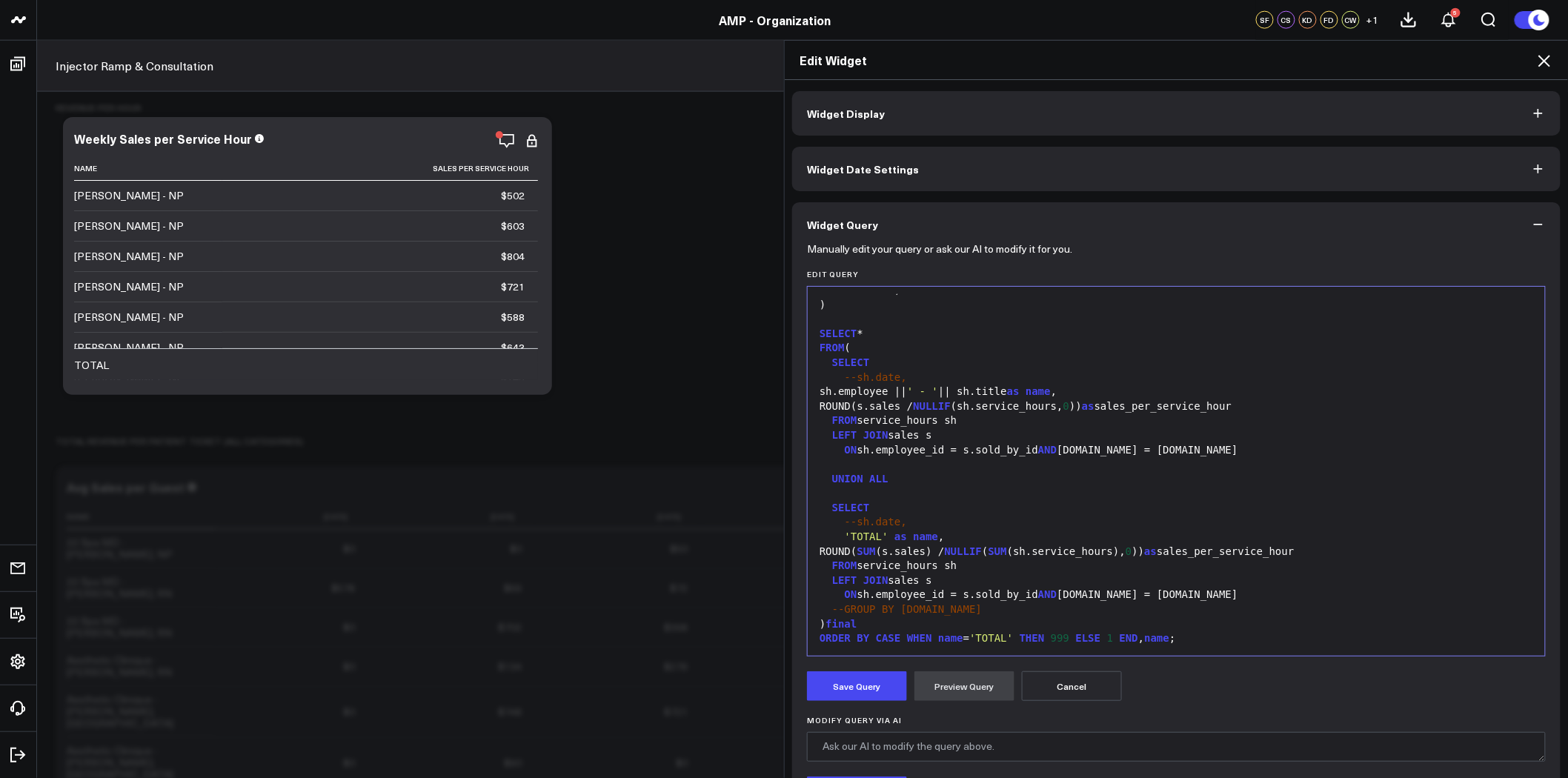
click at [1551, 53] on icon at bounding box center [1544, 61] width 18 height 18
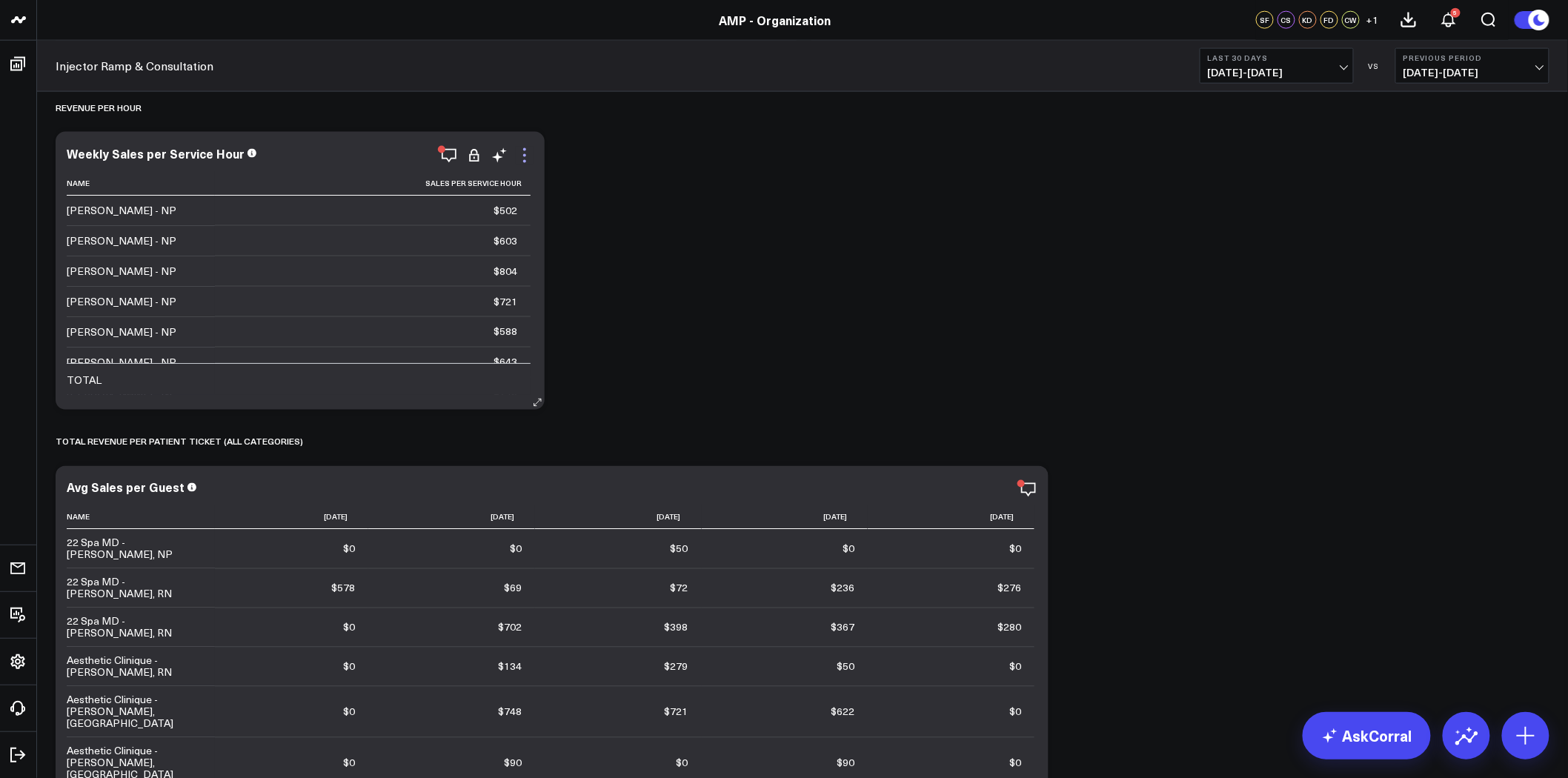
click at [524, 152] on icon at bounding box center [524, 156] width 18 height 18
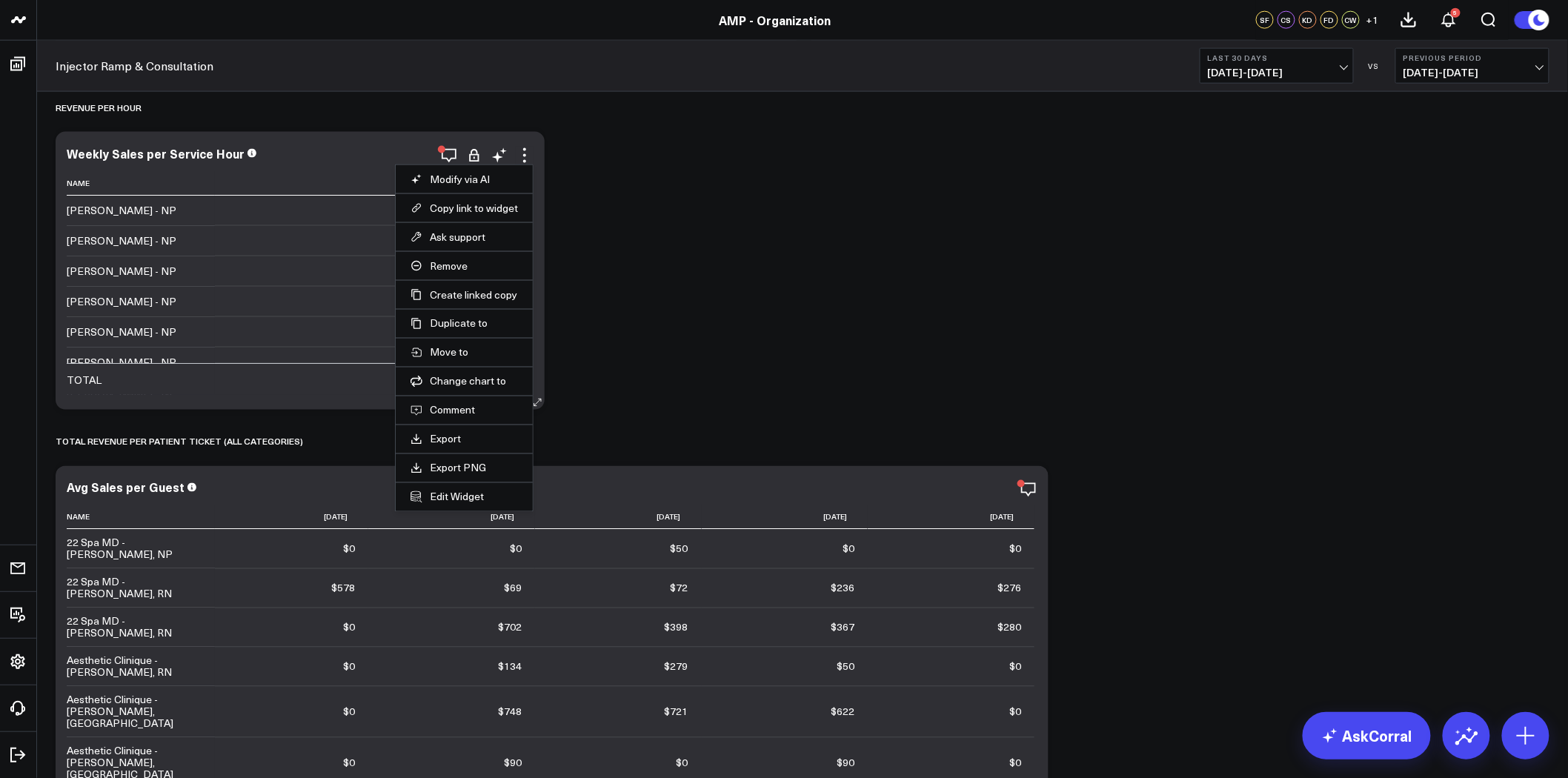
click at [457, 505] on li "Edit Widget" at bounding box center [464, 497] width 137 height 29
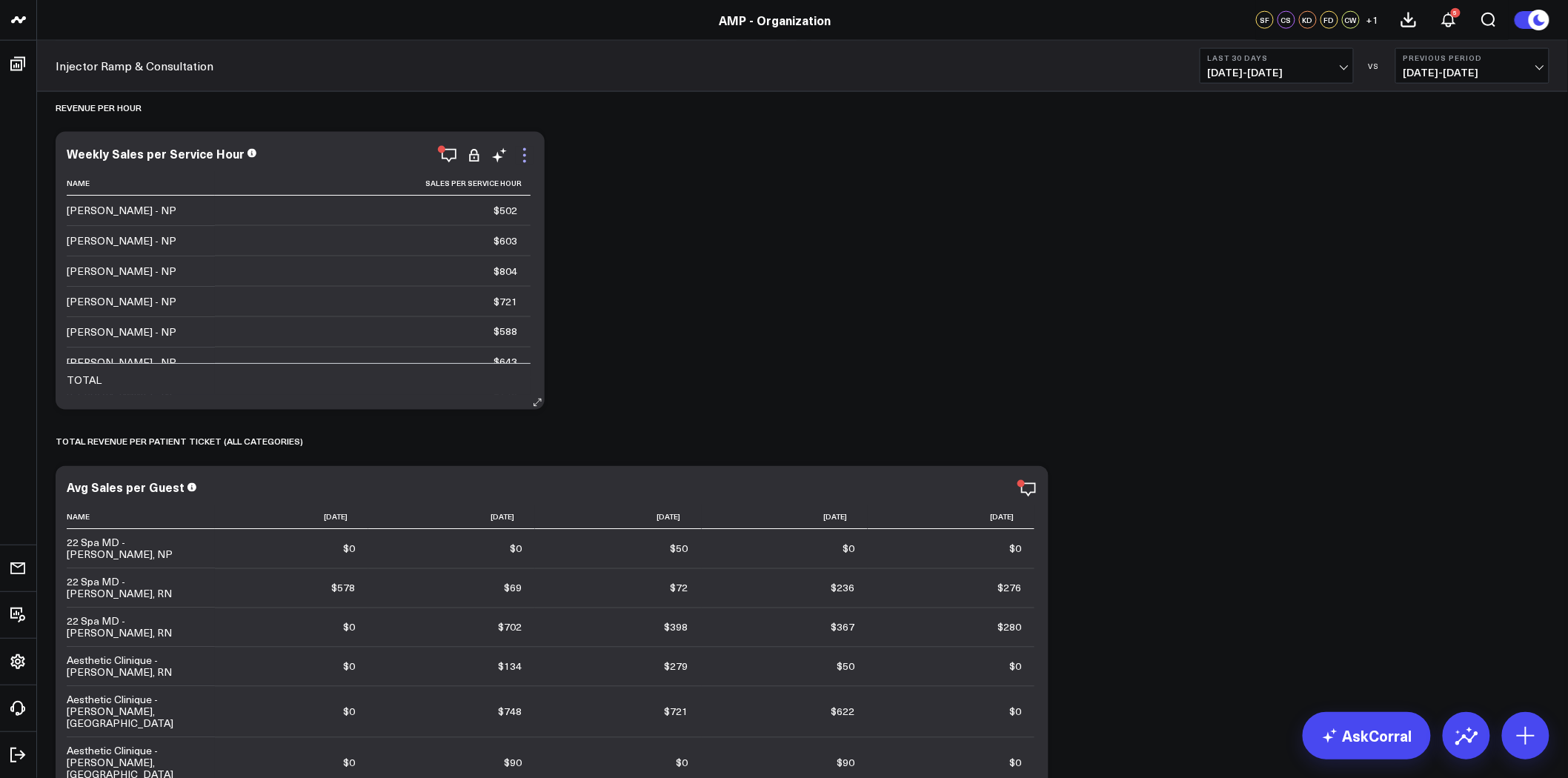
click at [523, 157] on icon at bounding box center [524, 156] width 18 height 18
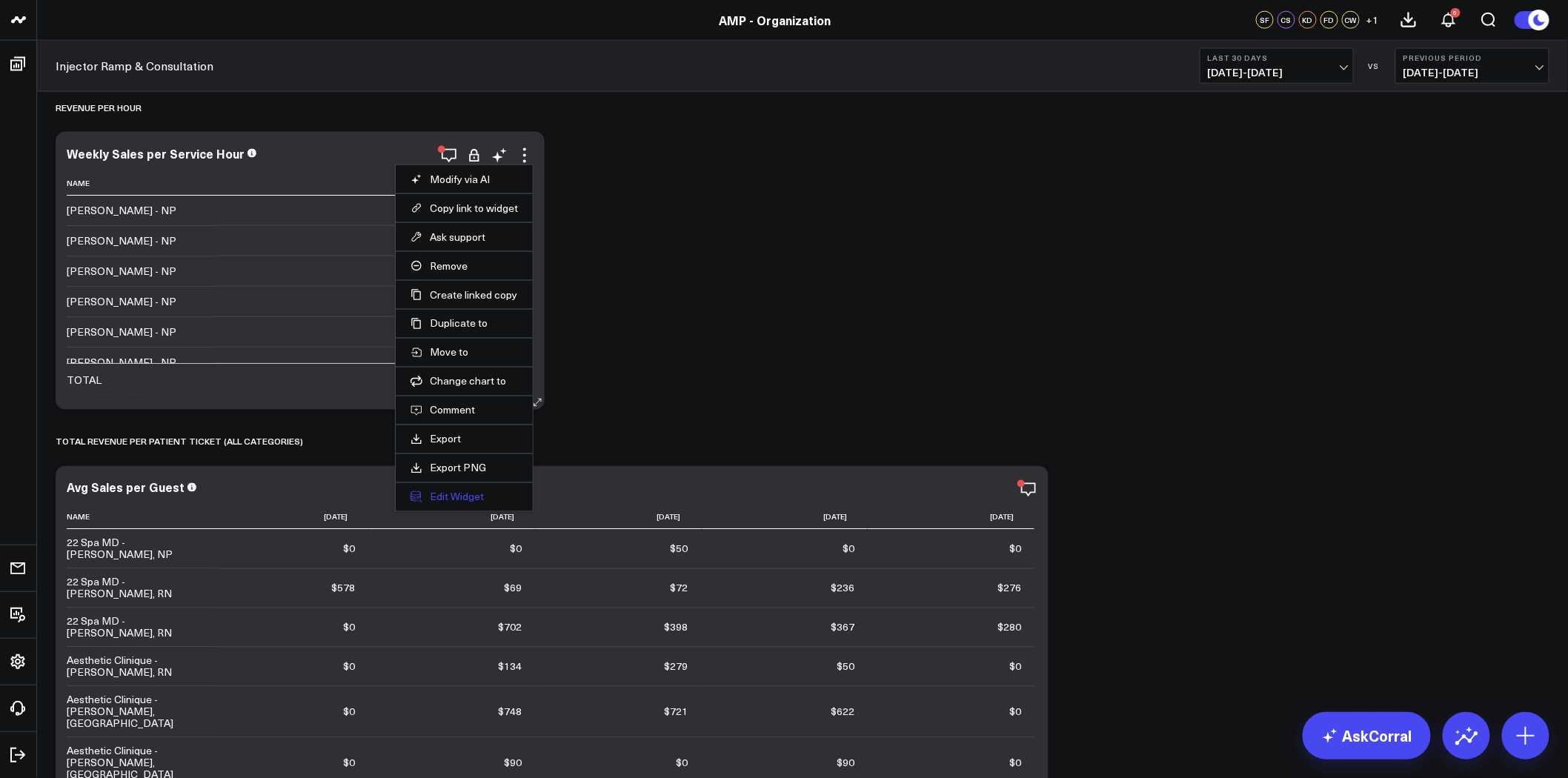
click at [447, 498] on button "Edit Widget" at bounding box center [464, 498] width 108 height 14
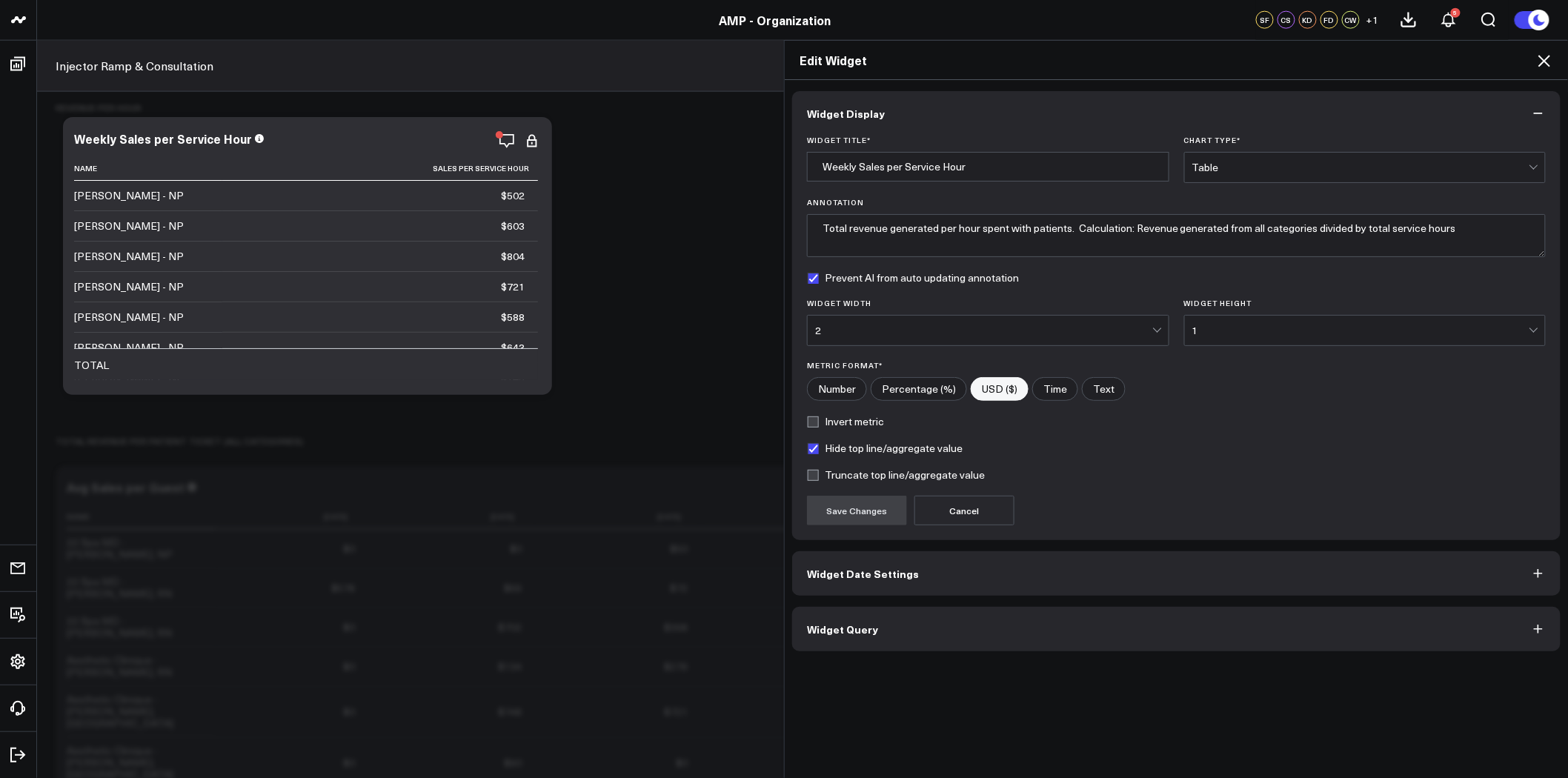
click at [898, 650] on button "Widget Query" at bounding box center [1176, 629] width 768 height 44
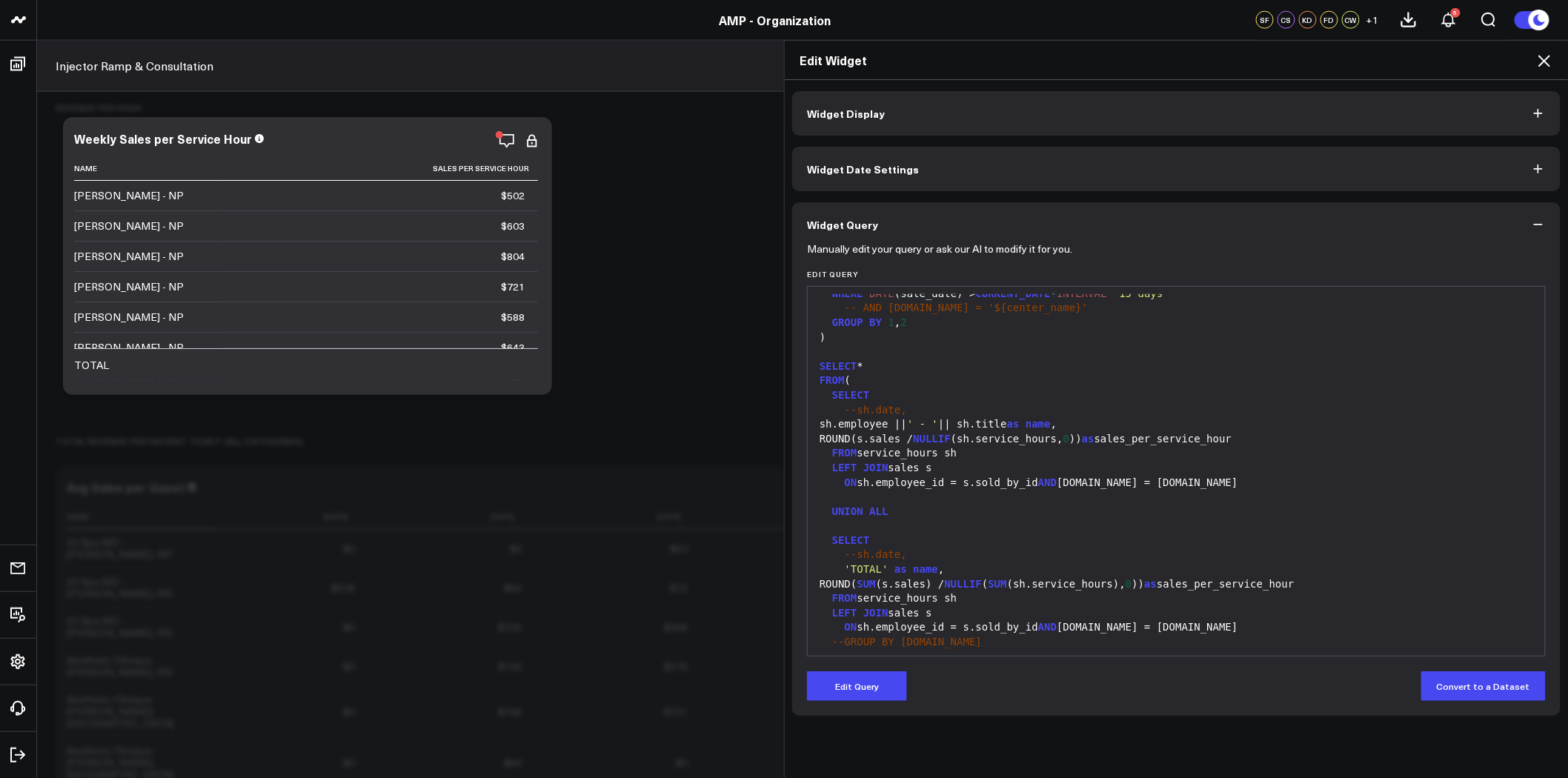
scroll to position [552, 0]
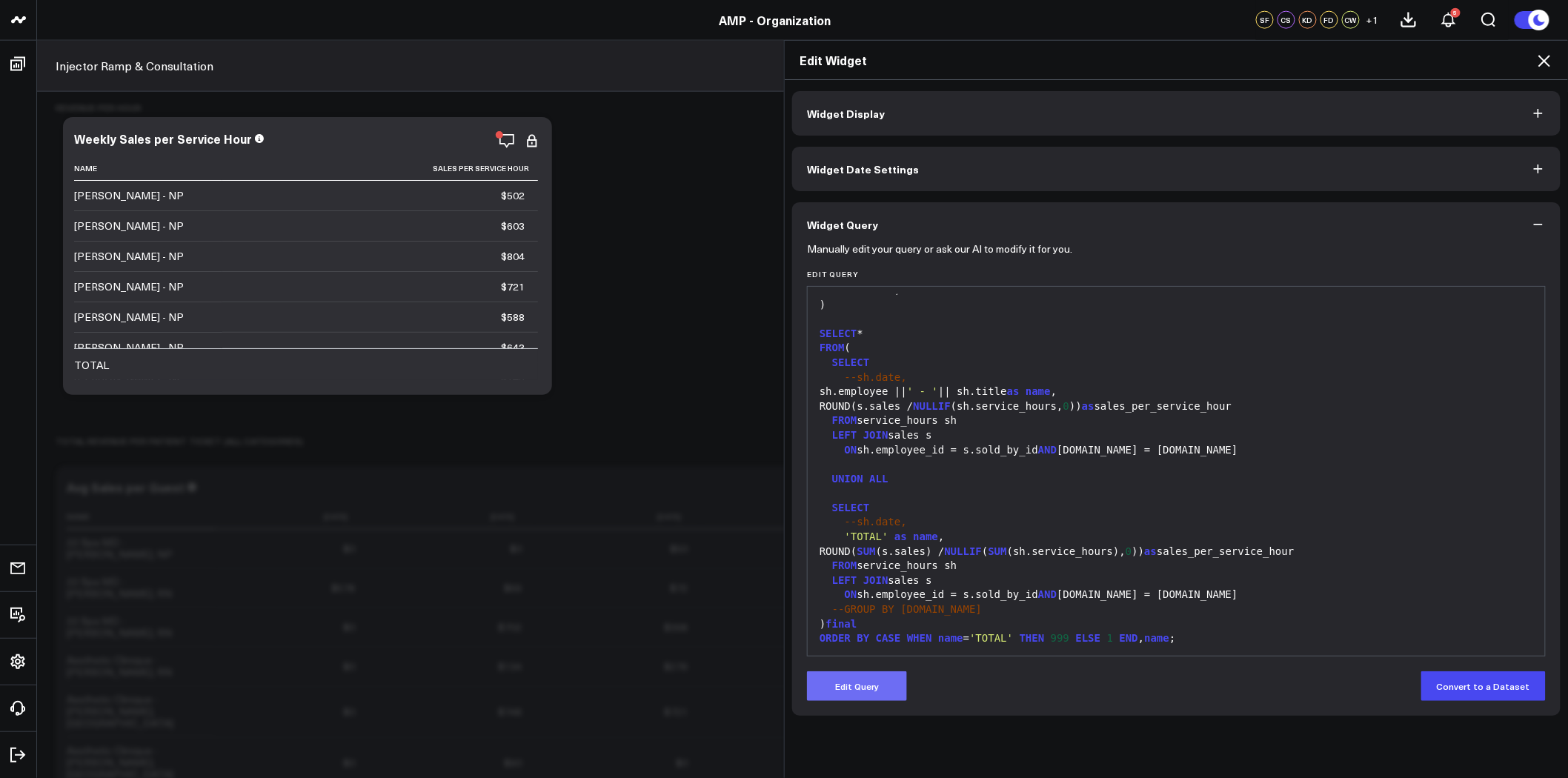
click at [859, 686] on button "Edit Query" at bounding box center [857, 686] width 100 height 29
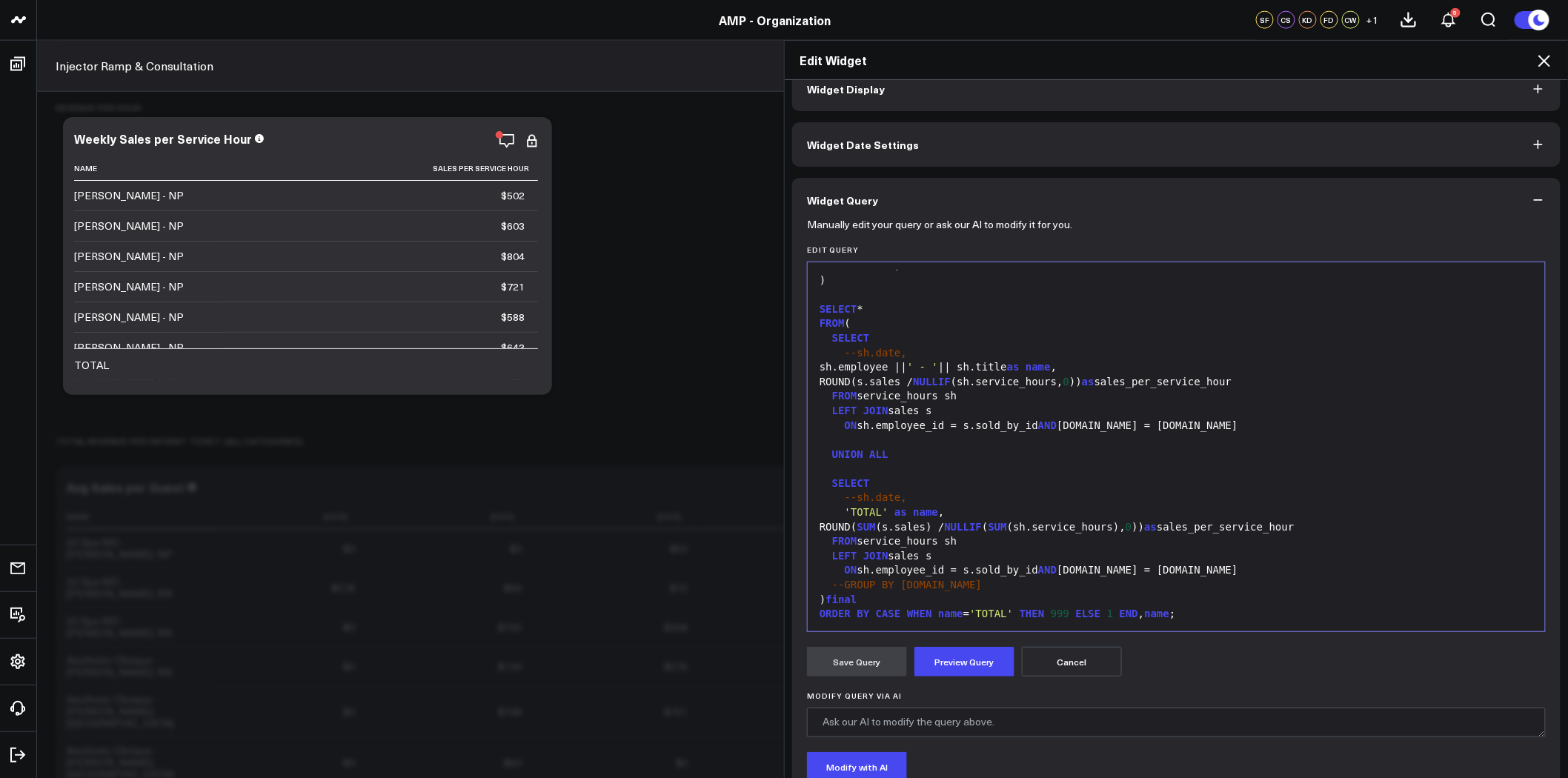
scroll to position [25, 0]
click at [957, 654] on button "Preview Query" at bounding box center [964, 660] width 100 height 29
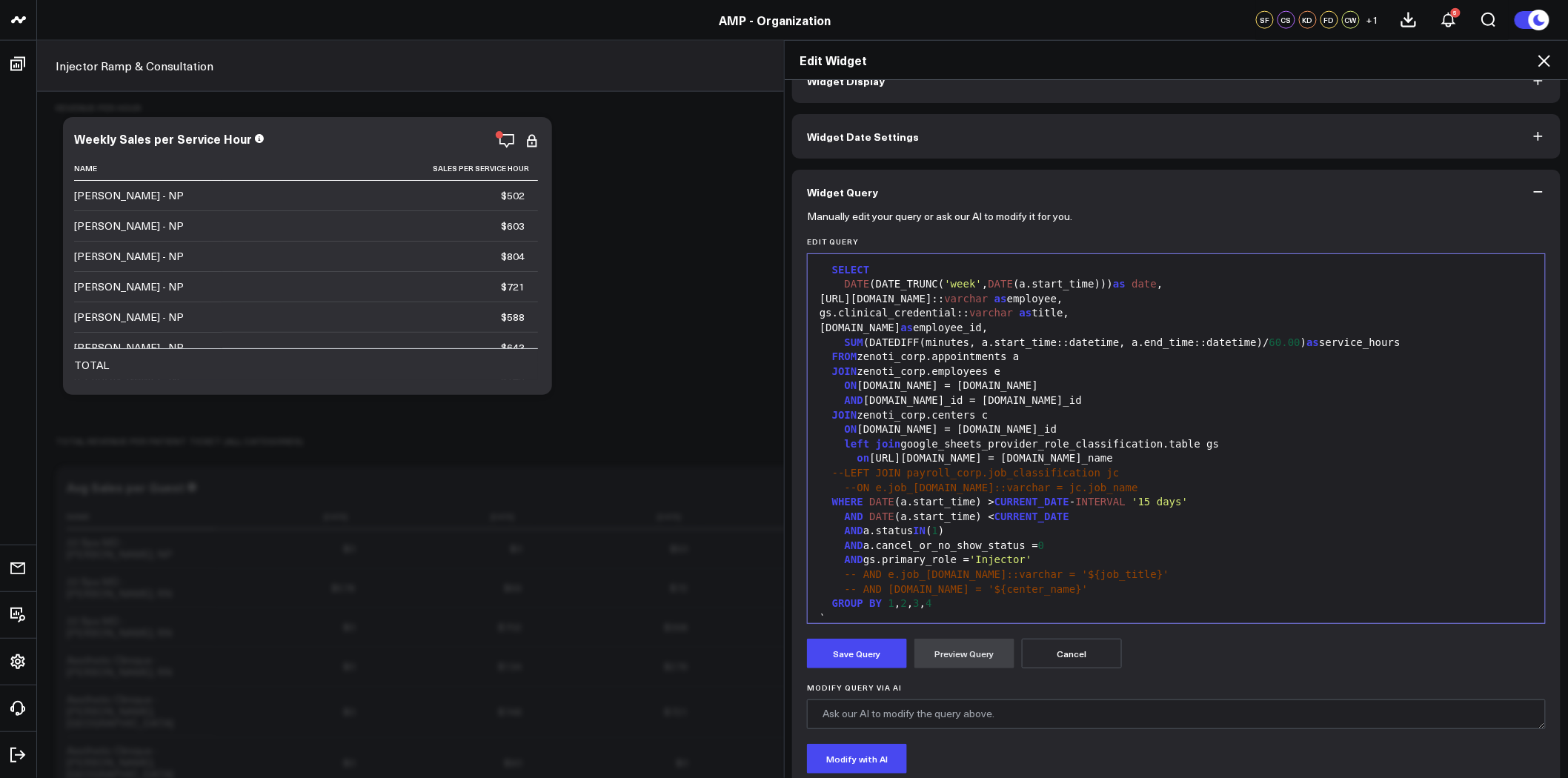
scroll to position [0, 0]
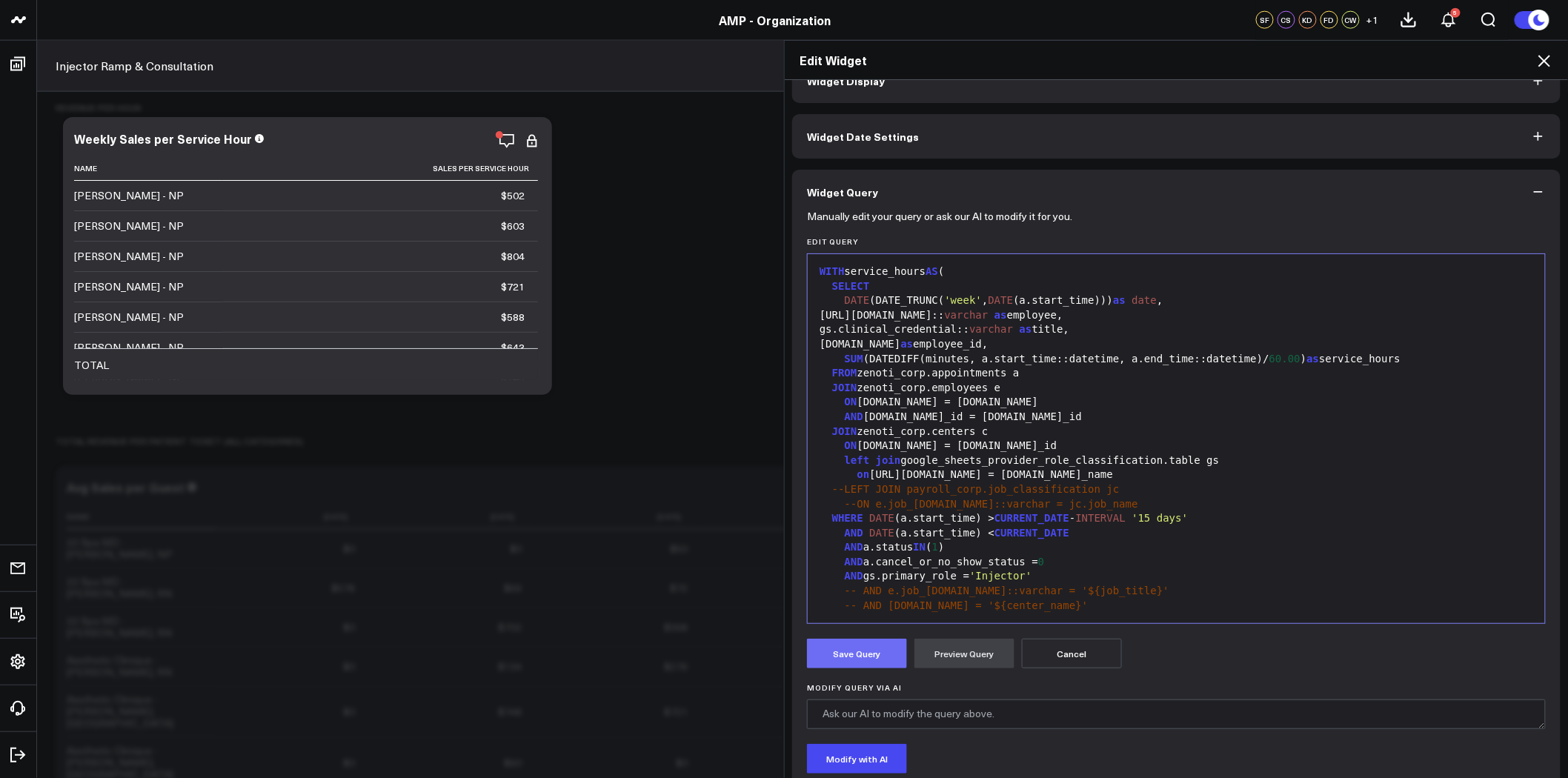
click at [861, 645] on button "Save Query" at bounding box center [857, 654] width 100 height 29
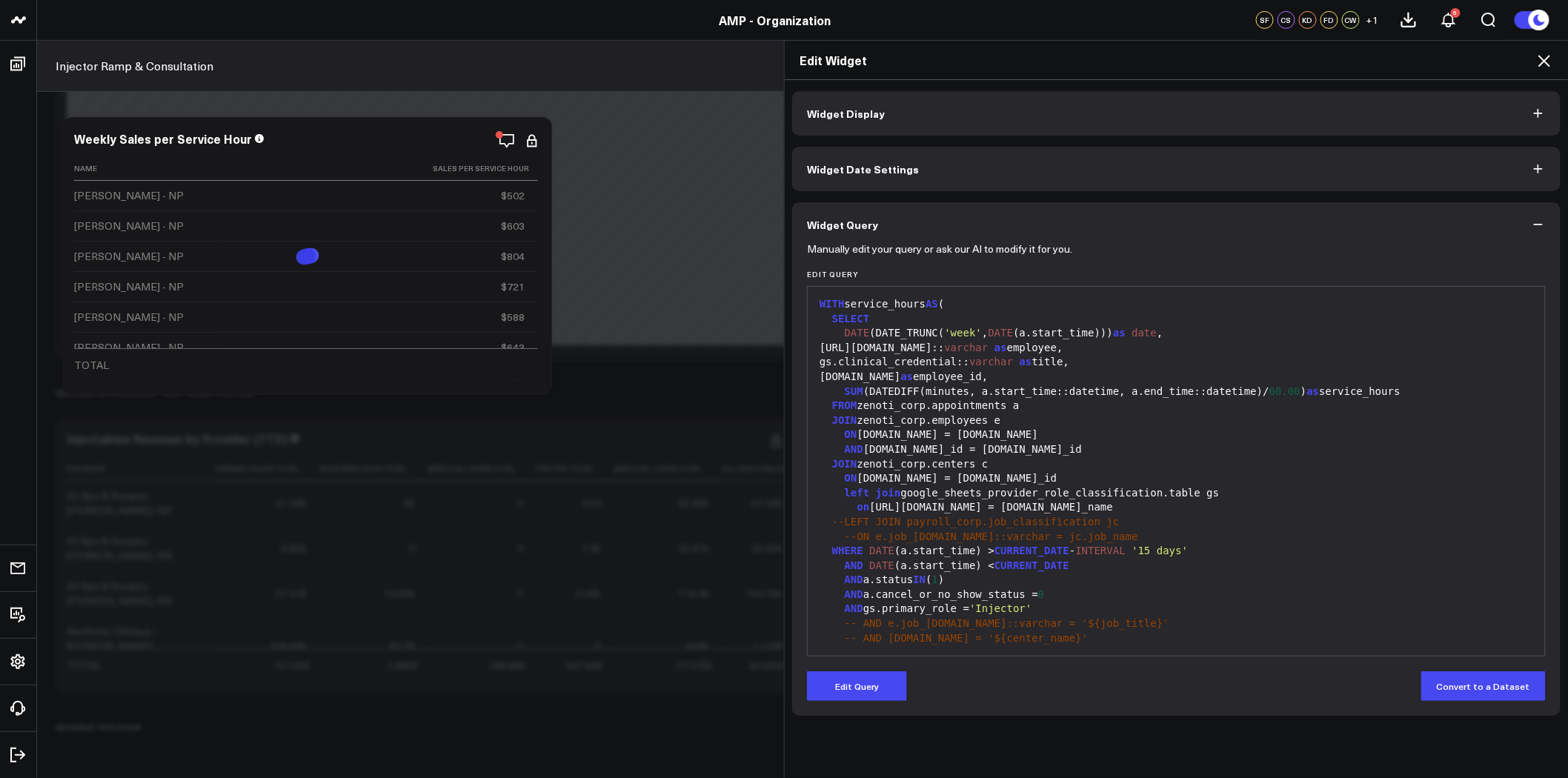
click at [1543, 109] on icon "button" at bounding box center [1538, 113] width 15 height 15
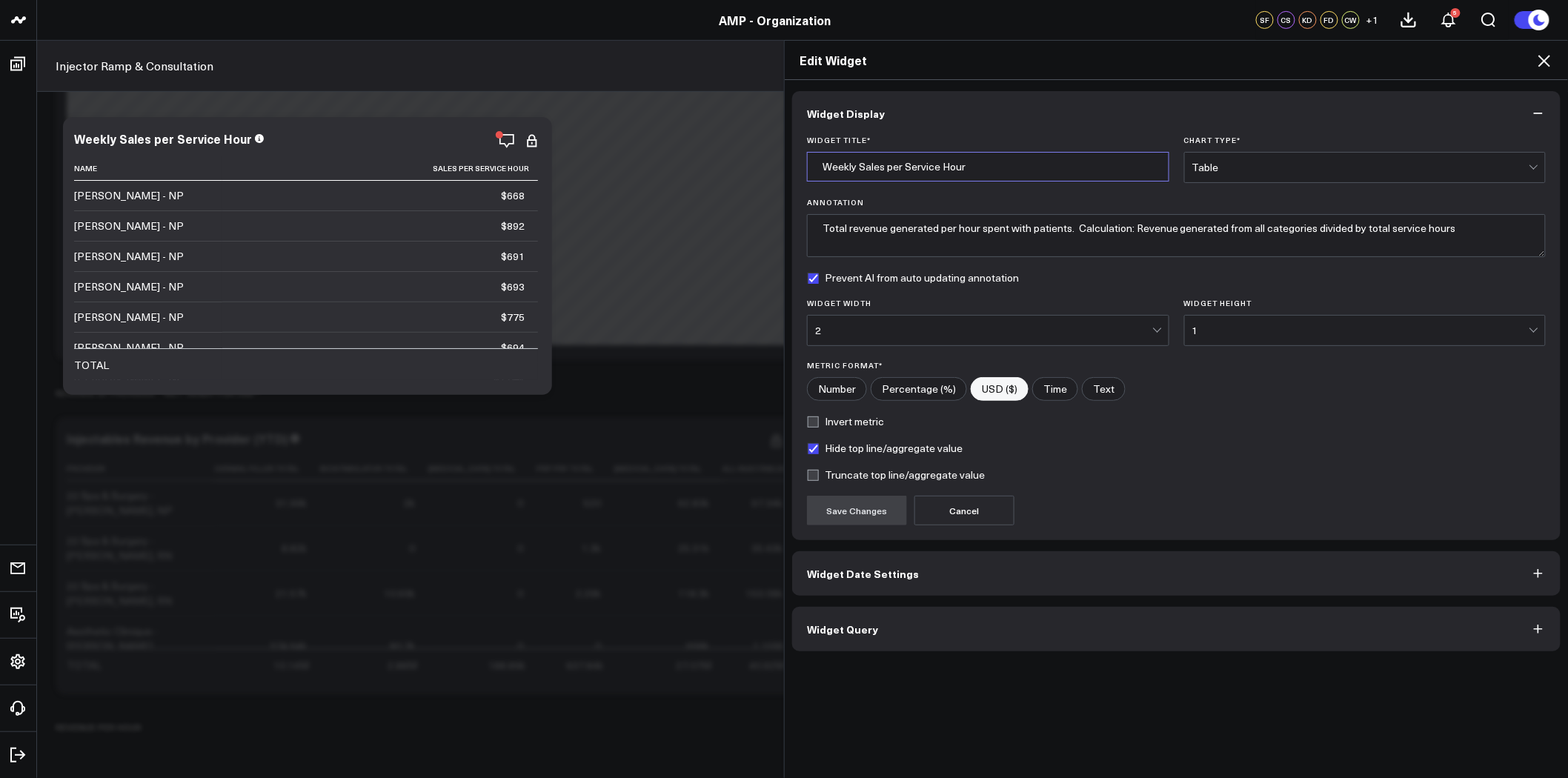
click at [852, 168] on input "Weekly Sales per Service Hour" at bounding box center [988, 167] width 362 height 29
type input "Sales per Service Hour"
click at [871, 507] on button "Save Changes" at bounding box center [857, 511] width 100 height 29
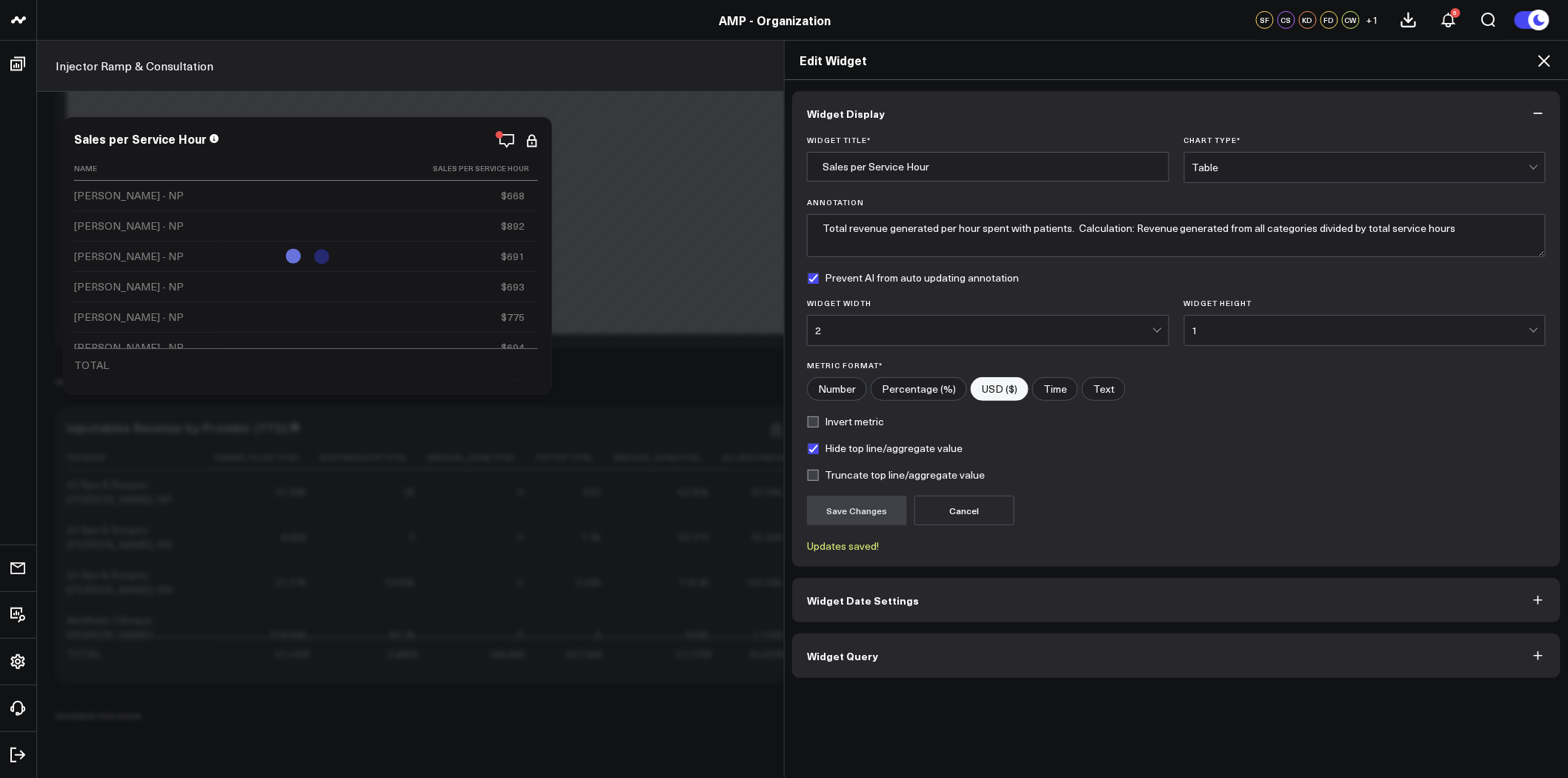
scroll to position [4949, 0]
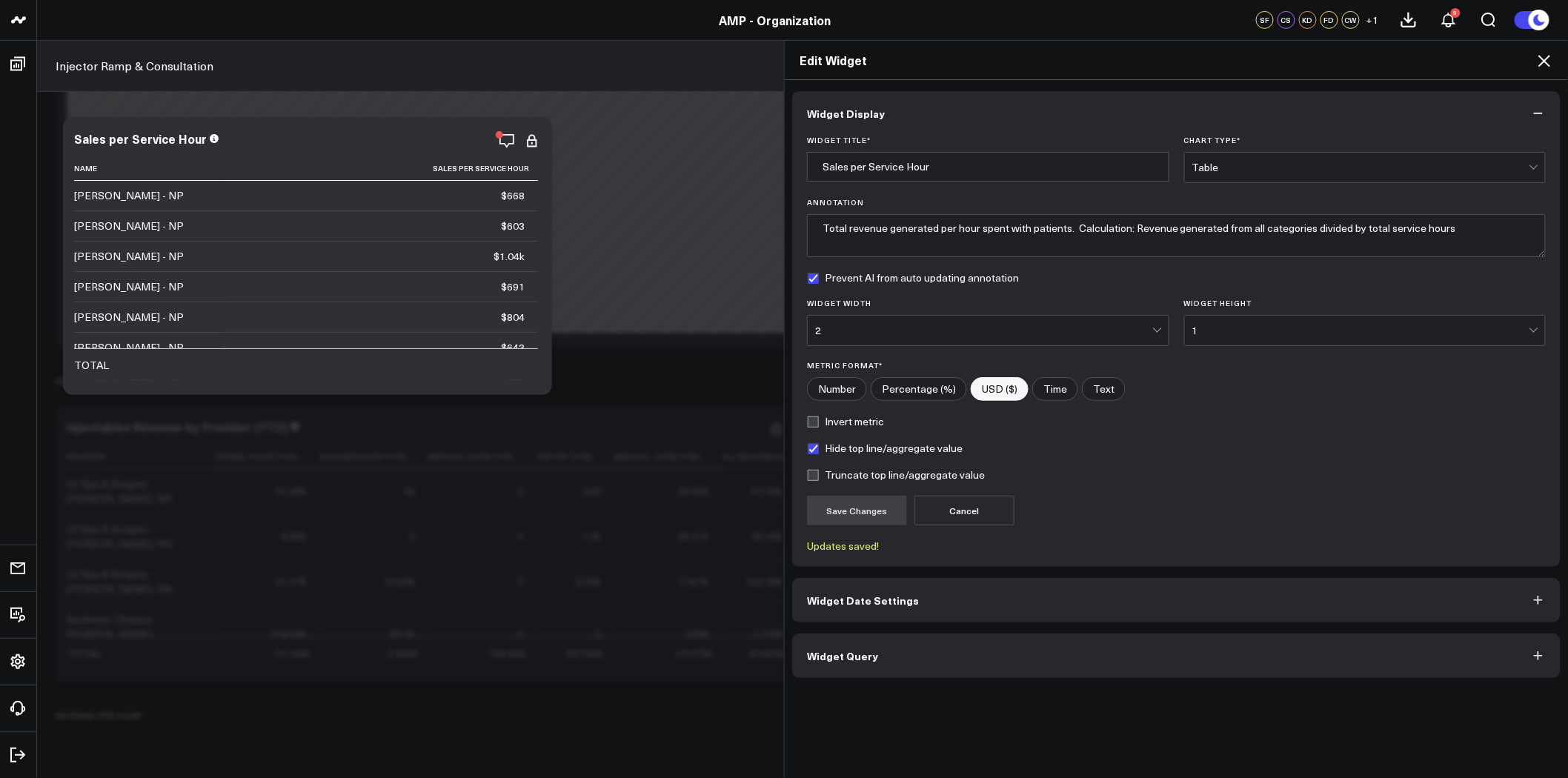
click at [953, 593] on button "Widget Date Settings" at bounding box center [1176, 600] width 768 height 44
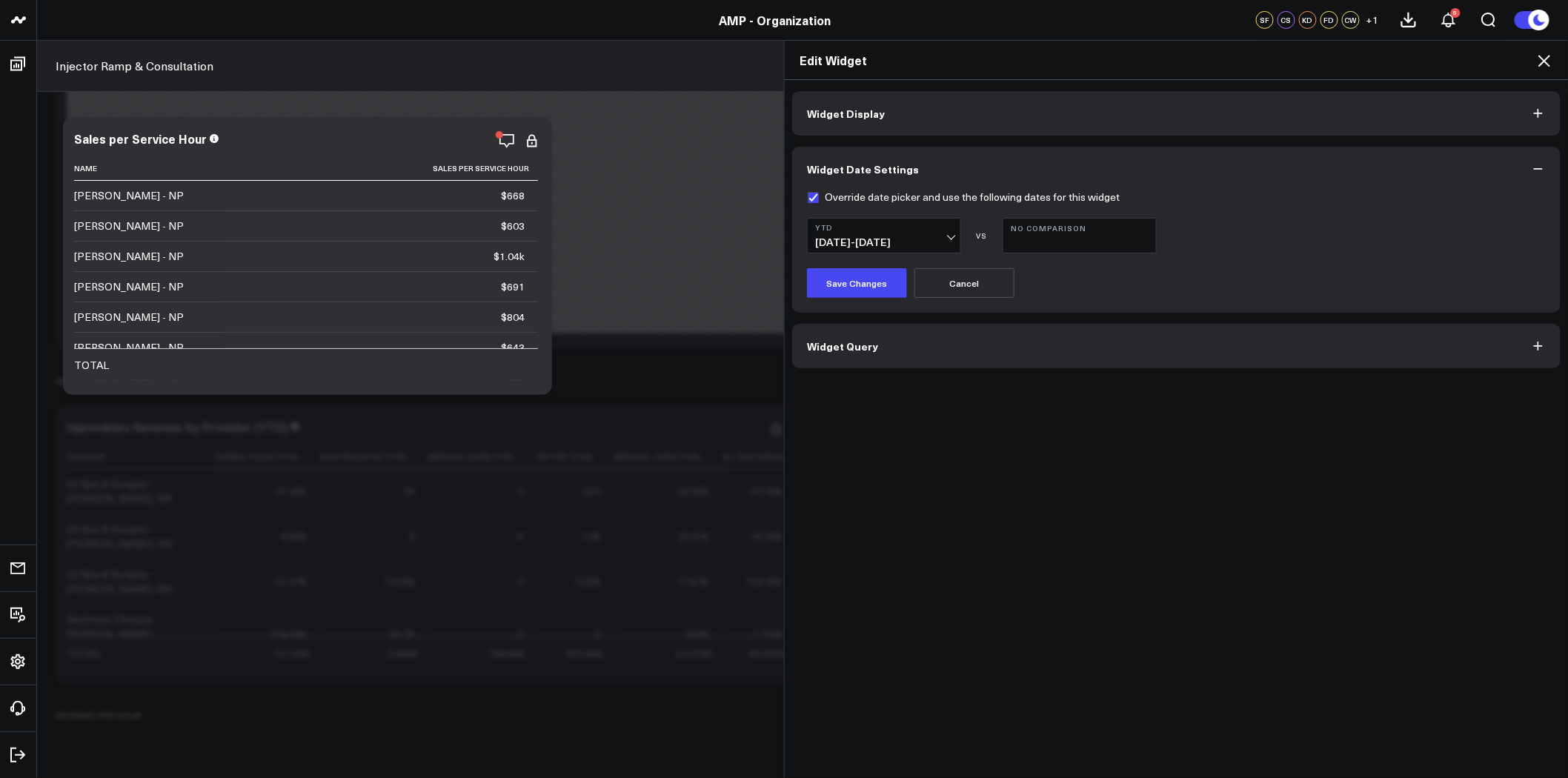
click at [837, 350] on span "Widget Query" at bounding box center [842, 346] width 71 height 12
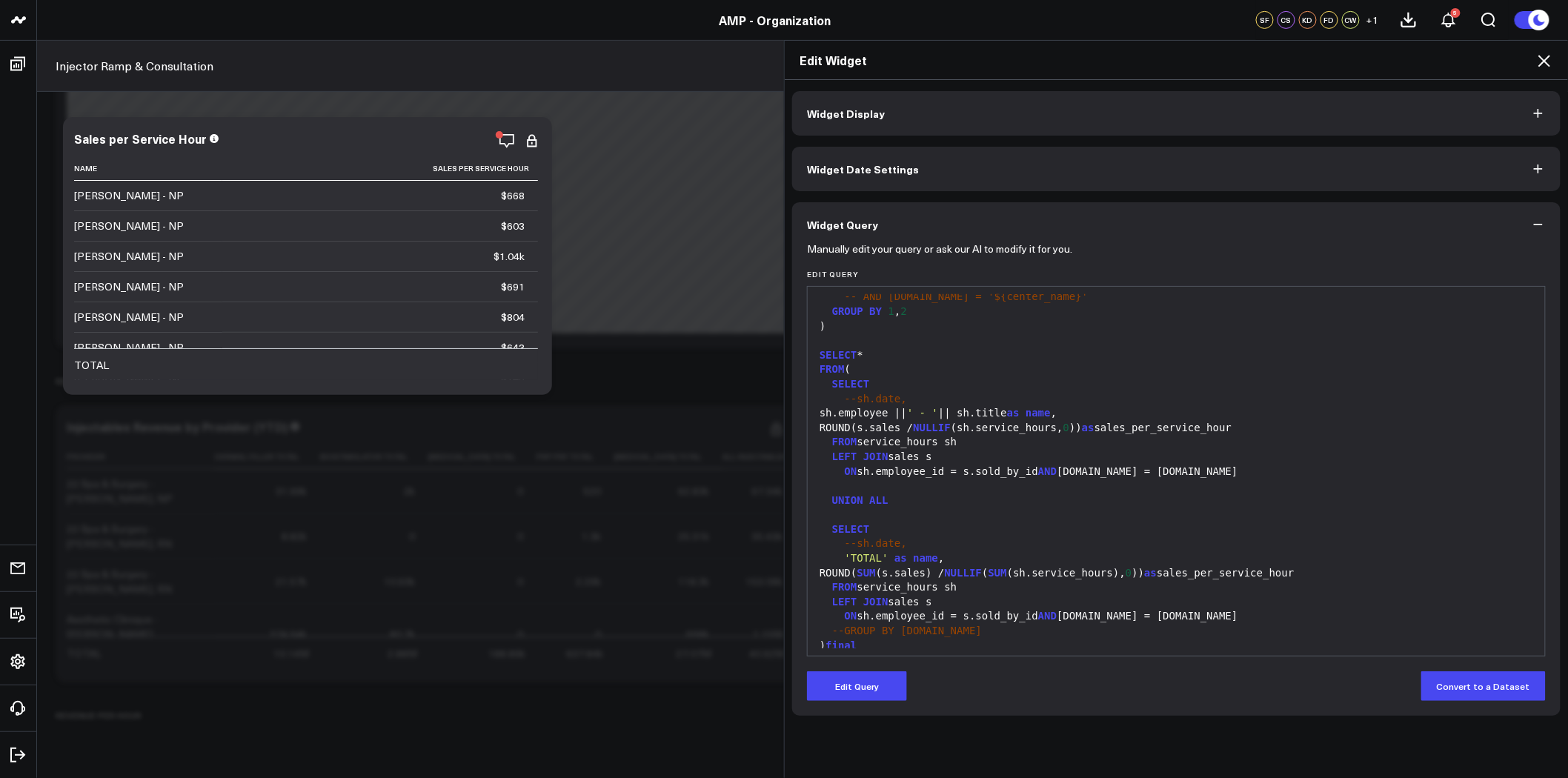
scroll to position [552, 0]
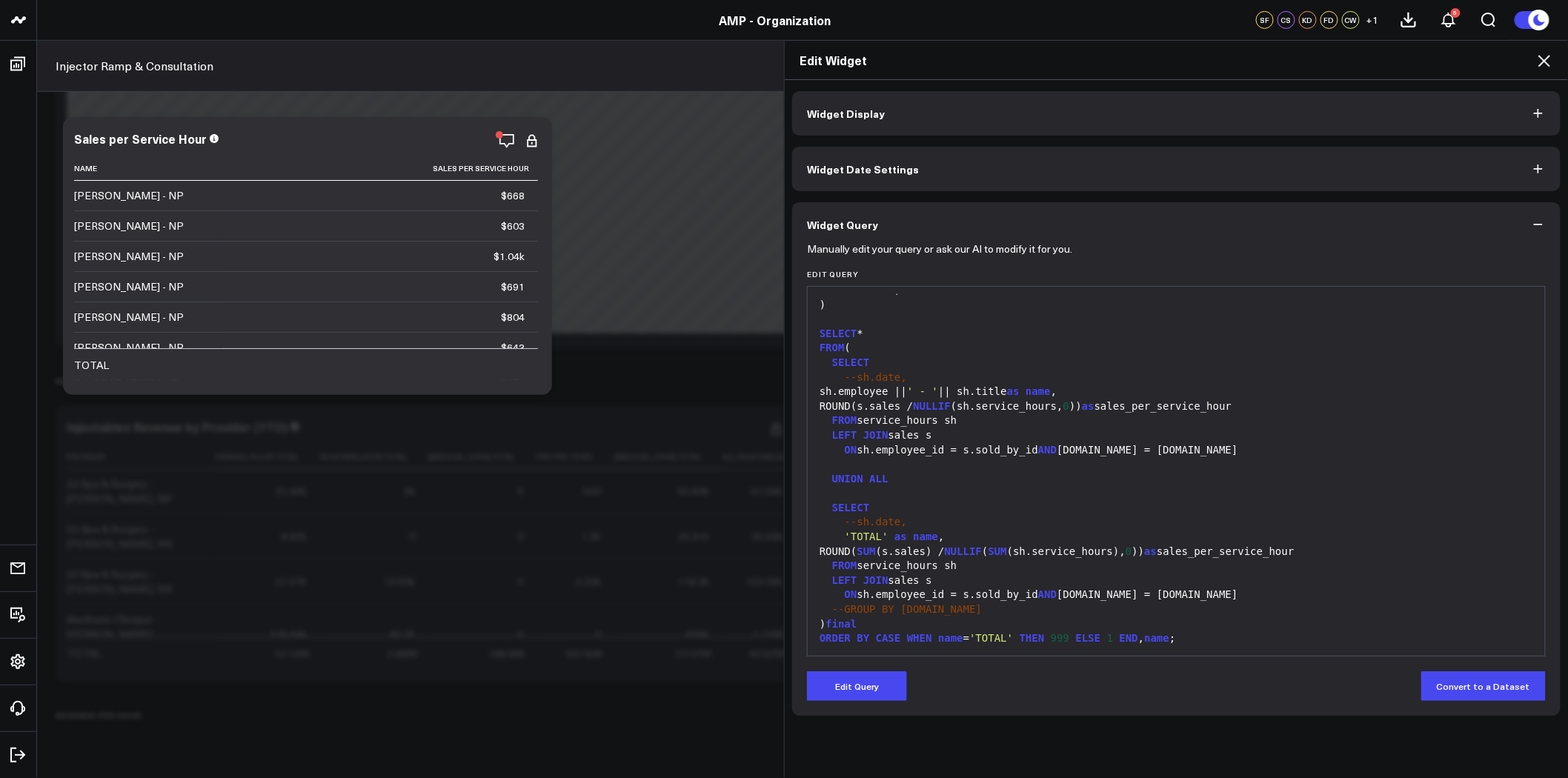
click at [508, 138] on div "Edit Widget Widget Display Widget Date Settings Widget Query Manually edit your…" at bounding box center [784, 409] width 1568 height 738
click at [1545, 58] on icon at bounding box center [1544, 61] width 18 height 18
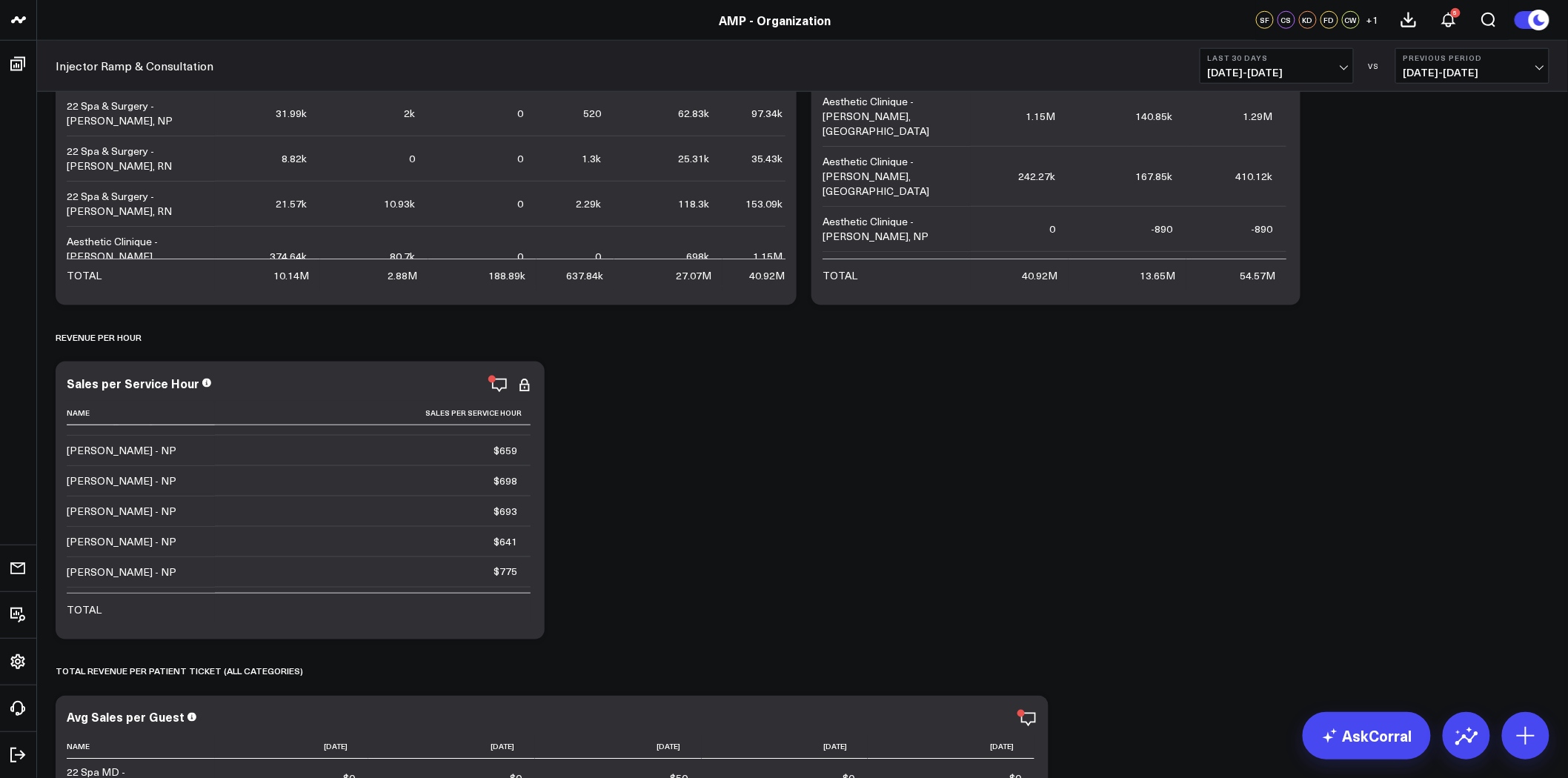
scroll to position [567, 0]
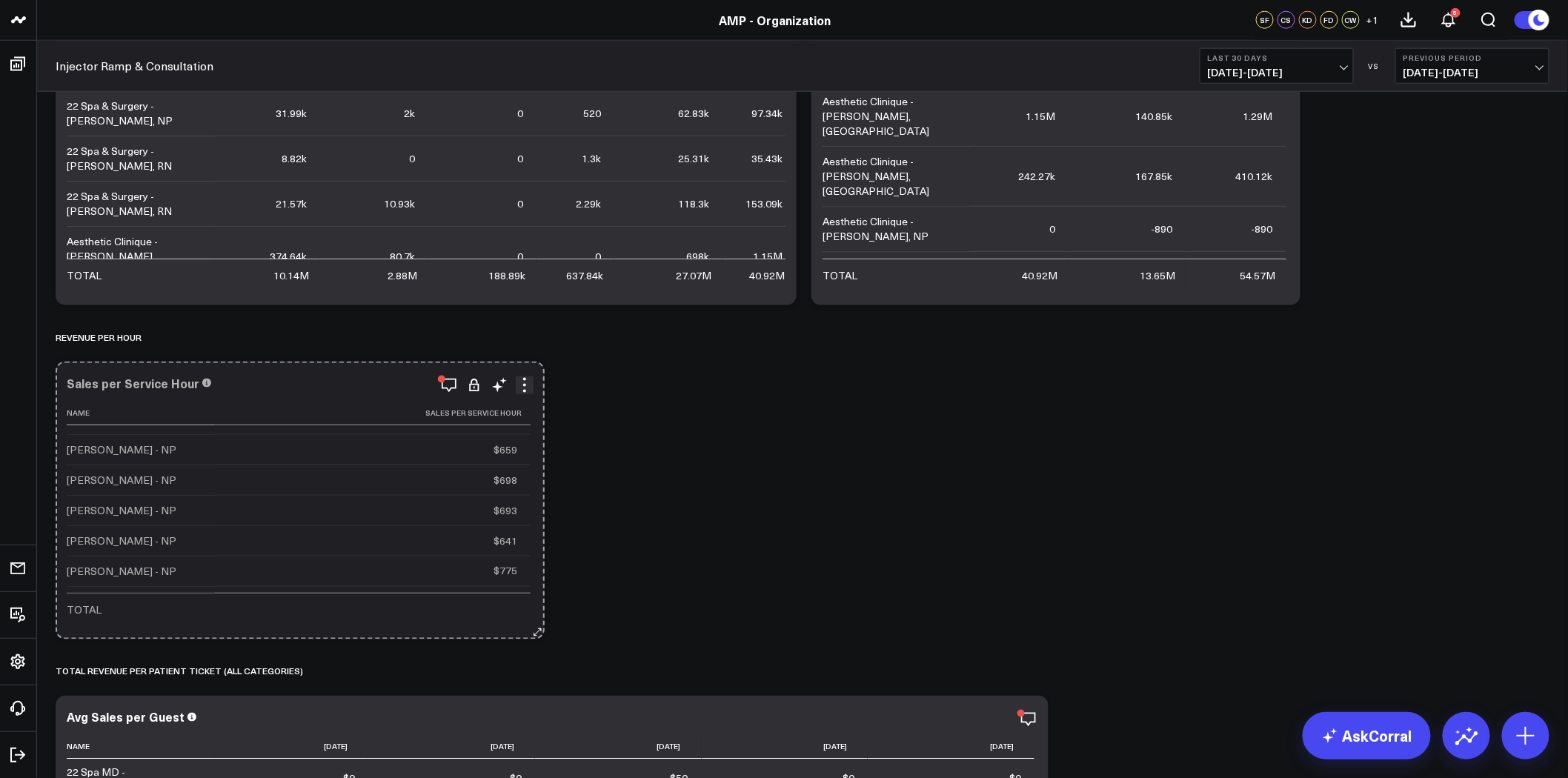
click at [535, 638] on button at bounding box center [537, 632] width 15 height 15
click at [534, 631] on icon at bounding box center [537, 632] width 11 height 11
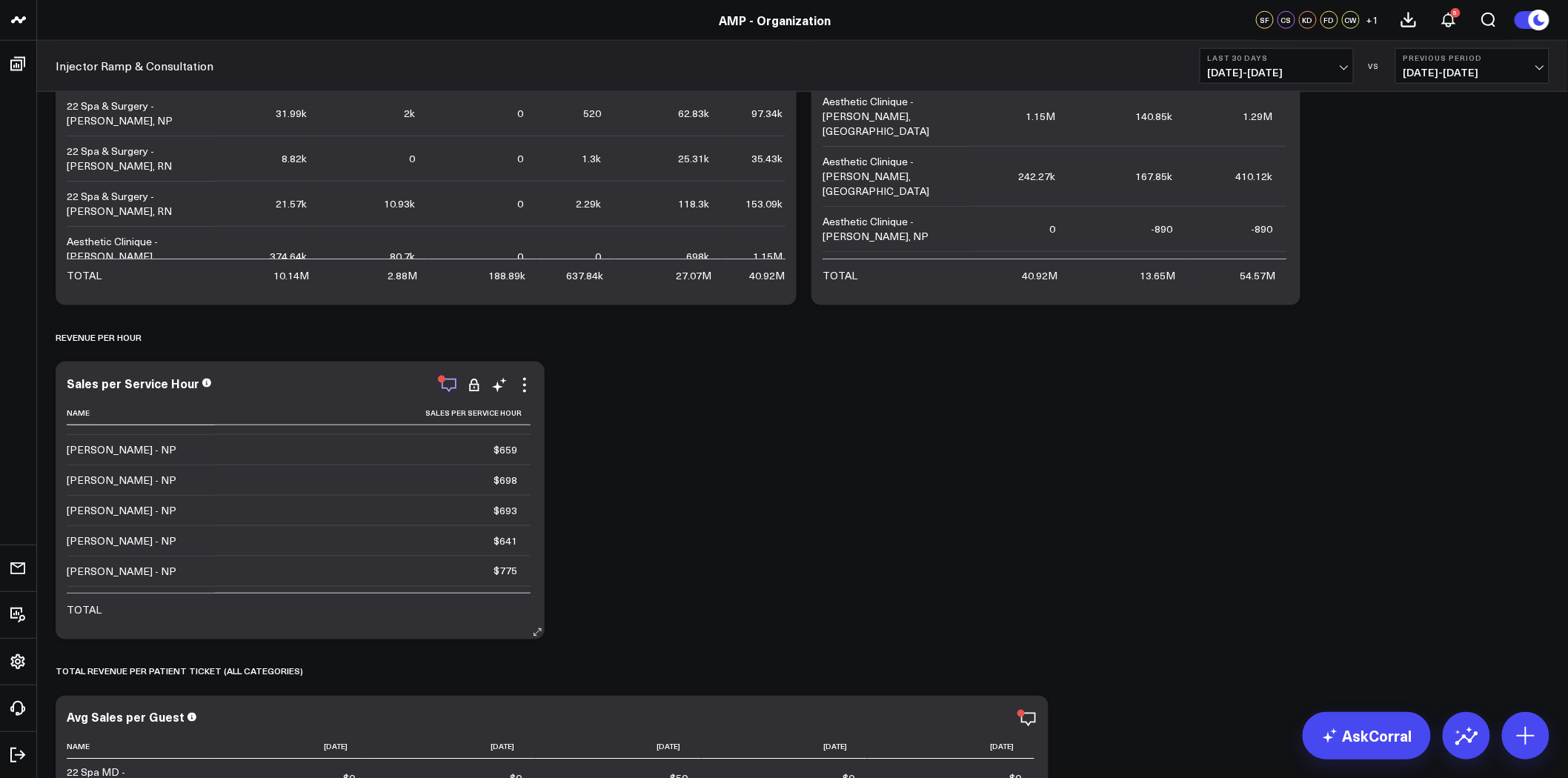
click at [446, 388] on icon "button" at bounding box center [449, 386] width 15 height 14
click at [366, 393] on div "Sales per Service Hour" at bounding box center [300, 384] width 467 height 17
click at [499, 391] on icon at bounding box center [499, 385] width 18 height 18
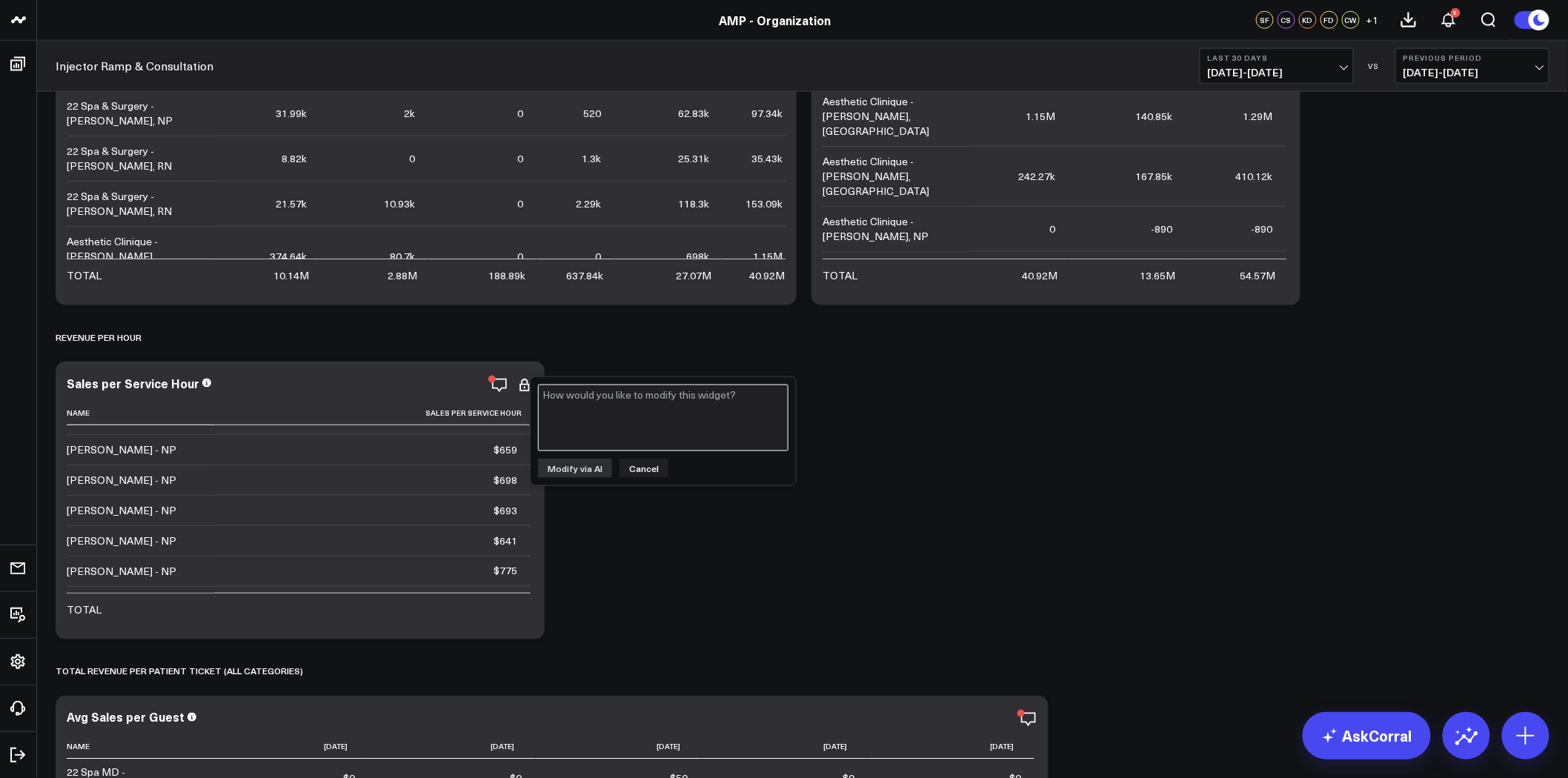
click at [581, 398] on textarea at bounding box center [663, 418] width 251 height 67
type textarea "remove weeks"
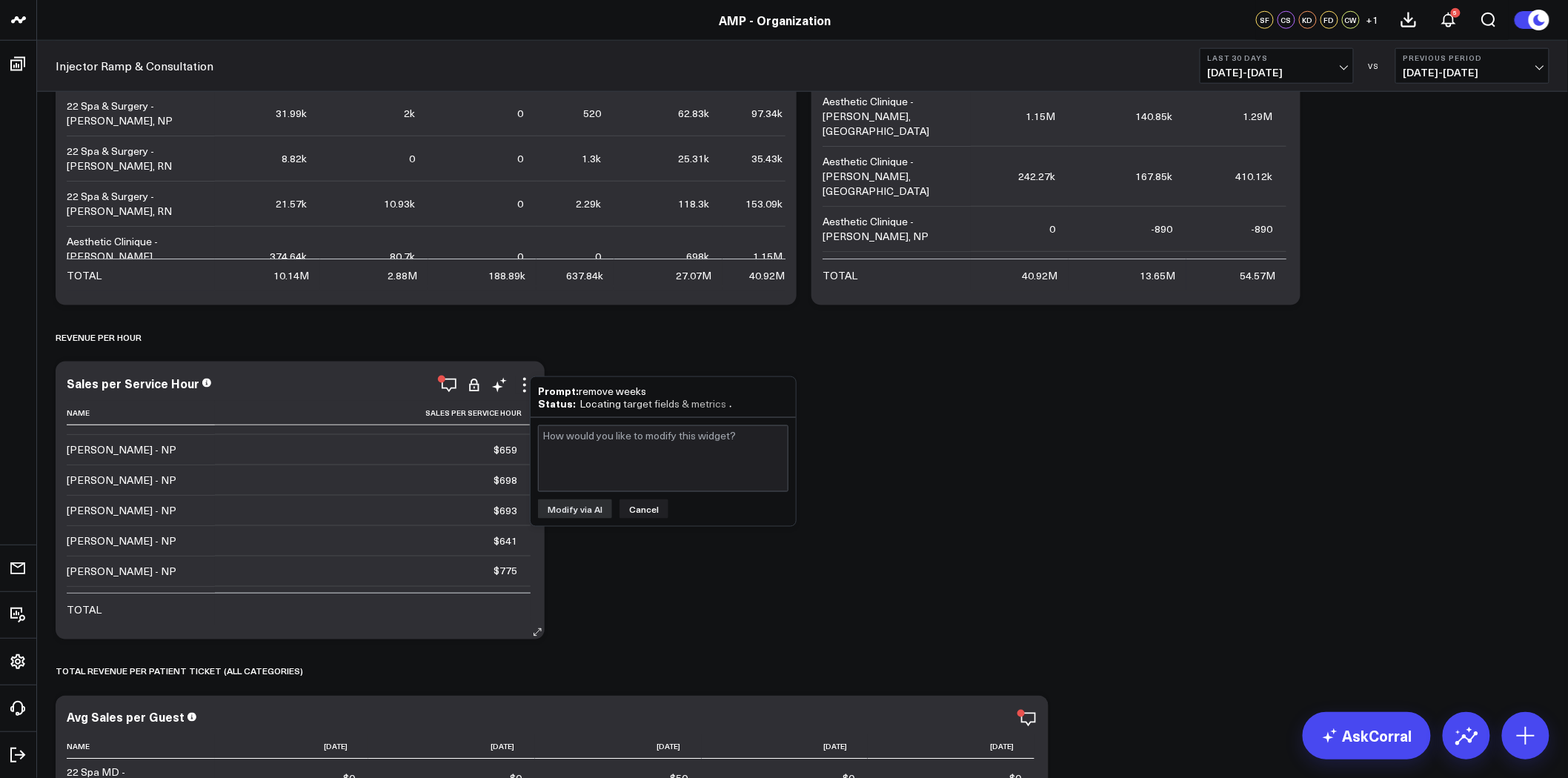
click at [343, 372] on div "Sales per Service Hour Name Sales Per Service Hour [PERSON_NAME] - NP $668 [PER…" at bounding box center [300, 501] width 489 height 278
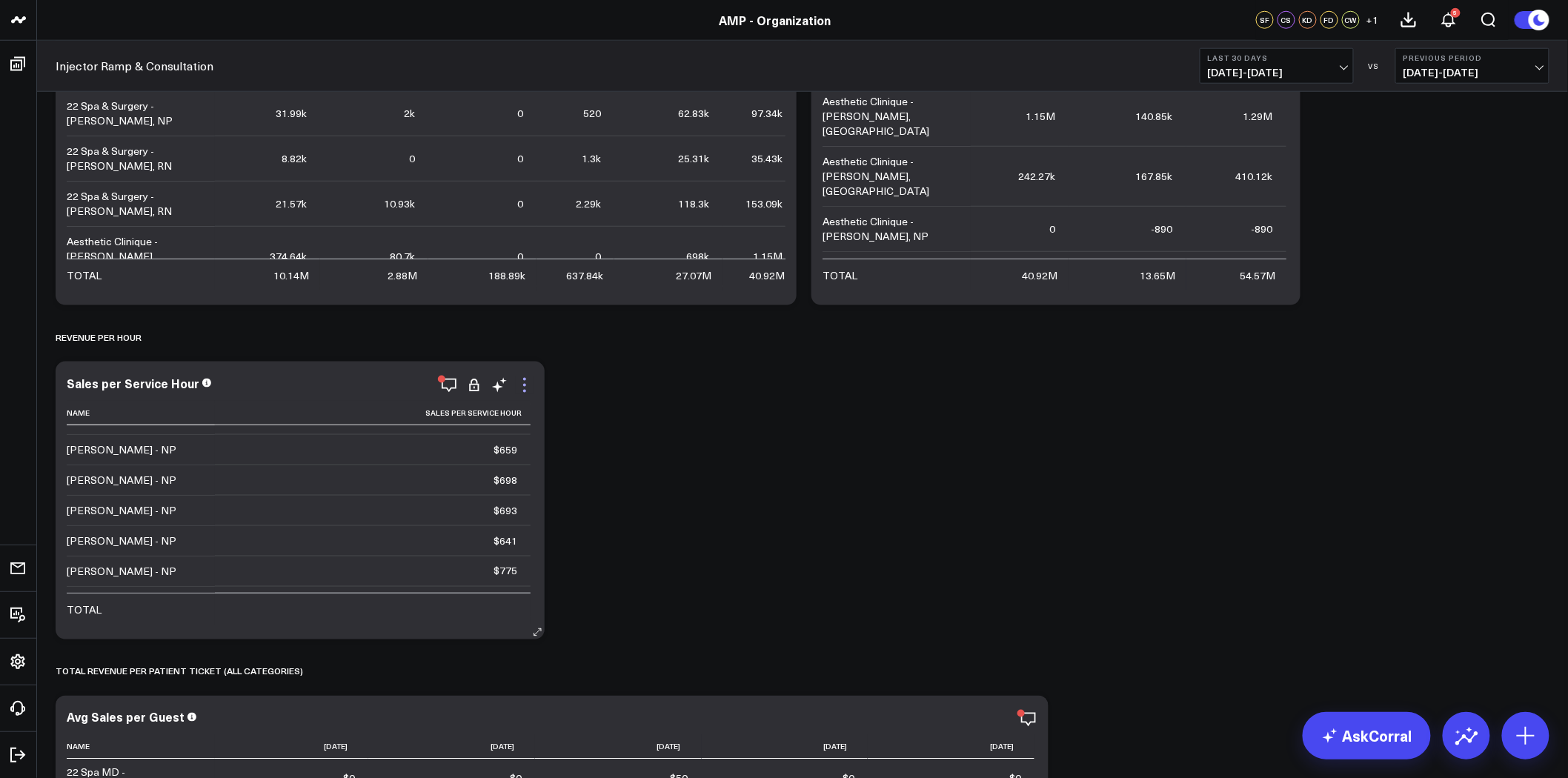
click at [522, 385] on icon at bounding box center [524, 385] width 18 height 18
click at [524, 391] on icon at bounding box center [524, 391] width 3 height 3
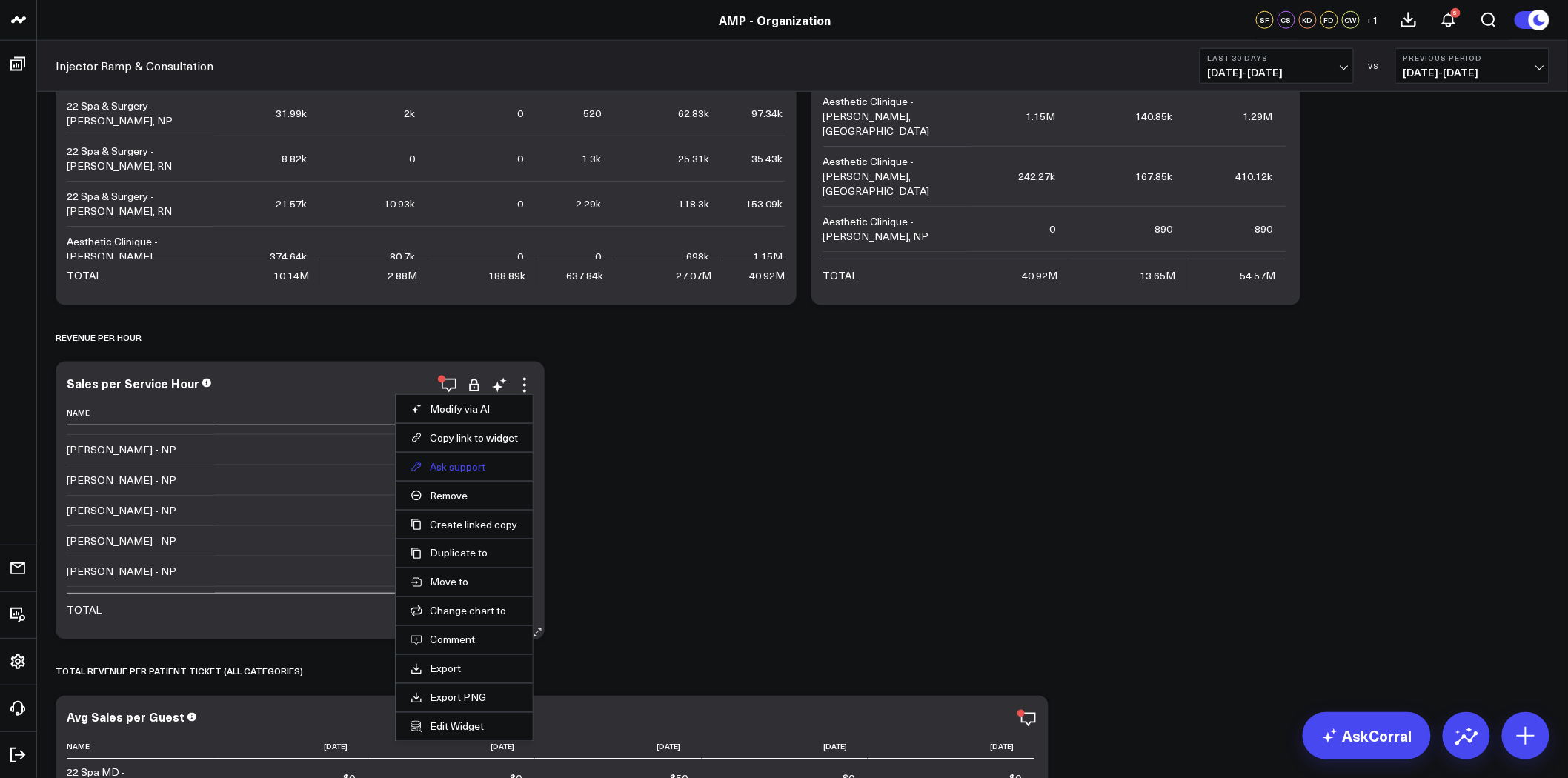
click at [471, 469] on button "Ask support" at bounding box center [464, 467] width 108 height 14
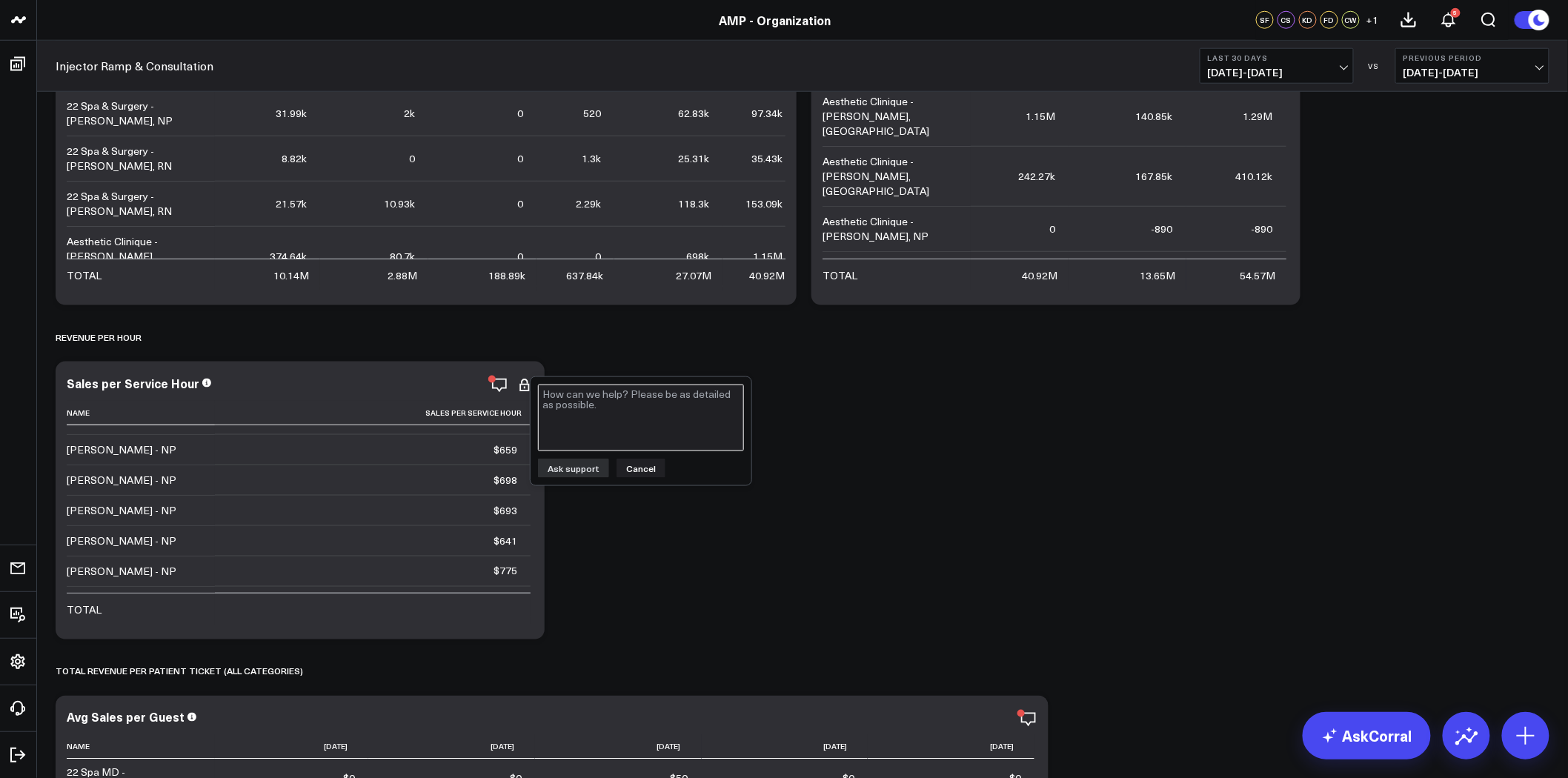
click at [600, 421] on textarea at bounding box center [641, 418] width 206 height 67
type textarea "date was removed from query but it is still appearing as being broken out by da…"
click at [573, 463] on button "Ask support" at bounding box center [573, 468] width 71 height 20
